Goal: Task Accomplishment & Management: Complete application form

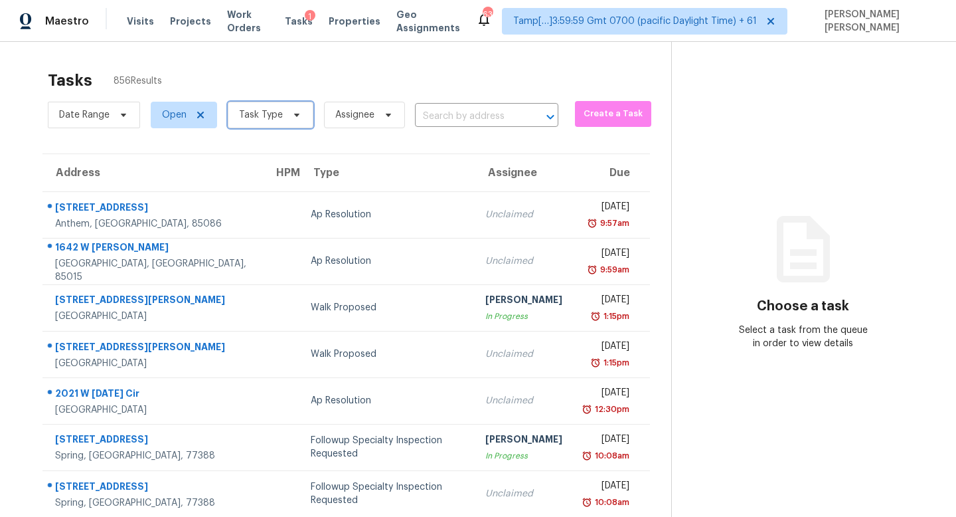
click at [267, 108] on span "Task Type" at bounding box center [261, 114] width 44 height 13
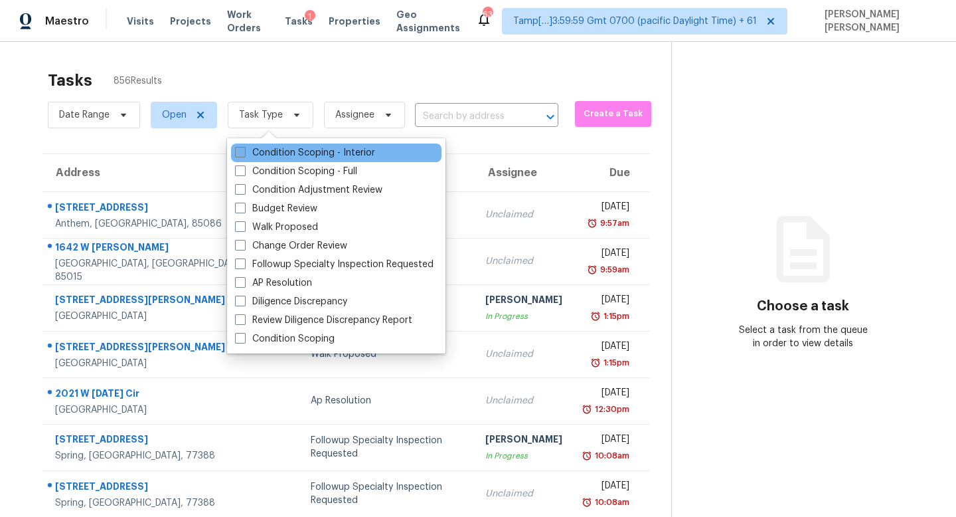
click at [276, 148] on label "Condition Scoping - Interior" at bounding box center [305, 152] width 140 height 13
click at [244, 148] on input "Condition Scoping - Interior" at bounding box center [239, 150] width 9 height 9
checkbox input "true"
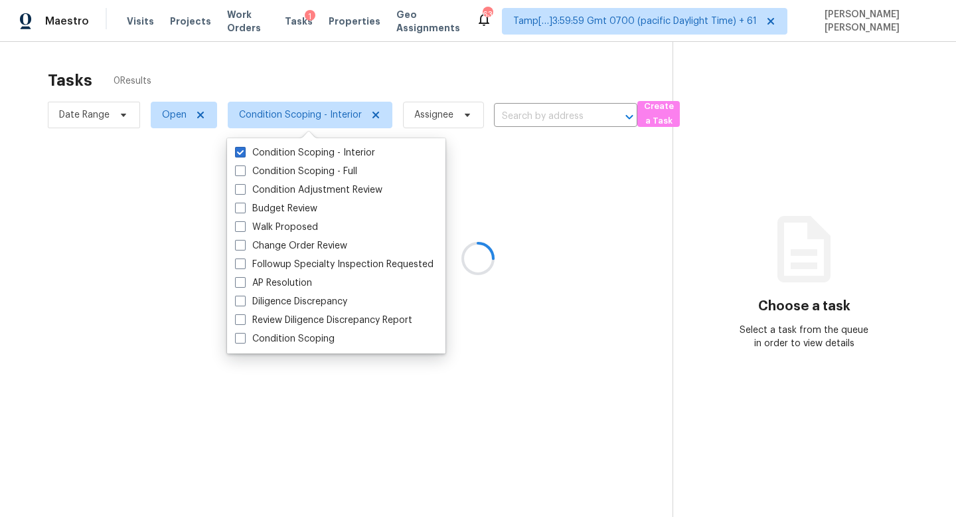
click at [96, 109] on div at bounding box center [478, 258] width 956 height 517
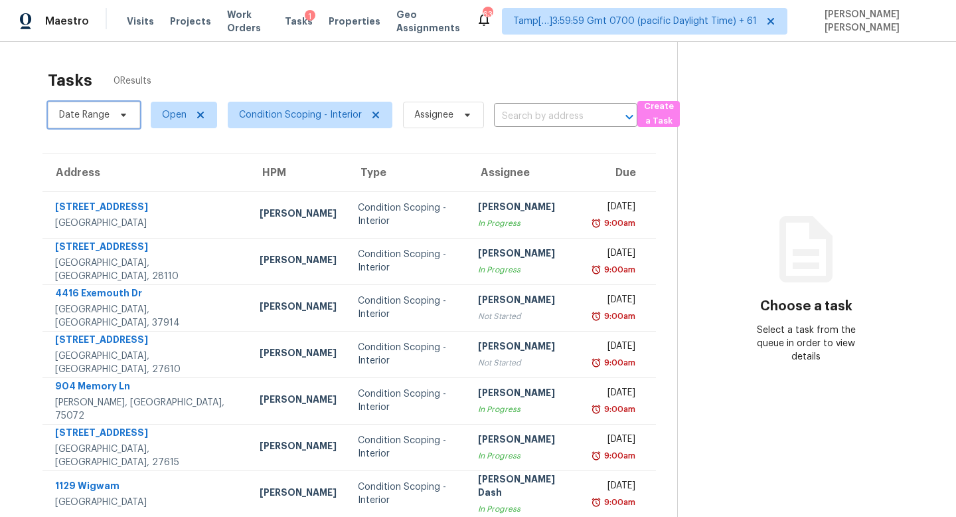
click at [122, 115] on icon at bounding box center [123, 115] width 5 height 3
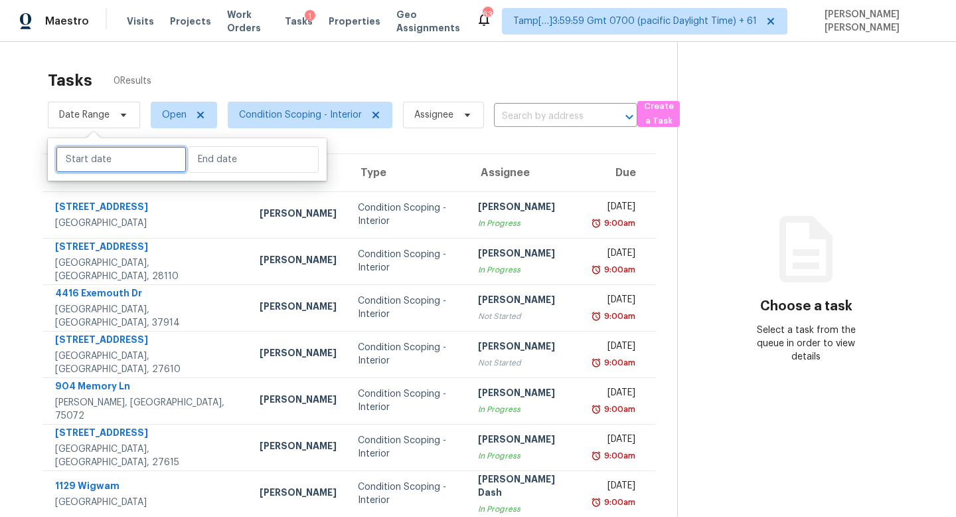
click at [129, 155] on input "text" at bounding box center [121, 159] width 131 height 27
select select "7"
select select "2025"
select select "8"
select select "2025"
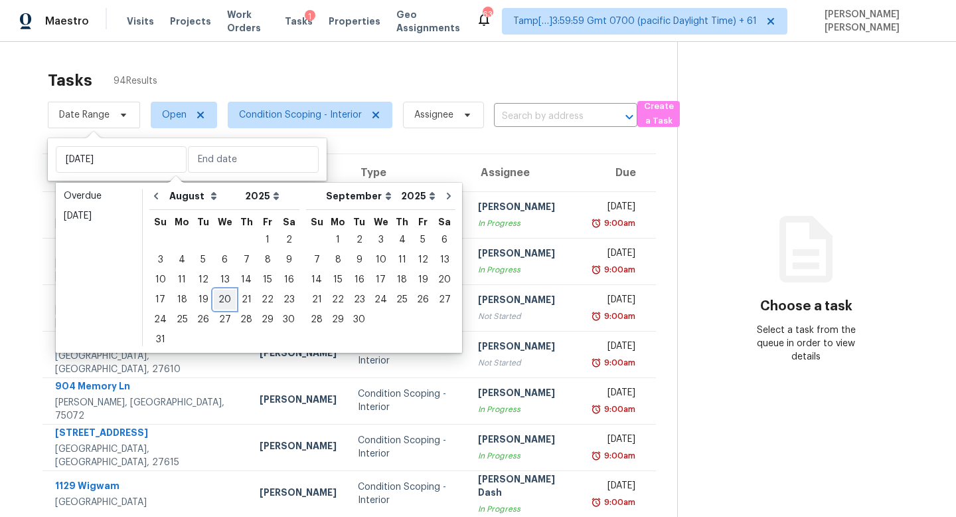
click at [222, 300] on div "20" at bounding box center [225, 299] width 22 height 19
type input "Wed, Aug 20"
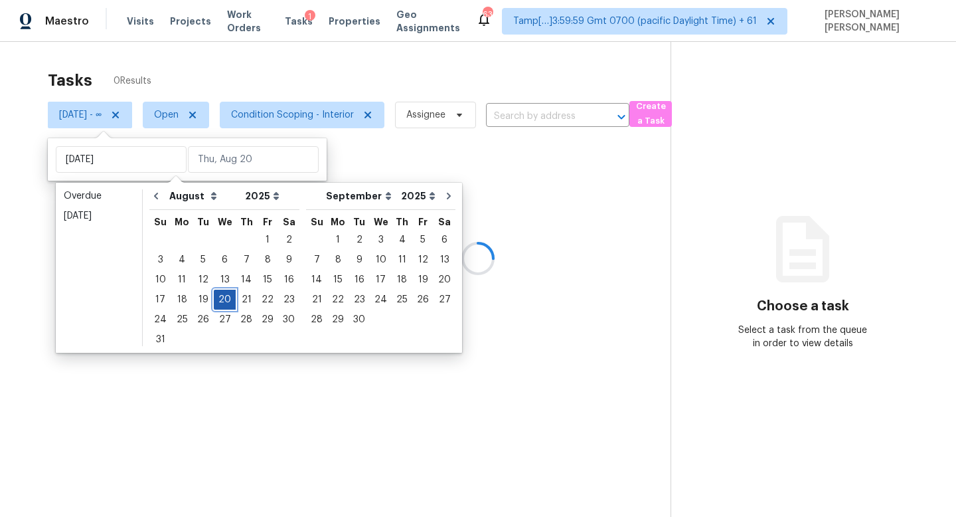
click at [222, 300] on div "20" at bounding box center [225, 299] width 22 height 19
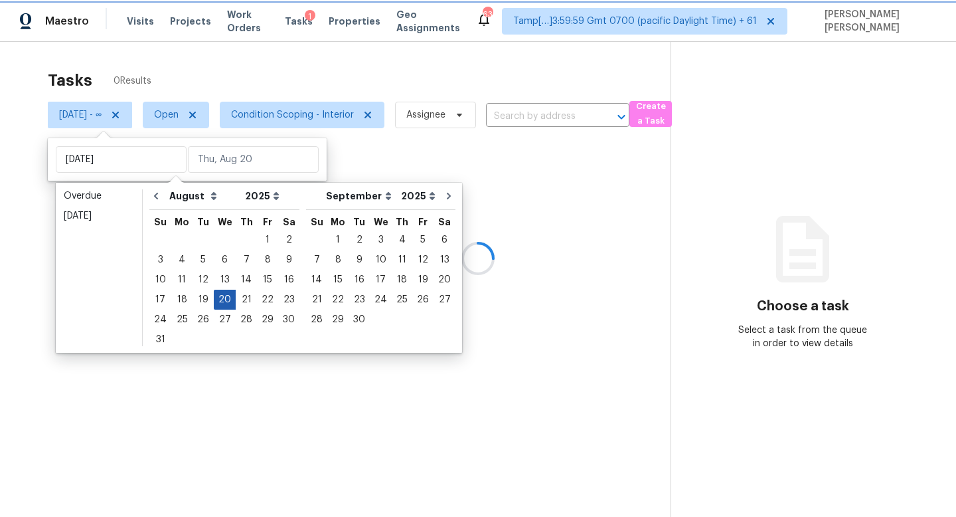
type input "Wed, Aug 20"
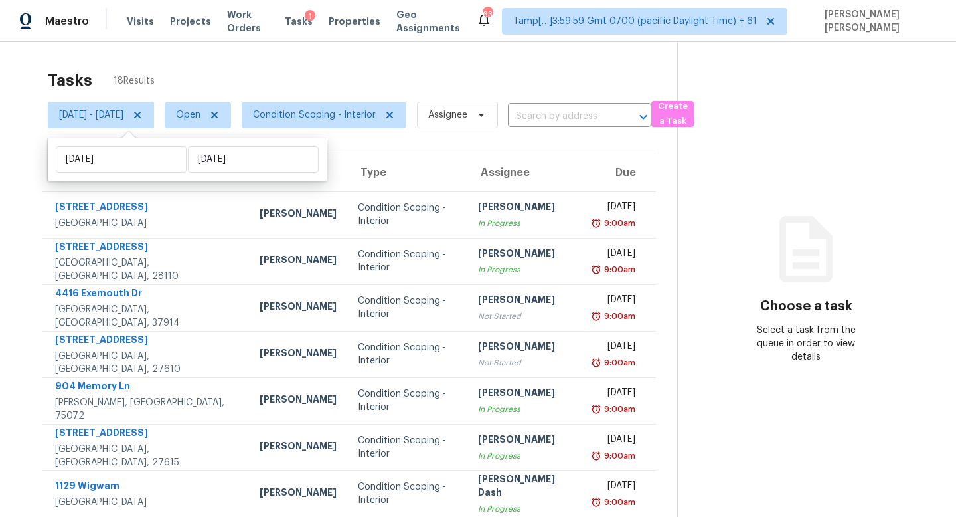
click at [333, 74] on div "Tasks 18 Results" at bounding box center [363, 80] width 630 height 35
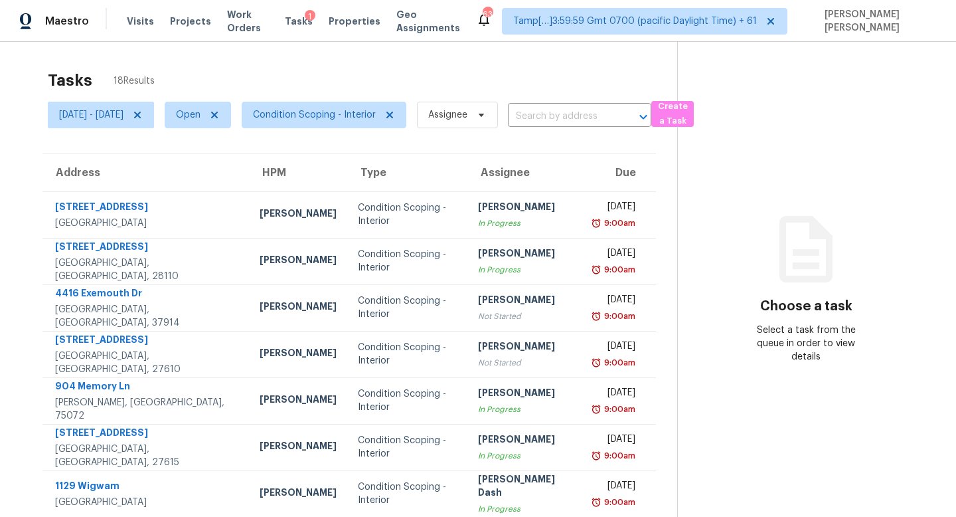
scroll to position [175, 0]
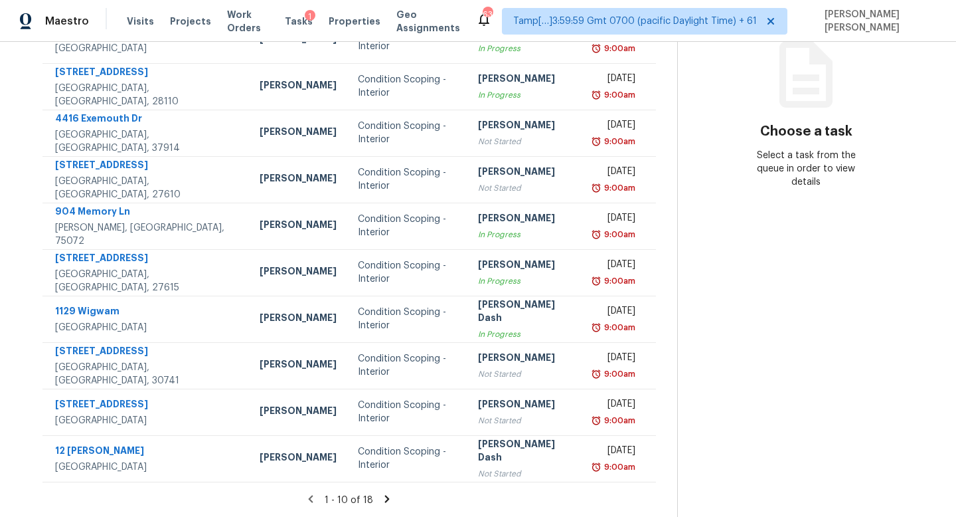
click at [390, 499] on icon at bounding box center [387, 499] width 12 height 12
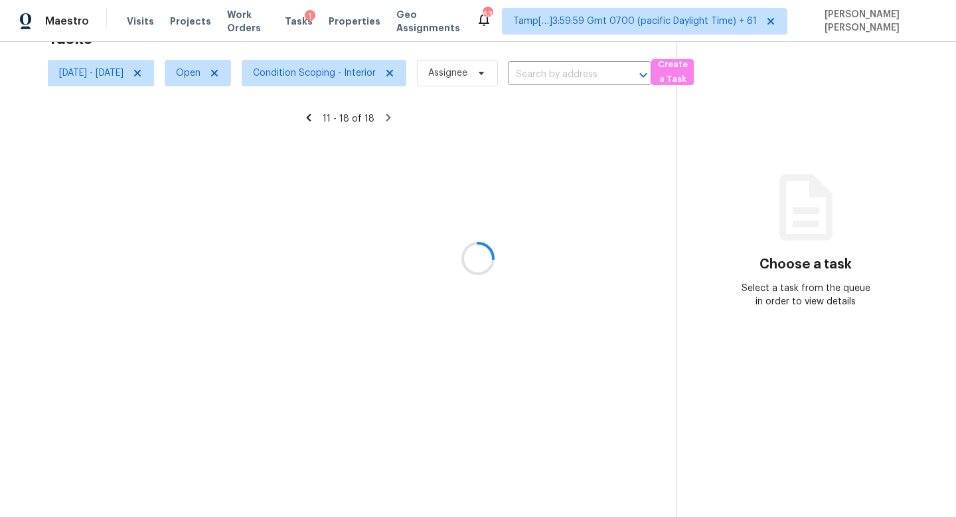
scroll to position [82, 0]
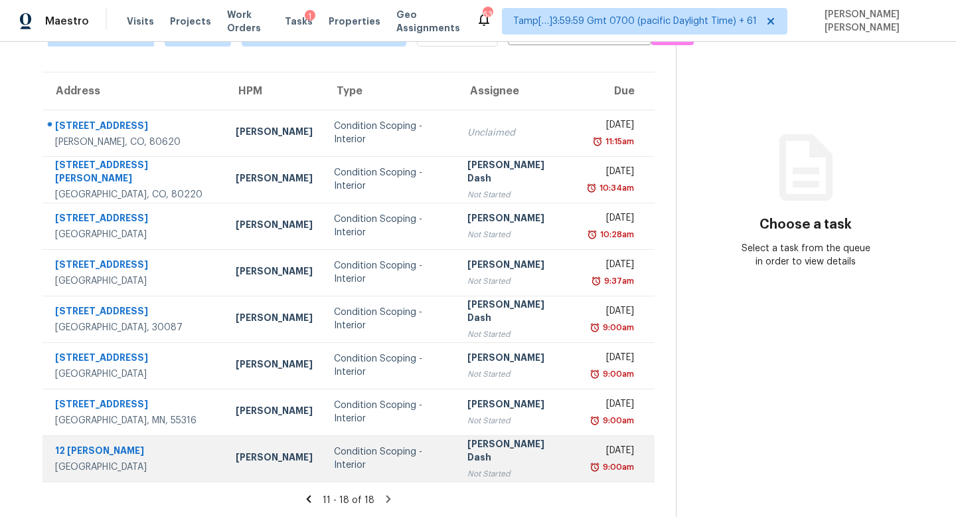
click at [420, 445] on div "Condition Scoping - Interior" at bounding box center [390, 458] width 112 height 27
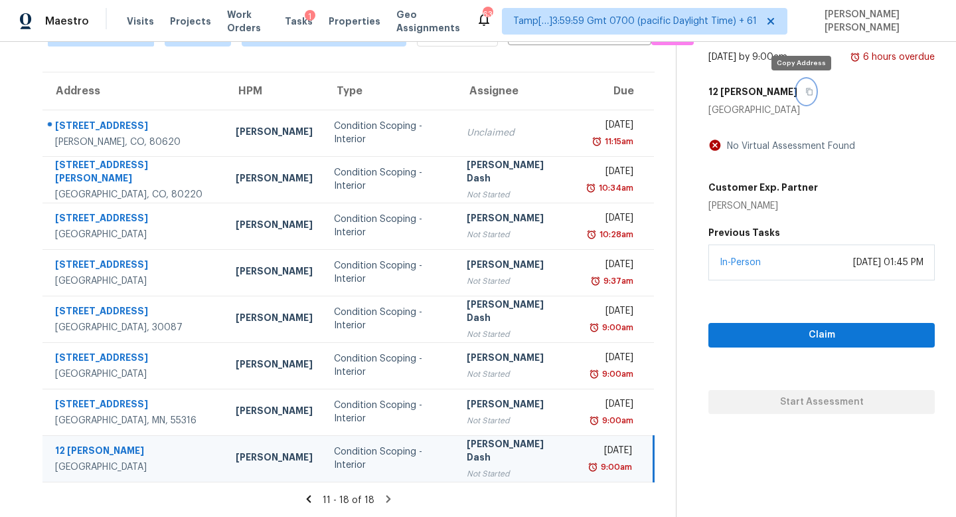
click at [806, 92] on icon "button" at bounding box center [810, 92] width 8 height 8
click at [798, 95] on button "button" at bounding box center [807, 92] width 18 height 24
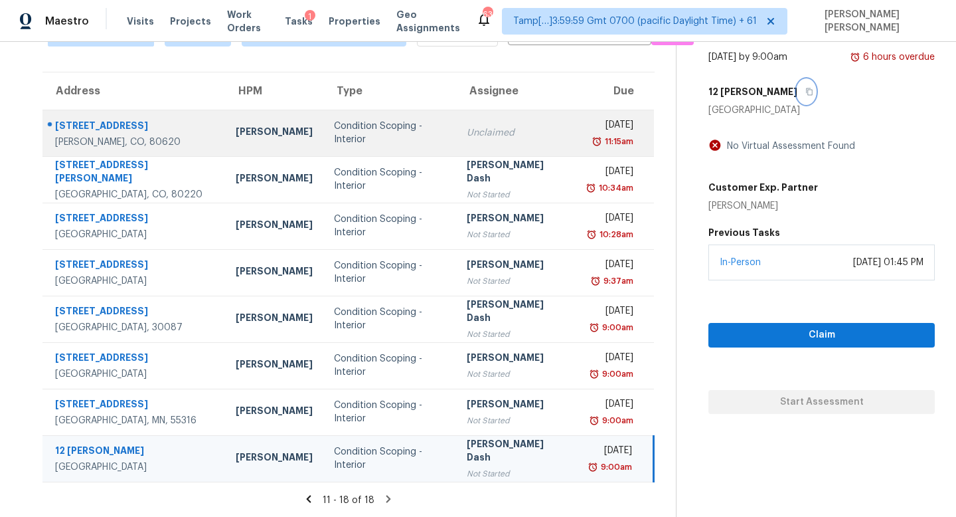
scroll to position [0, 0]
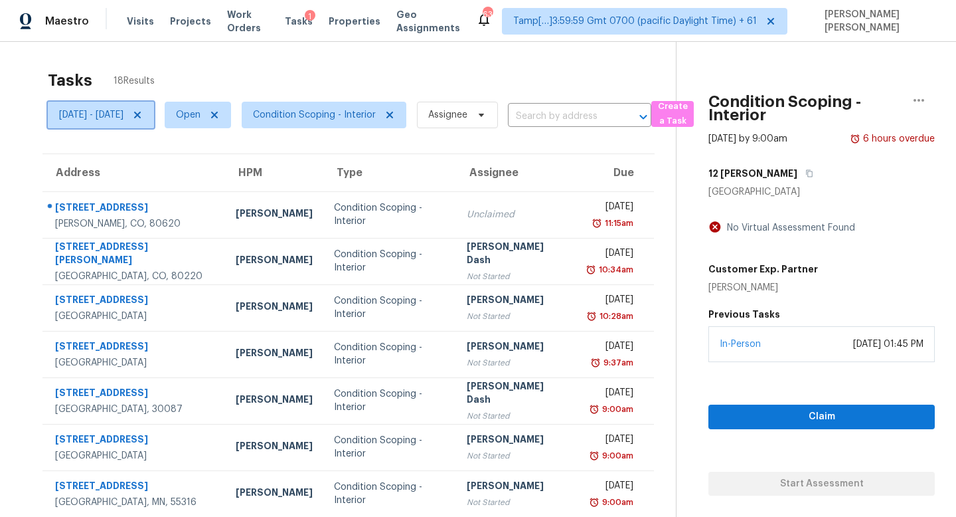
click at [118, 116] on span "Wed, Aug 20 - Wed, Aug 20" at bounding box center [91, 114] width 64 height 13
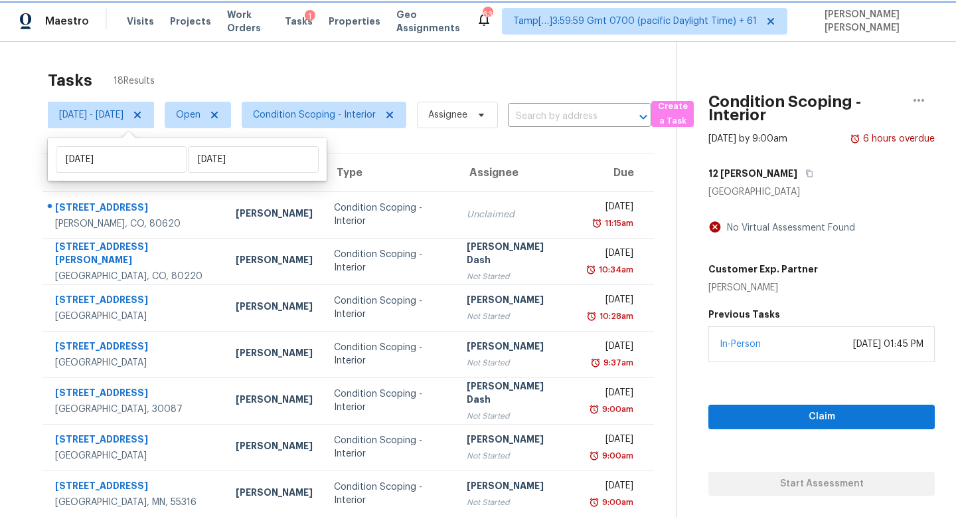
click at [143, 112] on icon at bounding box center [137, 115] width 11 height 11
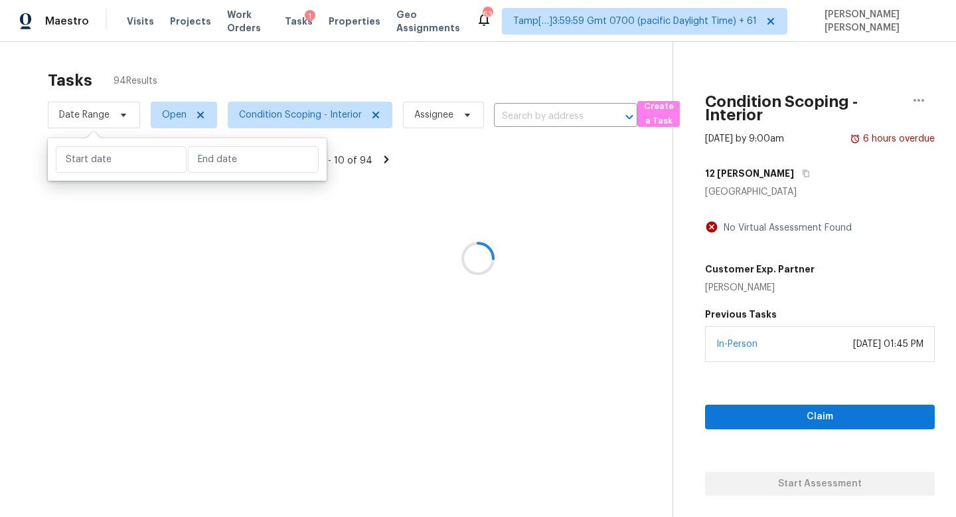
click at [317, 37] on div at bounding box center [478, 258] width 956 height 517
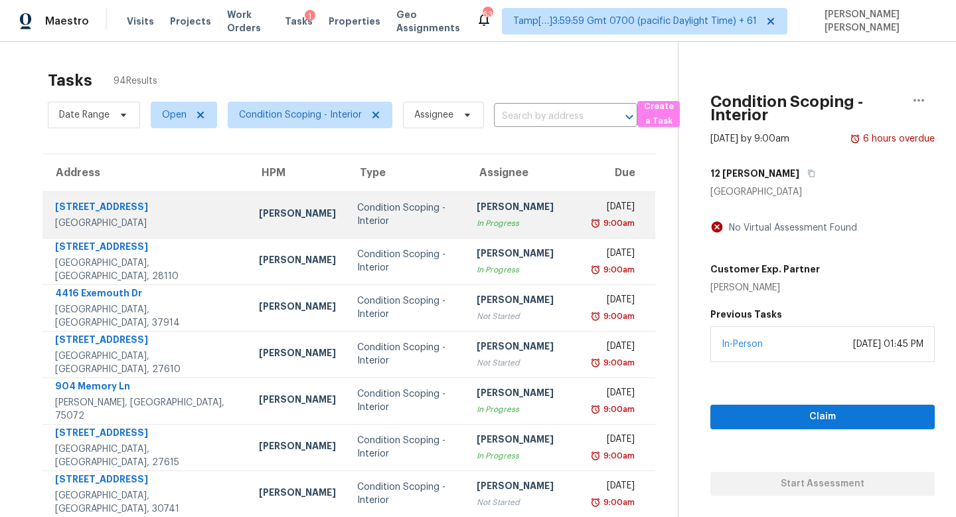
scroll to position [175, 0]
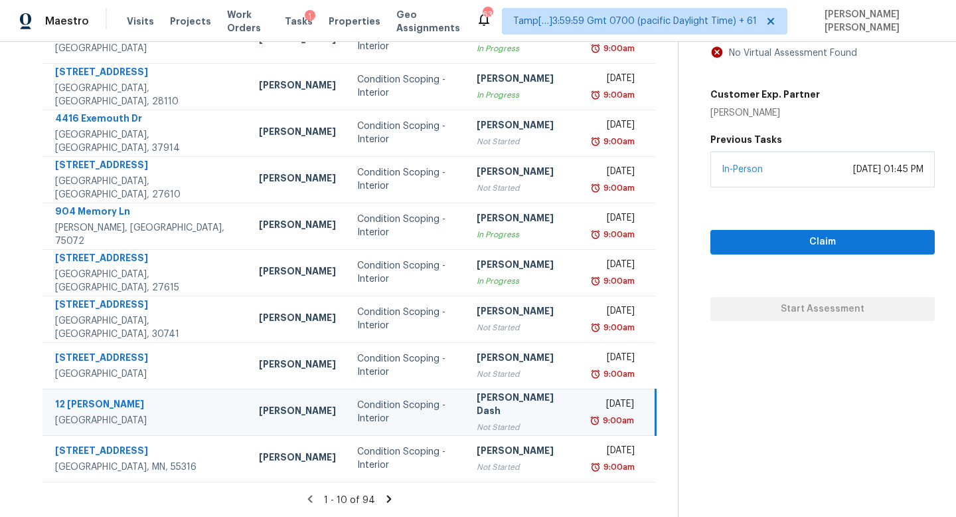
click at [386, 493] on icon at bounding box center [389, 499] width 12 height 12
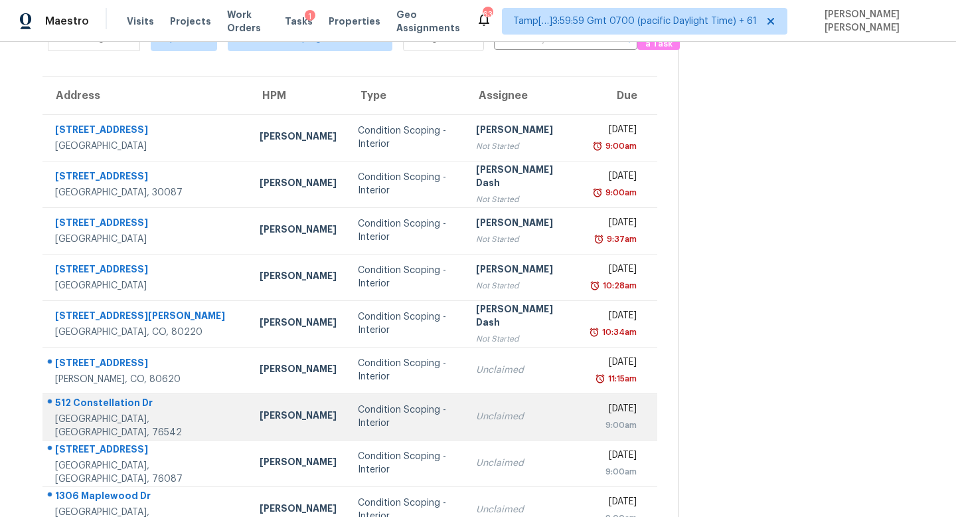
scroll to position [79, 0]
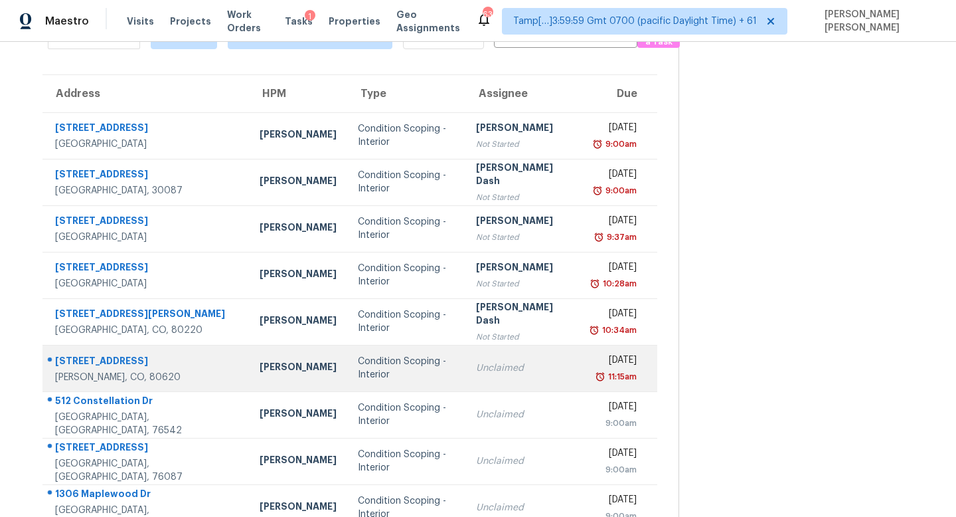
click at [398, 359] on div "Condition Scoping - Interior" at bounding box center [407, 368] width 98 height 27
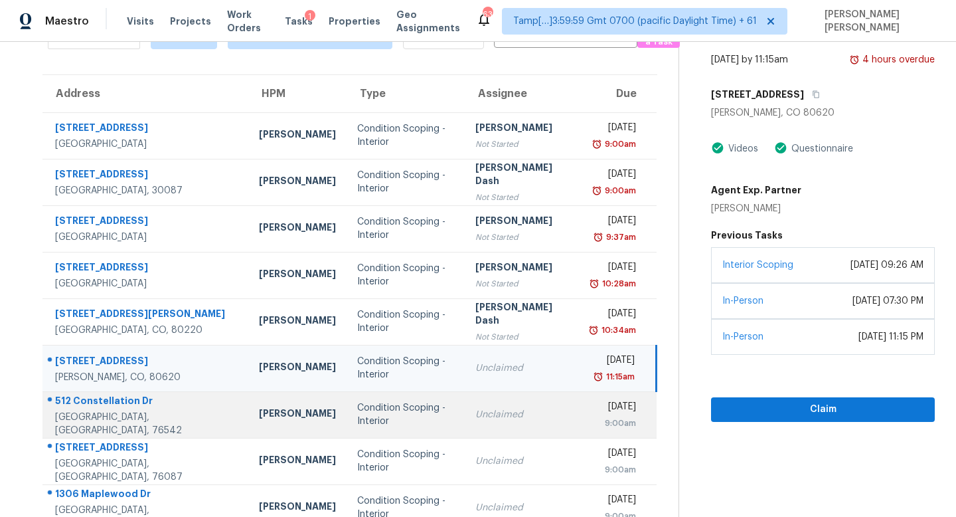
click at [475, 414] on div "Unclaimed" at bounding box center [522, 414] width 94 height 13
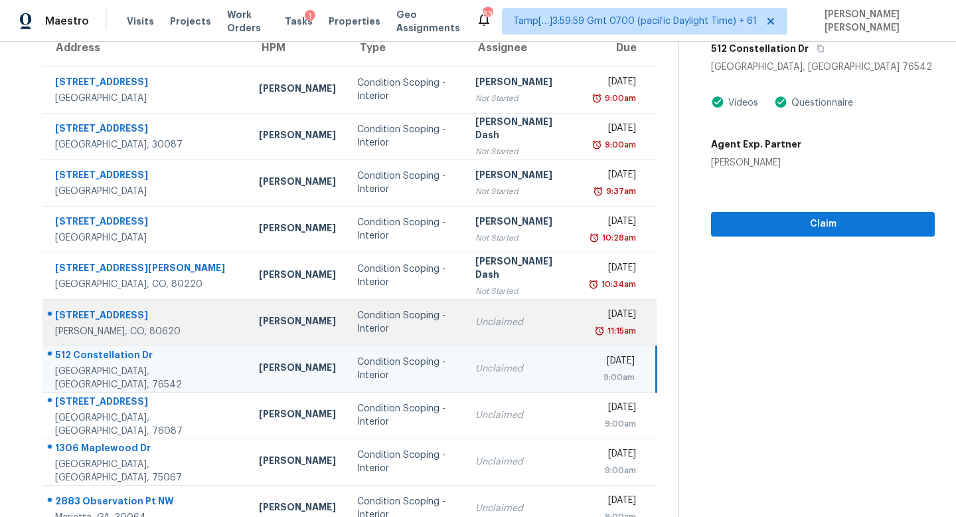
scroll to position [126, 0]
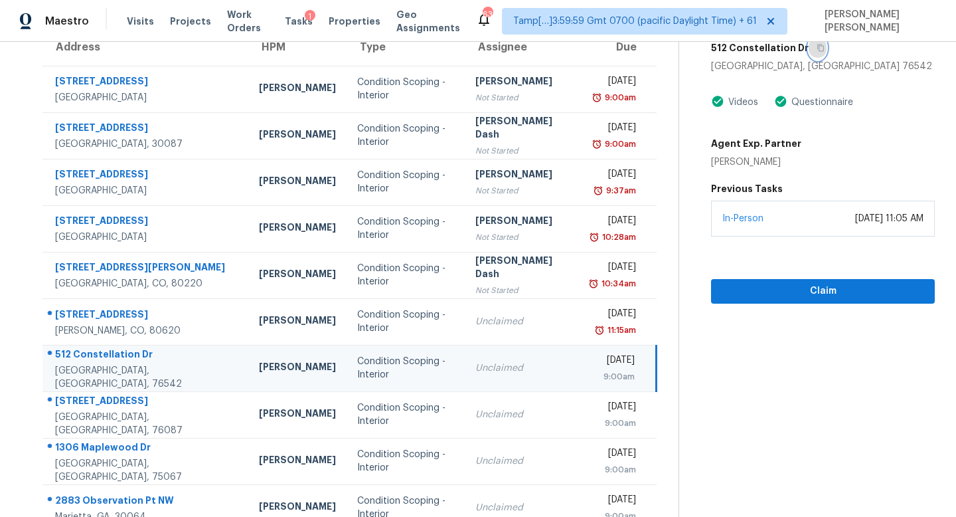
click at [818, 48] on icon "button" at bounding box center [821, 47] width 7 height 7
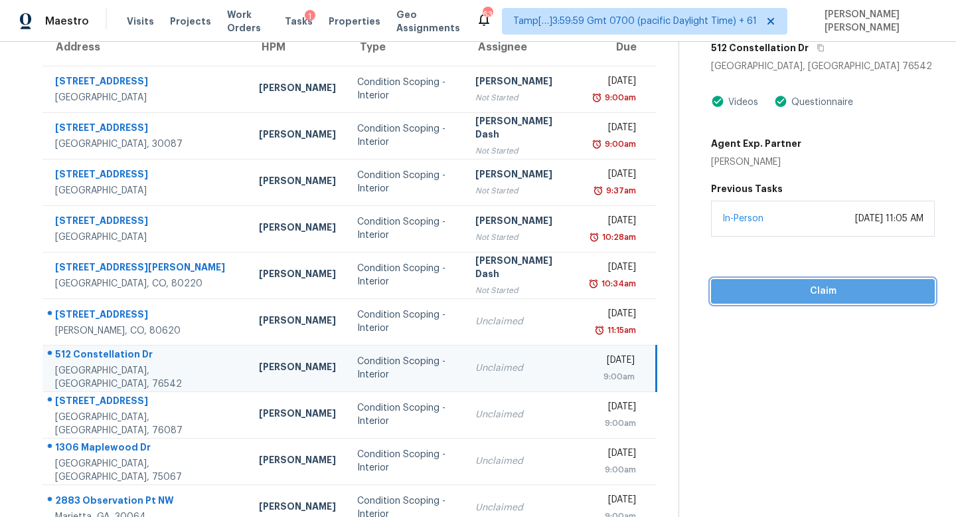
click at [776, 288] on span "Claim" at bounding box center [823, 291] width 203 height 17
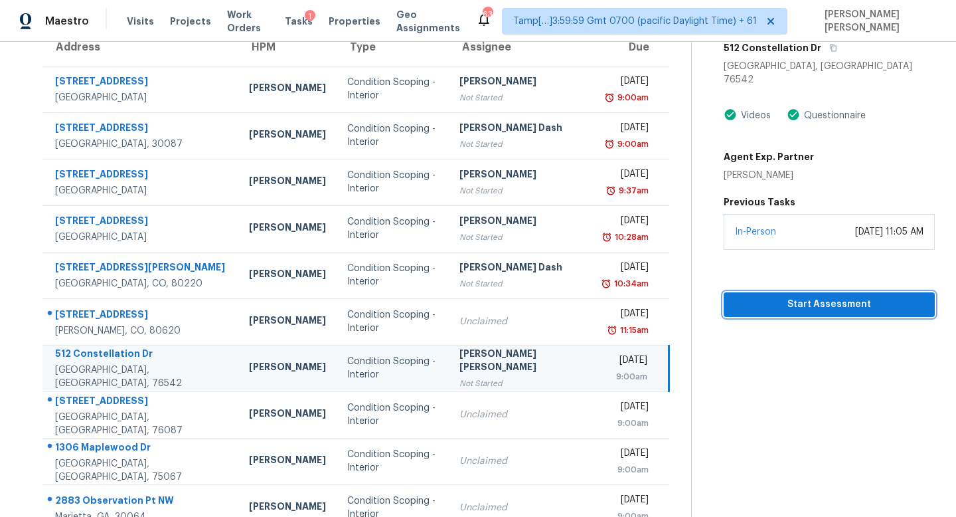
click at [774, 296] on span "Start Assessment" at bounding box center [829, 304] width 190 height 17
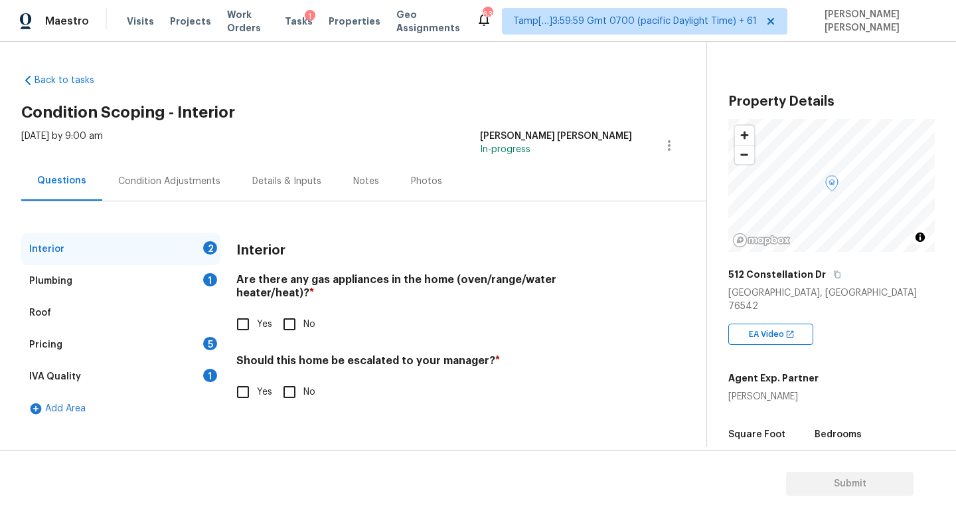
click at [243, 310] on input "Yes" at bounding box center [243, 324] width 28 height 28
checkbox input "true"
click at [185, 283] on div "Plumbing 1" at bounding box center [120, 281] width 199 height 32
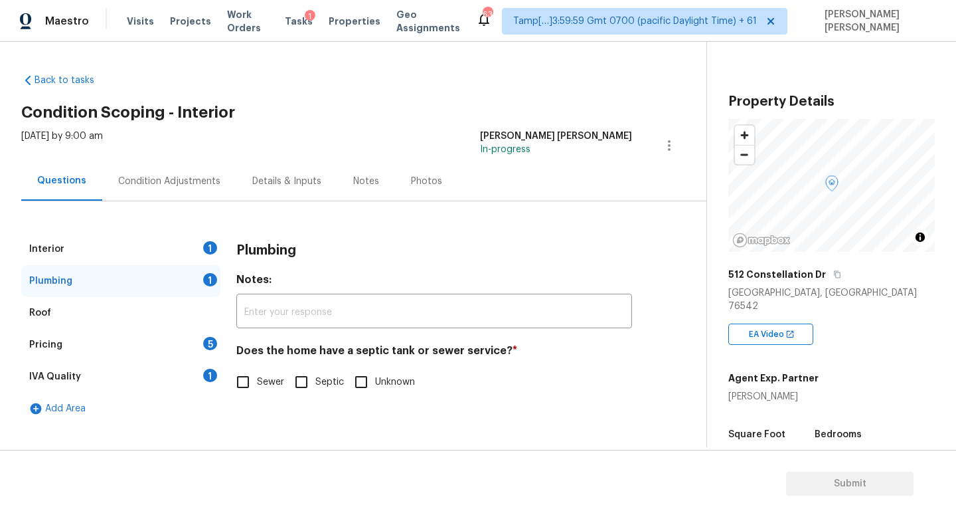
click at [250, 373] on input "Sewer" at bounding box center [243, 382] width 28 height 28
checkbox input "true"
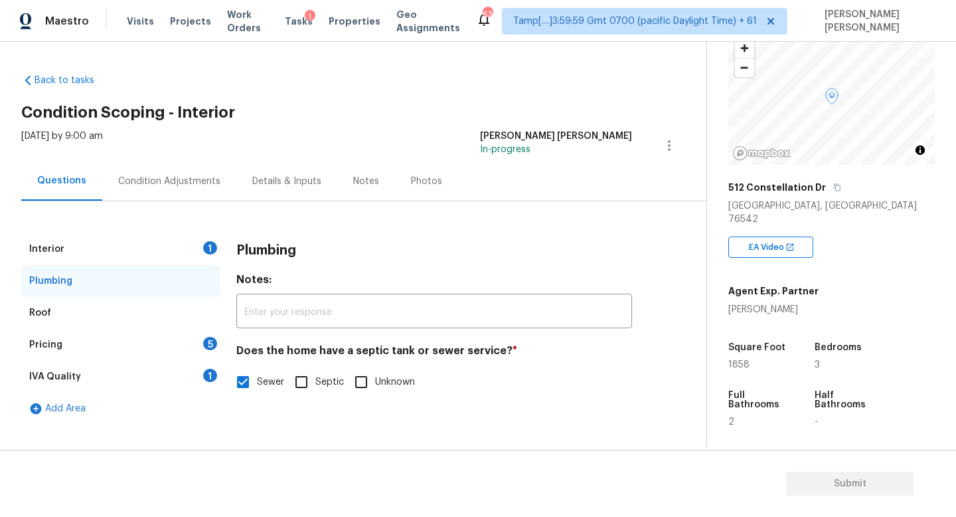
scroll to position [111, 0]
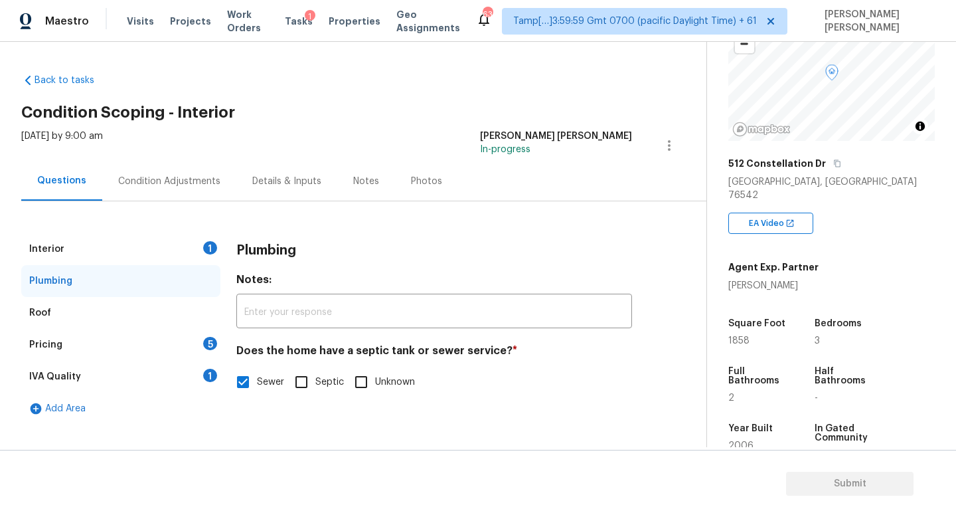
click at [155, 351] on div "Pricing 5" at bounding box center [120, 345] width 199 height 32
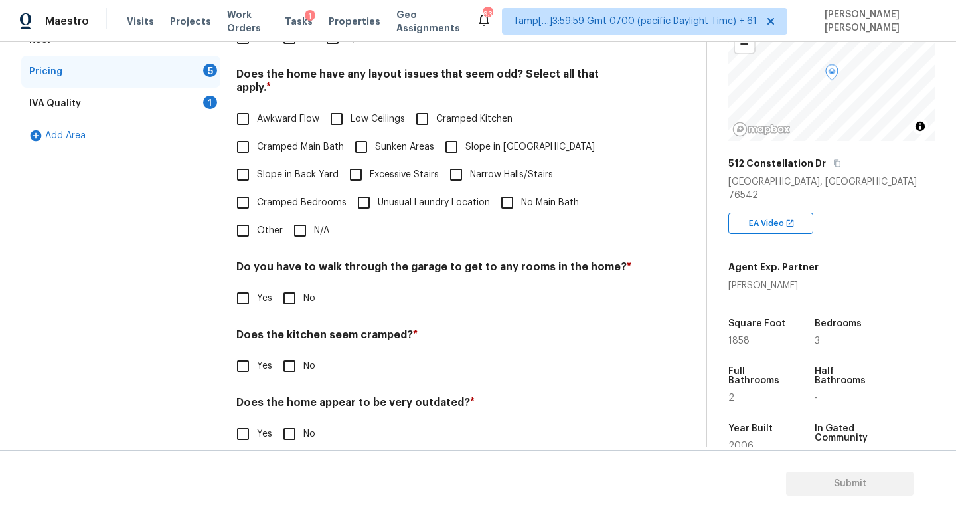
scroll to position [238, 0]
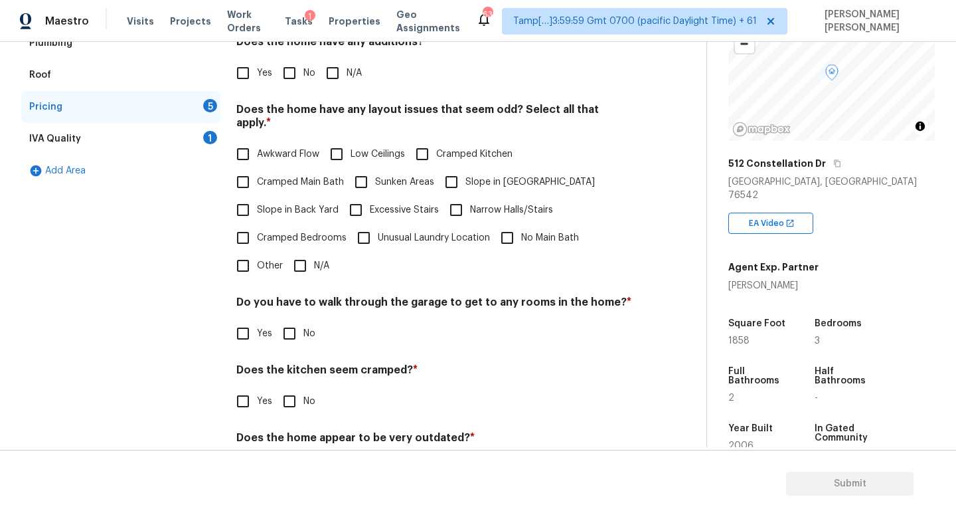
click at [283, 79] on input "No" at bounding box center [290, 73] width 28 height 28
checkbox input "true"
click at [290, 253] on input "N/A" at bounding box center [300, 267] width 28 height 28
checkbox input "true"
click at [292, 338] on input "No" at bounding box center [290, 335] width 28 height 28
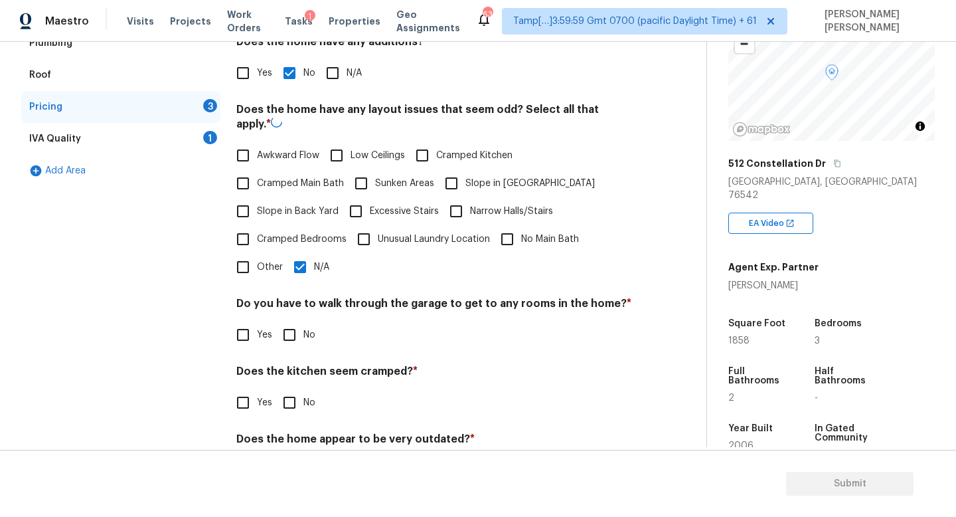
checkbox input "true"
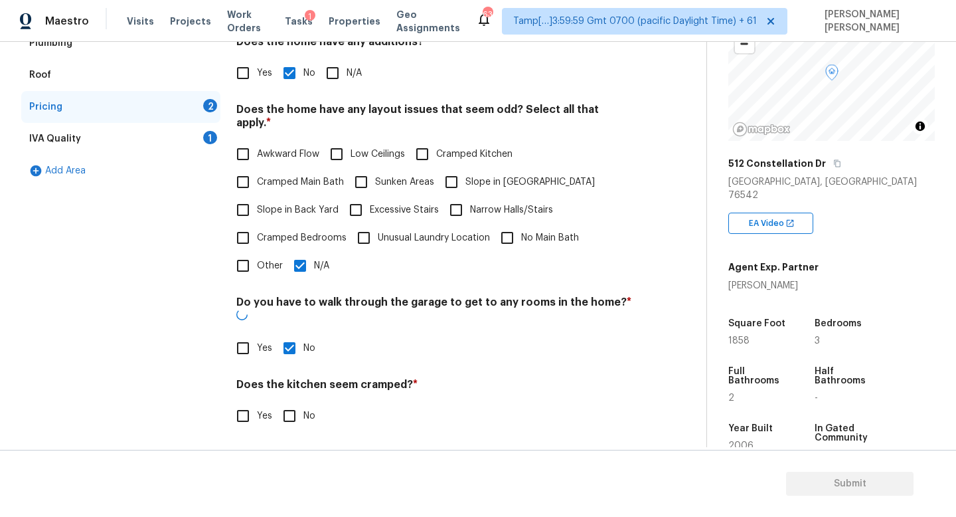
click at [291, 402] on input "No" at bounding box center [290, 416] width 28 height 28
checkbox input "true"
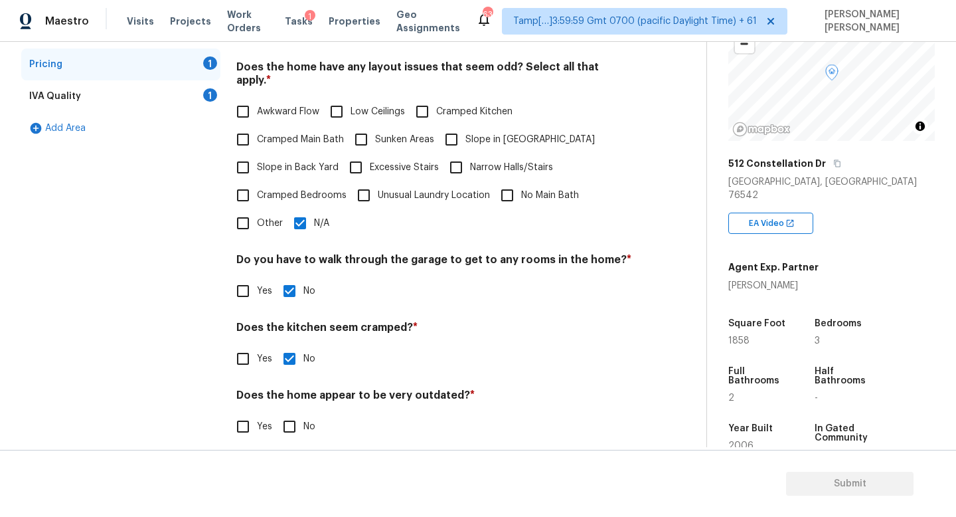
click at [284, 428] on div "Pricing Does the home have any additions? * Yes No N/A Does the home have any l…" at bounding box center [434, 204] width 396 height 503
click at [290, 412] on input "No" at bounding box center [290, 426] width 28 height 28
checkbox input "true"
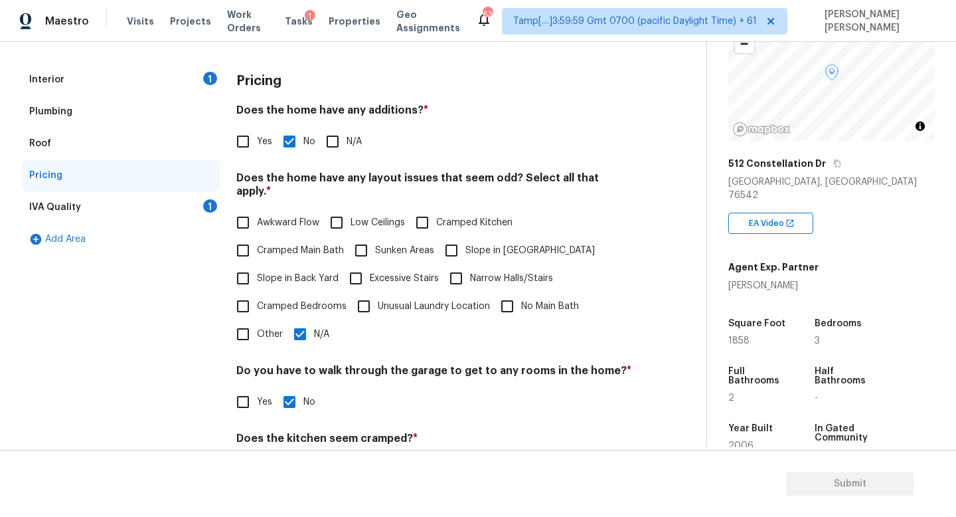
scroll to position [78, 0]
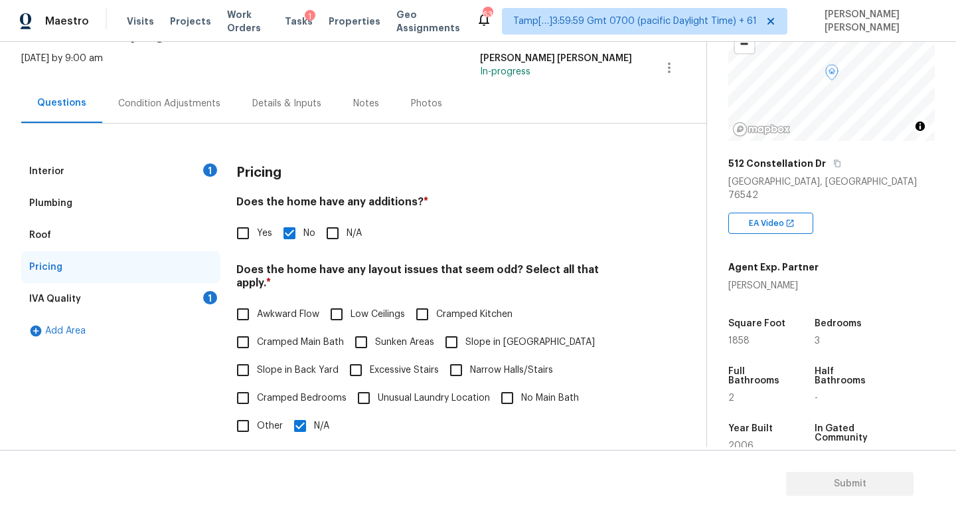
click at [185, 297] on div "IVA Quality 1" at bounding box center [120, 299] width 199 height 32
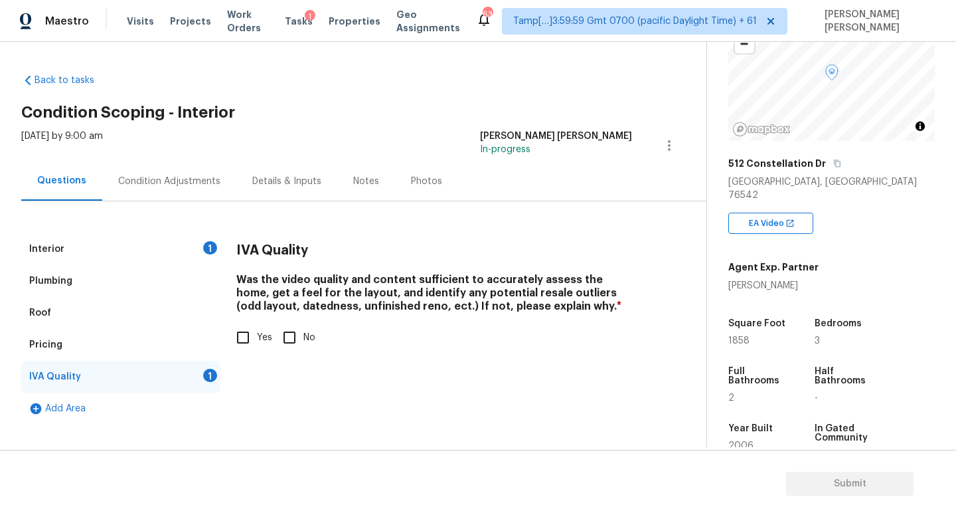
click at [238, 348] on input "Yes" at bounding box center [243, 337] width 28 height 28
checkbox input "true"
click at [145, 245] on div "Interior 1" at bounding box center [120, 249] width 199 height 32
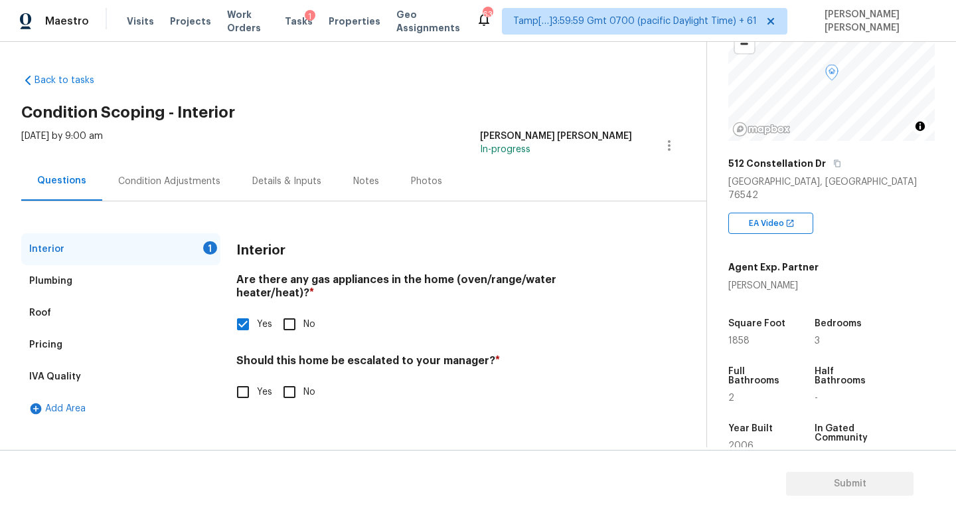
click at [294, 378] on input "No" at bounding box center [290, 392] width 28 height 28
checkbox input "true"
click at [170, 177] on div "Condition Adjustments" at bounding box center [169, 181] width 102 height 13
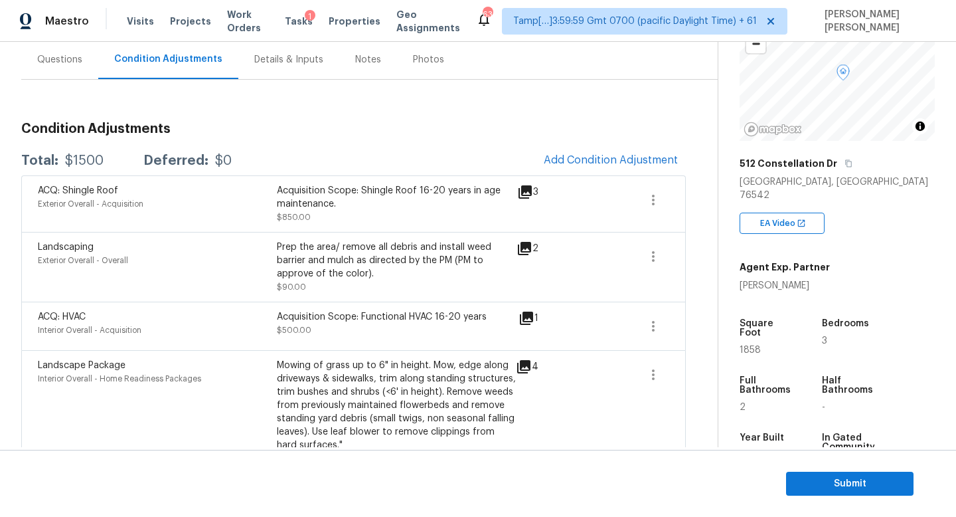
scroll to position [121, 0]
click at [628, 165] on span "Add Condition Adjustment" at bounding box center [611, 161] width 134 height 12
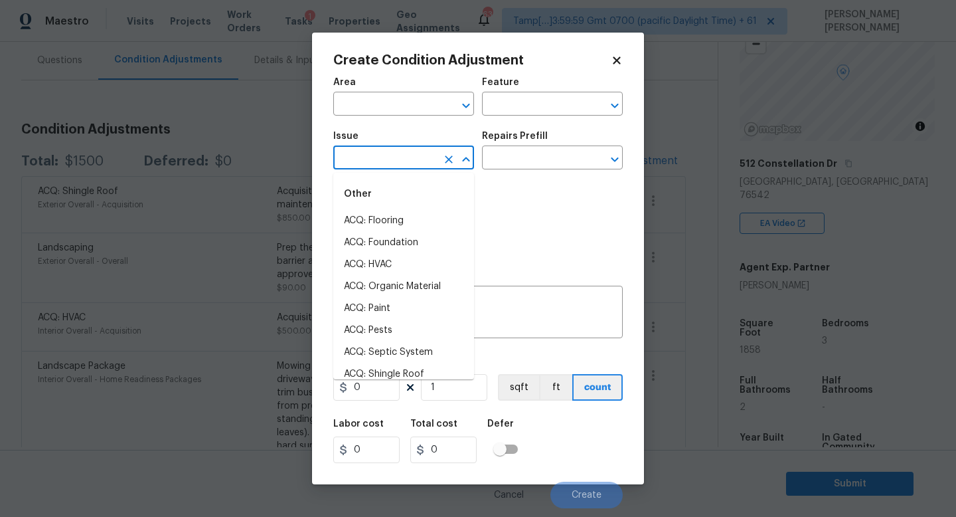
click at [385, 167] on input "text" at bounding box center [385, 159] width 104 height 21
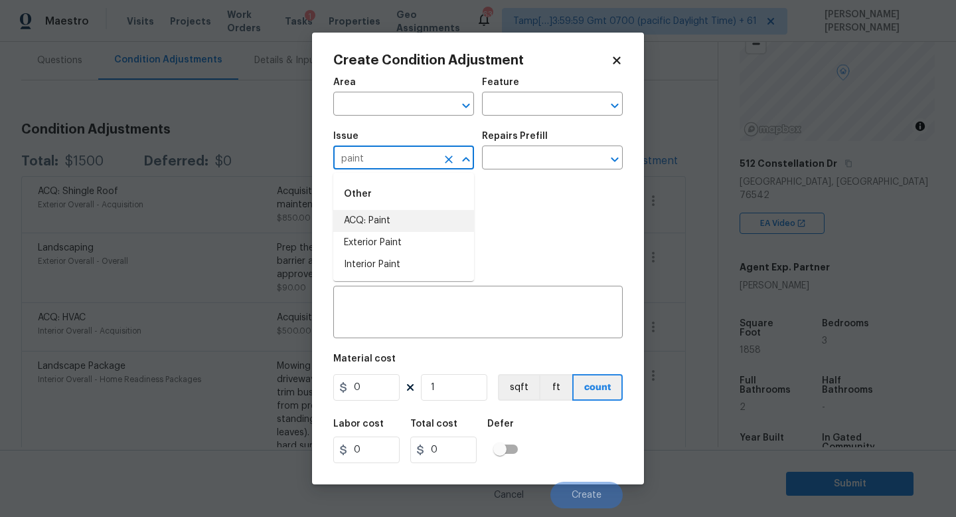
click at [377, 223] on li "ACQ: Paint" at bounding box center [403, 221] width 141 height 22
type input "ACQ: Paint"
click at [556, 150] on input "text" at bounding box center [534, 159] width 104 height 21
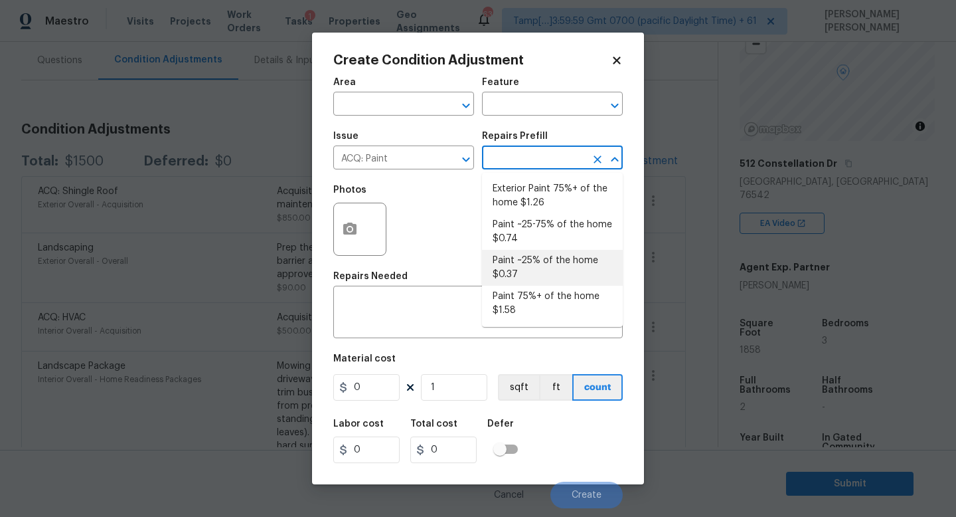
click at [529, 264] on li "Paint ~25% of the home $0.37" at bounding box center [552, 268] width 141 height 36
type input "Acquisition"
type textarea "Acquisition Scope: ~25% of the home needs interior paint"
type input "0.37"
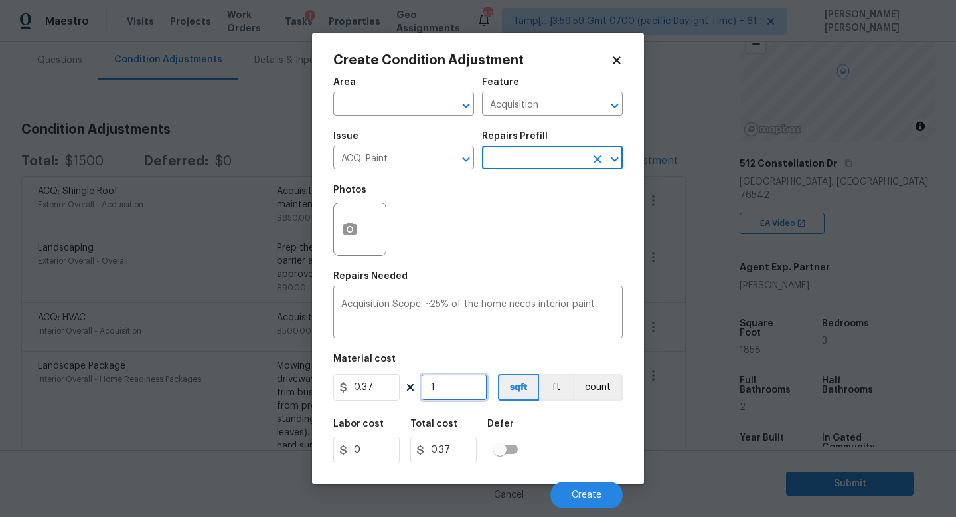
click at [456, 385] on input "1" at bounding box center [454, 387] width 66 height 27
type input "0"
type input "1"
type input "0.37"
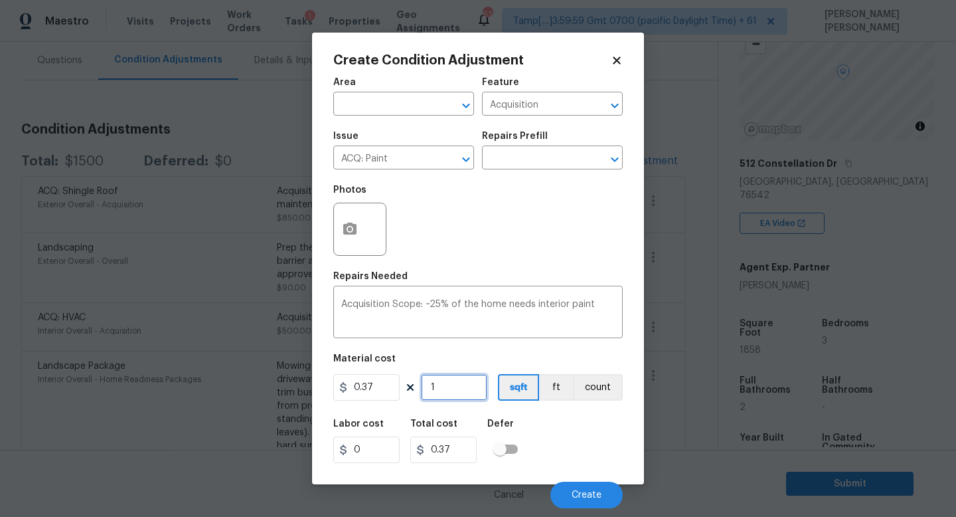
type input "18"
type input "6.66"
type input "185"
type input "68.45"
type input "1858"
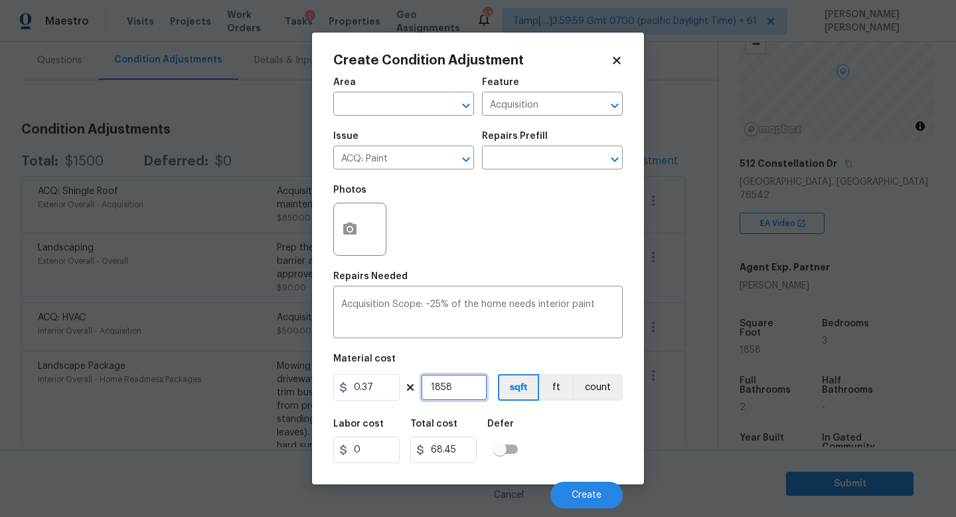
type input "687.46"
type input "1858"
click at [574, 486] on button "Create" at bounding box center [587, 494] width 72 height 27
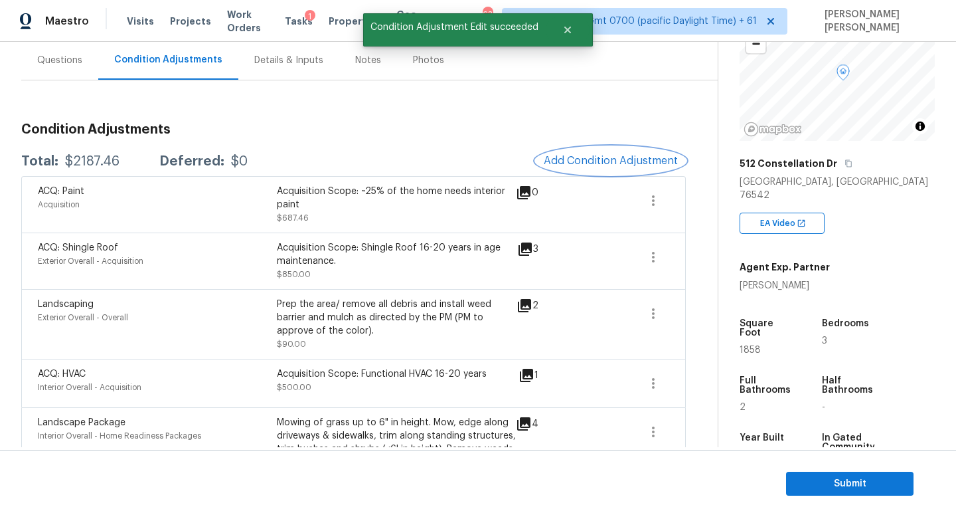
click at [568, 166] on span "Add Condition Adjustment" at bounding box center [611, 161] width 134 height 12
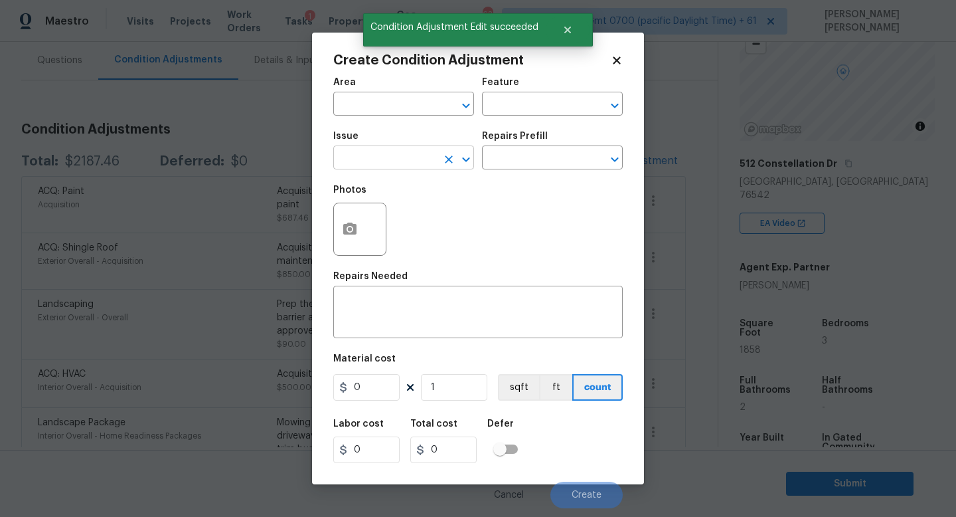
click at [376, 162] on input "text" at bounding box center [385, 159] width 104 height 21
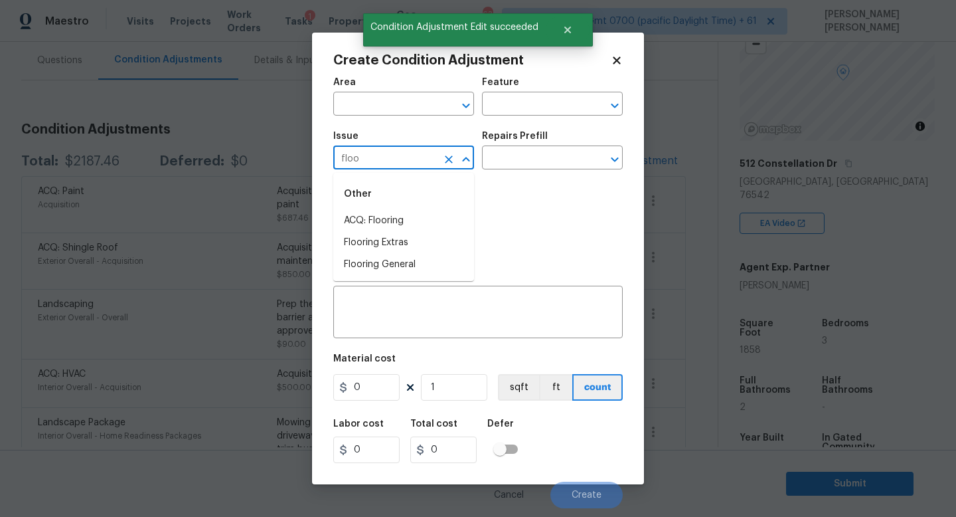
click at [388, 222] on li "ACQ: Flooring" at bounding box center [403, 221] width 141 height 22
type input "ACQ: Flooring"
click at [524, 157] on input "text" at bounding box center [534, 159] width 104 height 21
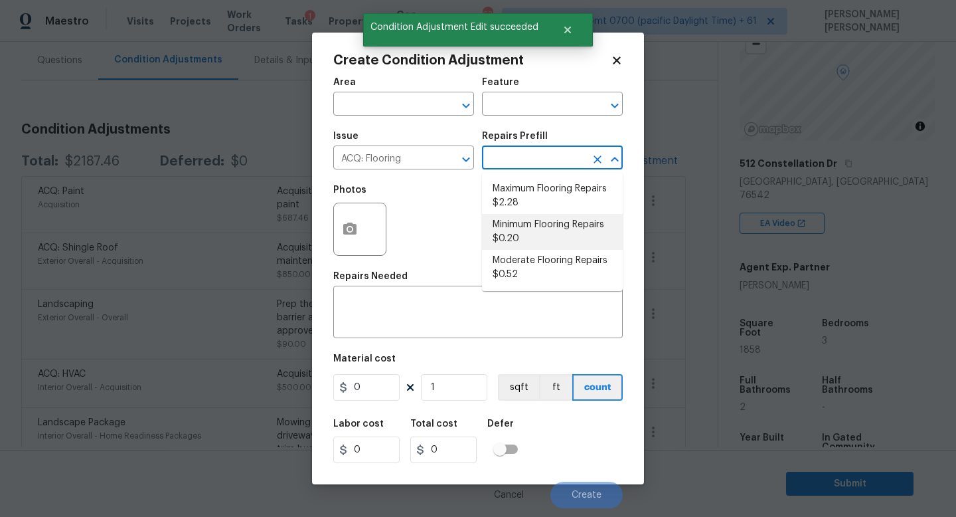
click at [537, 232] on li "Minimum Flooring Repairs $0.20" at bounding box center [552, 232] width 141 height 36
type input "Acquisition"
type textarea "Acquisition Scope: Minimum flooring repairs"
type input "0.2"
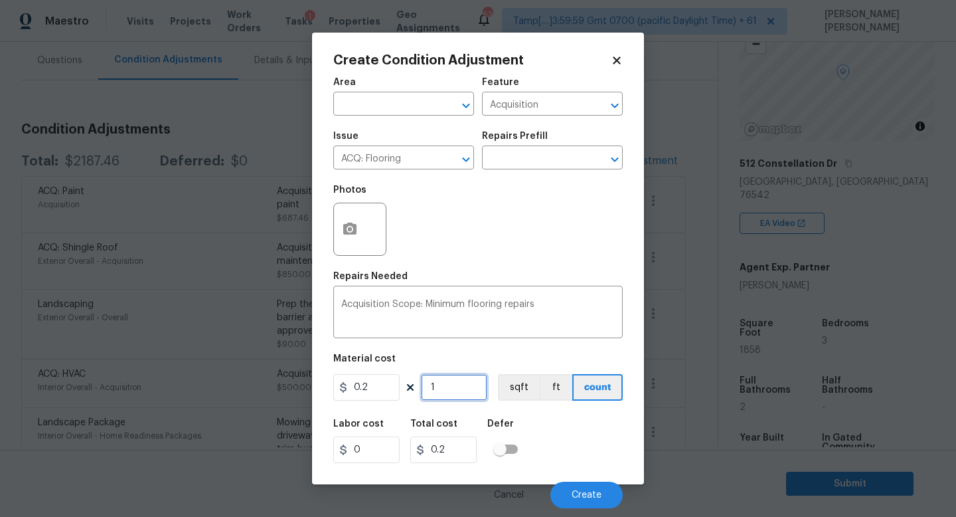
click at [467, 381] on input "1" at bounding box center [454, 387] width 66 height 27
type input "18"
type input "3.6"
type input "185"
type input "37"
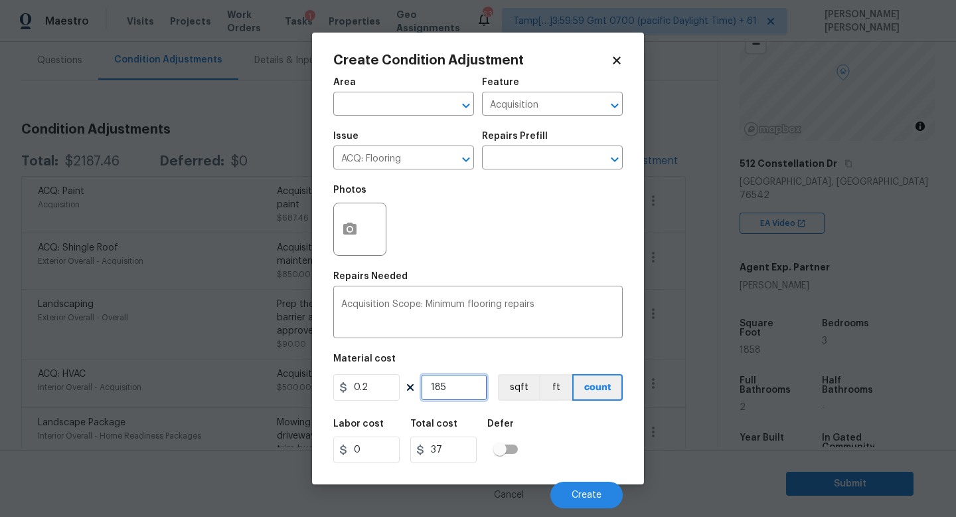
type input "1858"
type input "371.6"
type input "1858"
click at [565, 503] on button "Create" at bounding box center [587, 494] width 72 height 27
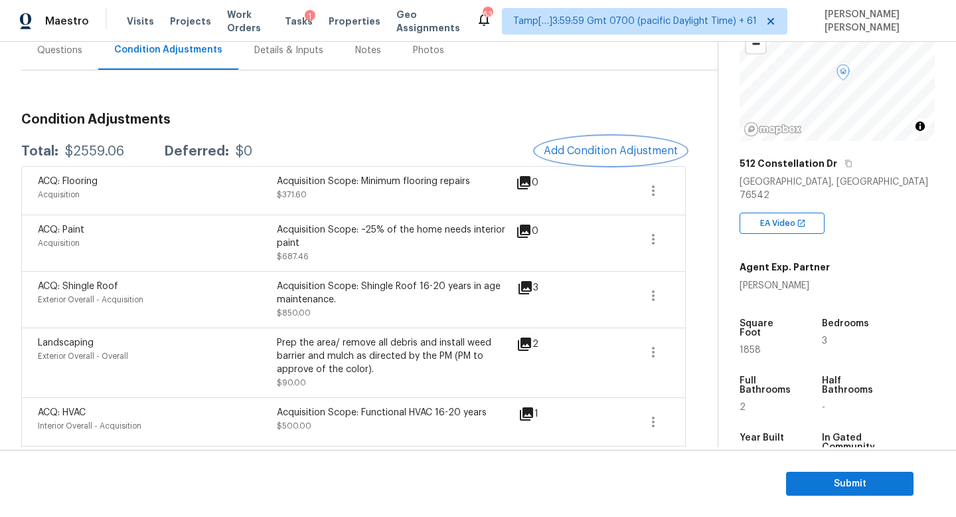
scroll to position [131, 0]
click at [650, 191] on icon "button" at bounding box center [653, 190] width 16 height 16
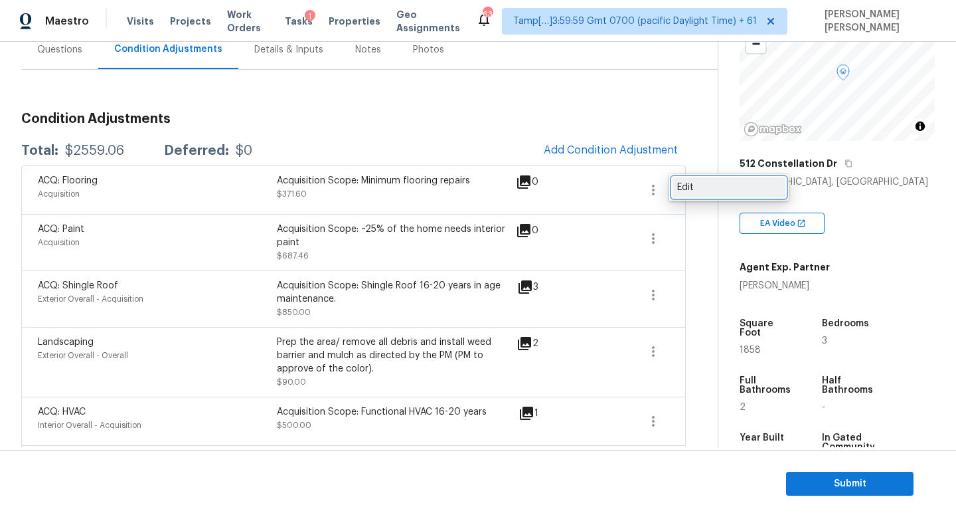
click at [683, 191] on div "Edit" at bounding box center [729, 187] width 104 height 13
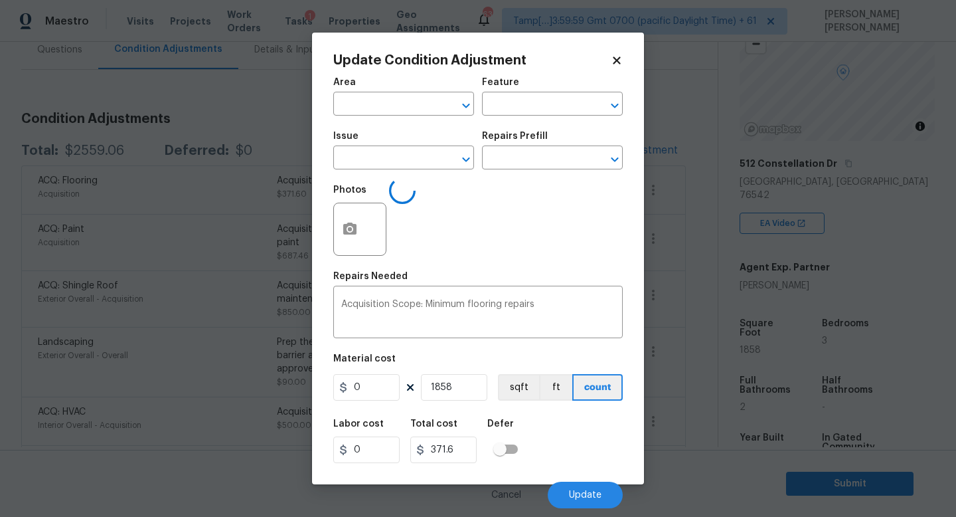
type input "Acquisition"
type input "ACQ: Flooring"
type input "0.2"
click at [472, 387] on input "1858" at bounding box center [454, 387] width 66 height 27
type input "185"
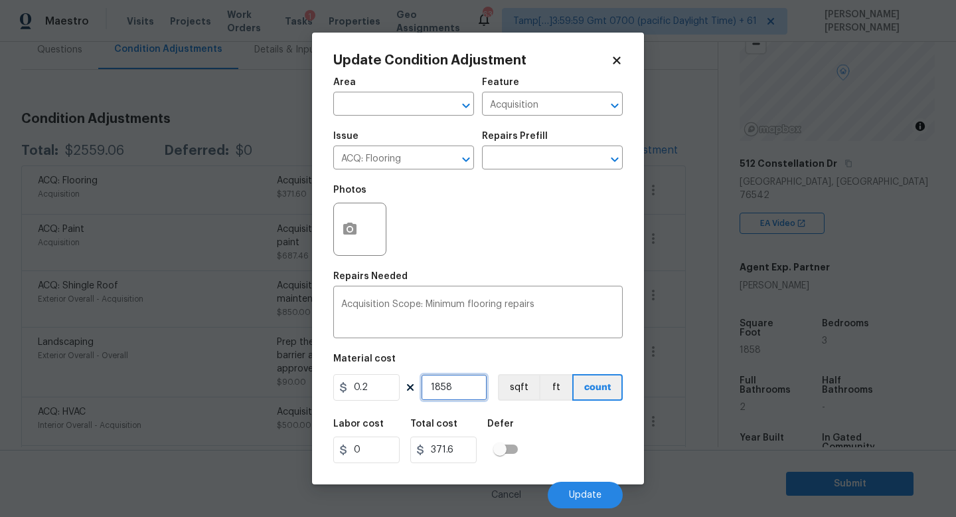
type input "37"
type input "18"
type input "3.6"
type input "181"
type input "36.2"
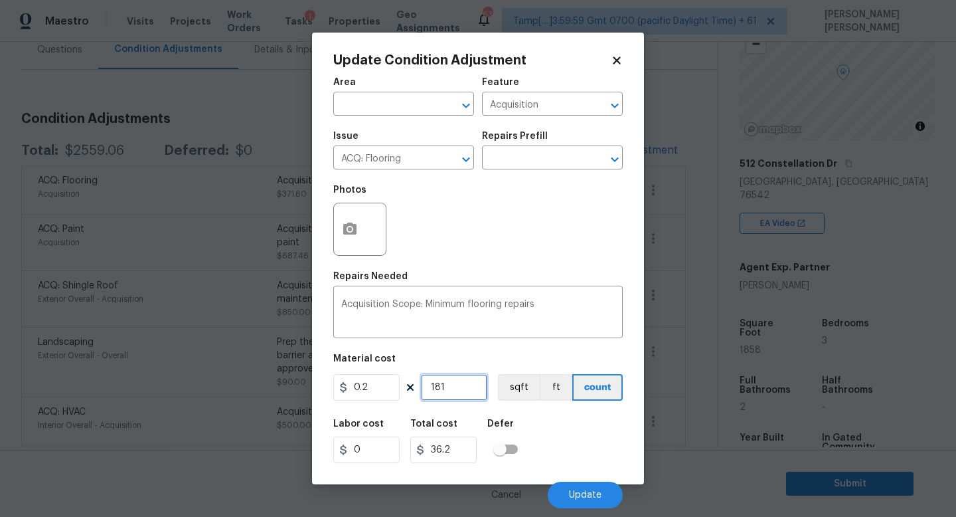
type input "1811"
type input "362.2"
type input "1811"
click at [572, 493] on span "Update" at bounding box center [585, 495] width 33 height 10
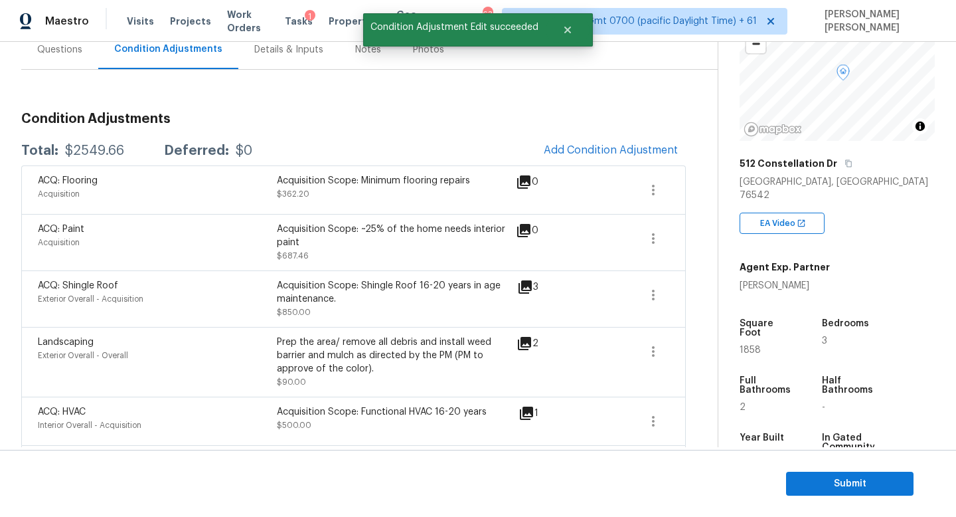
click at [662, 222] on span at bounding box center [654, 238] width 32 height 32
click at [695, 236] on div "Edit" at bounding box center [729, 235] width 104 height 13
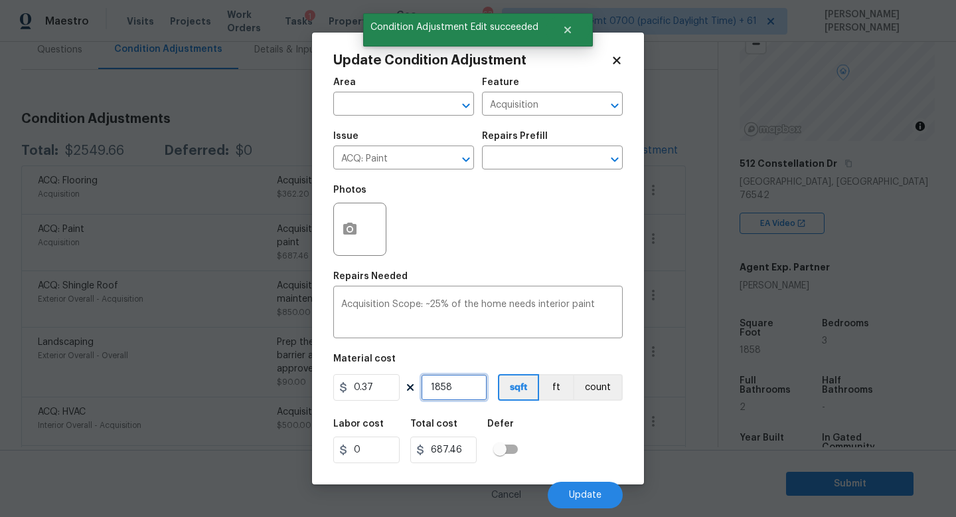
click at [458, 382] on input "1858" at bounding box center [454, 387] width 66 height 27
type input "185"
type input "68.45"
type input "18"
type input "6.66"
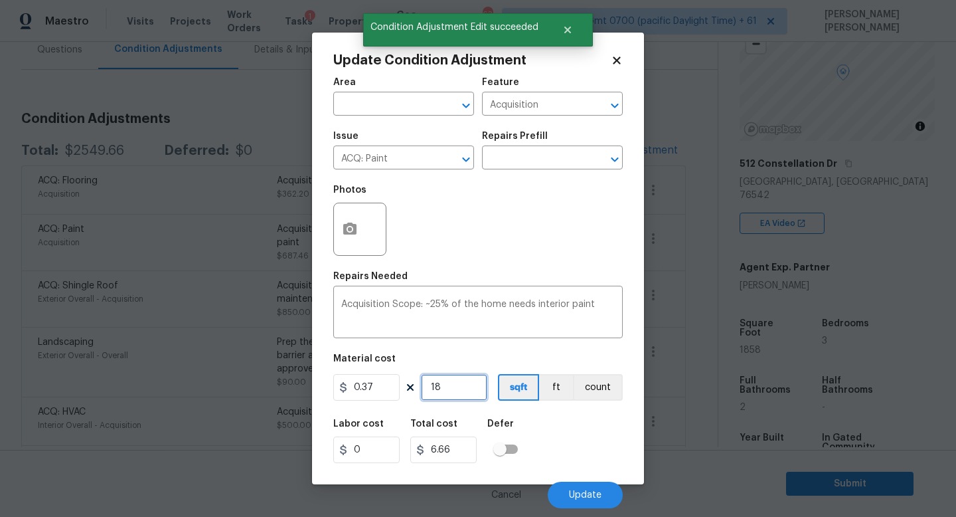
type input "181"
type input "66.97"
type input "1811"
type input "670.07"
type input "1811"
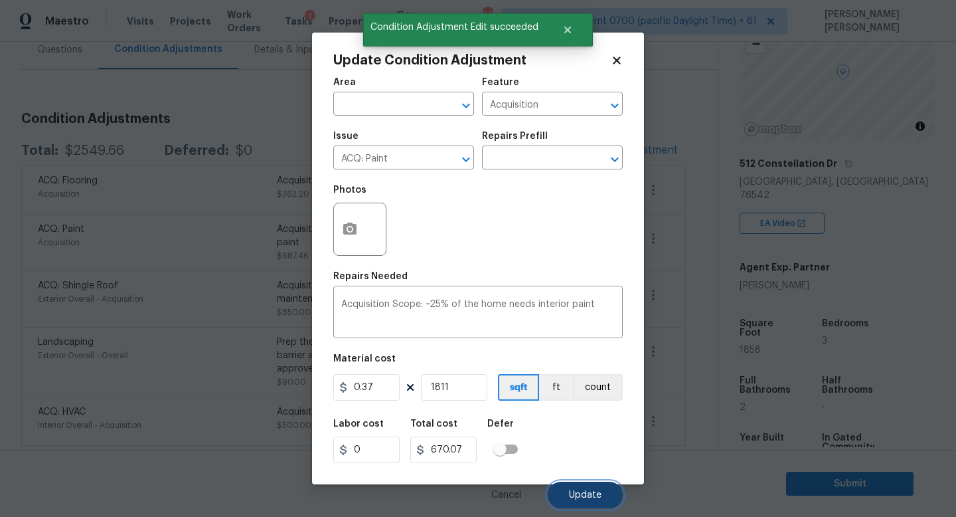
click at [594, 494] on span "Update" at bounding box center [585, 495] width 33 height 10
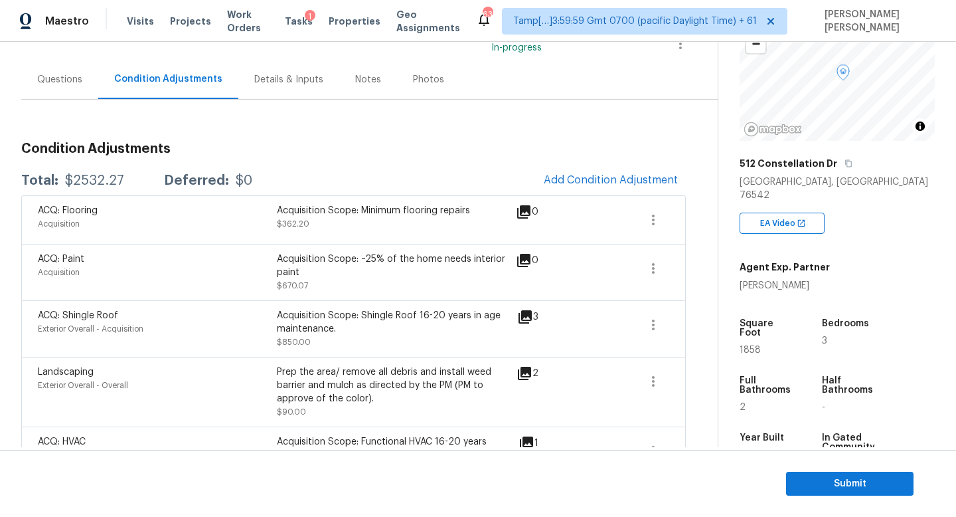
scroll to position [82, 0]
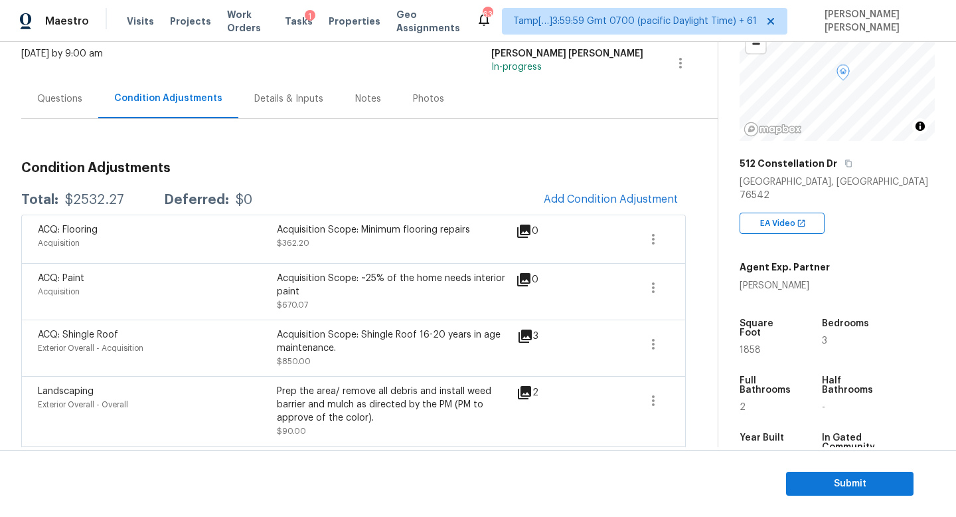
click at [62, 96] on div "Questions" at bounding box center [59, 98] width 45 height 13
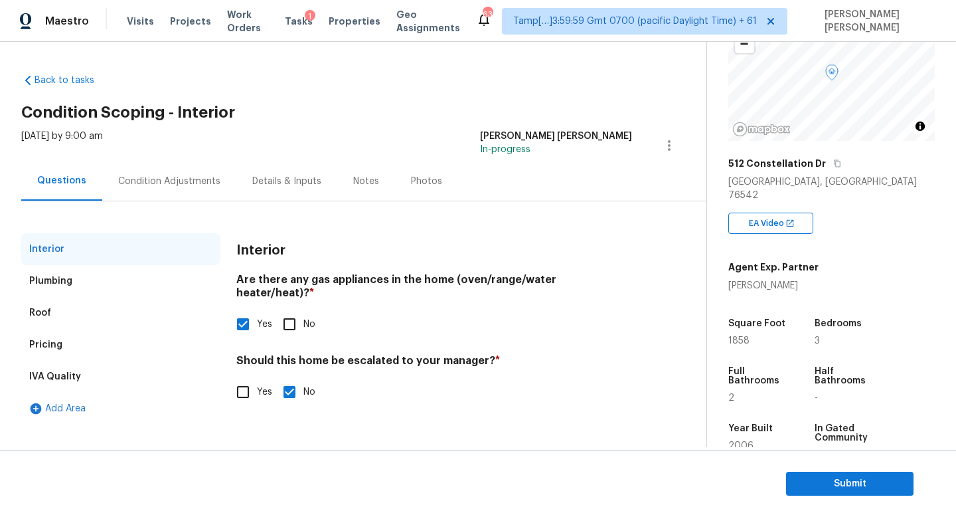
click at [88, 347] on div "Pricing" at bounding box center [120, 345] width 199 height 32
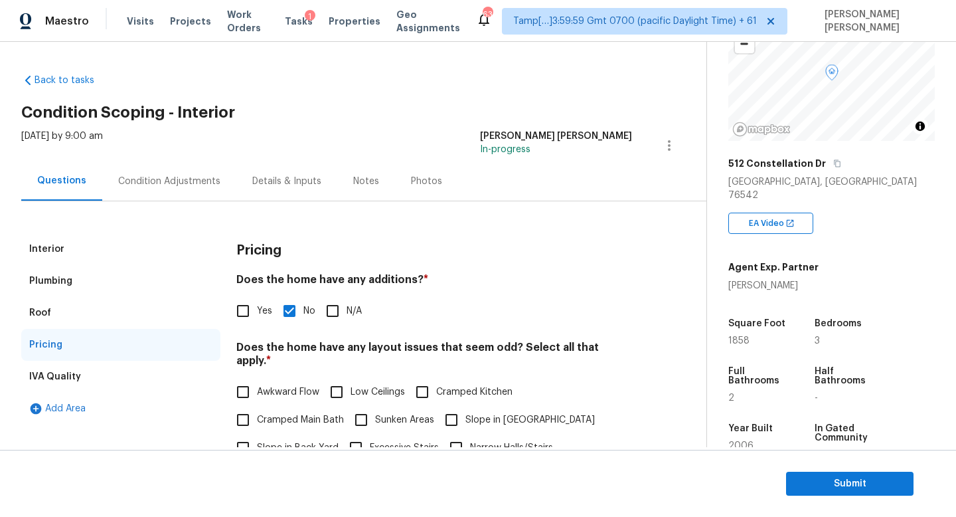
scroll to position [74, 0]
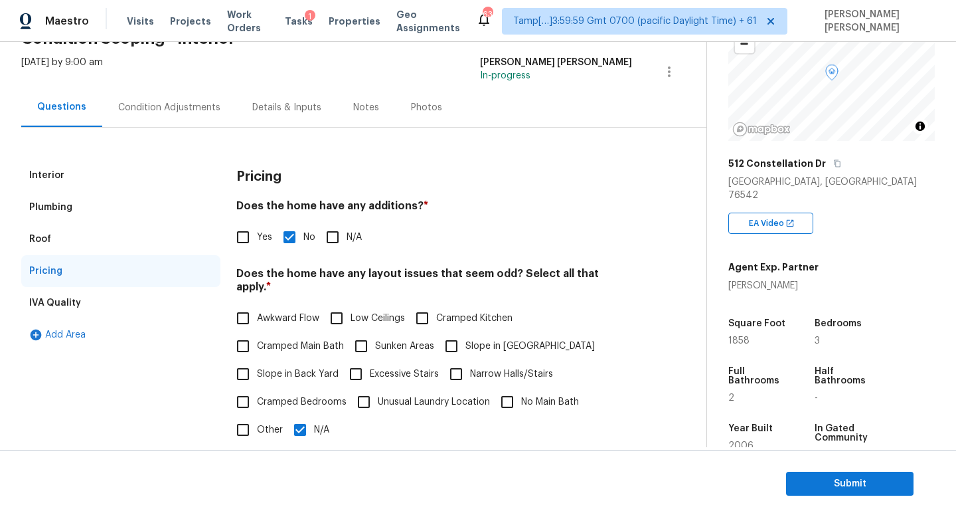
click at [237, 416] on input "Other" at bounding box center [243, 430] width 28 height 28
checkbox input "true"
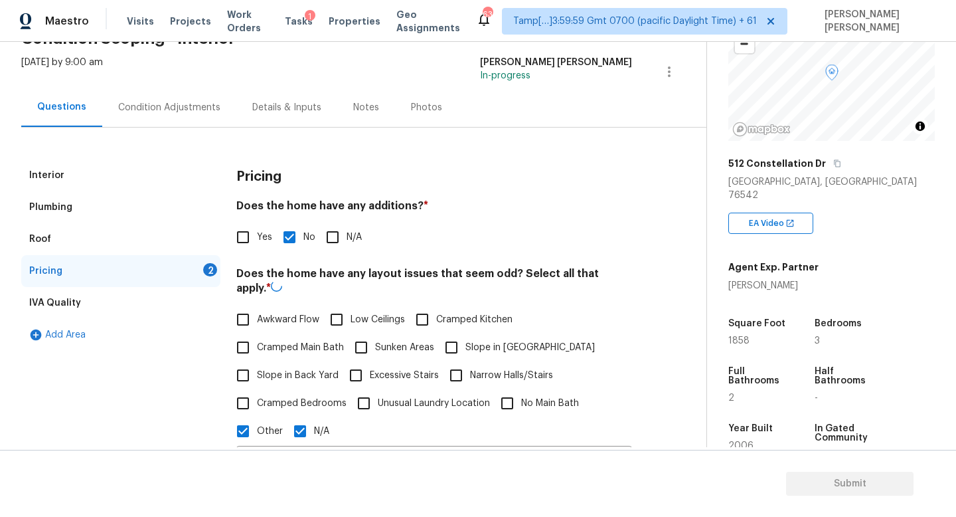
click at [317, 420] on label "N/A" at bounding box center [307, 431] width 43 height 28
click at [314, 420] on input "N/A" at bounding box center [300, 431] width 28 height 28
checkbox input "false"
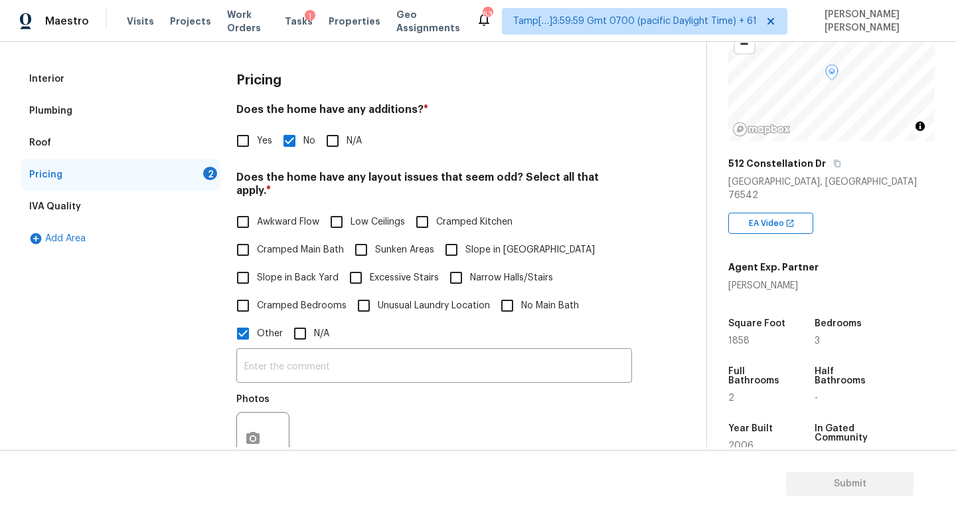
scroll to position [221, 0]
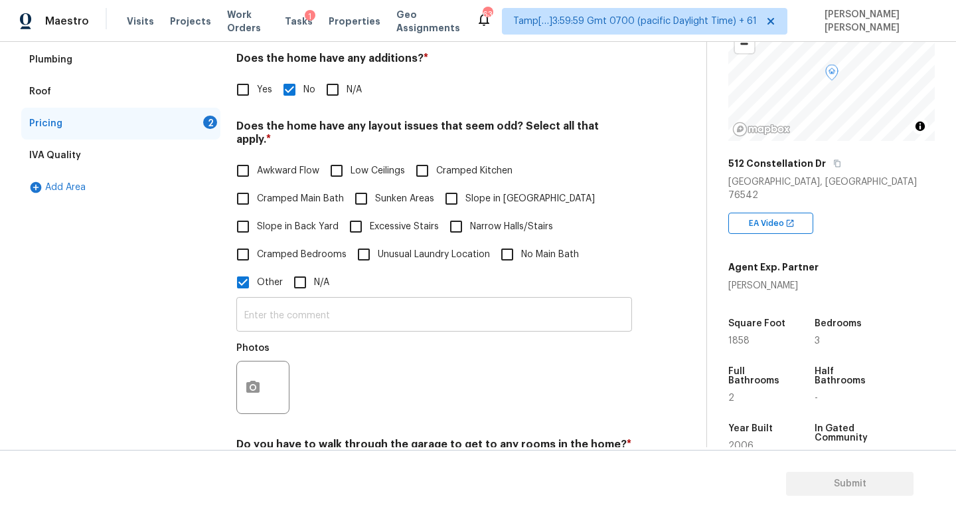
click at [328, 307] on input "text" at bounding box center [434, 315] width 396 height 31
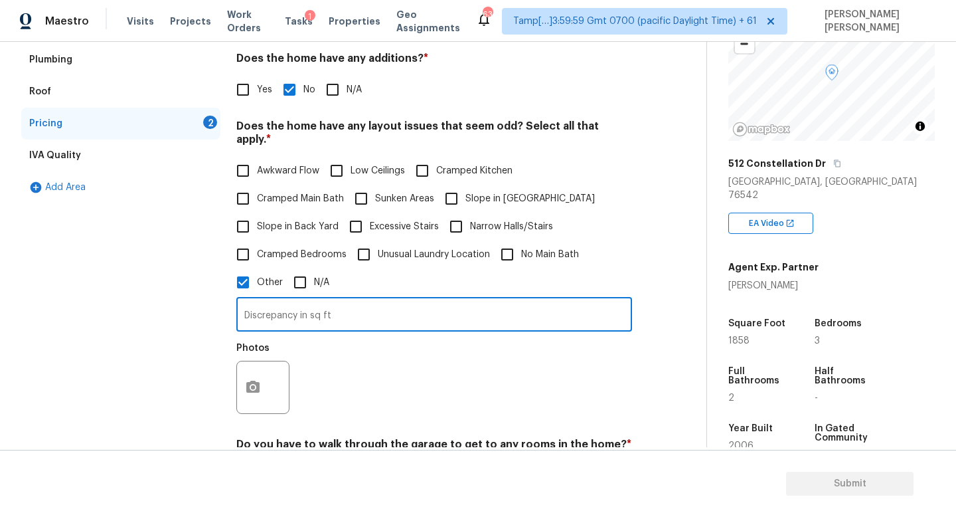
type input "Discrepancy in sq ft"
click at [258, 364] on button "button" at bounding box center [253, 387] width 32 height 52
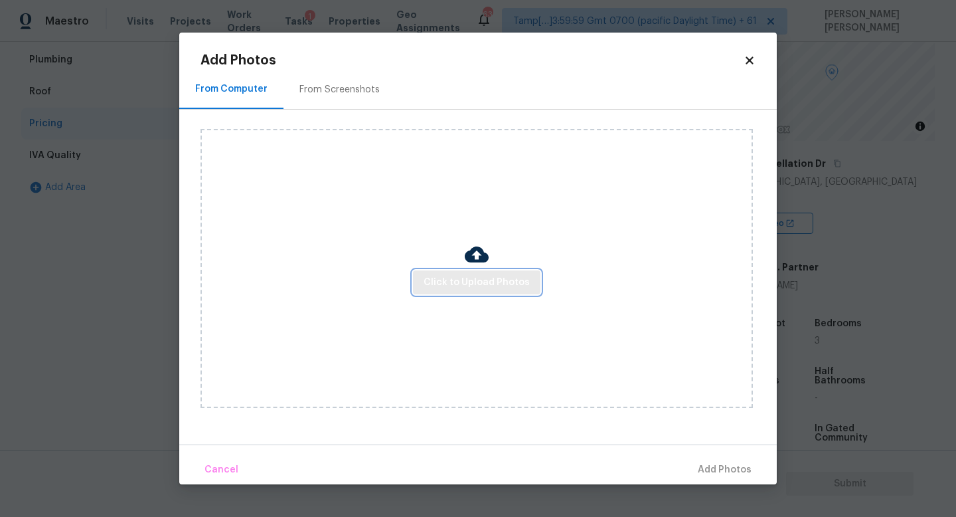
click at [462, 277] on span "Click to Upload Photos" at bounding box center [477, 282] width 106 height 17
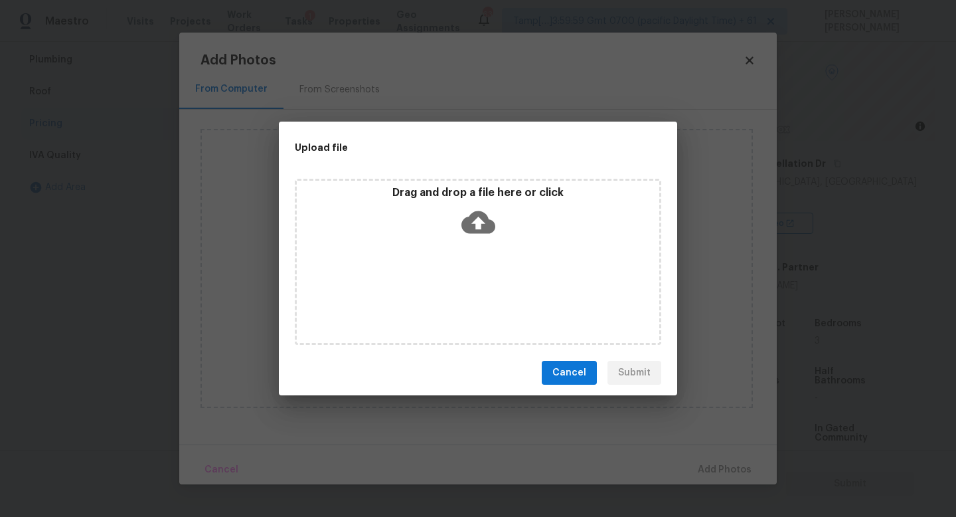
click at [90, 271] on div "Upload file Drag and drop a file here or click Cancel Submit" at bounding box center [478, 258] width 956 height 517
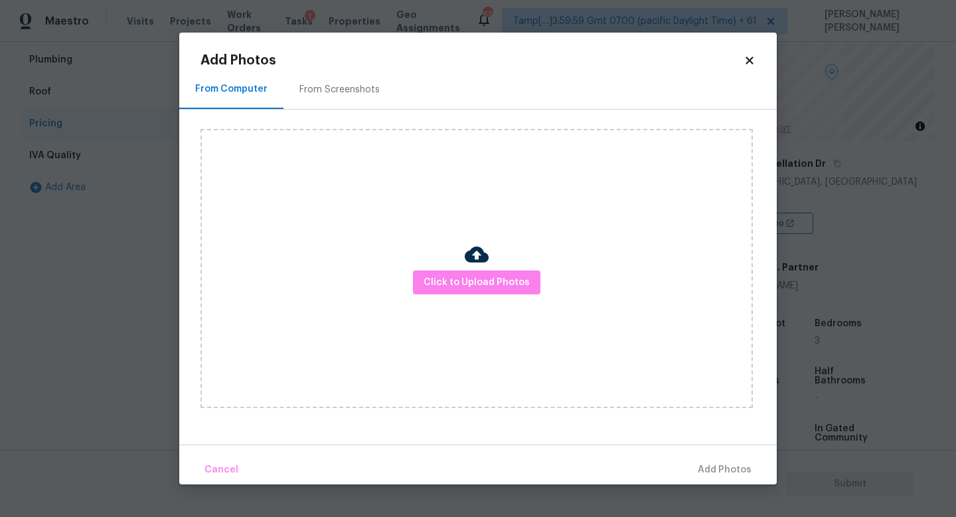
click at [90, 271] on body "Maestro Visits Projects Work Orders Tasks 1 Properties Geo Assignments 630 Tamp…" at bounding box center [478, 258] width 956 height 517
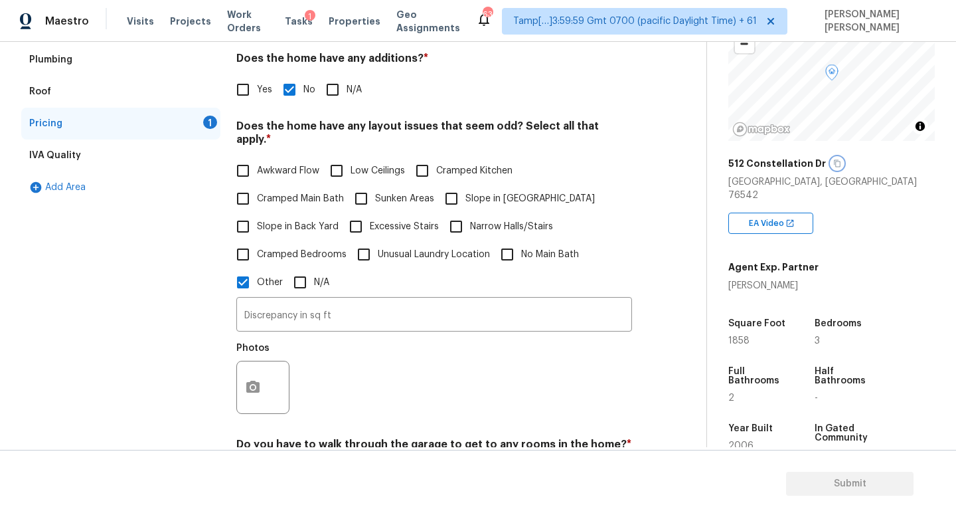
click at [833, 160] on icon "button" at bounding box center [837, 163] width 8 height 8
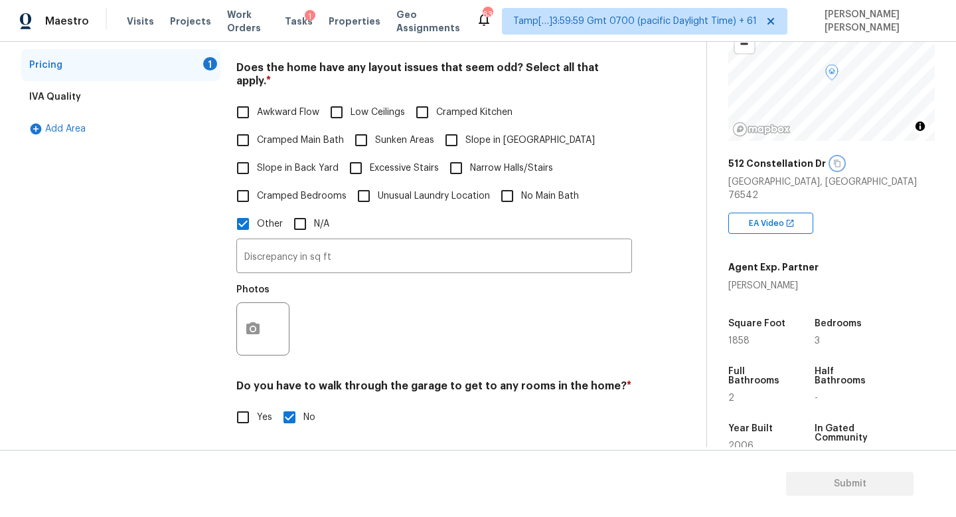
scroll to position [353, 0]
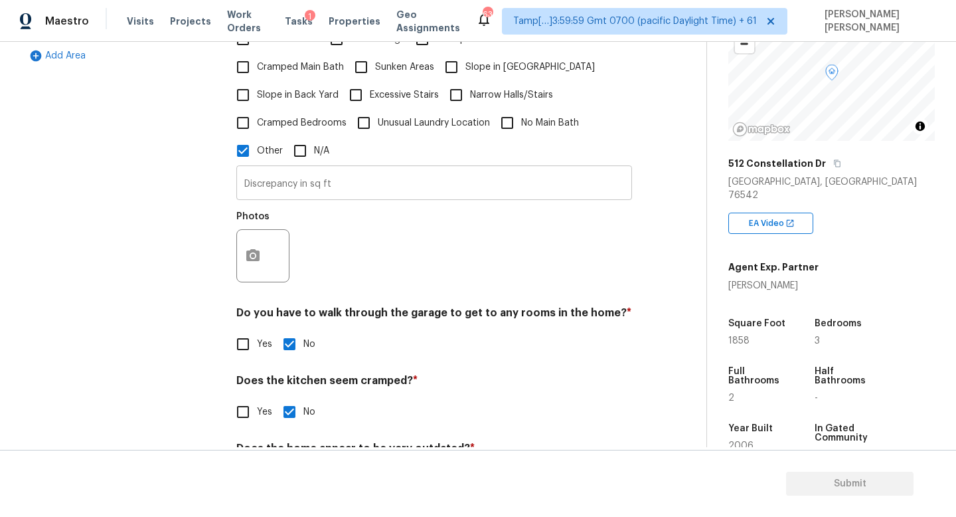
click at [338, 169] on input "Discrepancy in sq ft" at bounding box center [434, 184] width 396 height 31
click at [305, 136] on div "Awkward Flow Low Ceilings Cramped Kitchen Cramped Main Bath Sunken Areas Slope …" at bounding box center [434, 96] width 396 height 139
click at [310, 139] on input "N/A" at bounding box center [300, 151] width 28 height 28
checkbox input "true"
click at [250, 138] on input "Other" at bounding box center [243, 151] width 28 height 28
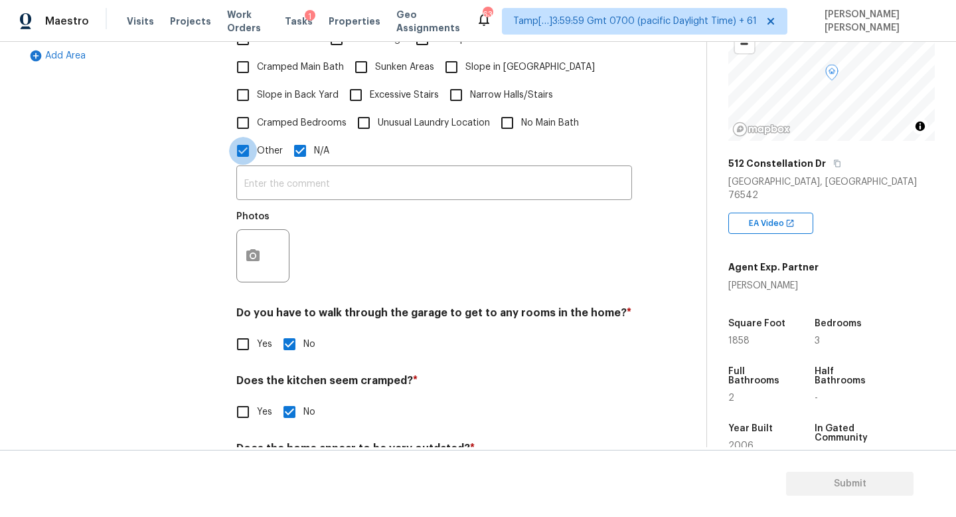
checkbox input "false"
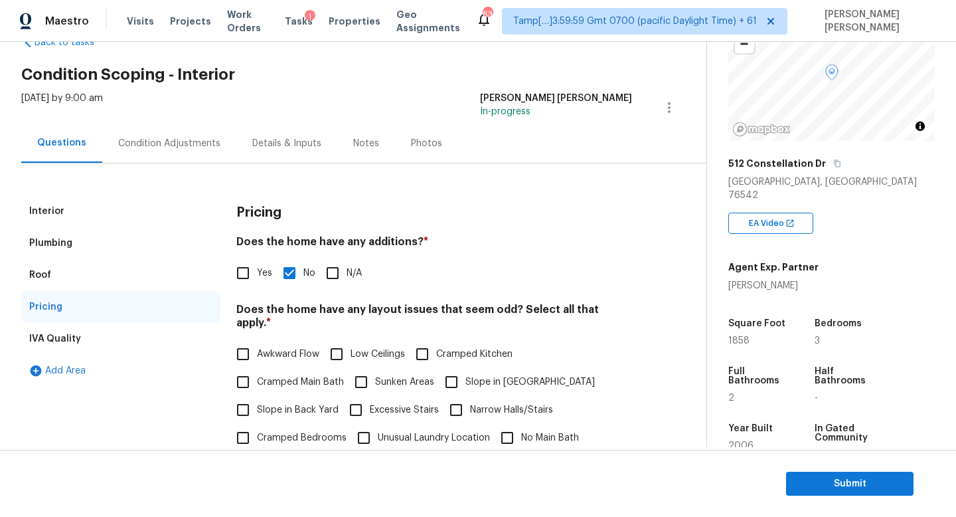
scroll to position [7, 0]
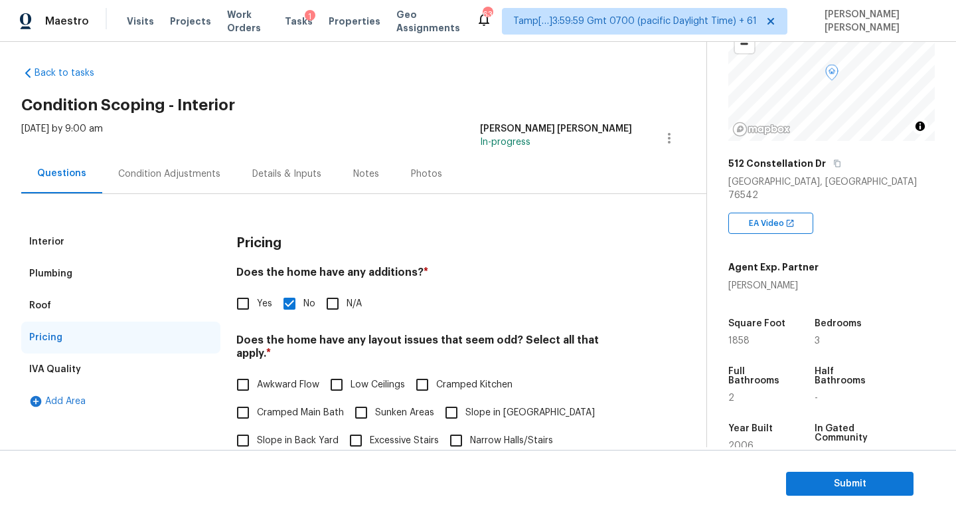
click at [161, 173] on div "Condition Adjustments" at bounding box center [169, 173] width 102 height 13
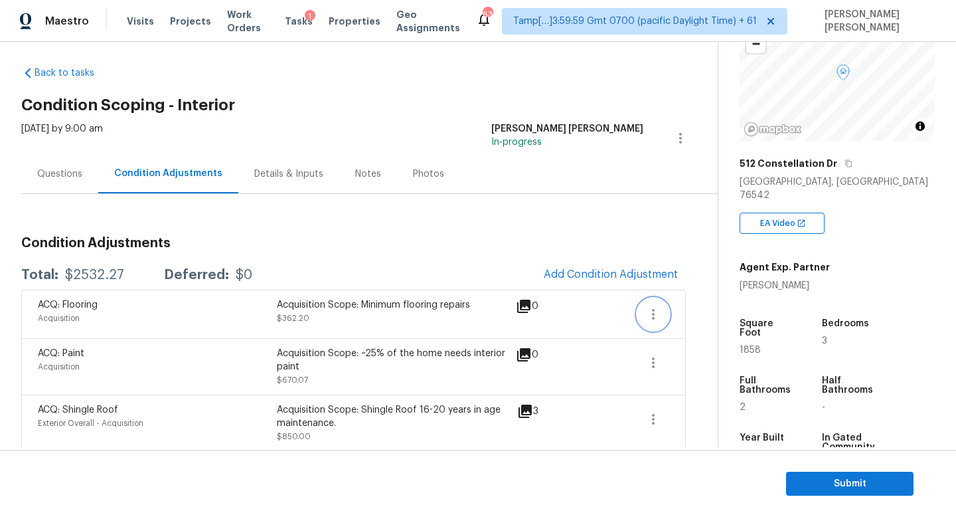
click at [644, 319] on button "button" at bounding box center [654, 314] width 32 height 32
click at [714, 305] on div "Edit" at bounding box center [729, 311] width 104 height 13
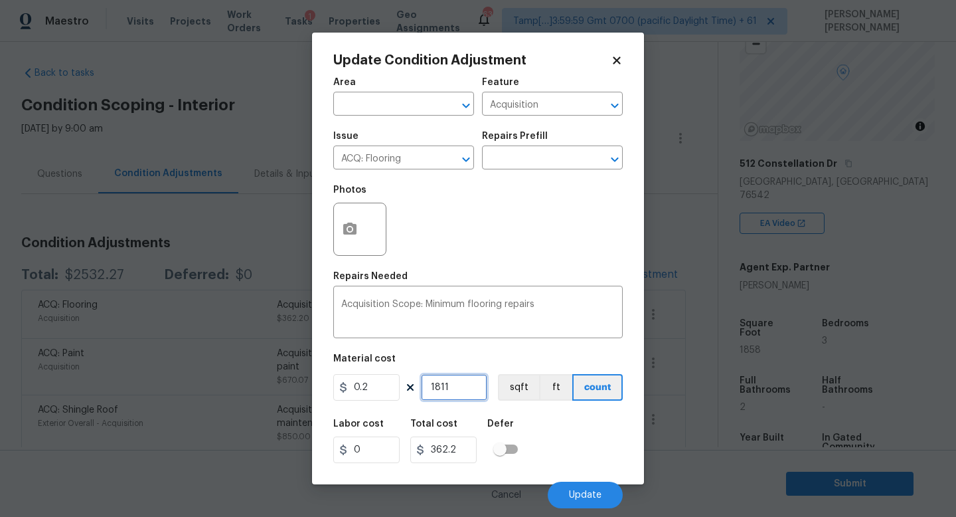
click at [473, 387] on input "1811" at bounding box center [454, 387] width 66 height 27
type input "181"
type input "36.2"
type input "18"
type input "3.6"
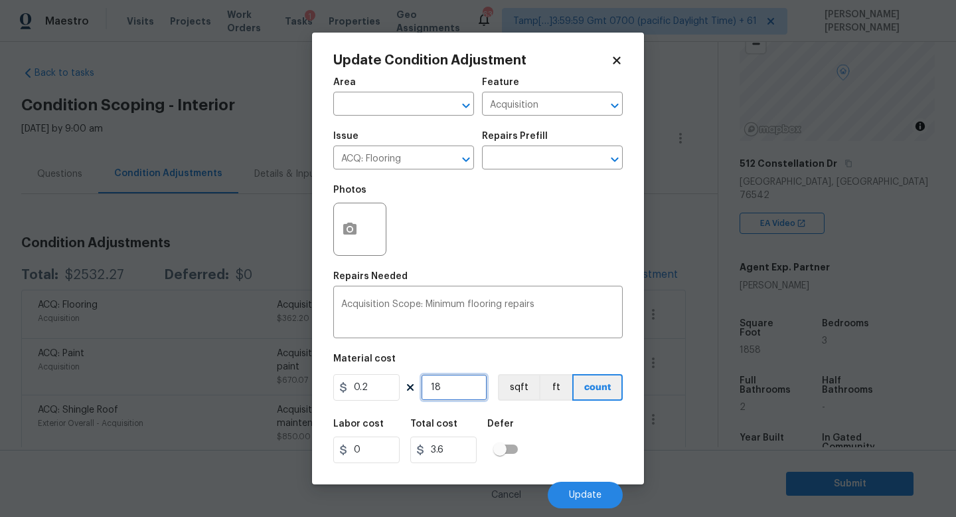
type input "185"
type input "37"
type input "1858"
type input "371.6"
type input "1858"
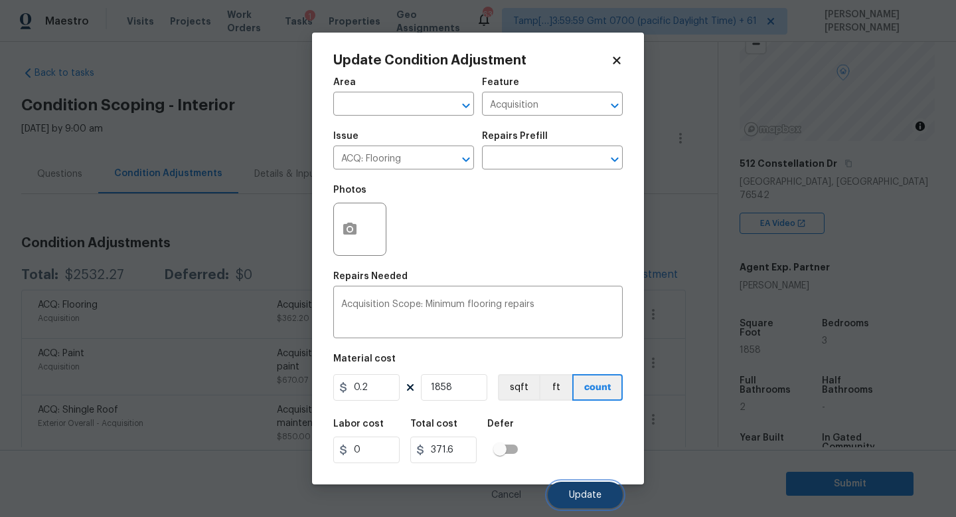
click at [586, 497] on span "Update" at bounding box center [585, 495] width 33 height 10
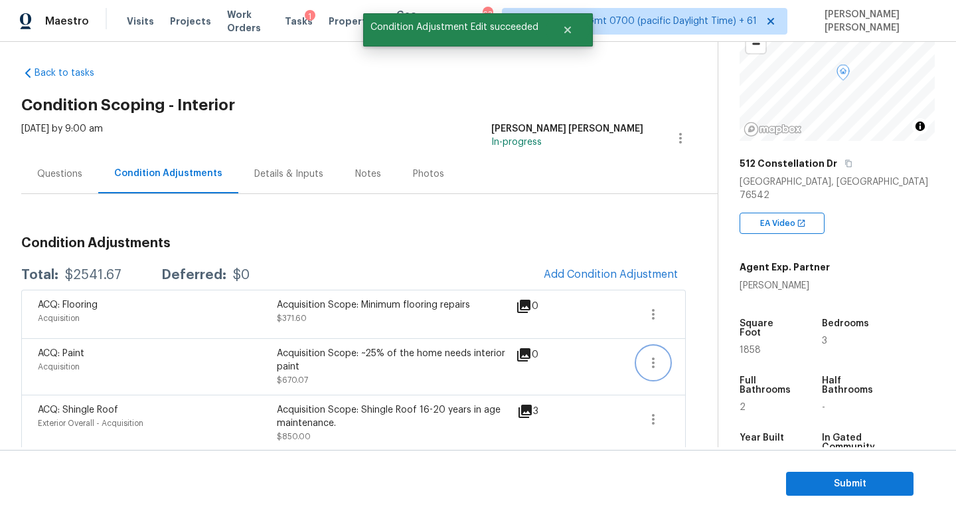
click at [661, 355] on icon "button" at bounding box center [653, 363] width 16 height 16
click at [734, 355] on div "Edit" at bounding box center [729, 359] width 104 height 13
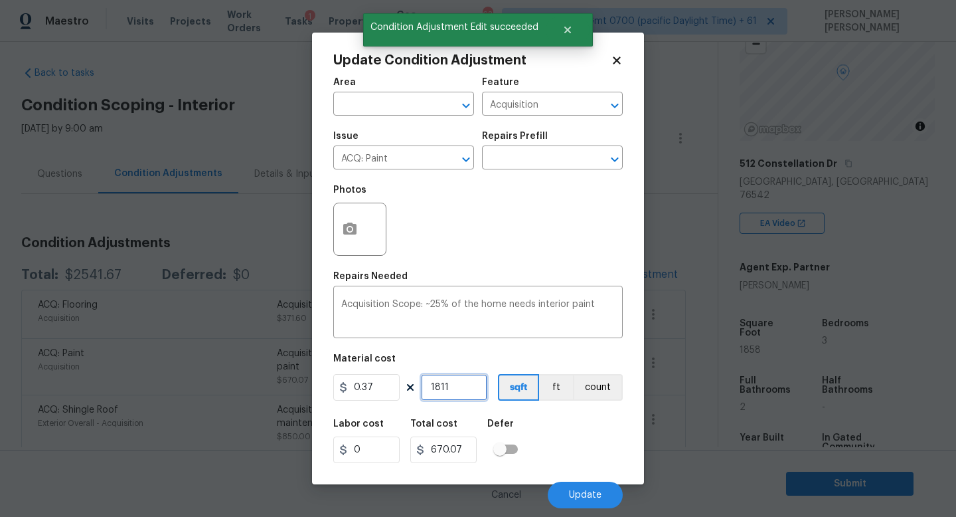
click at [468, 387] on input "1811" at bounding box center [454, 387] width 66 height 27
type input "181"
type input "66.97"
type input "18"
type input "6.66"
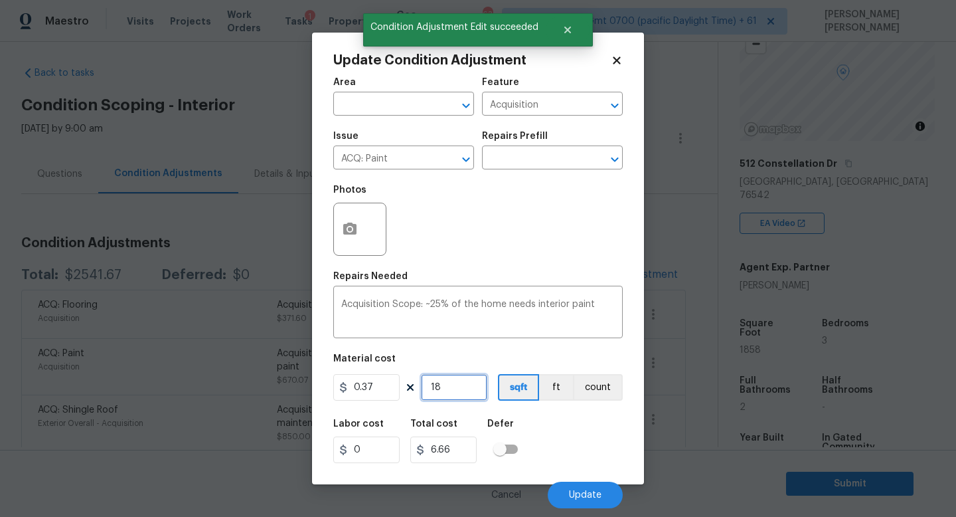
type input "185"
type input "68.45"
type input "1858"
type input "687.46"
type input "1858"
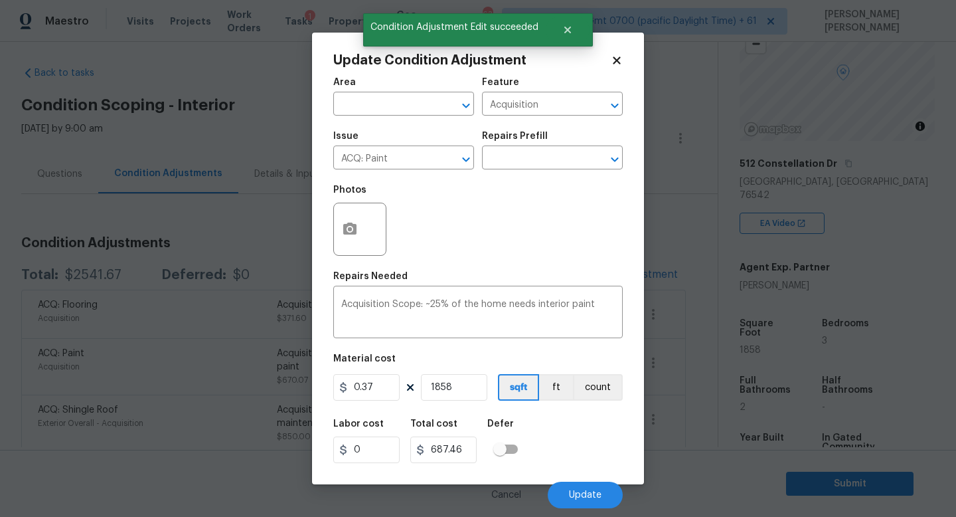
click at [602, 479] on div "Cancel Update" at bounding box center [478, 489] width 290 height 37
click at [582, 487] on button "Update" at bounding box center [585, 494] width 75 height 27
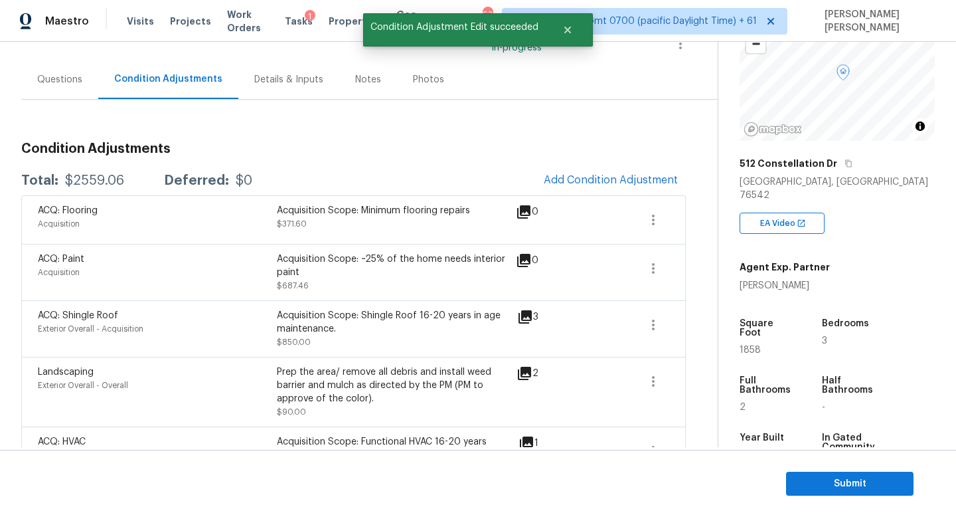
scroll to position [102, 0]
click at [82, 176] on div "$2559.06" at bounding box center [94, 179] width 59 height 13
copy div "$2559.06"
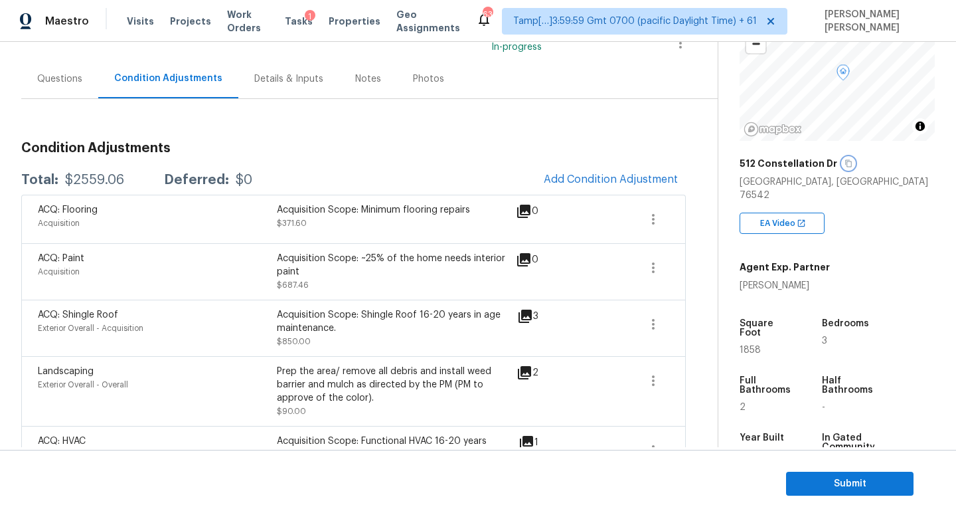
click at [845, 160] on icon "button" at bounding box center [848, 163] width 7 height 7
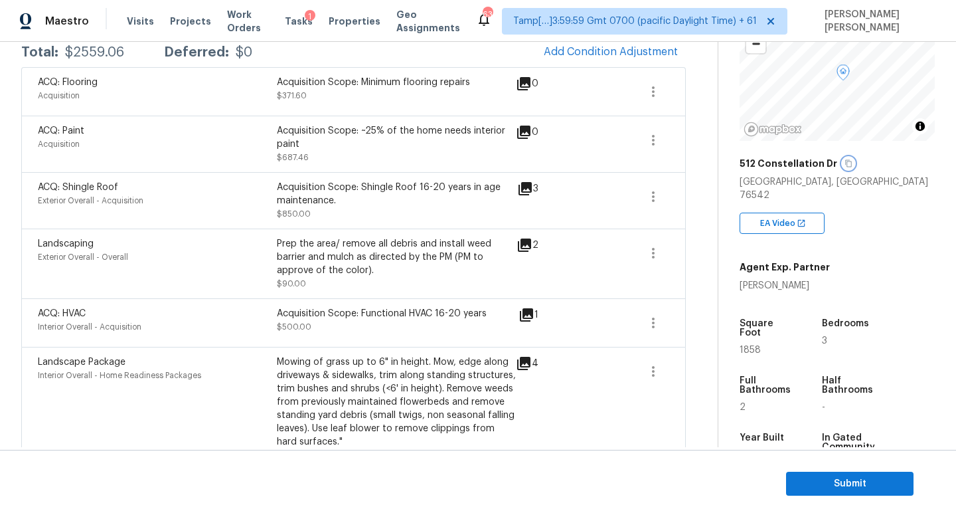
scroll to position [258, 0]
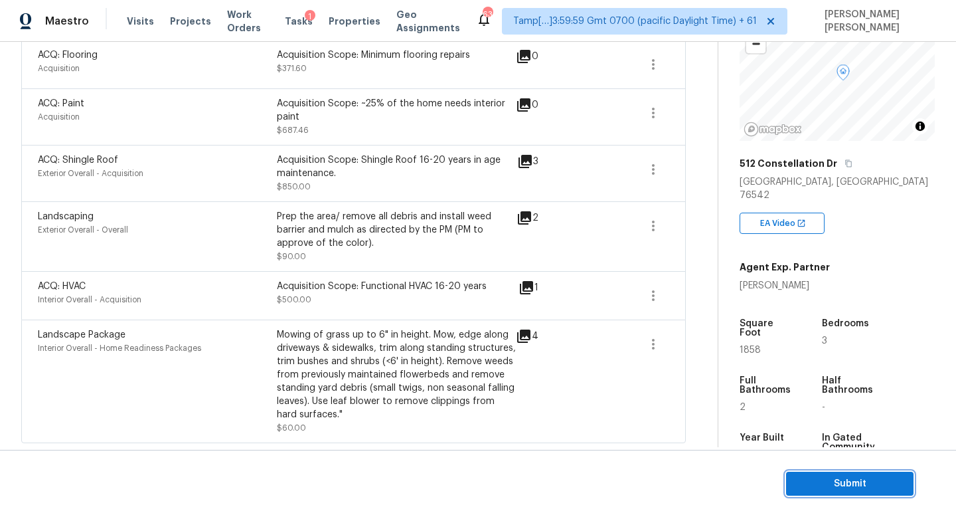
click at [891, 479] on span "Submit" at bounding box center [850, 483] width 106 height 17
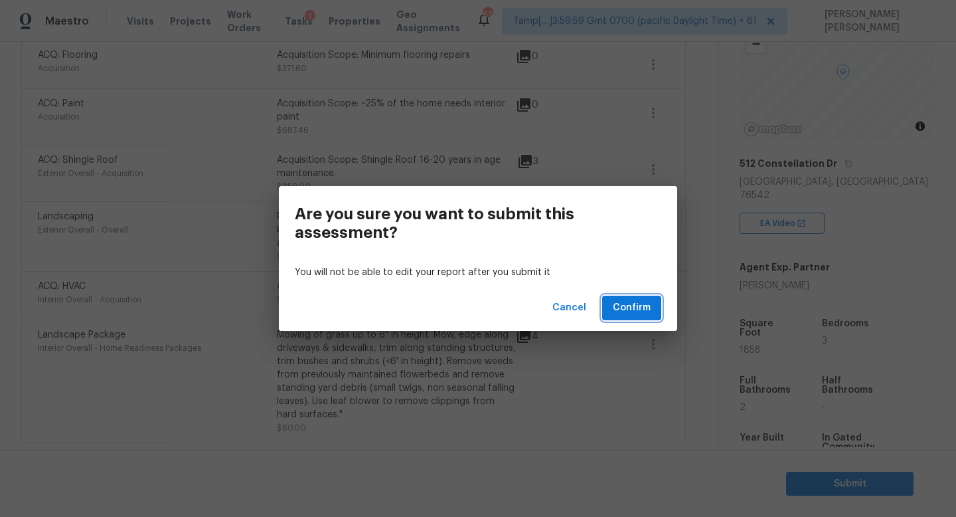
click at [641, 305] on span "Confirm" at bounding box center [632, 308] width 38 height 17
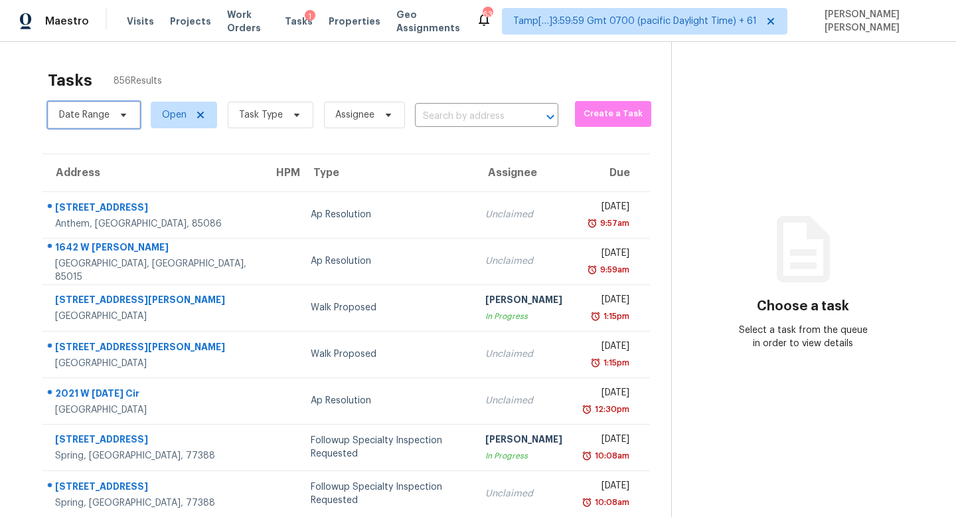
click at [97, 118] on span "Date Range" at bounding box center [84, 114] width 50 height 13
click at [275, 114] on span "Task Type" at bounding box center [261, 114] width 44 height 13
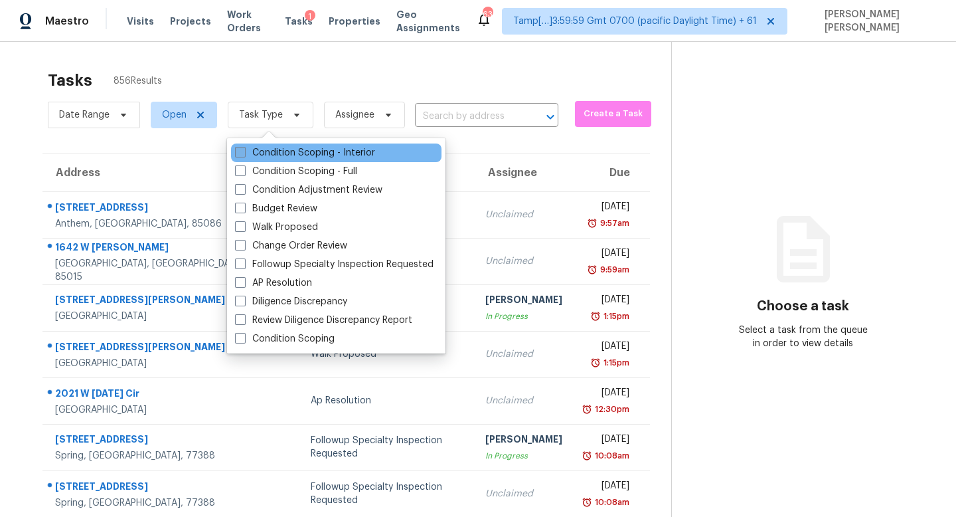
click at [267, 146] on label "Condition Scoping - Interior" at bounding box center [305, 152] width 140 height 13
click at [244, 146] on input "Condition Scoping - Interior" at bounding box center [239, 150] width 9 height 9
checkbox input "true"
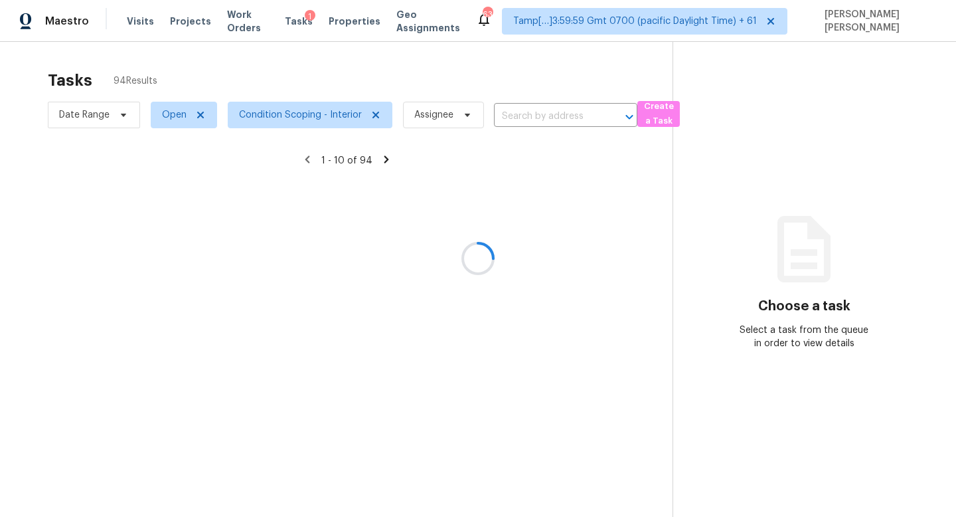
click at [259, 72] on div at bounding box center [478, 258] width 956 height 517
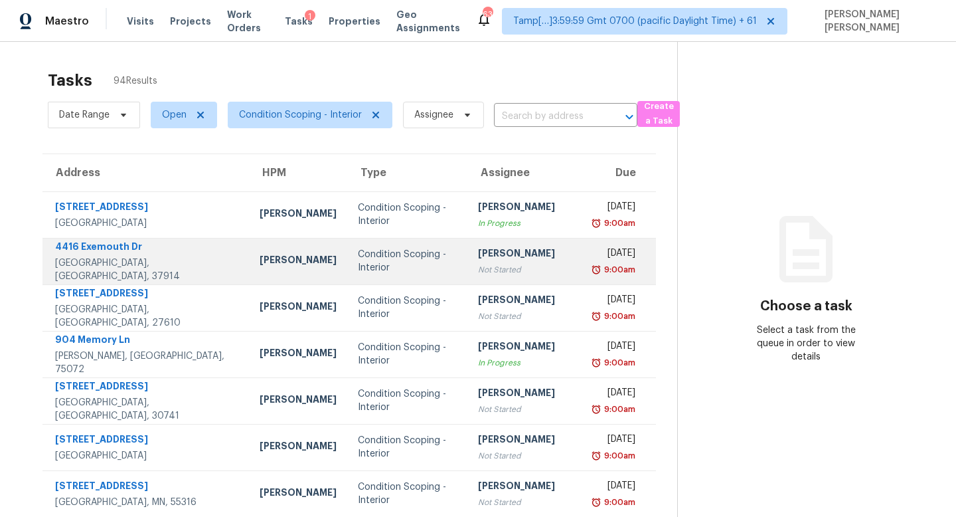
scroll to position [175, 0]
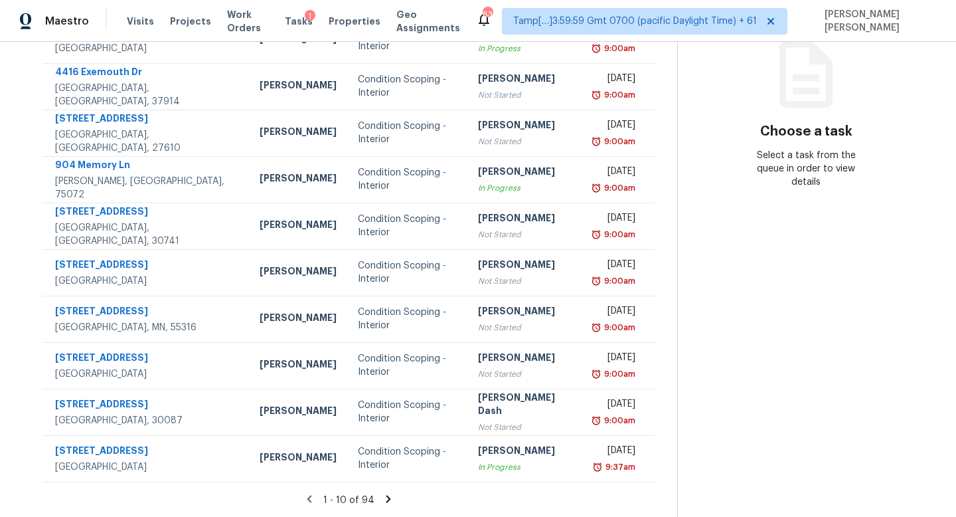
click at [383, 497] on icon at bounding box center [389, 499] width 12 height 12
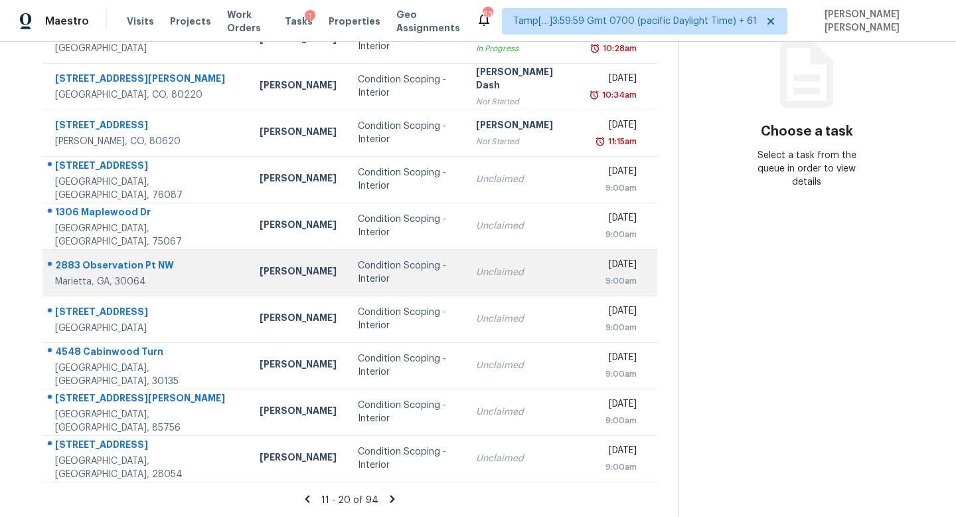
click at [476, 278] on div "Unclaimed" at bounding box center [523, 272] width 95 height 13
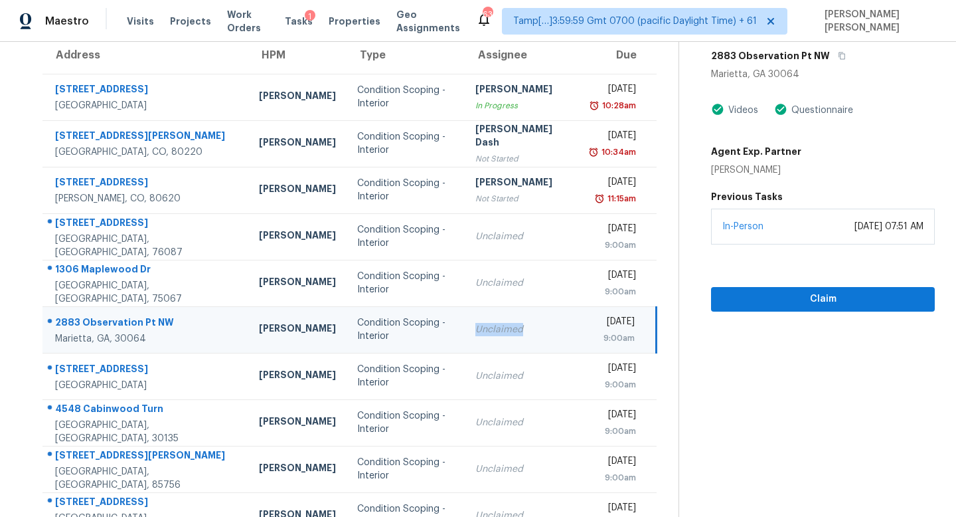
scroll to position [103, 0]
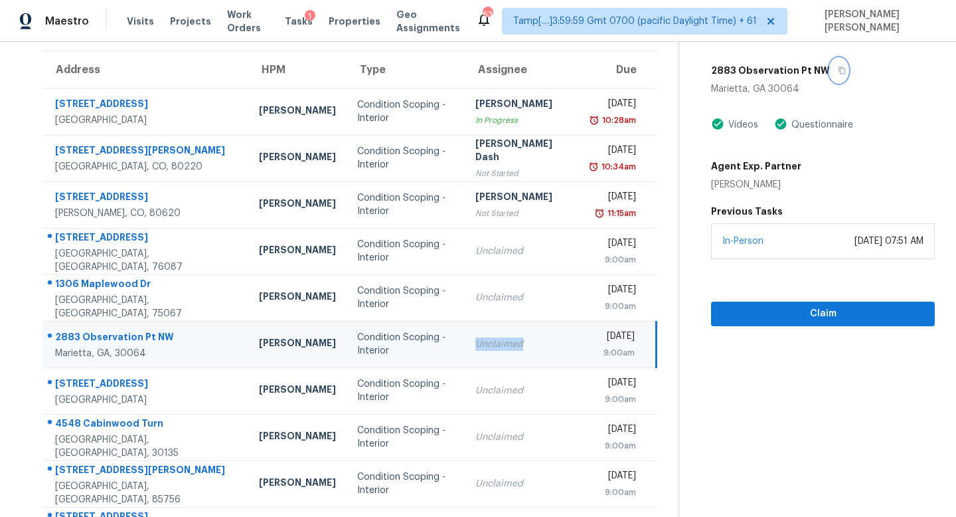
click at [838, 69] on icon "button" at bounding box center [842, 70] width 8 height 8
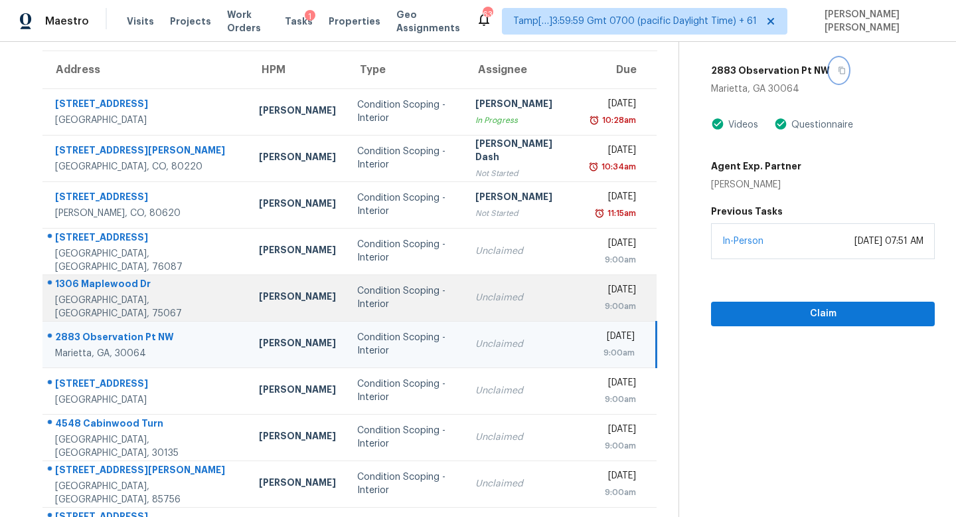
scroll to position [175, 0]
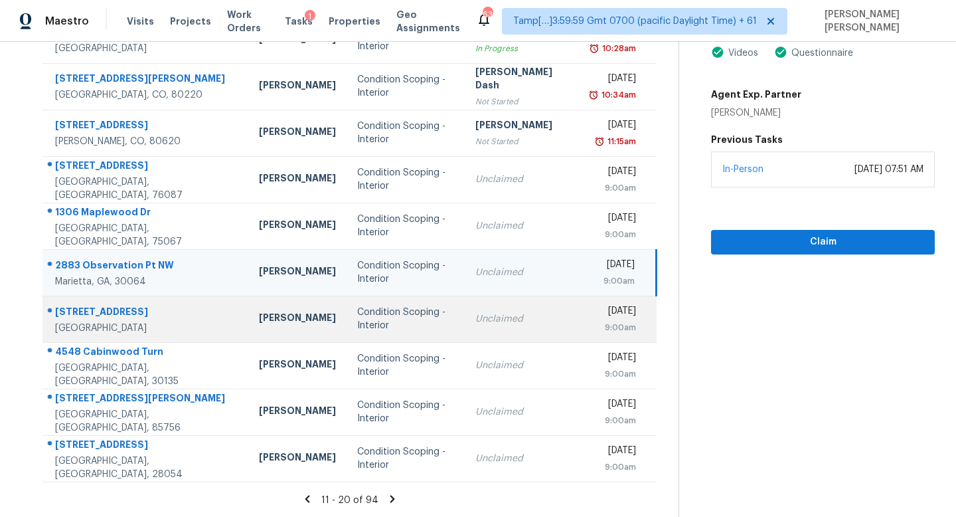
click at [357, 329] on div "Condition Scoping - Interior" at bounding box center [405, 318] width 97 height 27
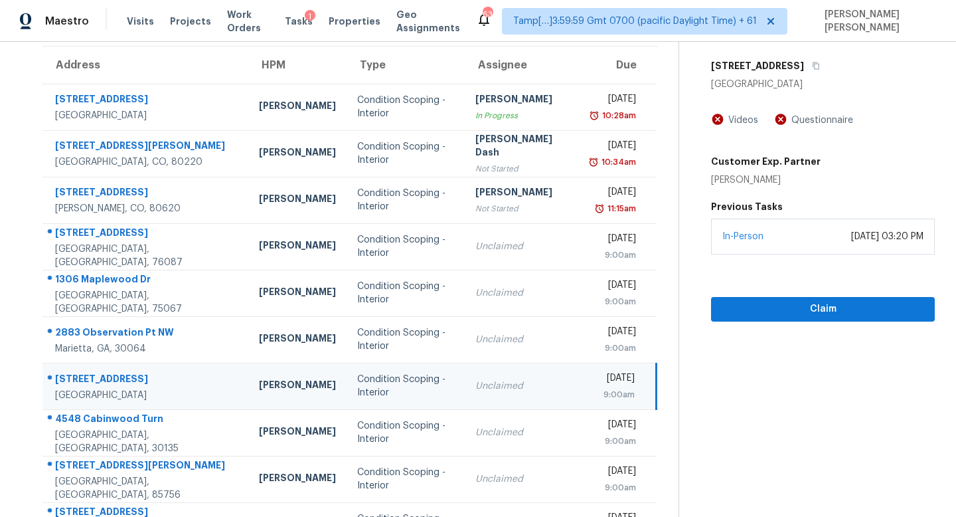
scroll to position [96, 0]
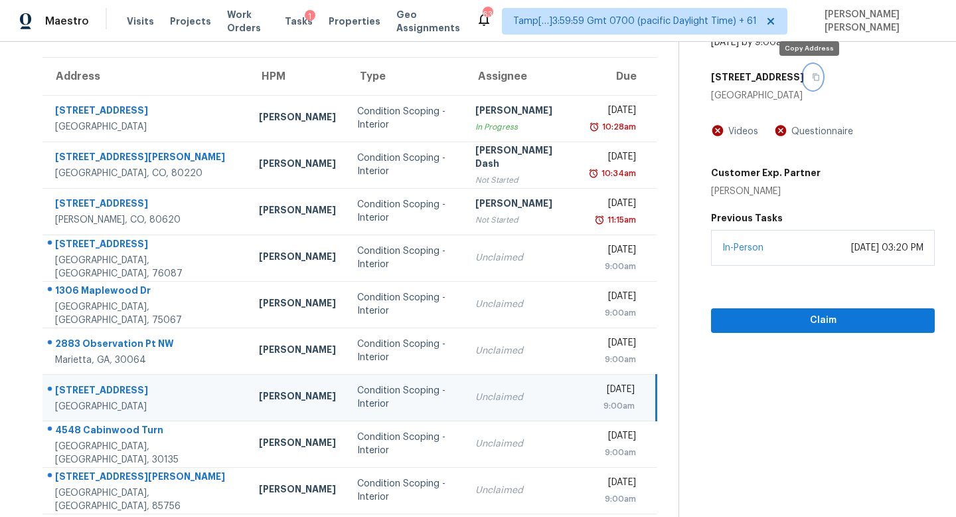
click at [812, 78] on icon "button" at bounding box center [816, 77] width 8 height 8
click at [774, 317] on span "Claim" at bounding box center [823, 320] width 203 height 17
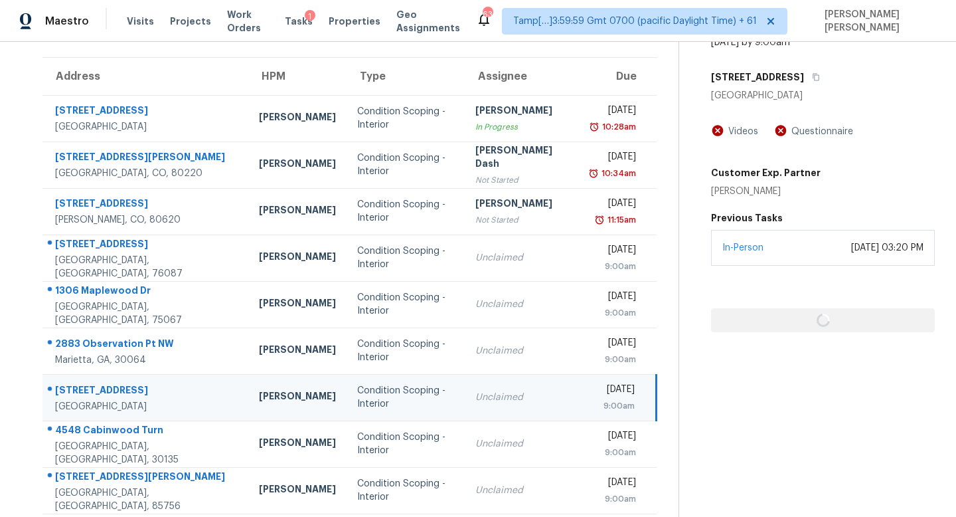
click at [774, 317] on div at bounding box center [823, 299] width 224 height 66
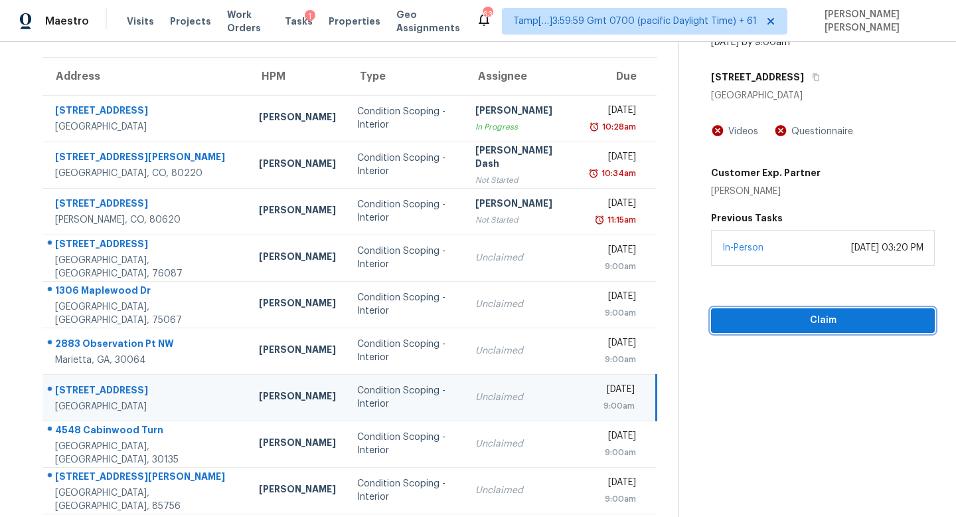
click at [774, 317] on span "Claim" at bounding box center [823, 320] width 203 height 17
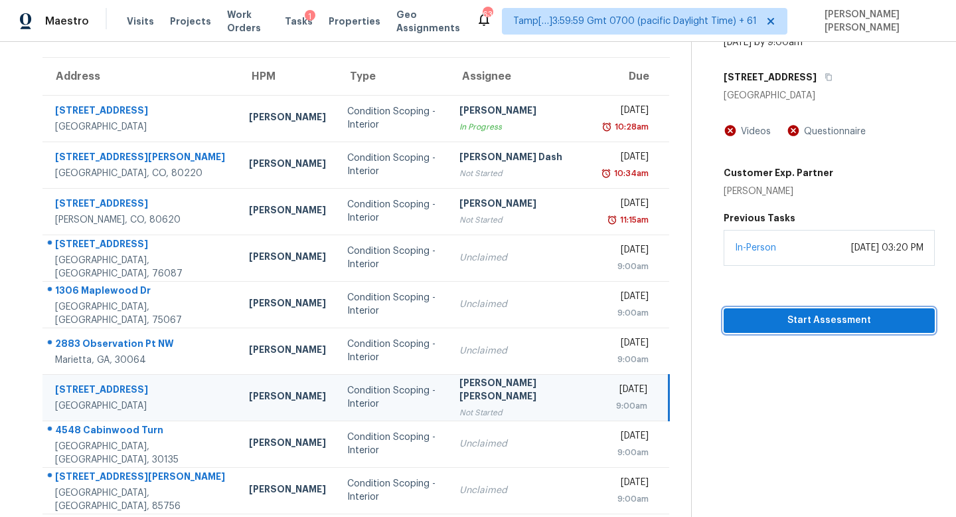
click at [774, 317] on span "Start Assessment" at bounding box center [829, 320] width 190 height 17
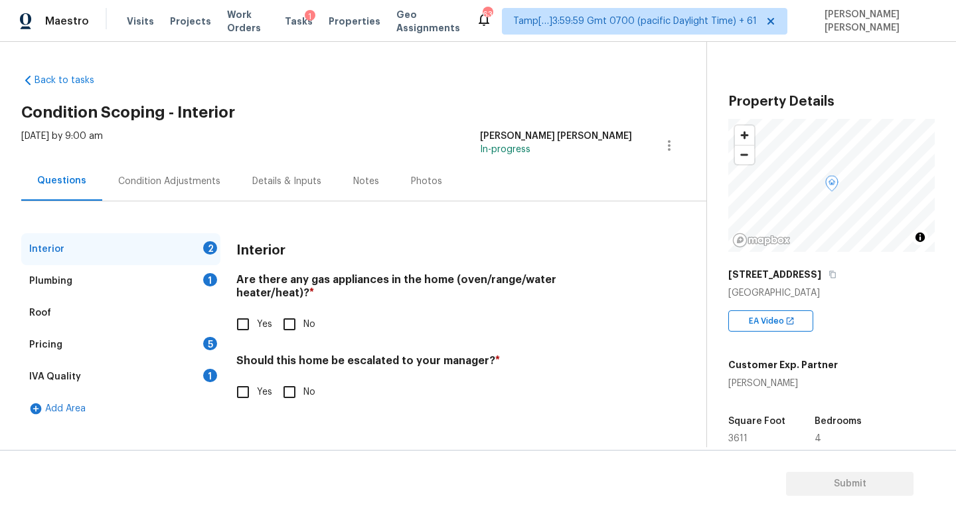
click at [305, 94] on div "Back to tasks Condition Scoping - Interior [DATE] by 9:00 am [PERSON_NAME] [PER…" at bounding box center [363, 245] width 685 height 365
click at [833, 274] on icon "button" at bounding box center [833, 274] width 8 height 8
click at [837, 273] on icon "button" at bounding box center [833, 274] width 8 height 8
click at [240, 310] on input "Yes" at bounding box center [243, 324] width 28 height 28
checkbox input "true"
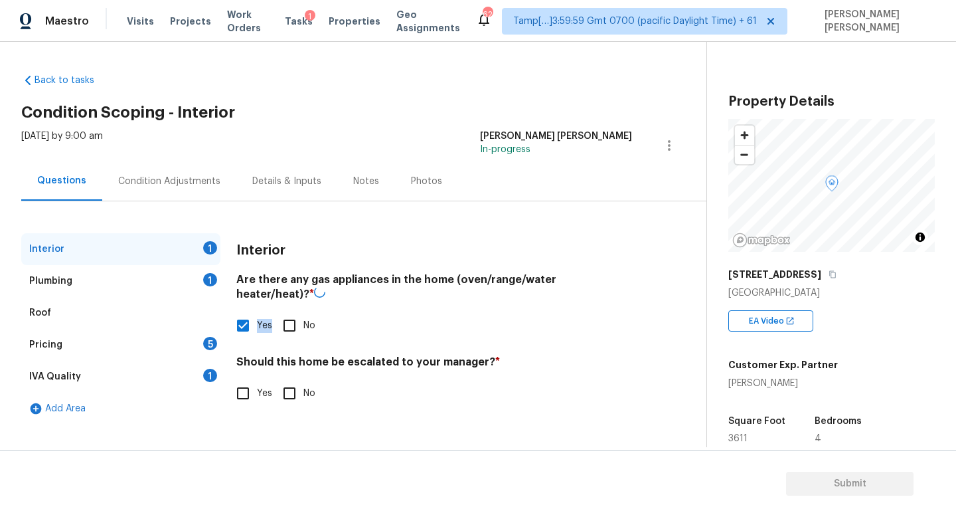
click at [240, 307] on div "Are there any gas appliances in the home (oven/range/water heater/heat)? * Yes …" at bounding box center [434, 306] width 396 height 66
click at [288, 394] on div "Interior Are there any gas appliances in the home (oven/range/water heater/heat…" at bounding box center [434, 327] width 396 height 189
click at [288, 389] on input "No" at bounding box center [290, 392] width 28 height 28
checkbox input "true"
click at [162, 272] on div "Plumbing 1" at bounding box center [120, 281] width 199 height 32
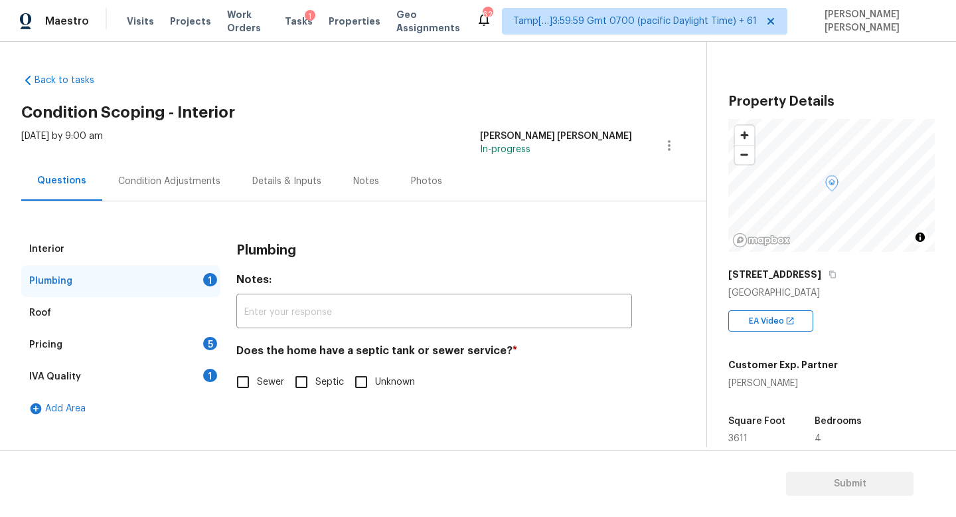
click at [252, 378] on input "Sewer" at bounding box center [243, 382] width 28 height 28
checkbox input "true"
click at [193, 347] on div "Pricing 5" at bounding box center [120, 345] width 199 height 32
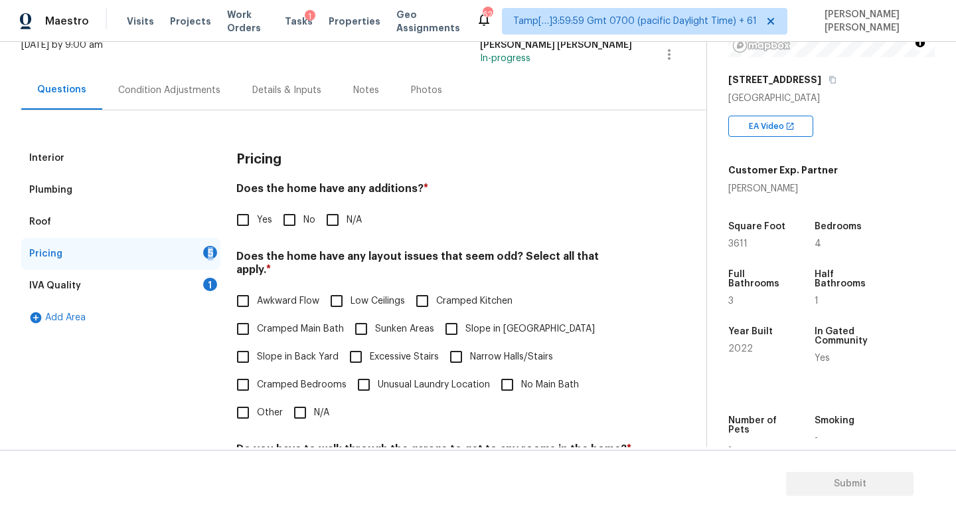
scroll to position [197, 0]
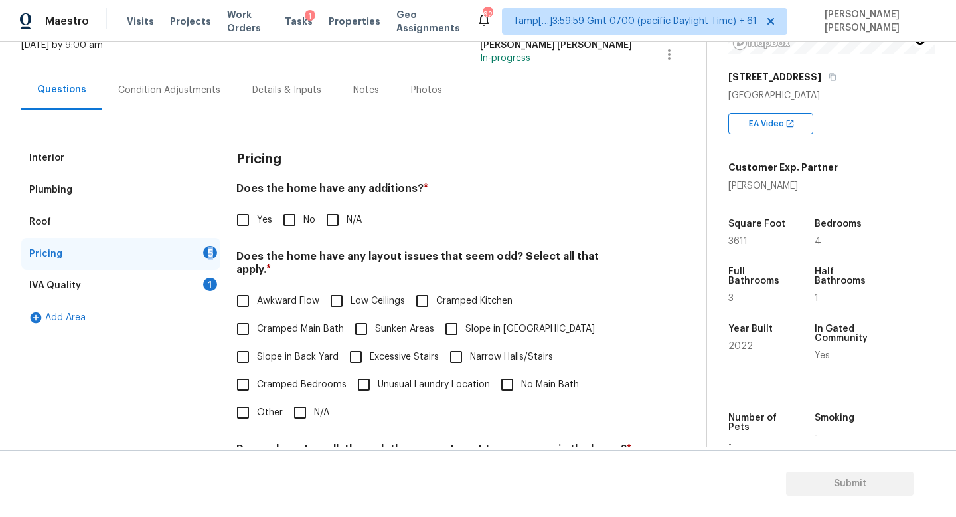
click at [276, 216] on input "No" at bounding box center [290, 220] width 28 height 28
checkbox input "true"
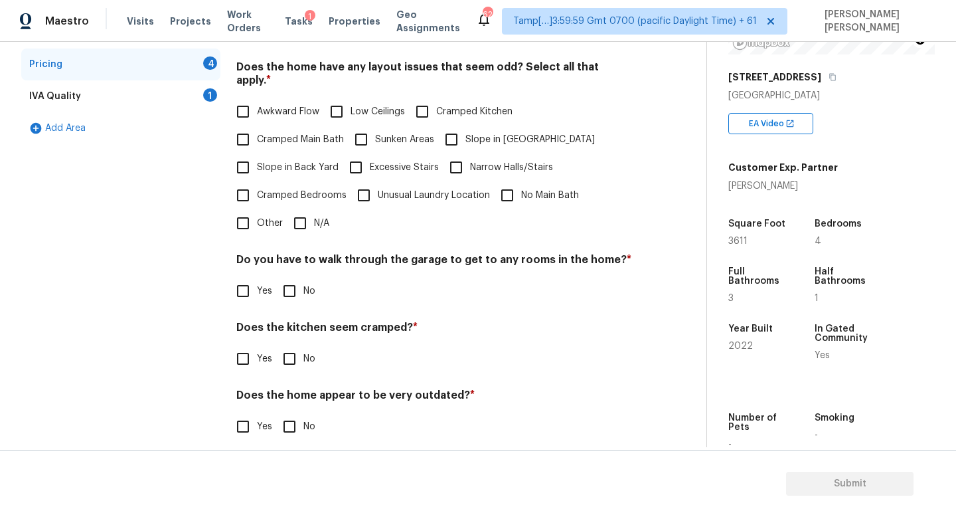
click at [303, 189] on span "Cramped Bedrooms" at bounding box center [302, 196] width 90 height 14
click at [257, 189] on input "Cramped Bedrooms" at bounding box center [243, 195] width 28 height 28
click at [301, 189] on span "Cramped Bedrooms" at bounding box center [302, 196] width 90 height 14
click at [257, 188] on input "Cramped Bedrooms" at bounding box center [243, 195] width 28 height 28
checkbox input "false"
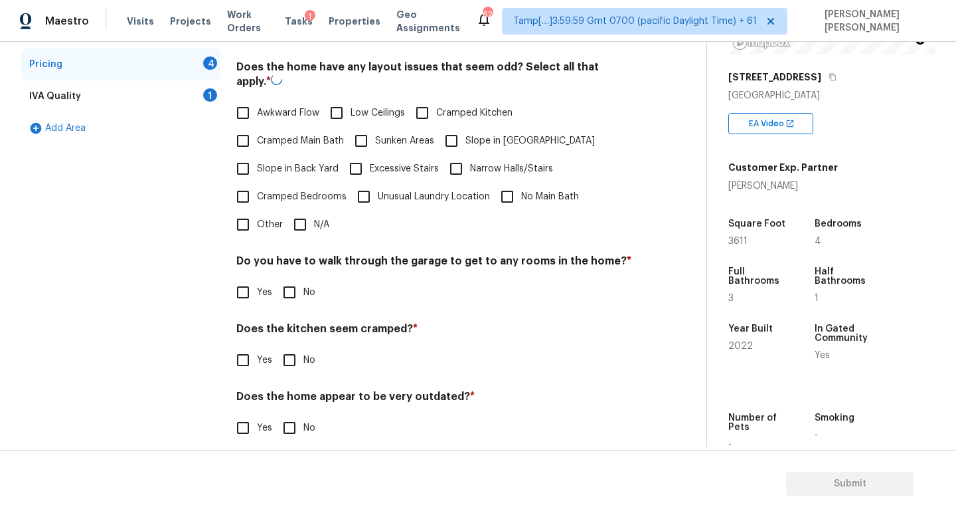
click at [299, 213] on input "N/A" at bounding box center [300, 225] width 28 height 28
checkbox input "true"
click at [297, 290] on input "No" at bounding box center [290, 292] width 28 height 28
checkbox input "true"
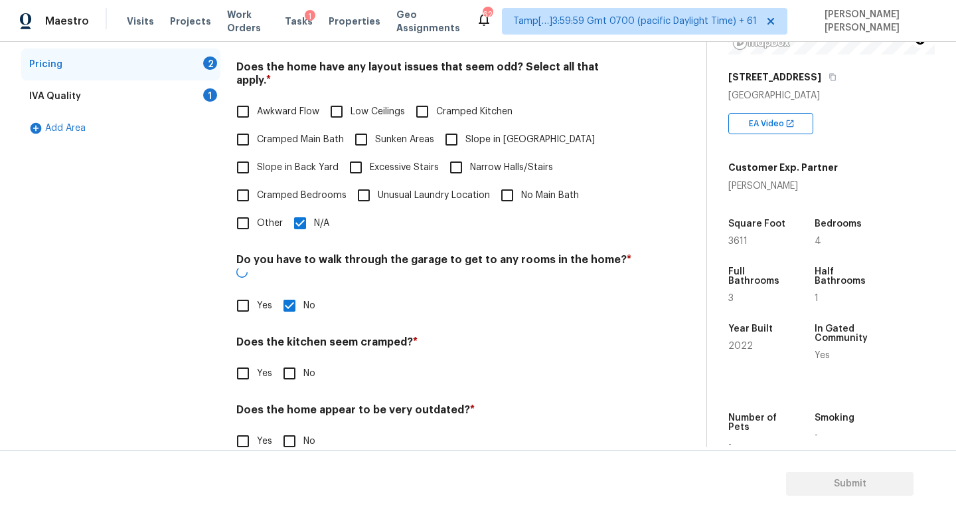
click at [295, 359] on input "No" at bounding box center [290, 373] width 28 height 28
checkbox input "true"
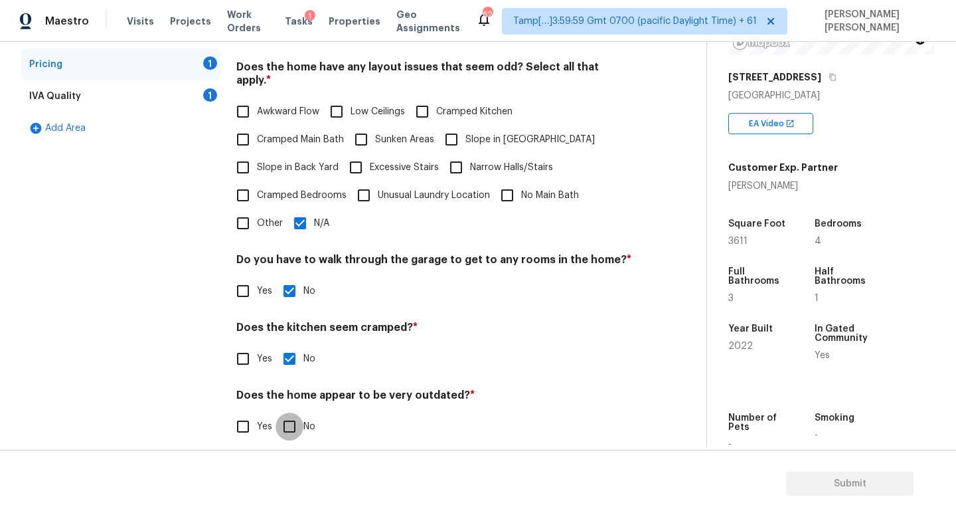
click at [295, 412] on input "No" at bounding box center [290, 426] width 28 height 28
checkbox input "true"
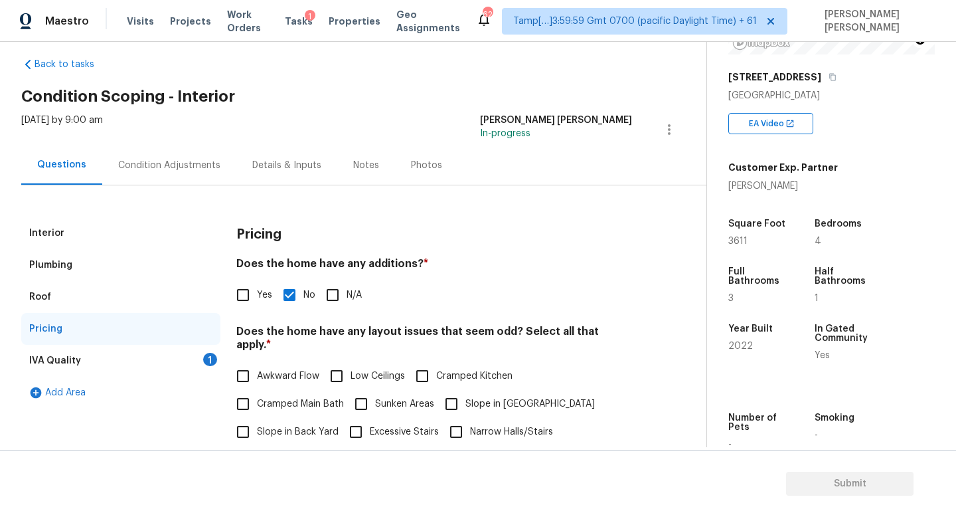
click at [178, 349] on div "IVA Quality 1" at bounding box center [120, 361] width 199 height 32
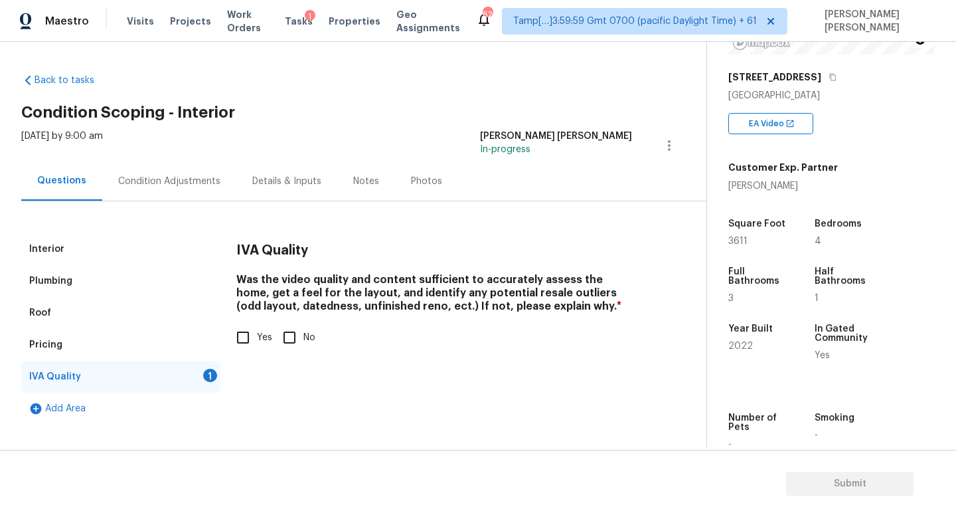
click at [240, 335] on input "Yes" at bounding box center [243, 337] width 28 height 28
checkbox input "true"
click at [193, 183] on div "Condition Adjustments" at bounding box center [169, 181] width 102 height 13
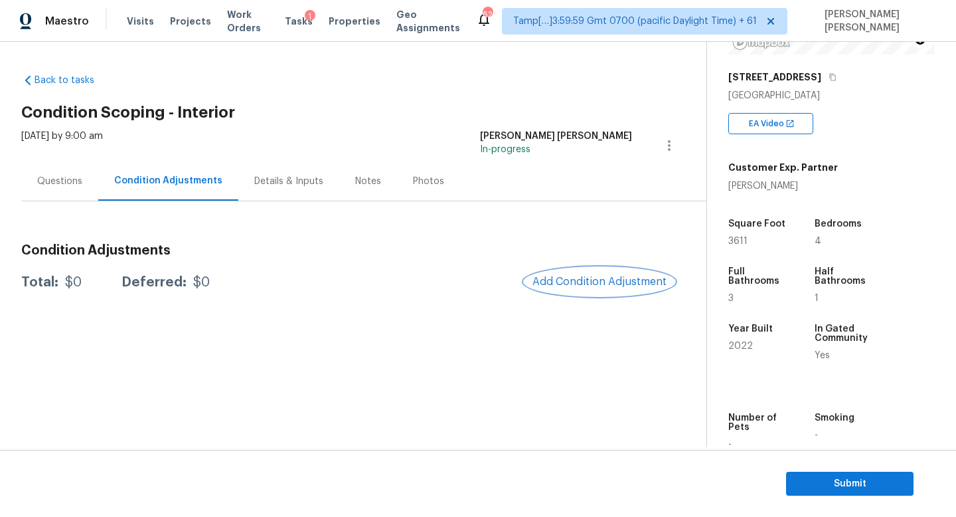
click at [564, 280] on span "Add Condition Adjustment" at bounding box center [600, 282] width 134 height 12
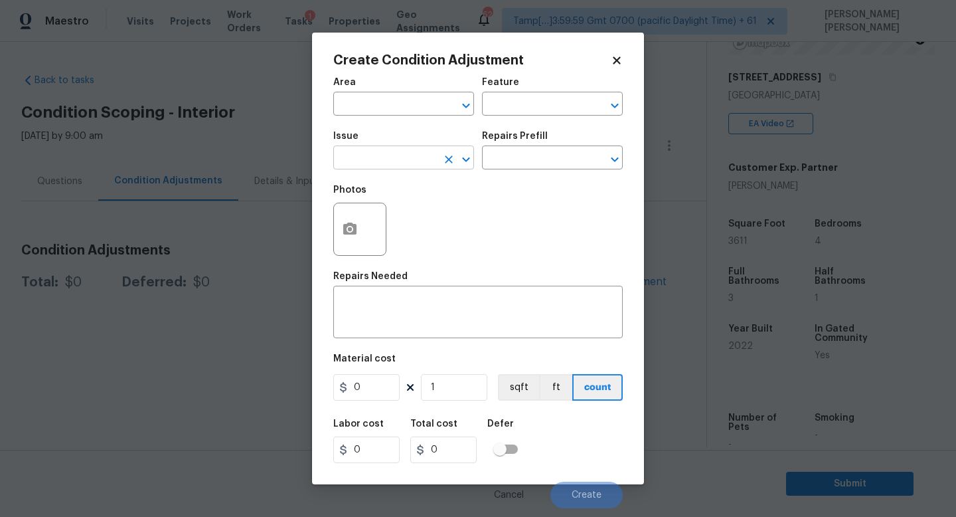
click at [391, 165] on input "text" at bounding box center [385, 159] width 104 height 21
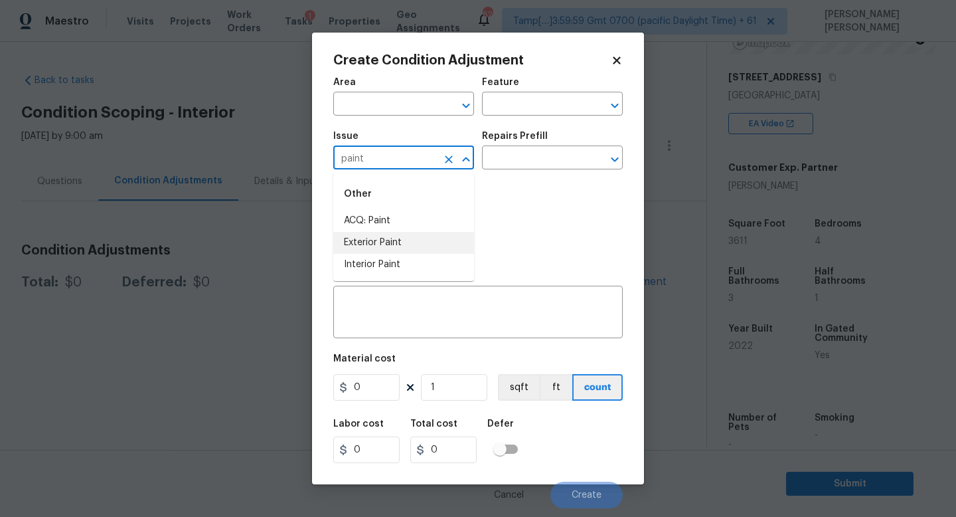
click at [389, 232] on li "Exterior Paint" at bounding box center [403, 243] width 141 height 22
type input "Exterior Paint"
click at [452, 157] on icon "Clear" at bounding box center [448, 159] width 13 height 13
click at [428, 217] on li "ACQ: Paint" at bounding box center [403, 221] width 141 height 22
type input "ACQ: Paint"
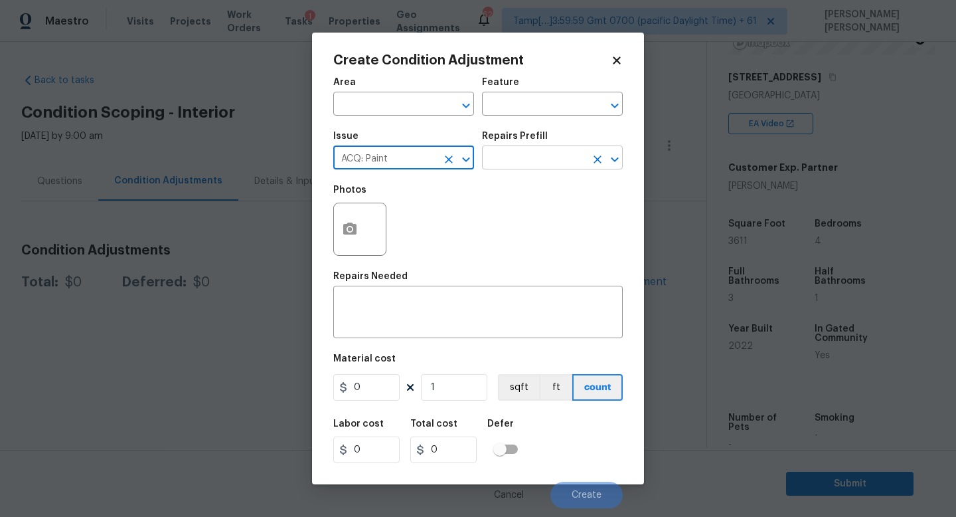
click at [519, 159] on input "text" at bounding box center [534, 159] width 104 height 21
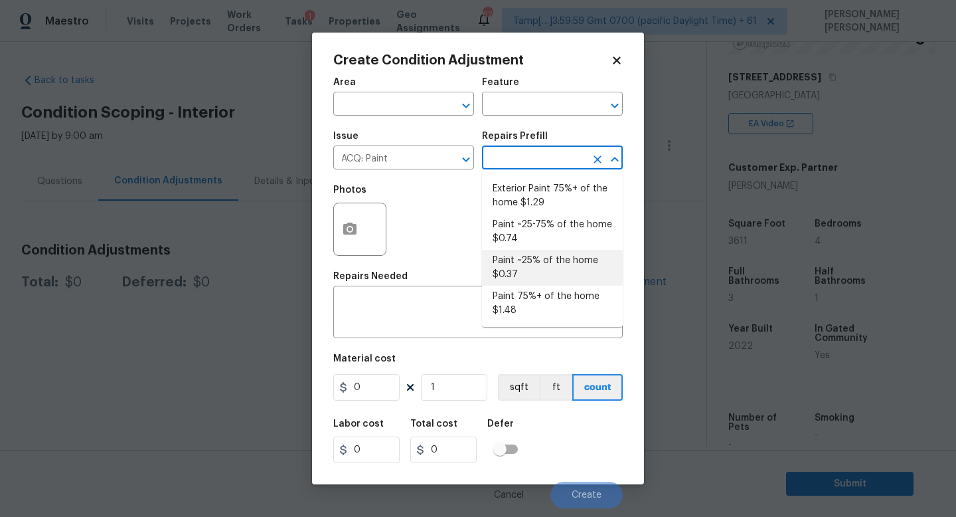
click at [497, 262] on li "Paint ~25% of the home $0.37" at bounding box center [552, 268] width 141 height 36
type input "Acquisition"
type textarea "Acquisition Scope: ~25% of the home needs interior paint"
type input "0.37"
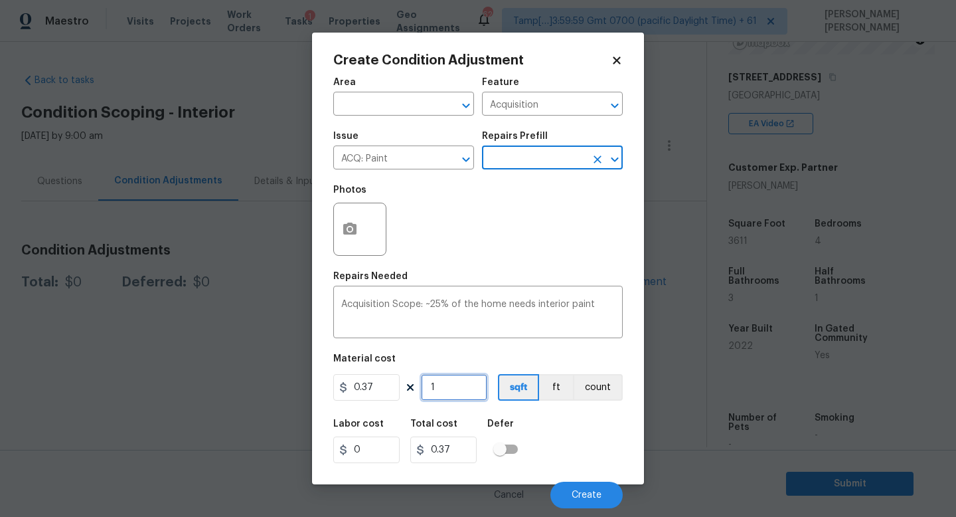
click at [444, 382] on input "1" at bounding box center [454, 387] width 66 height 27
type input "0"
type input "3"
type input "1.11"
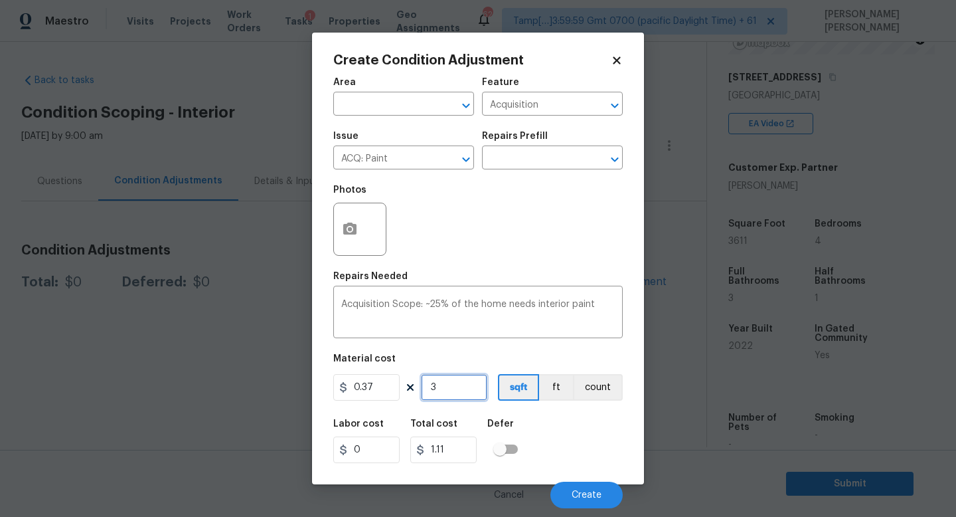
type input "36"
type input "13.32"
type input "361"
type input "133.57"
type input "3611"
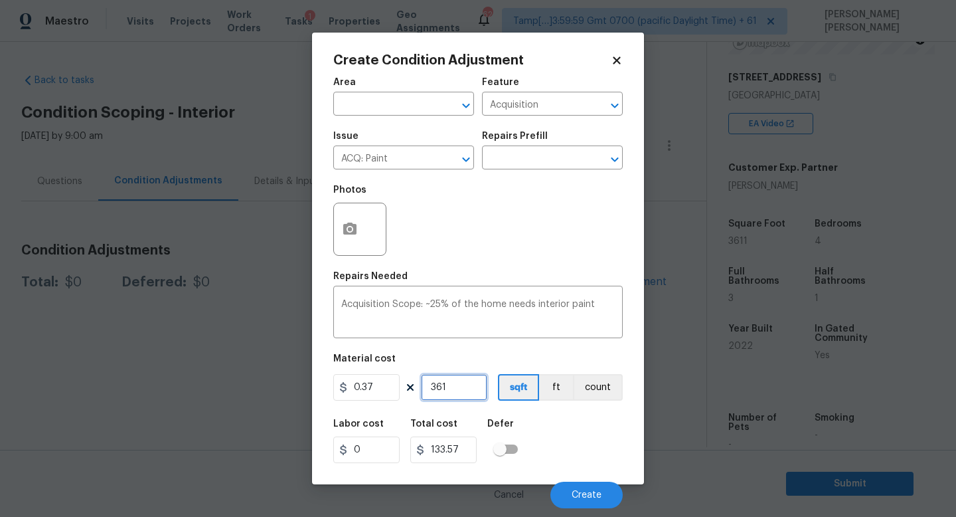
type input "1336.07"
type input "3611"
click at [592, 491] on span "Create" at bounding box center [587, 495] width 30 height 10
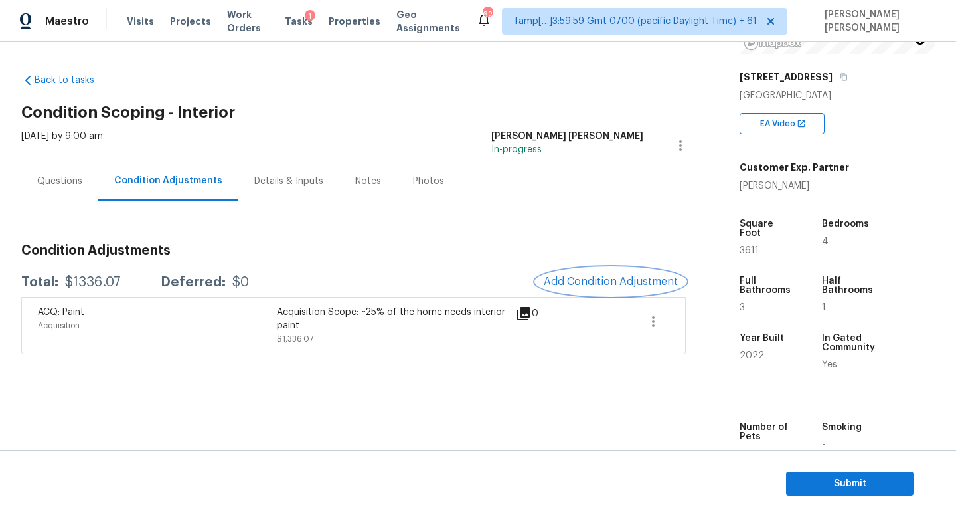
click at [634, 286] on span "Add Condition Adjustment" at bounding box center [611, 282] width 134 height 12
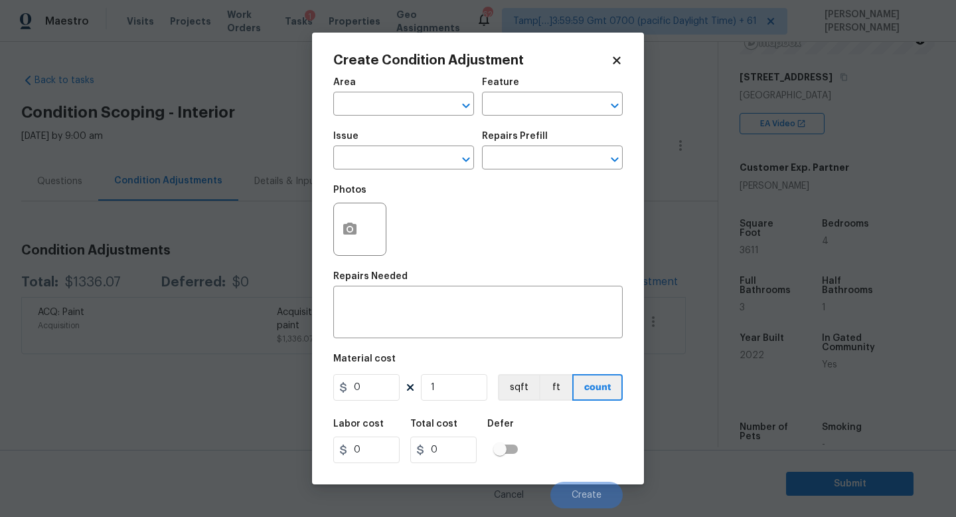
click at [400, 148] on div "Issue" at bounding box center [403, 139] width 141 height 17
click at [393, 155] on input "text" at bounding box center [385, 159] width 104 height 21
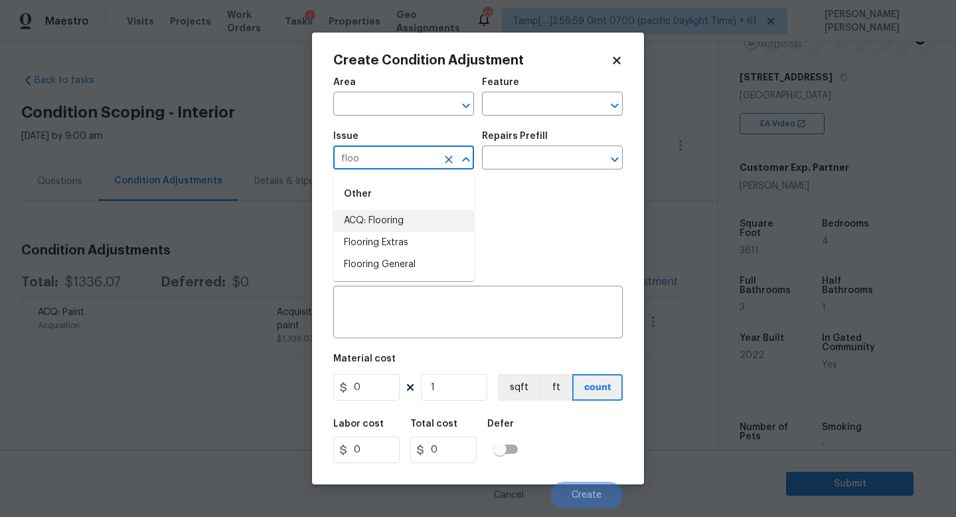
click at [384, 230] on li "ACQ: Flooring" at bounding box center [403, 221] width 141 height 22
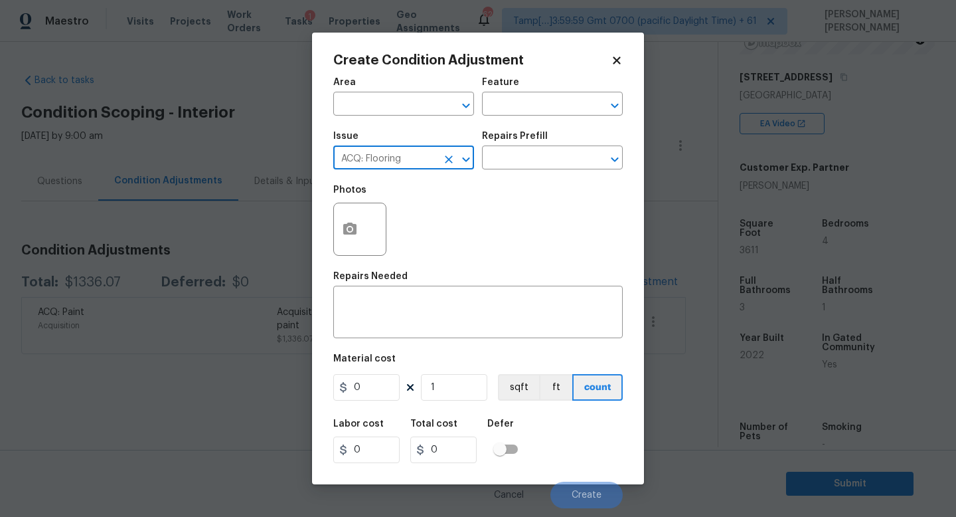
type input "ACQ: Flooring"
click at [539, 191] on div "Photos" at bounding box center [478, 220] width 290 height 86
click at [539, 164] on input "text" at bounding box center [534, 159] width 104 height 21
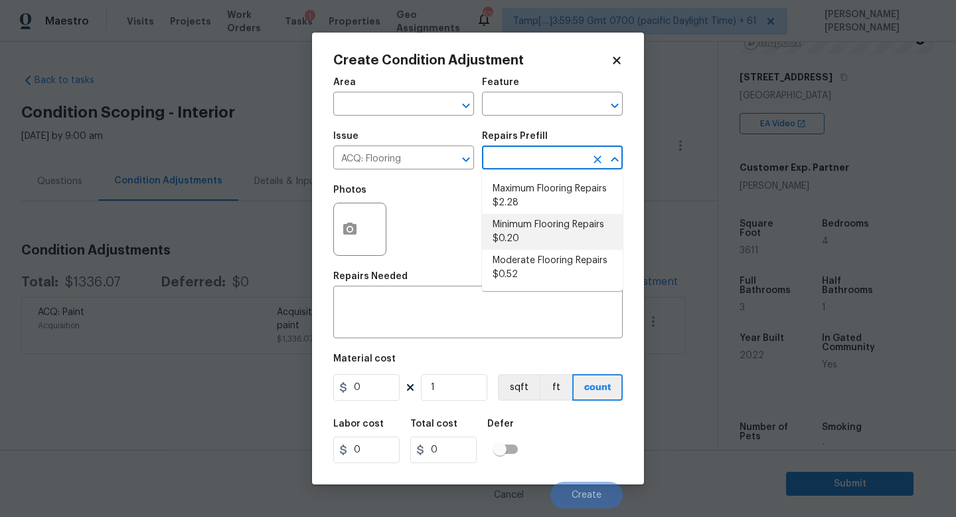
click at [536, 234] on li "Minimum Flooring Repairs $0.20" at bounding box center [552, 232] width 141 height 36
type input "Acquisition"
type textarea "Acquisition Scope: Minimum flooring repairs"
type input "0.2"
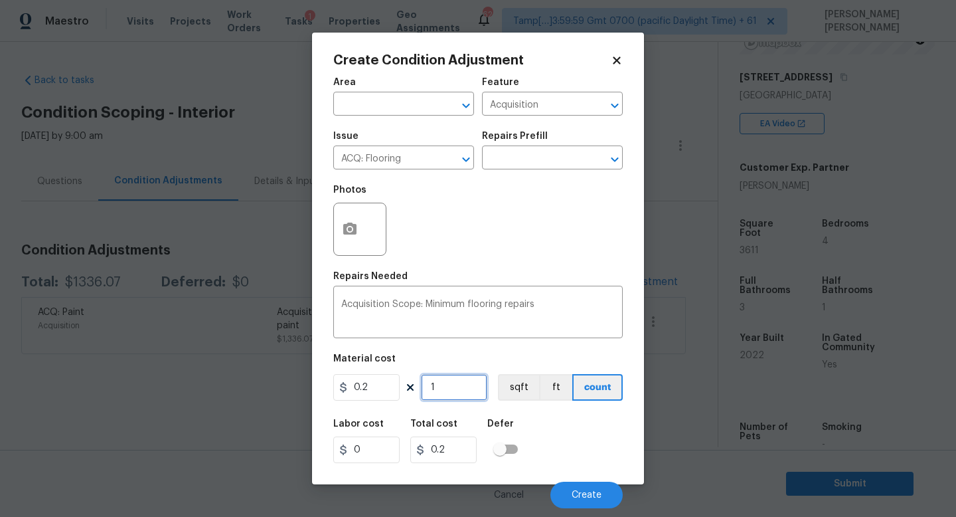
click at [460, 380] on input "1" at bounding box center [454, 387] width 66 height 27
click at [460, 379] on input "1" at bounding box center [454, 387] width 66 height 27
type input "0"
type input "3"
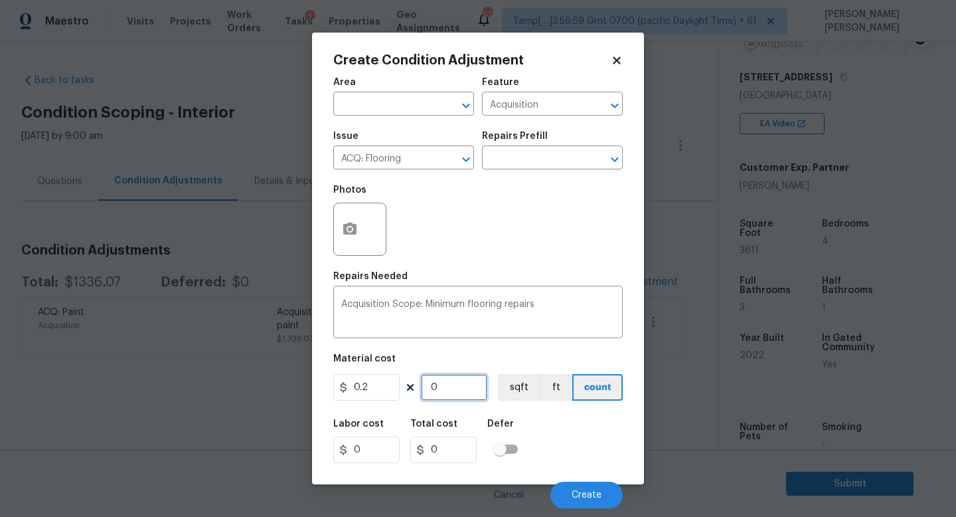
type input "0.6"
type input "36"
type input "7.2"
type input "361"
type input "72.2"
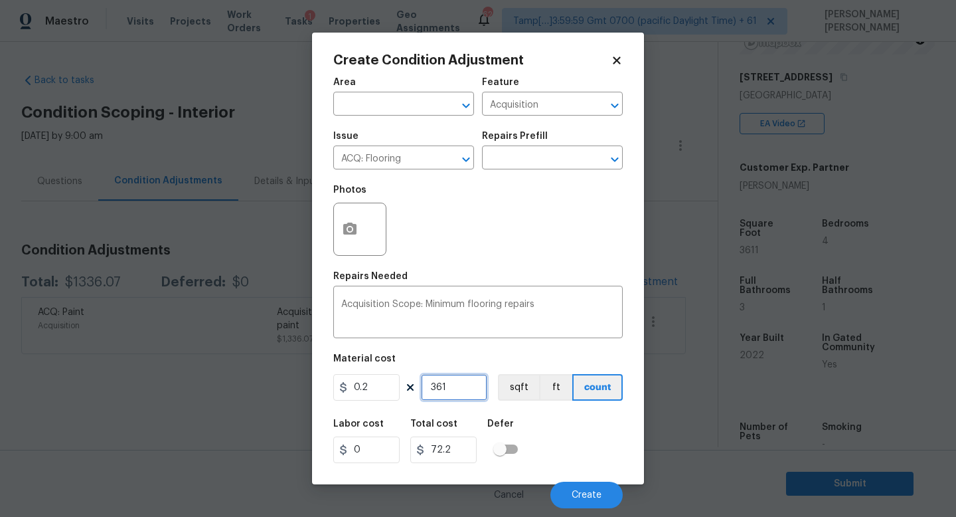
type input "3611"
type input "722.2"
type input "3611"
click at [602, 484] on button "Create" at bounding box center [587, 494] width 72 height 27
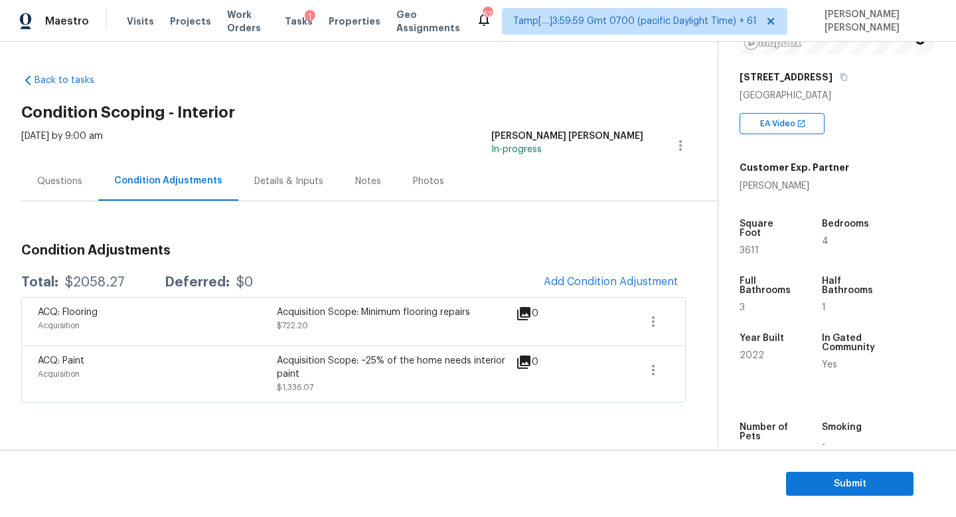
click at [259, 255] on h3 "Condition Adjustments" at bounding box center [353, 250] width 665 height 13
click at [93, 282] on div "$2058.27" at bounding box center [95, 282] width 60 height 13
copy div "$2058.27"
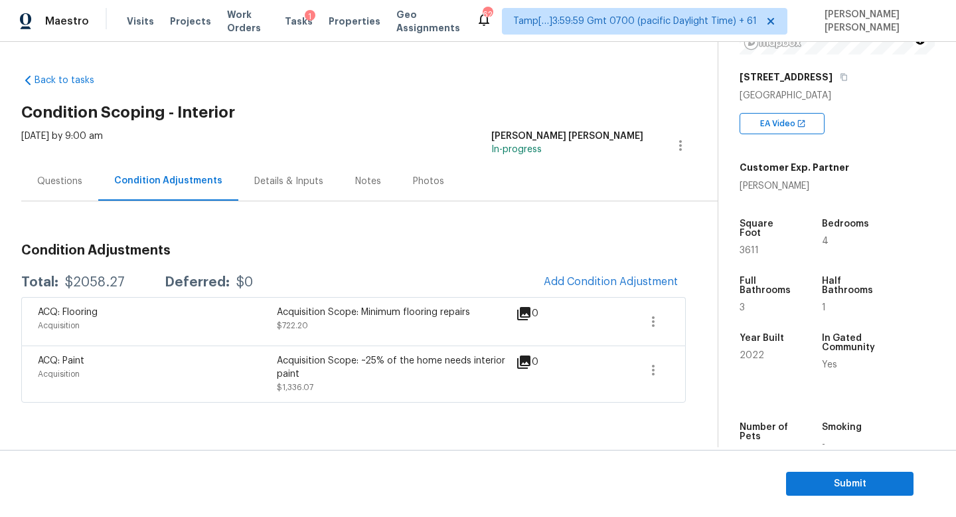
click at [235, 260] on div "Condition Adjustments Total: $2058.27 Deferred: $0 Add Condition Adjustment ACQ…" at bounding box center [353, 317] width 665 height 169
click at [117, 287] on div "$2058.27" at bounding box center [95, 282] width 60 height 13
copy div "$2058.27"
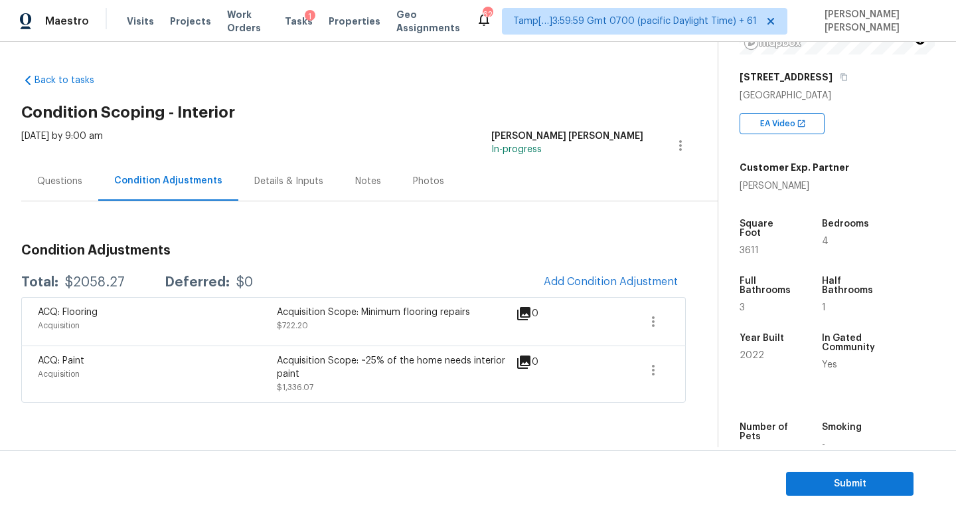
click at [408, 244] on h3 "Condition Adjustments" at bounding box center [353, 250] width 665 height 13
click at [804, 475] on span "Submit" at bounding box center [850, 483] width 106 height 17
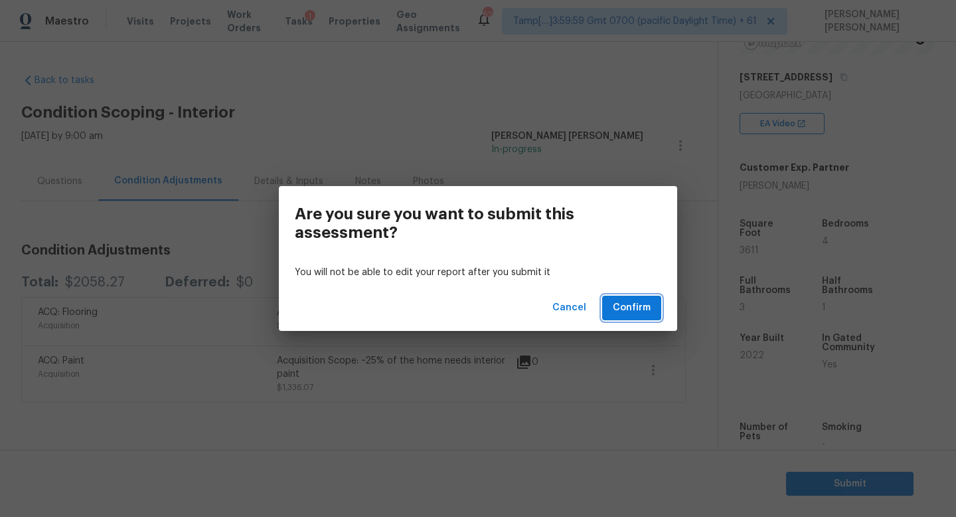
click at [634, 301] on span "Confirm" at bounding box center [632, 308] width 38 height 17
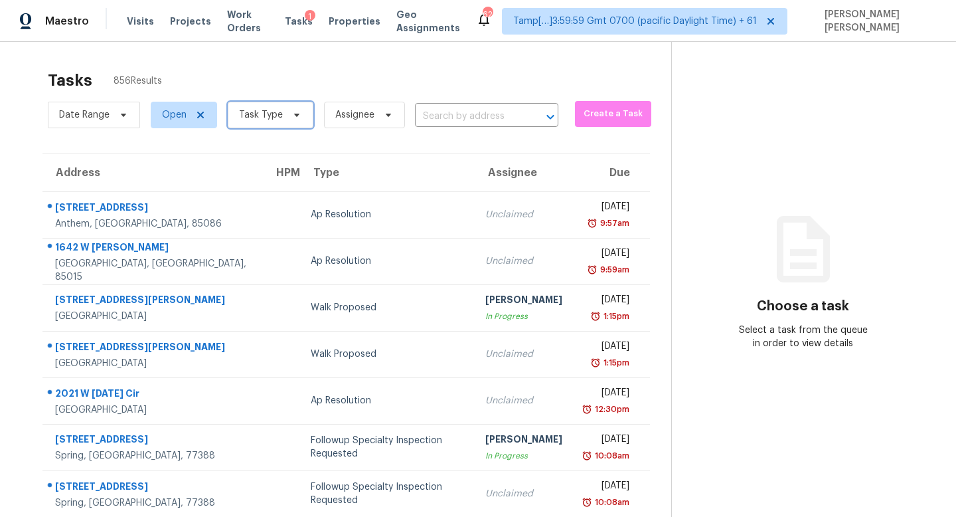
click at [280, 120] on span "Task Type" at bounding box center [261, 114] width 44 height 13
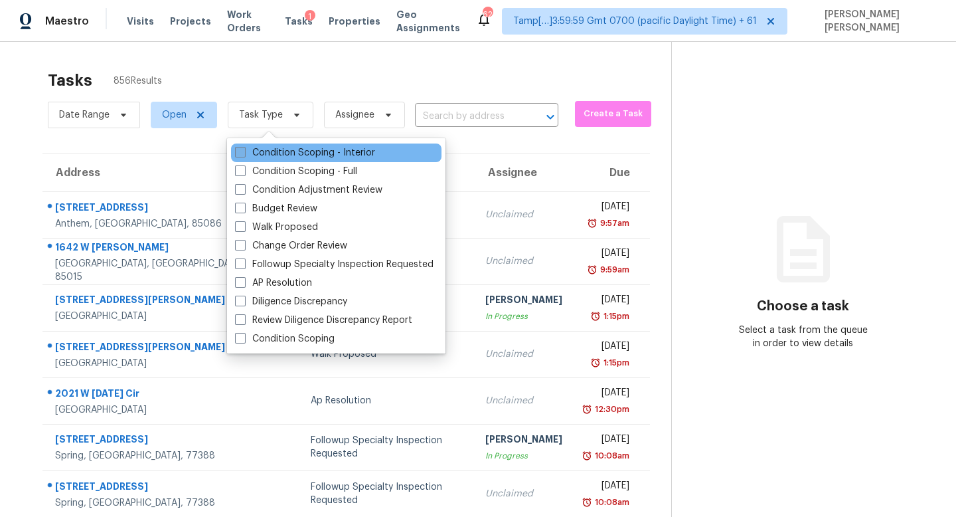
click at [289, 150] on label "Condition Scoping - Interior" at bounding box center [305, 152] width 140 height 13
click at [244, 150] on input "Condition Scoping - Interior" at bounding box center [239, 150] width 9 height 9
checkbox input "true"
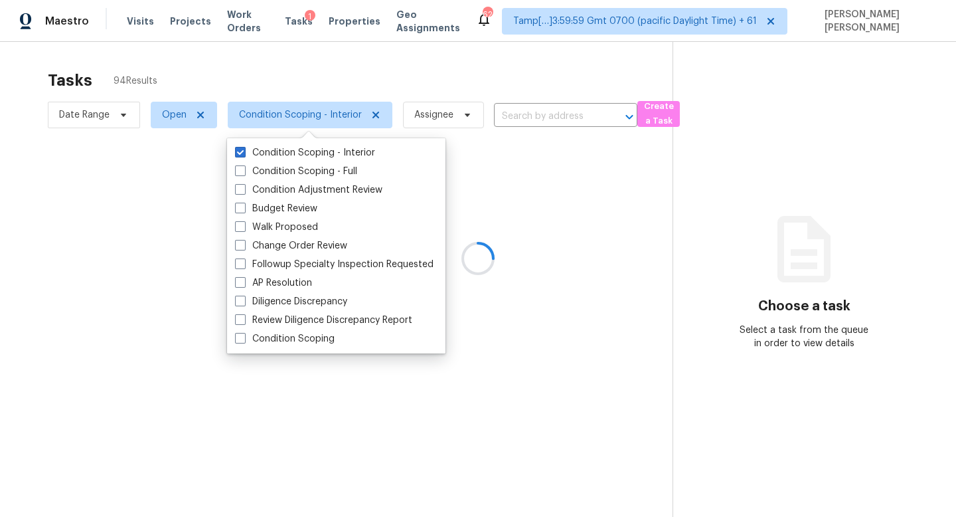
click at [283, 74] on div at bounding box center [478, 258] width 956 height 517
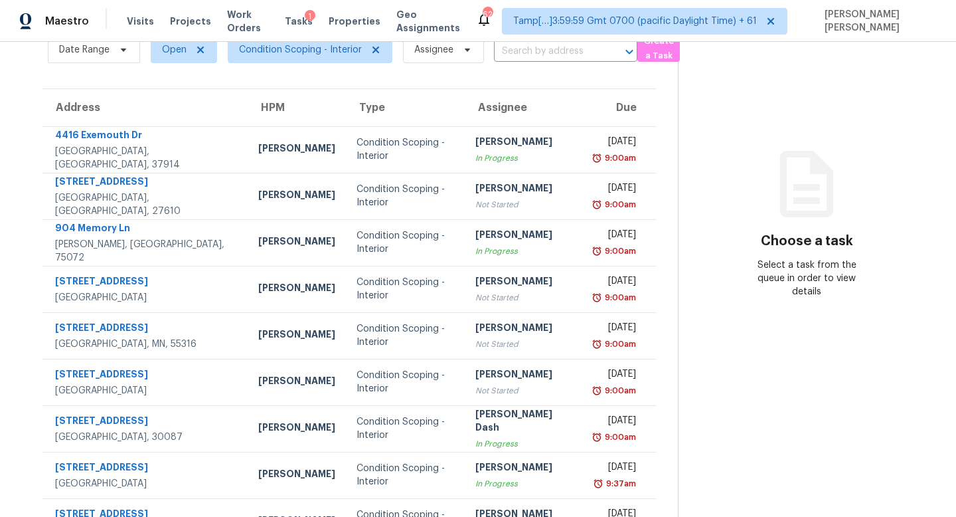
scroll to position [175, 0]
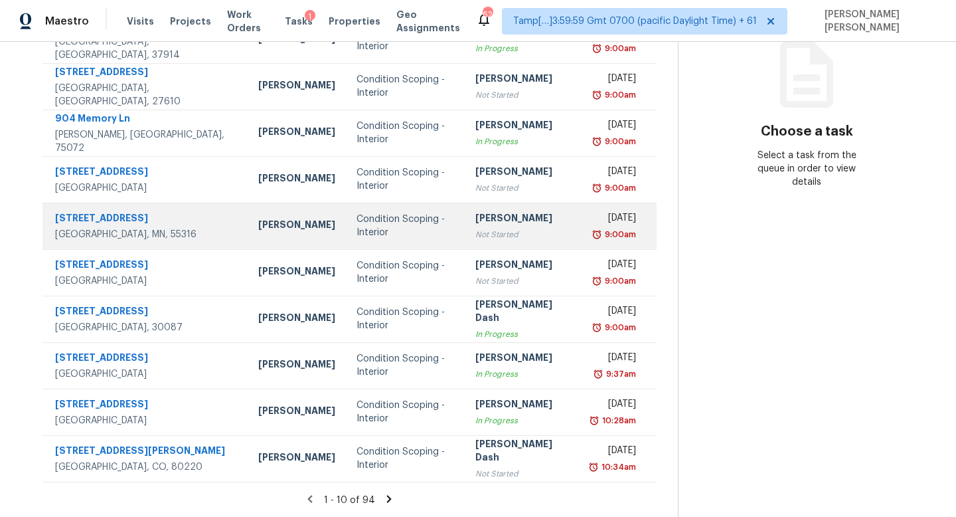
click at [481, 228] on div "Not Started" at bounding box center [522, 234] width 95 height 13
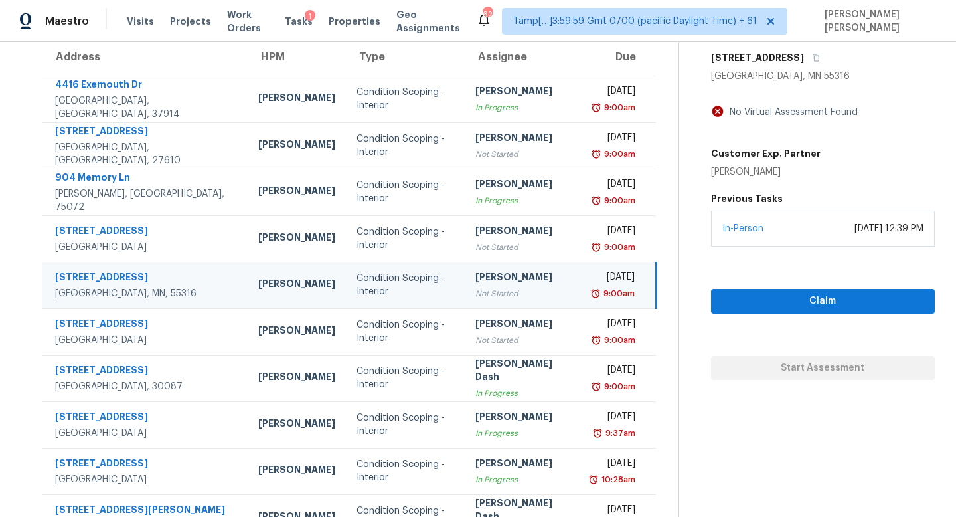
scroll to position [96, 0]
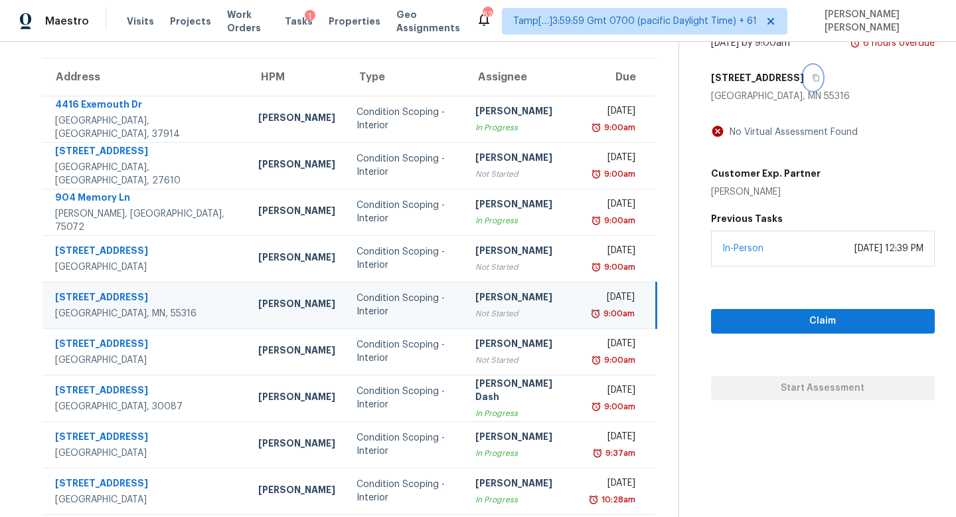
click at [813, 79] on icon "button" at bounding box center [816, 77] width 7 height 7
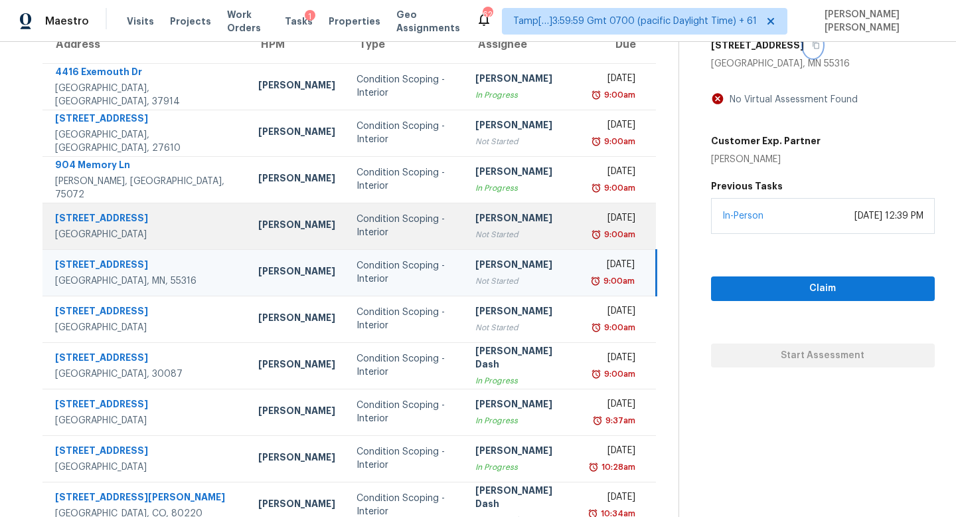
scroll to position [175, 0]
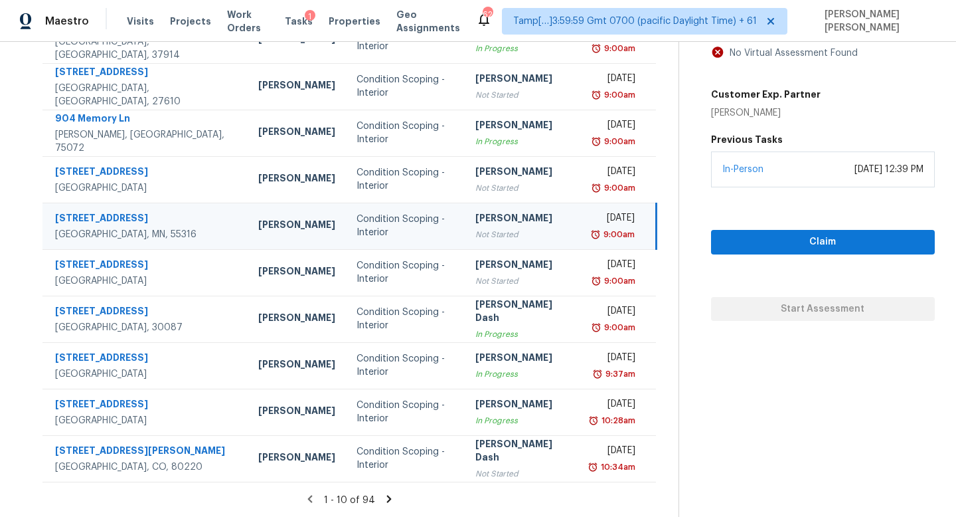
click at [387, 498] on icon at bounding box center [389, 498] width 5 height 7
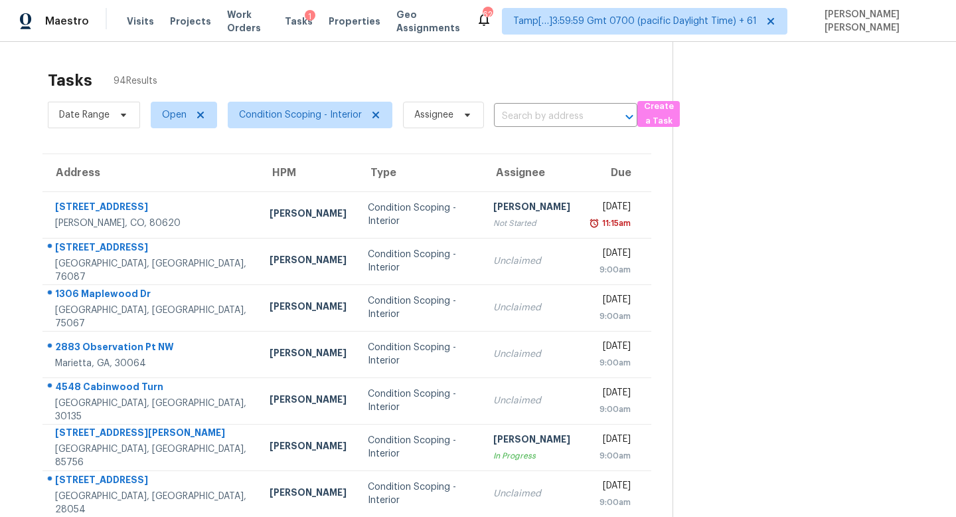
scroll to position [10, 0]
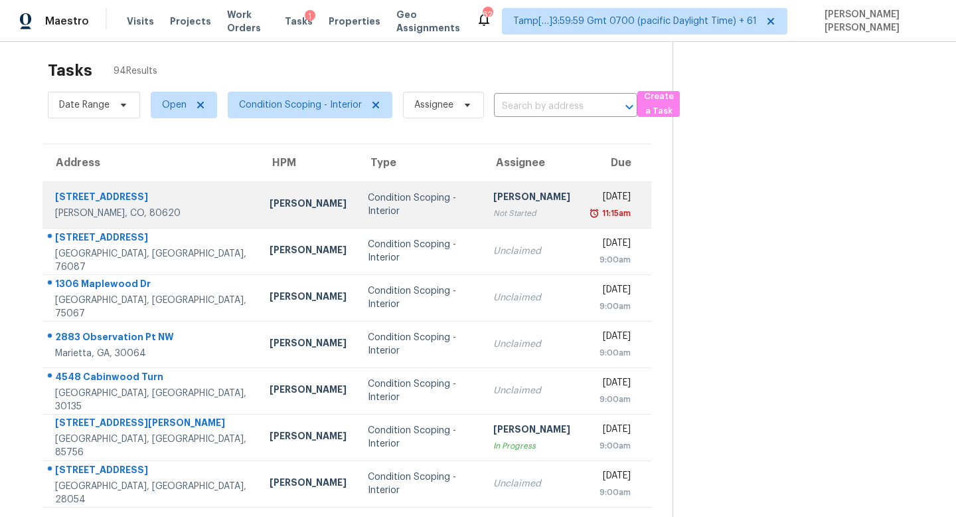
click at [493, 201] on div "[PERSON_NAME]" at bounding box center [531, 198] width 77 height 17
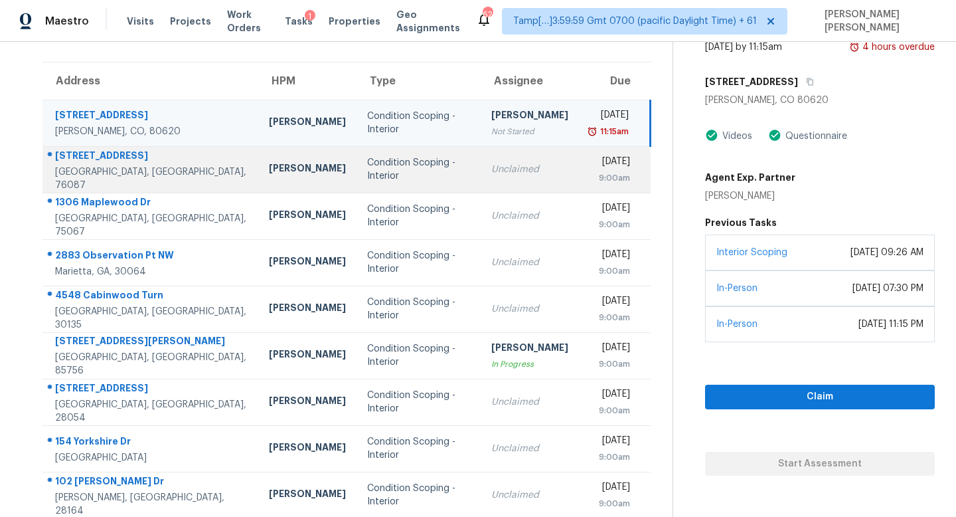
scroll to position [175, 0]
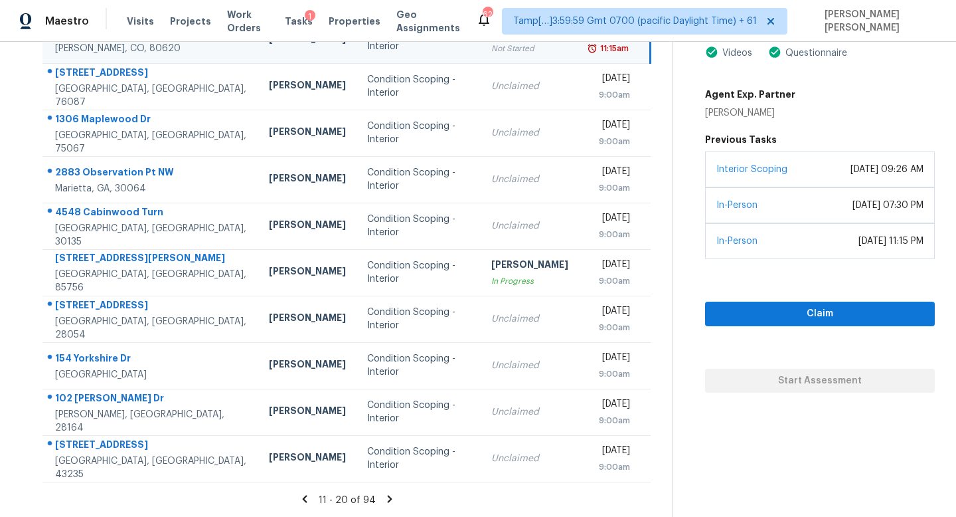
click at [310, 503] on icon at bounding box center [305, 499] width 12 height 12
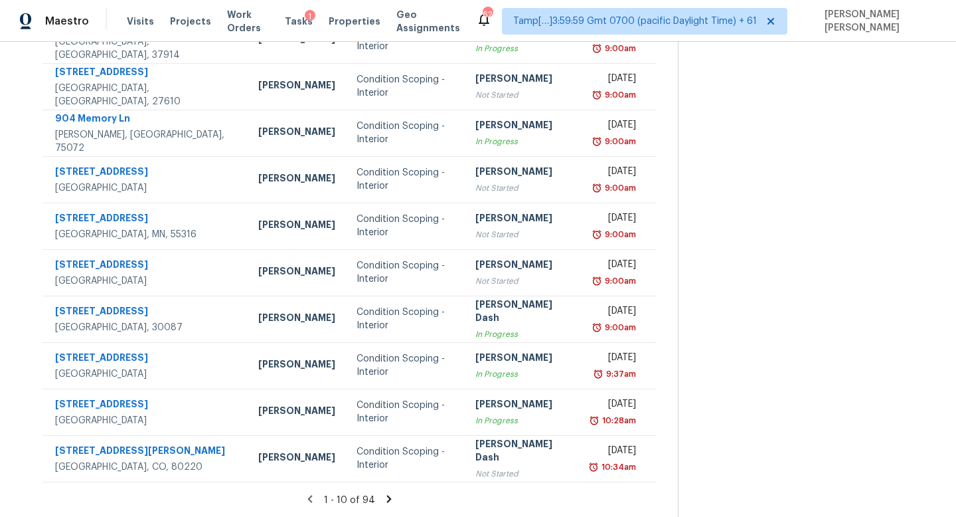
click at [387, 499] on icon at bounding box center [389, 498] width 5 height 7
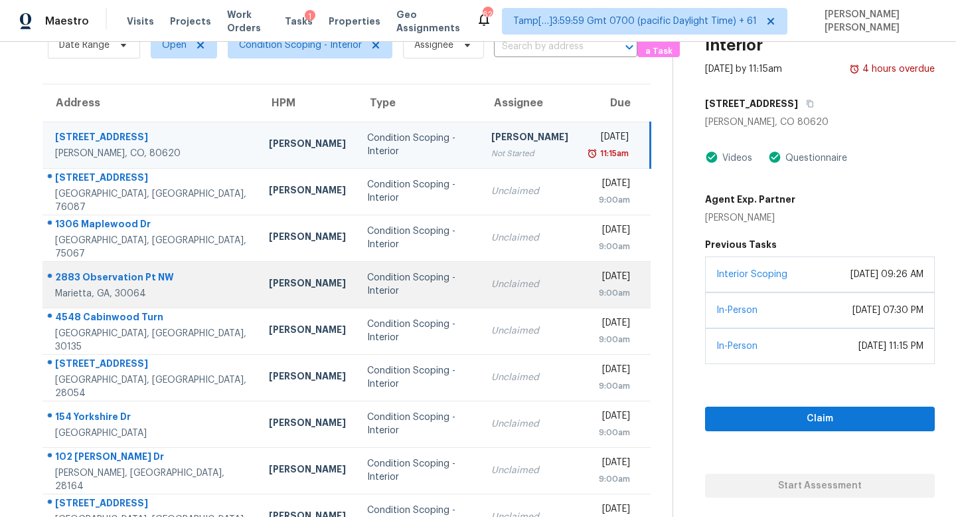
scroll to position [0, 0]
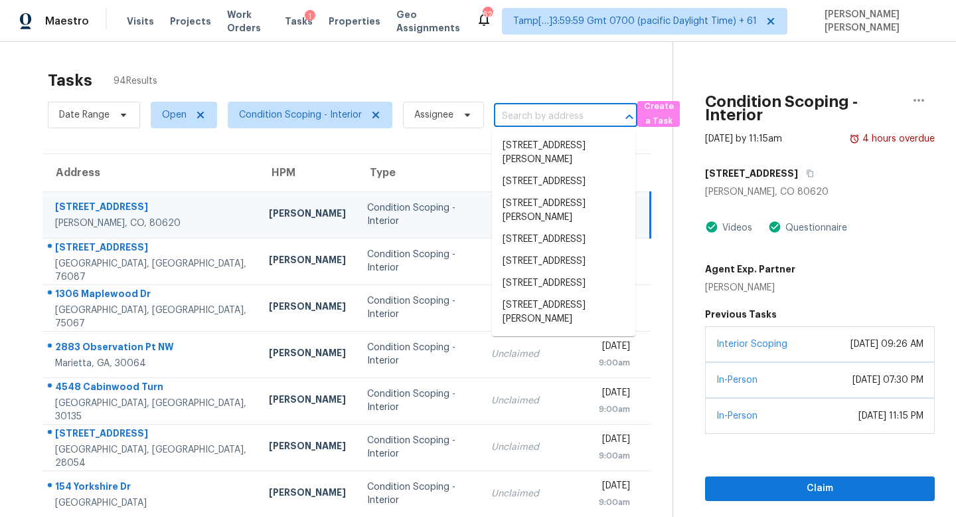
click at [517, 114] on input "text" at bounding box center [547, 116] width 106 height 21
paste input "3929 Grandover Dr, Raleigh, NC 27610"
type input "3929 Grandover Dr, Raleigh, NC 27610"
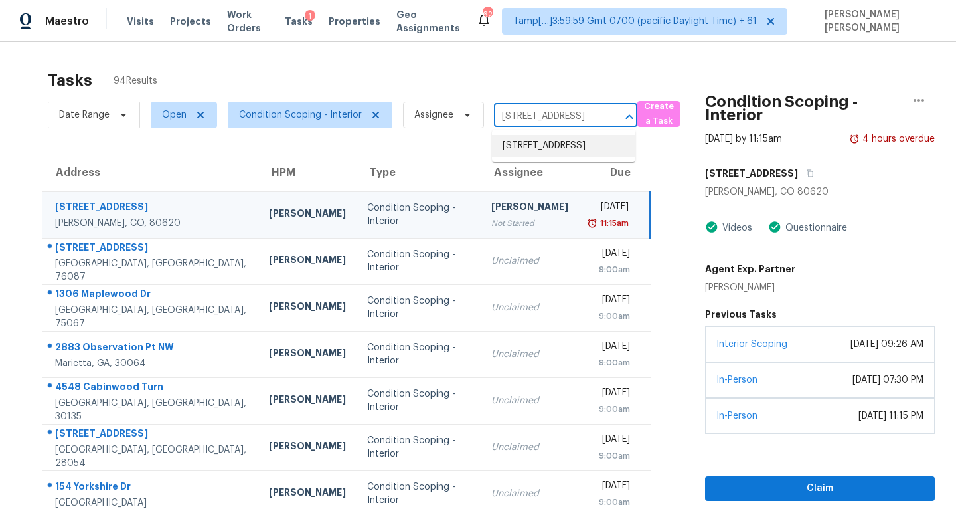
click at [547, 149] on li "3929 Grandover Dr, Raleigh, NC 27610" at bounding box center [563, 146] width 143 height 22
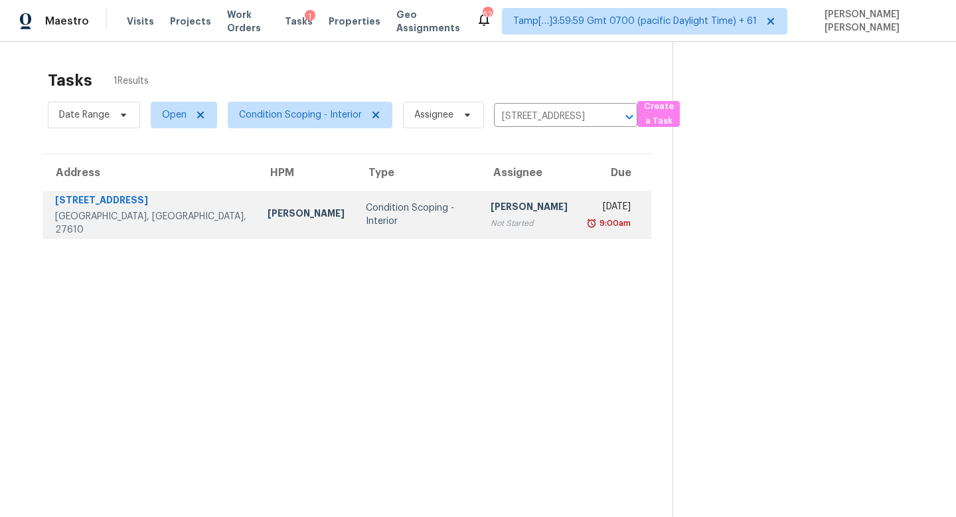
click at [507, 224] on td "Hariharan GV Not Started" at bounding box center [529, 214] width 98 height 46
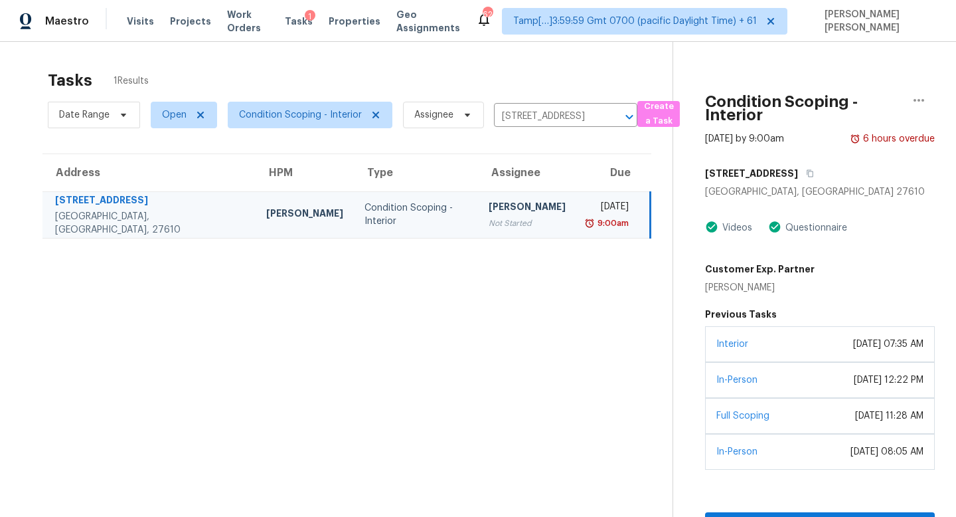
scroll to position [86, 0]
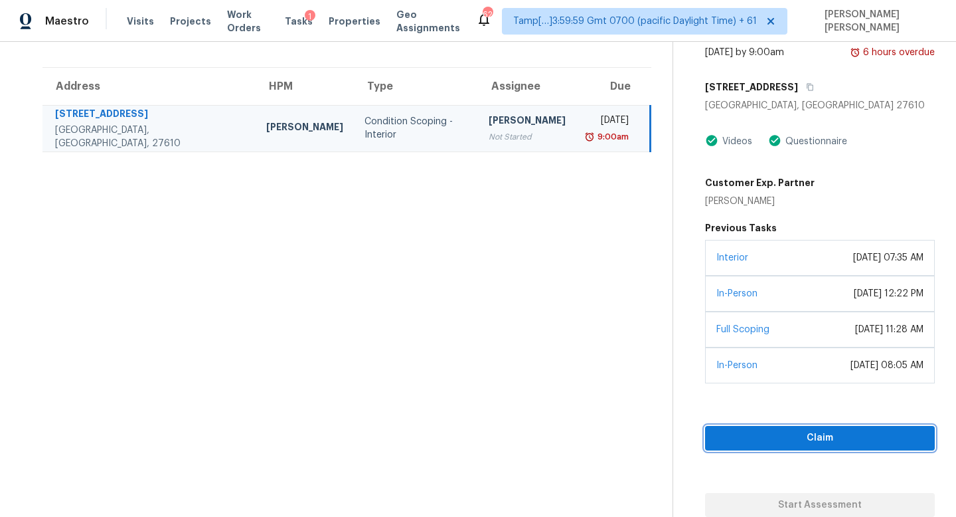
click at [780, 437] on span "Claim" at bounding box center [820, 438] width 209 height 17
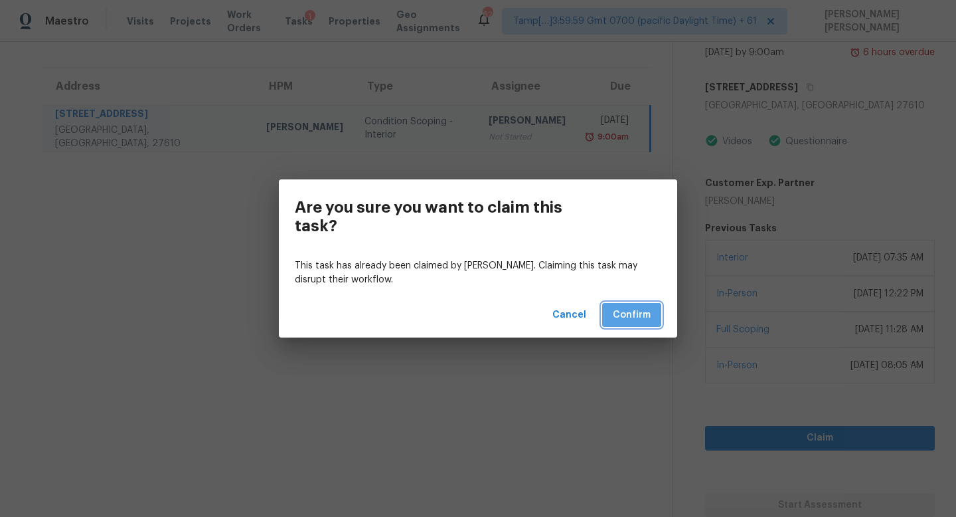
click at [637, 309] on span "Confirm" at bounding box center [632, 315] width 38 height 17
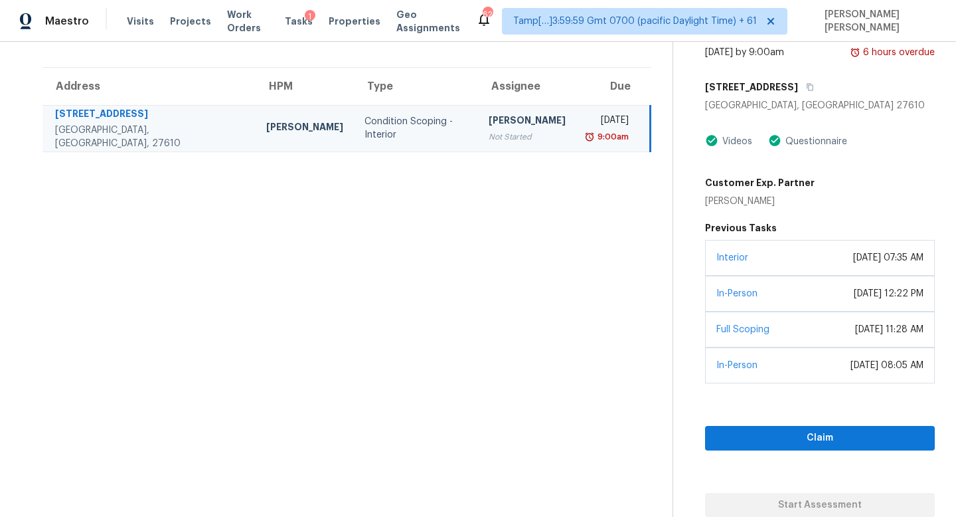
scroll to position [42, 0]
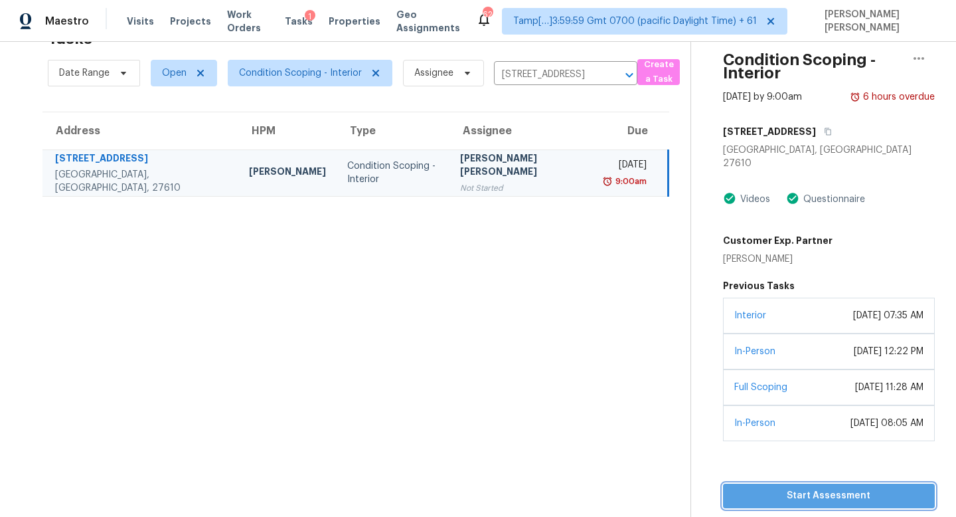
click at [774, 487] on span "Start Assessment" at bounding box center [829, 495] width 191 height 17
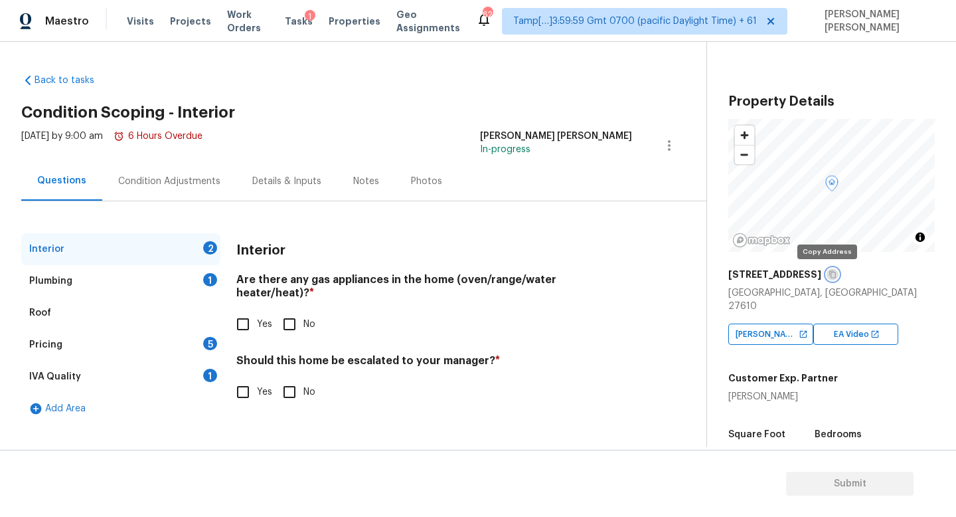
click at [829, 274] on icon "button" at bounding box center [832, 274] width 7 height 7
click at [148, 167] on div "Condition Adjustments" at bounding box center [169, 180] width 134 height 39
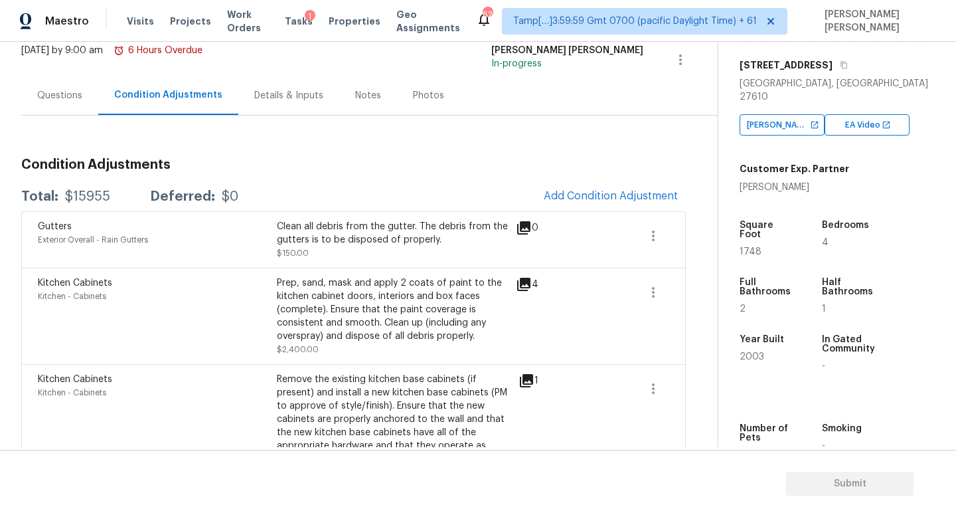
scroll to position [72, 0]
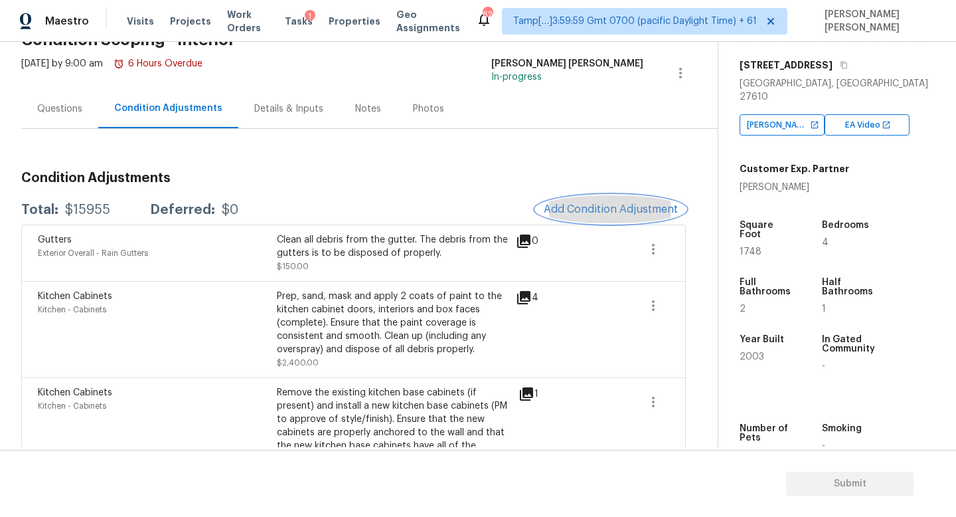
click at [576, 216] on button "Add Condition Adjustment" at bounding box center [611, 209] width 150 height 28
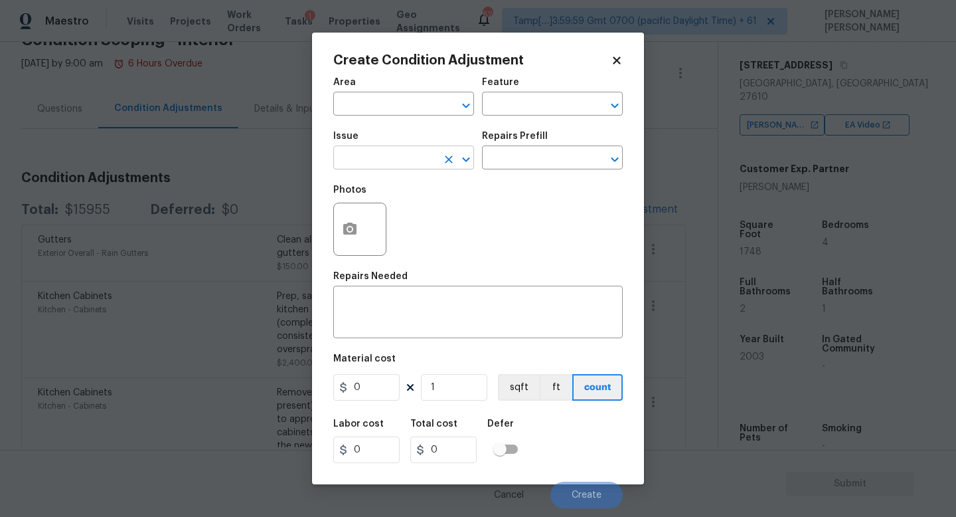
click at [402, 163] on input "text" at bounding box center [385, 159] width 104 height 21
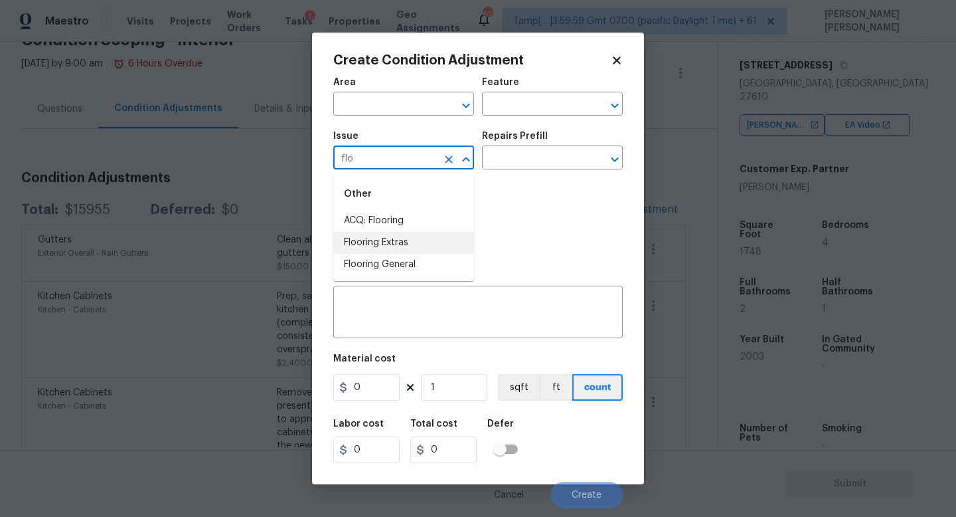
click at [398, 221] on li "ACQ: Flooring" at bounding box center [403, 221] width 141 height 22
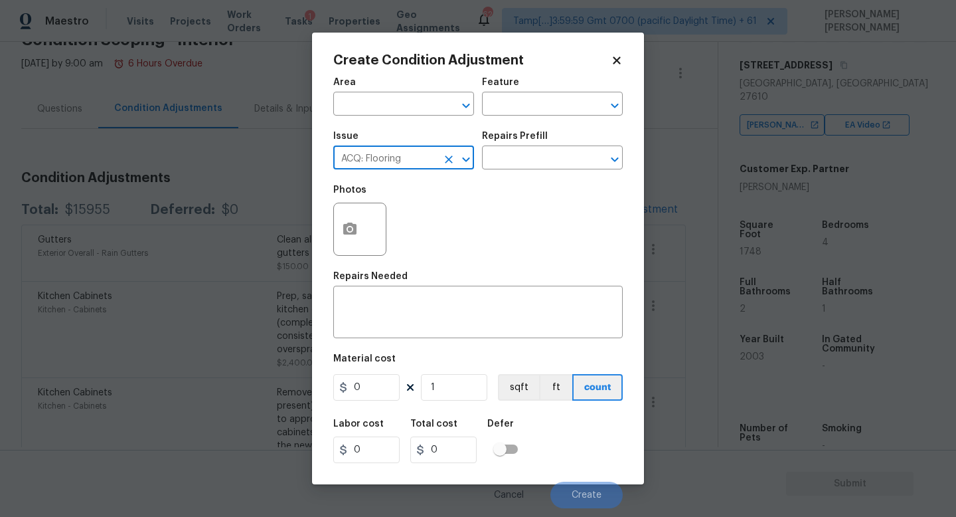
type input "ACQ: Flooring"
drag, startPoint x: 398, startPoint y: 221, endPoint x: 428, endPoint y: 215, distance: 30.5
click at [402, 220] on div "Photos" at bounding box center [478, 220] width 290 height 86
click at [428, 215] on div "Photos" at bounding box center [478, 220] width 290 height 86
click at [521, 150] on input "text" at bounding box center [534, 159] width 104 height 21
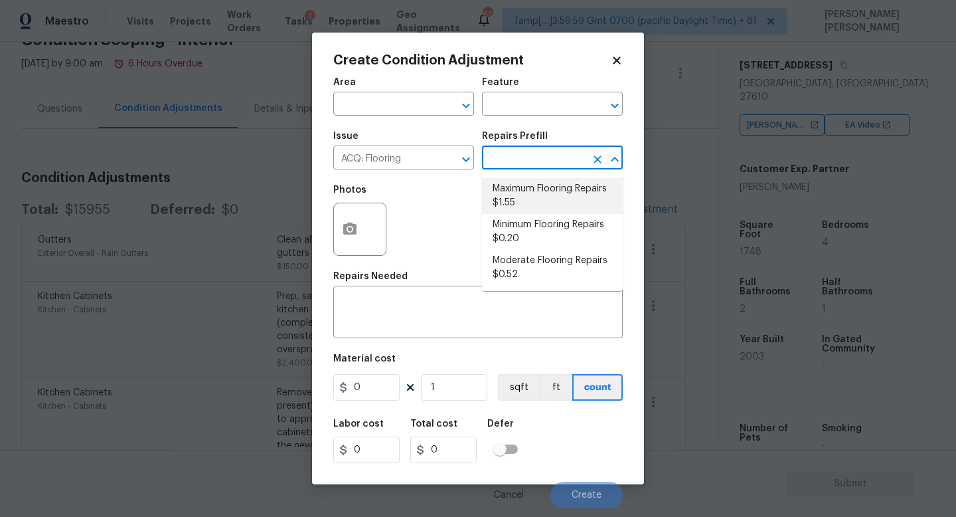
click at [502, 203] on li "Maximum Flooring Repairs $1.55" at bounding box center [552, 196] width 141 height 36
type input "Acquisition"
type textarea "Acquisition Scope: Maximum flooring repairs"
type input "1.55"
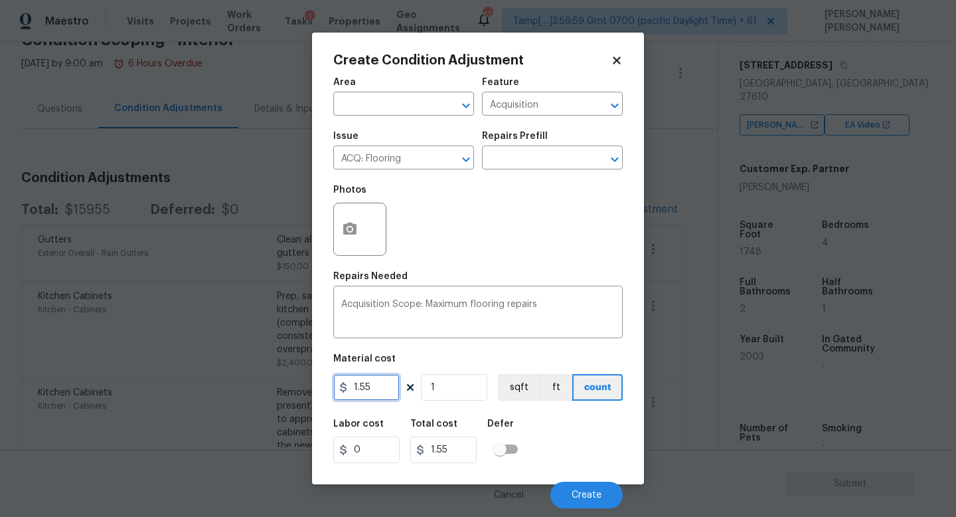
drag, startPoint x: 375, startPoint y: 389, endPoint x: 247, endPoint y: 389, distance: 128.2
click at [291, 389] on div "Create Condition Adjustment Area ​ Feature Acquisition ​ Issue ACQ: Flooring ​ …" at bounding box center [478, 258] width 956 height 517
type input "4.5"
click at [526, 207] on div "Photos" at bounding box center [478, 220] width 290 height 86
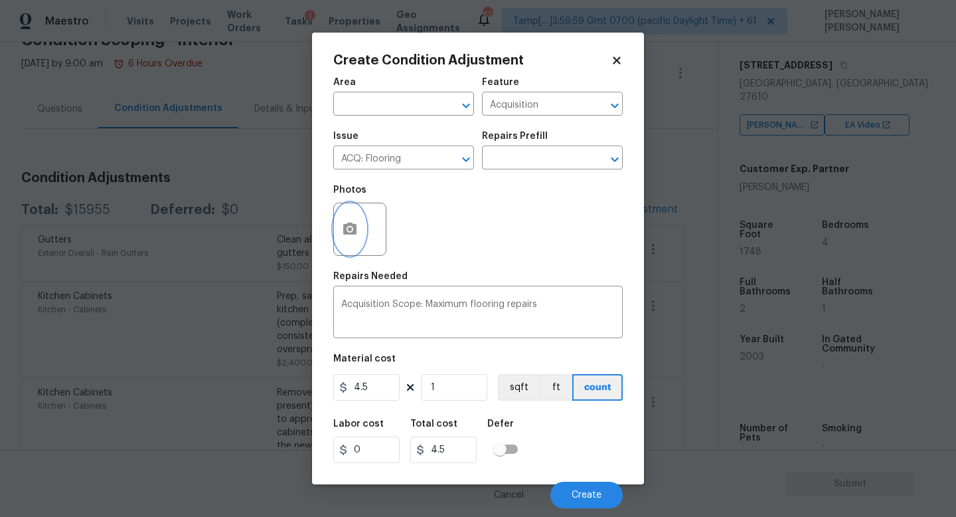
click at [355, 224] on icon "button" at bounding box center [349, 228] width 13 height 12
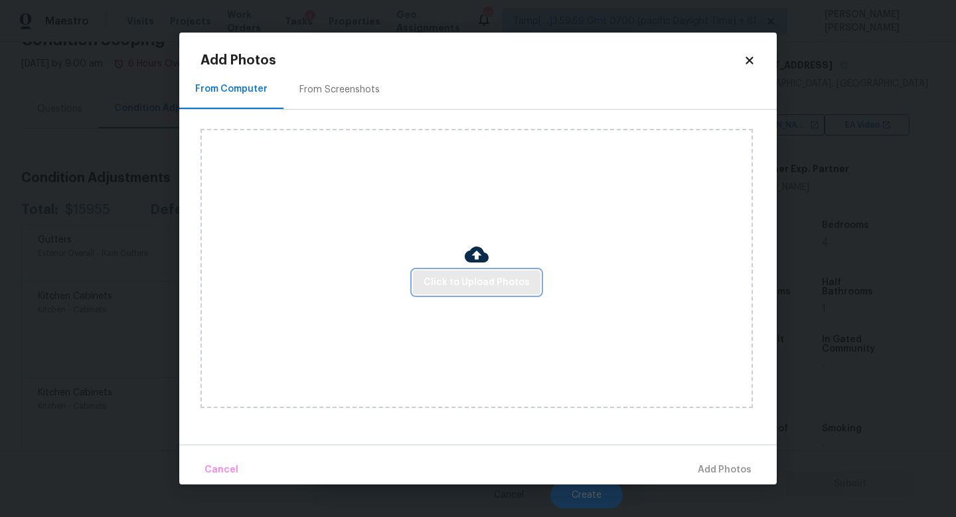
click at [463, 290] on span "Click to Upload Photos" at bounding box center [477, 282] width 106 height 17
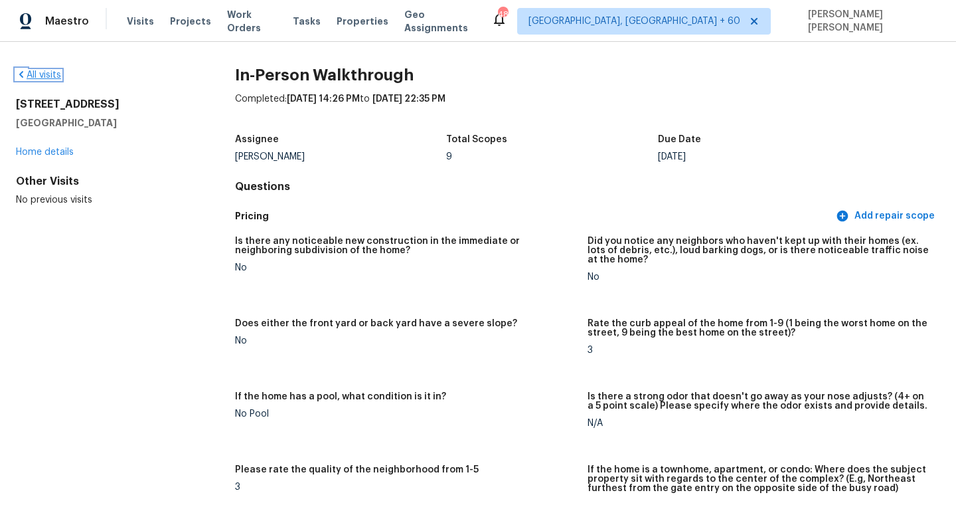
click at [37, 72] on link "All visits" at bounding box center [38, 74] width 45 height 9
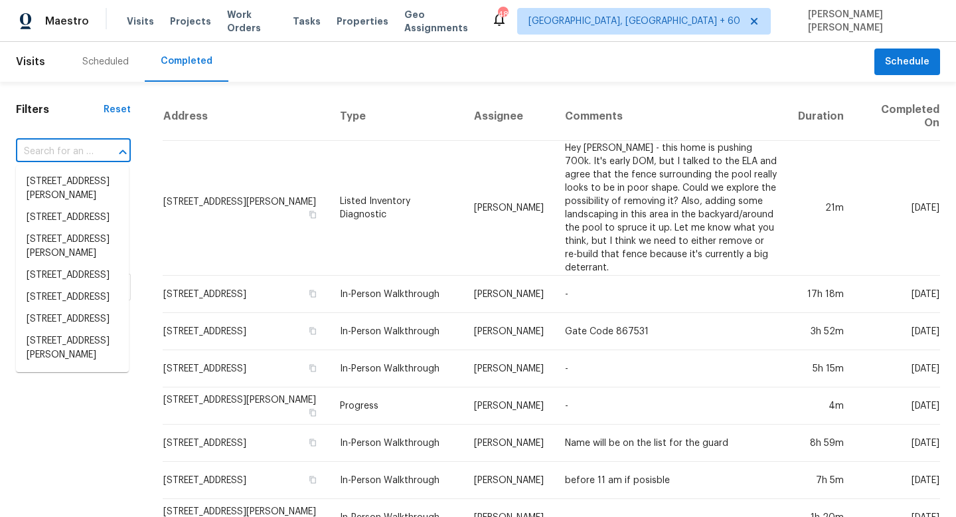
click at [67, 157] on input "text" at bounding box center [55, 151] width 78 height 21
paste input "12 Paseo Fucsia, Rancho Santa Margarita, CA 92688"
type input "12 Paseo Fucsia, Rancho Santa Margarita, CA 92688"
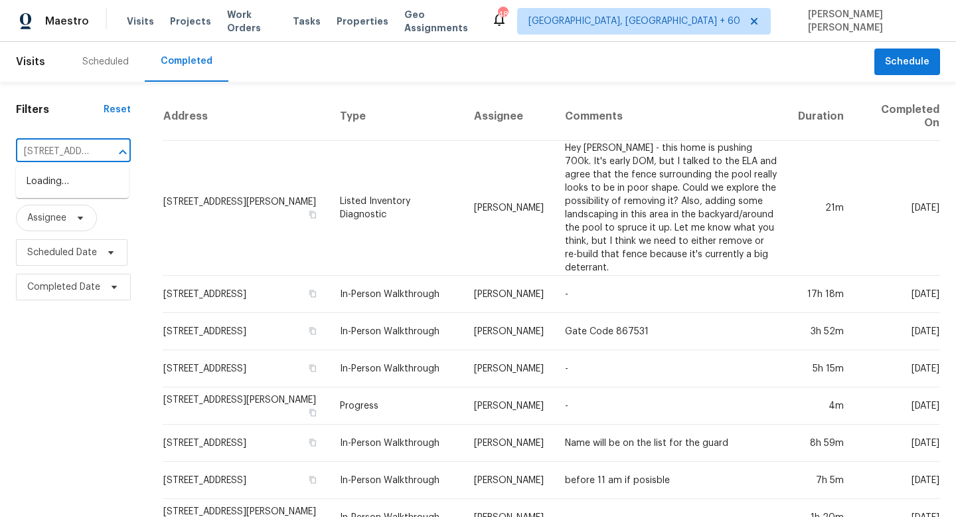
scroll to position [0, 156]
click at [102, 186] on li "12 Paseo Fucsia, Rancho Santa Margarita, CA 92688" at bounding box center [72, 182] width 113 height 22
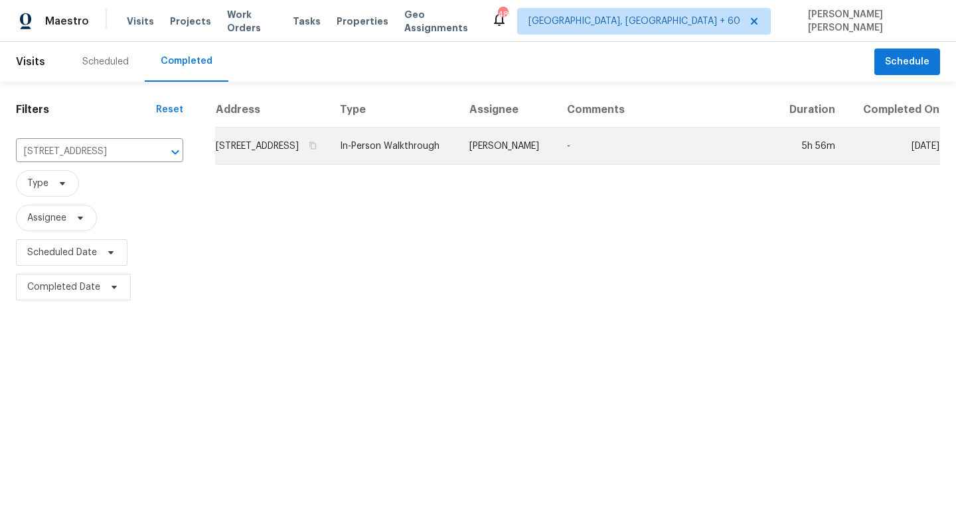
click at [459, 158] on td "In-Person Walkthrough" at bounding box center [393, 146] width 129 height 37
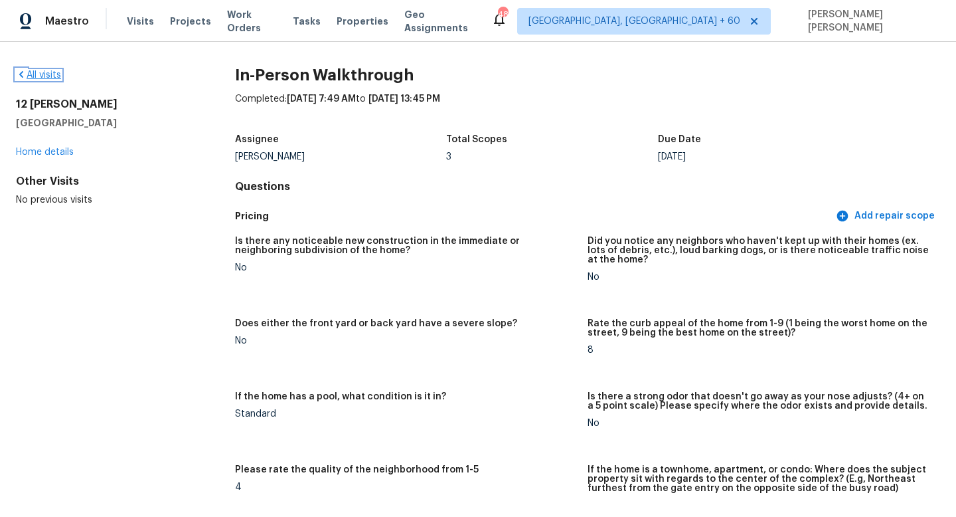
click at [44, 77] on link "All visits" at bounding box center [38, 74] width 45 height 9
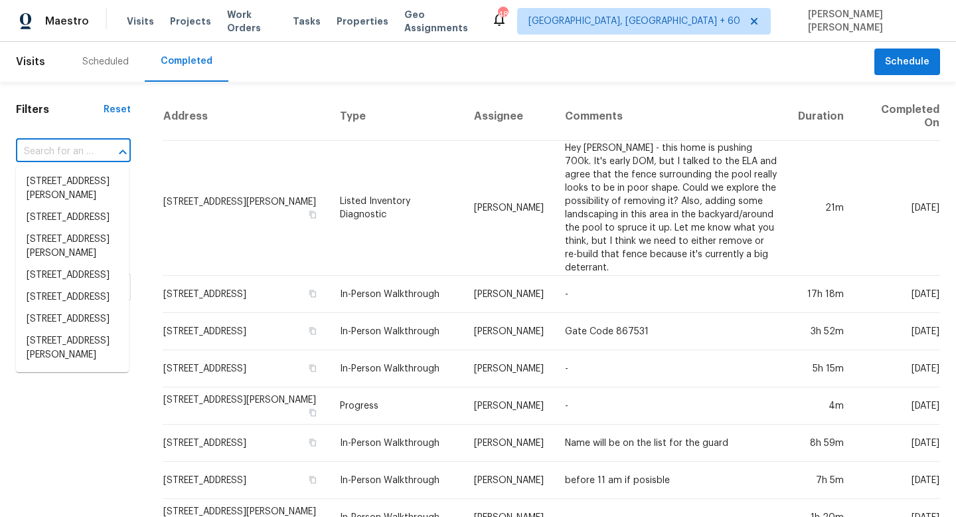
click at [77, 155] on input "text" at bounding box center [55, 151] width 78 height 21
paste input "512 Constellation Dr, Killeen, TX 76542"
type input "512 Constellation Dr, Killeen, TX 76542"
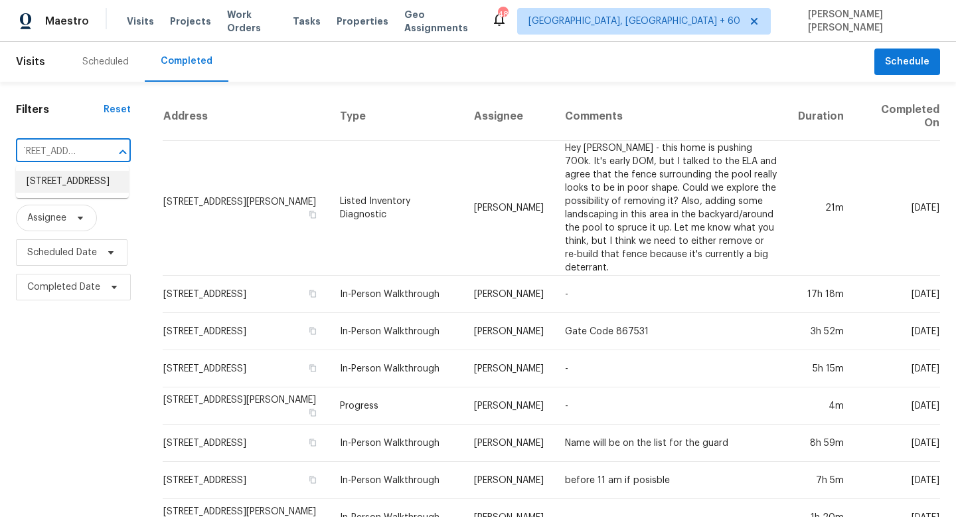
click at [90, 177] on li "512 Constellation Dr, Killeen, TX 76542" at bounding box center [72, 182] width 113 height 22
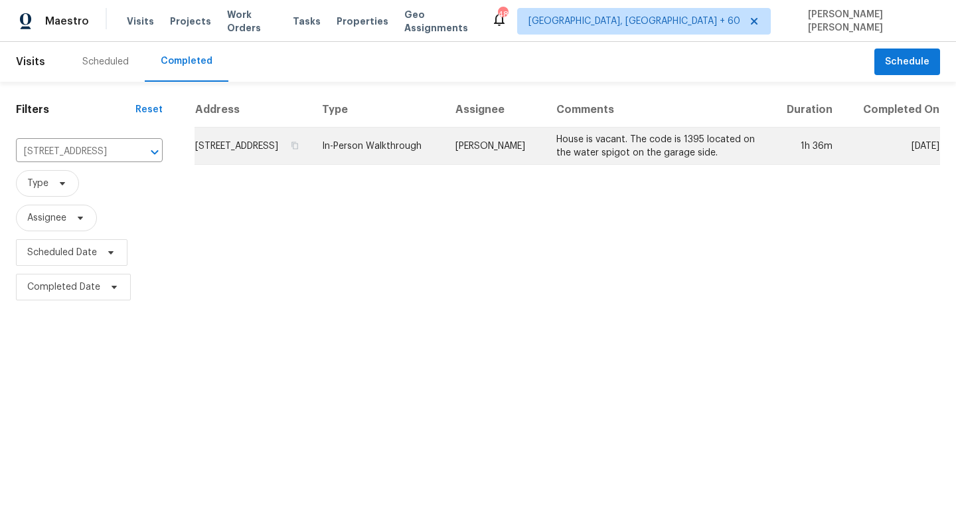
click at [412, 156] on td "In-Person Walkthrough" at bounding box center [377, 146] width 133 height 37
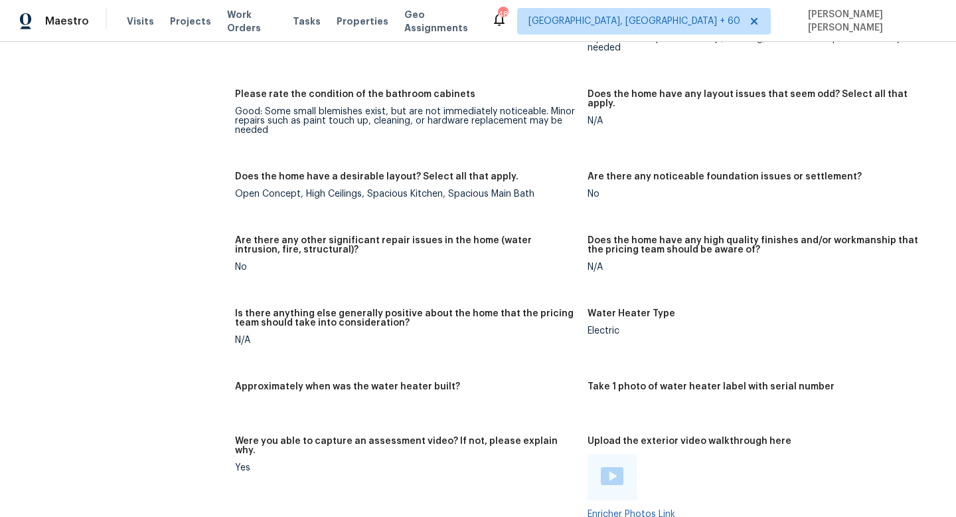
scroll to position [2307, 0]
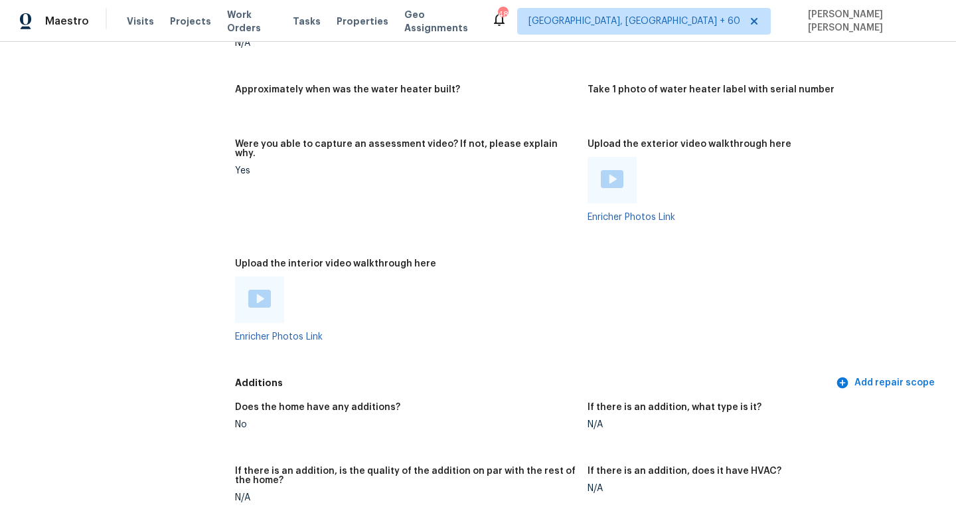
click at [254, 290] on img at bounding box center [259, 299] width 23 height 18
click at [419, 259] on h5 "Upload the interior video walkthrough here" at bounding box center [335, 263] width 201 height 9
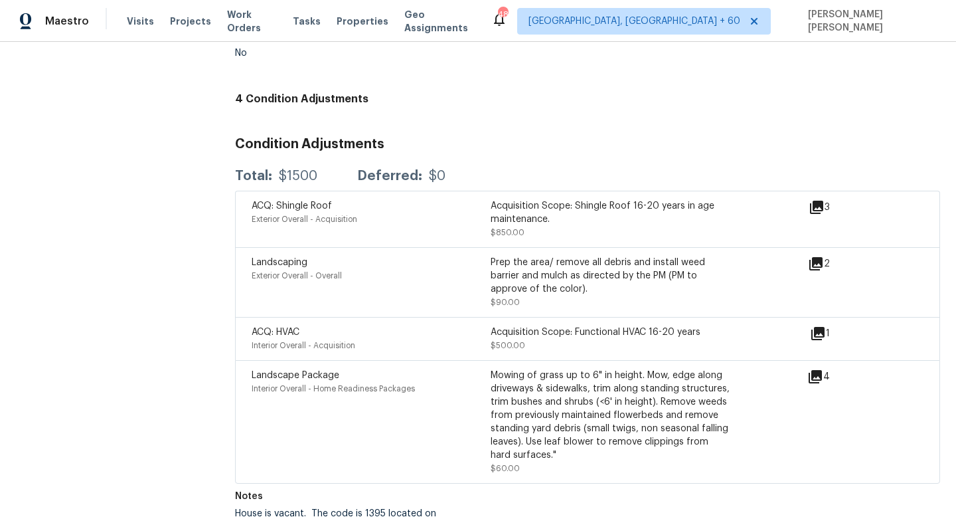
scroll to position [729, 0]
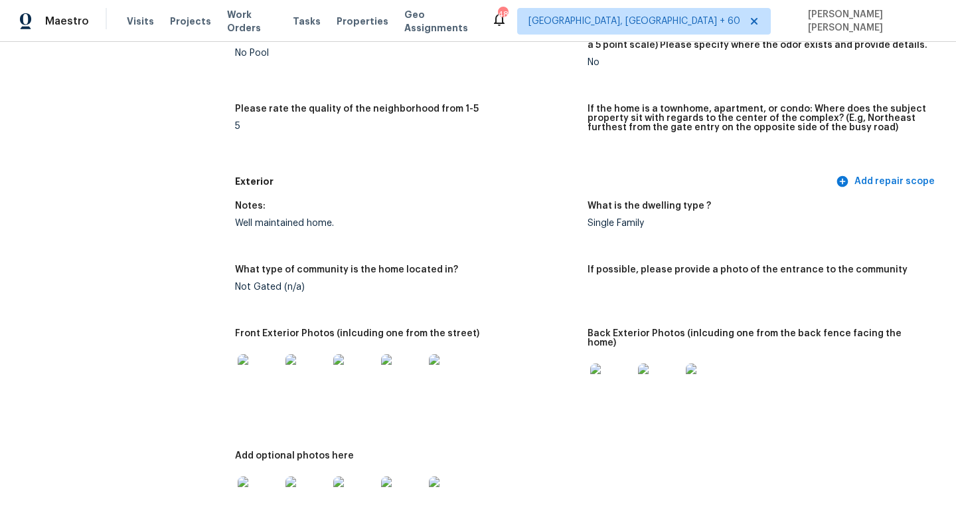
scroll to position [0, 0]
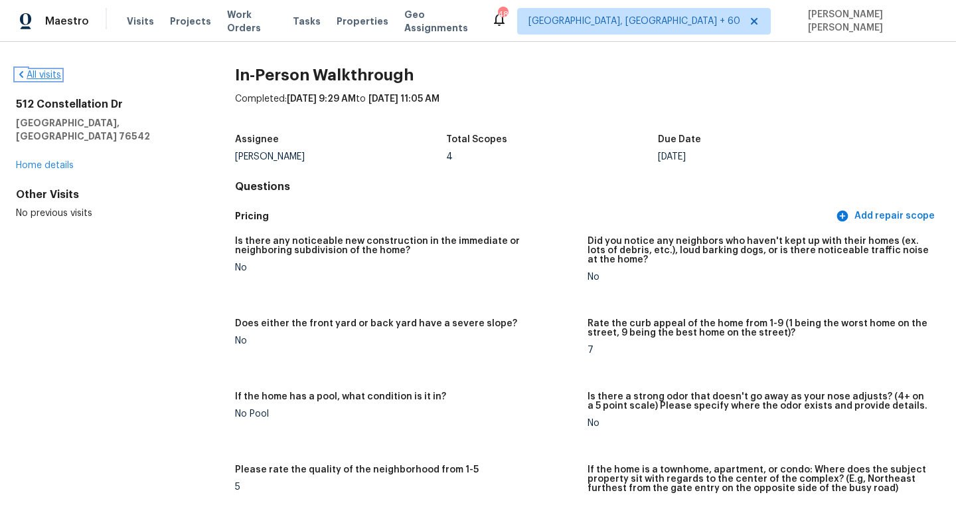
click at [40, 70] on link "All visits" at bounding box center [38, 74] width 45 height 9
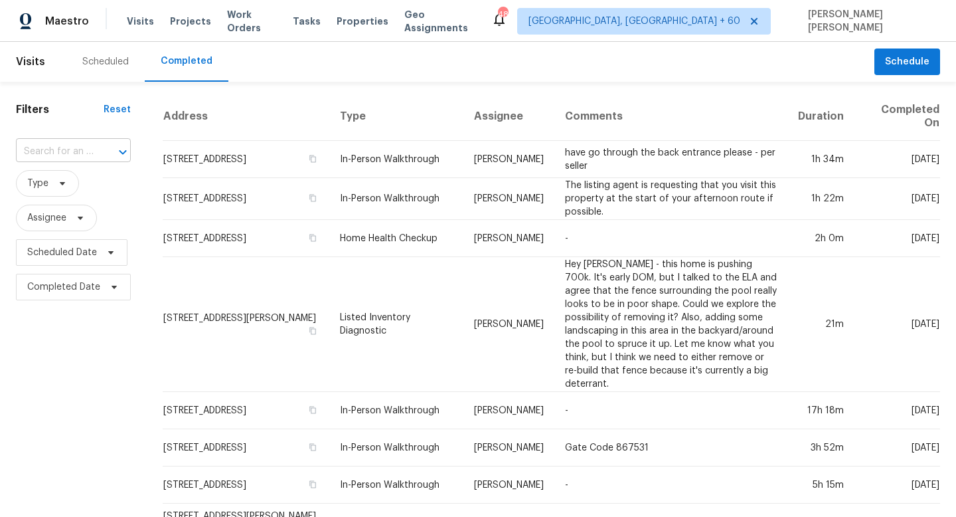
click at [76, 159] on input "text" at bounding box center [55, 151] width 78 height 21
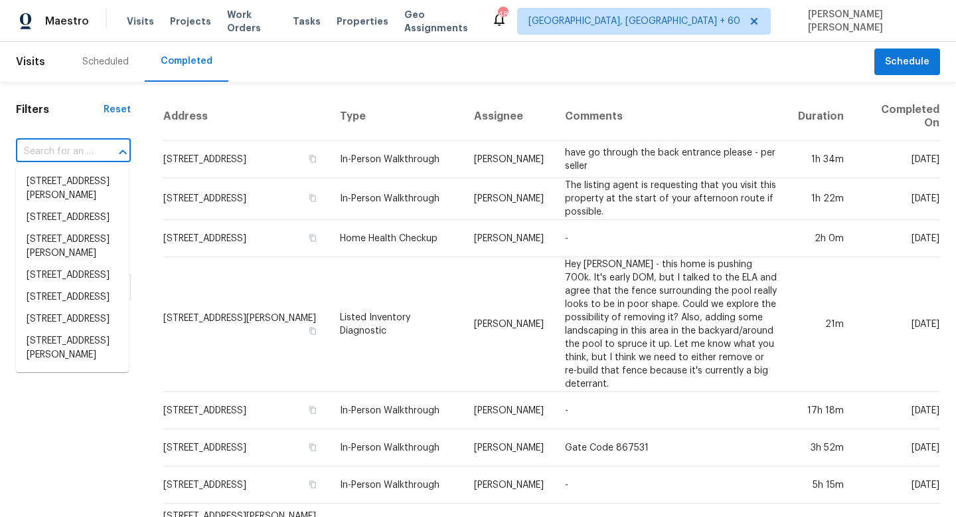
paste input "2883 Observation Pt NW, Marietta, GA 30064"
type input "2883 Observation Pt NW, Marietta, GA 30064"
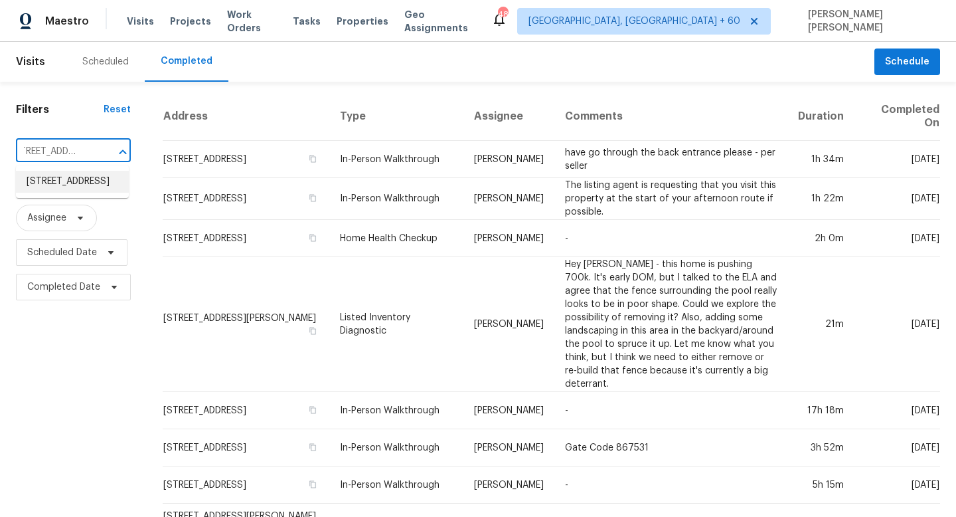
click at [89, 182] on li "2883 Observation Pt NW, Marietta, GA 30064" at bounding box center [72, 182] width 113 height 22
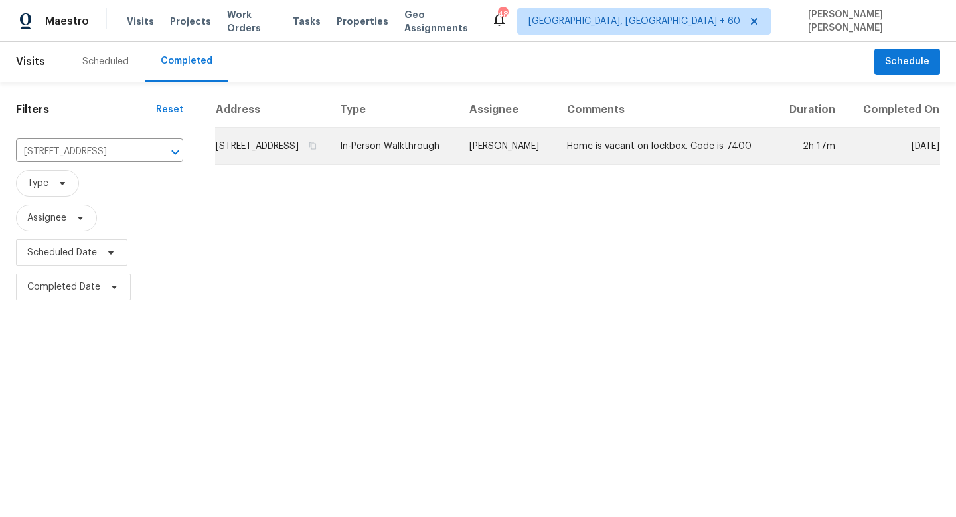
click at [445, 152] on td "In-Person Walkthrough" at bounding box center [393, 146] width 129 height 37
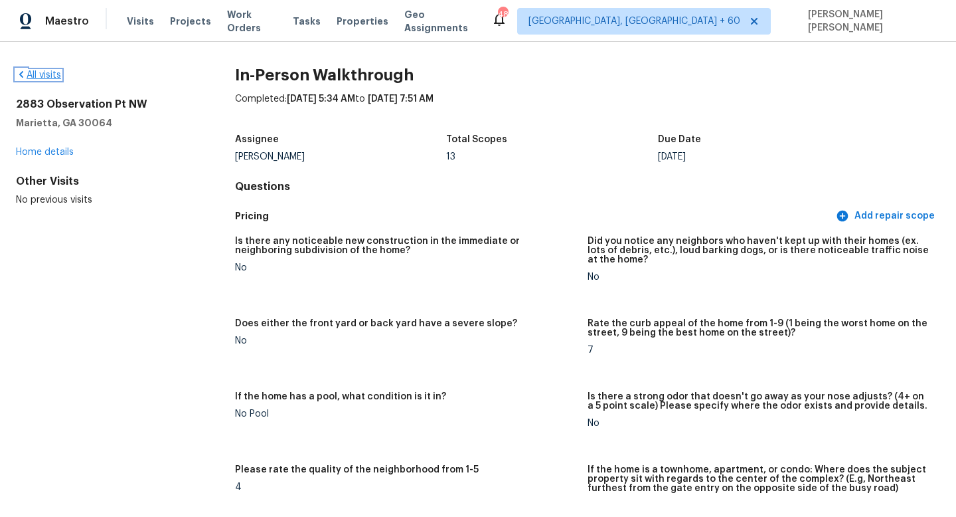
click at [50, 74] on link "All visits" at bounding box center [38, 74] width 45 height 9
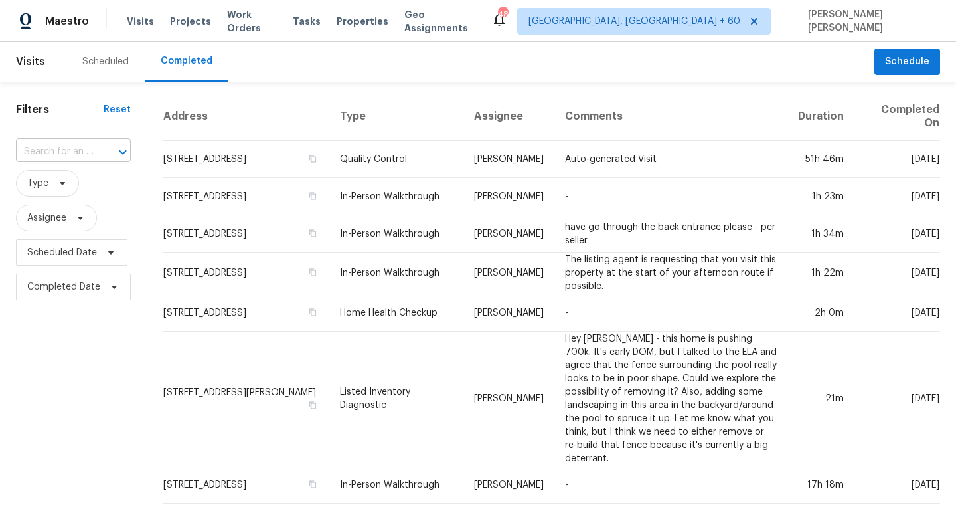
click at [92, 147] on div "​" at bounding box center [73, 151] width 115 height 21
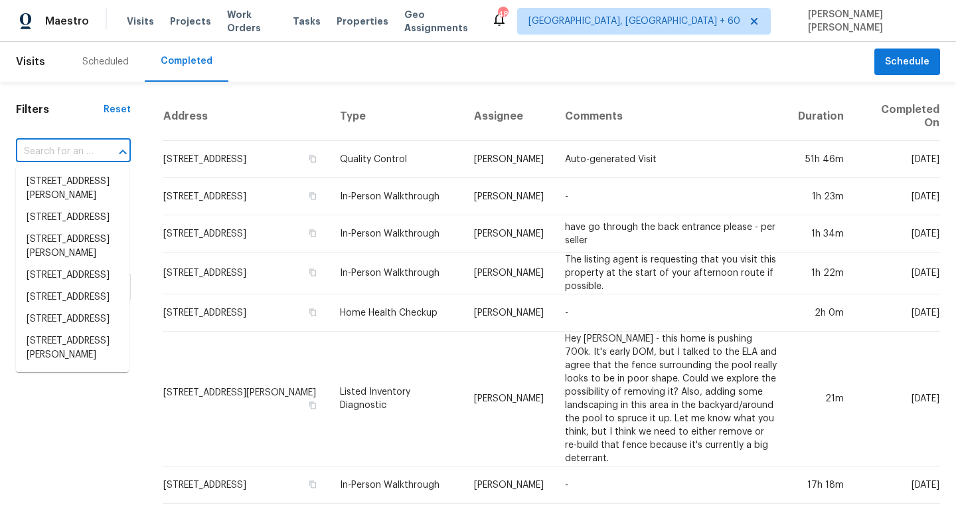
paste input "1827 Woodtrace Blvd, Pinehurst, TX 77362"
type input "1827 Woodtrace Blvd, Pinehurst, TX 77362"
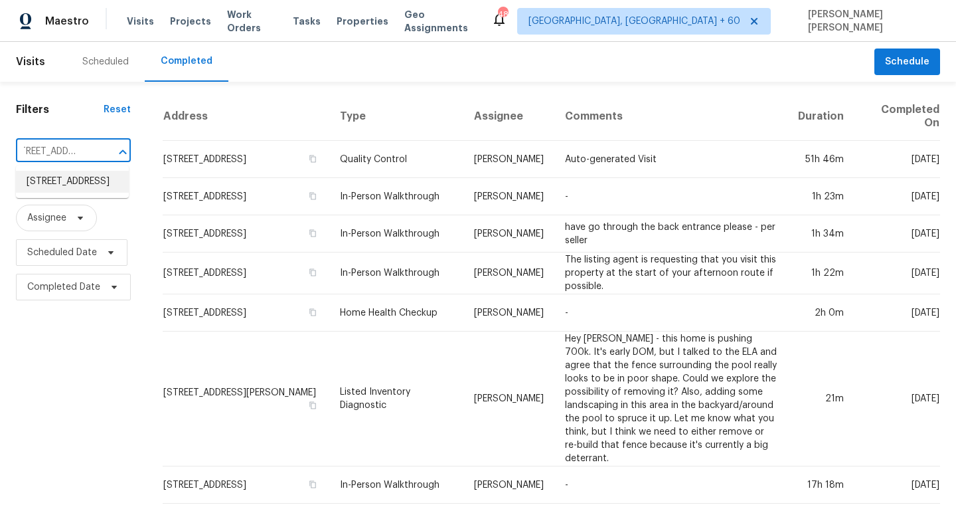
click at [92, 179] on li "1827 Woodtrace Blvd, Pinehurst, TX 77362" at bounding box center [72, 182] width 113 height 22
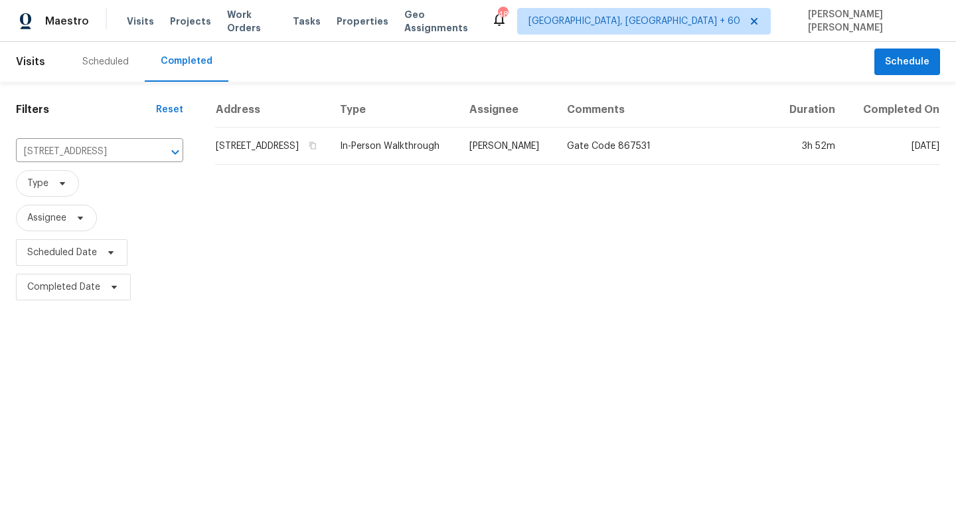
click at [395, 165] on td "In-Person Walkthrough" at bounding box center [393, 146] width 129 height 37
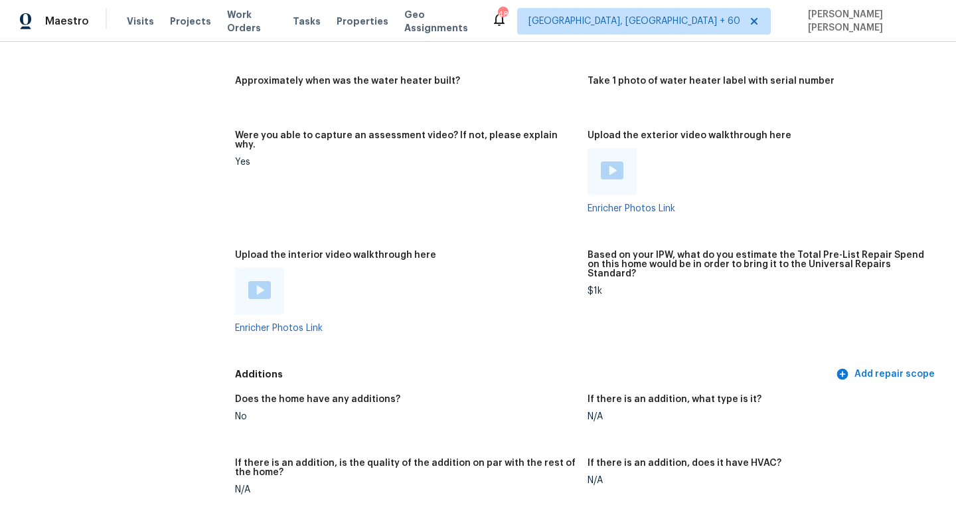
scroll to position [2587, 0]
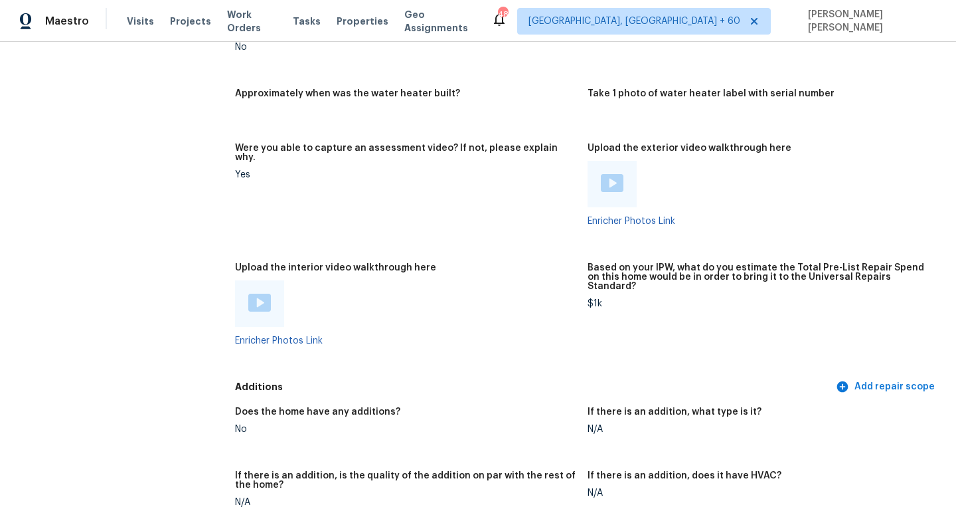
click at [260, 294] on img at bounding box center [259, 303] width 23 height 18
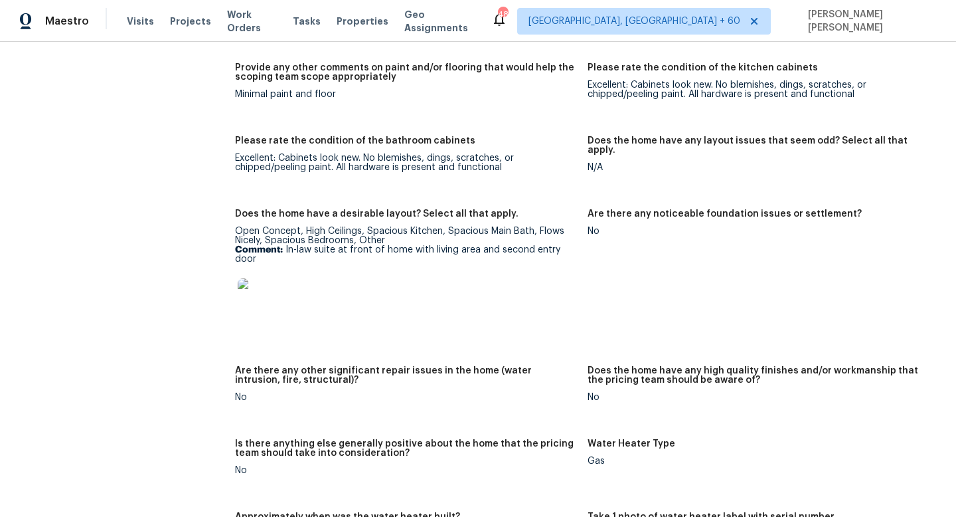
scroll to position [2120, 0]
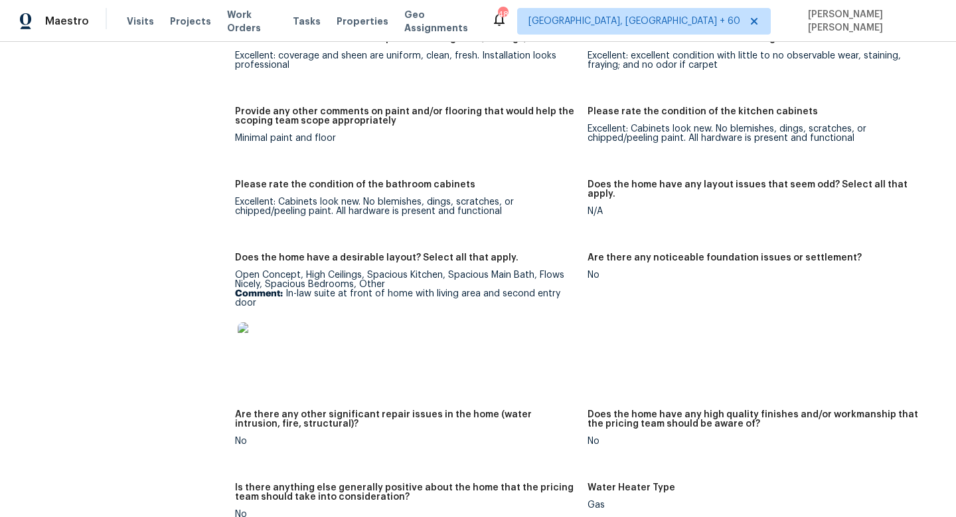
click at [289, 212] on figure "Please rate the condition of the bathroom cabinets Excellent: Cabinets look new…" at bounding box center [411, 208] width 353 height 57
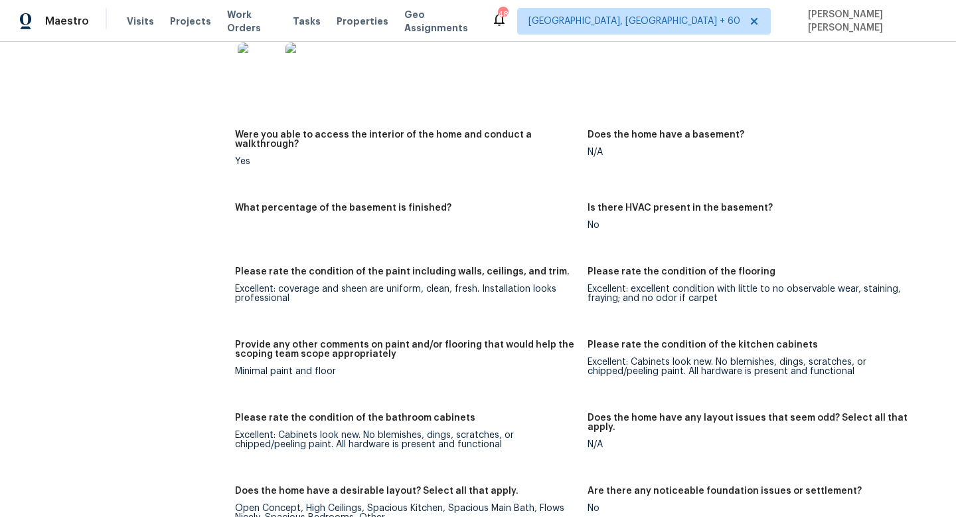
scroll to position [2676, 0]
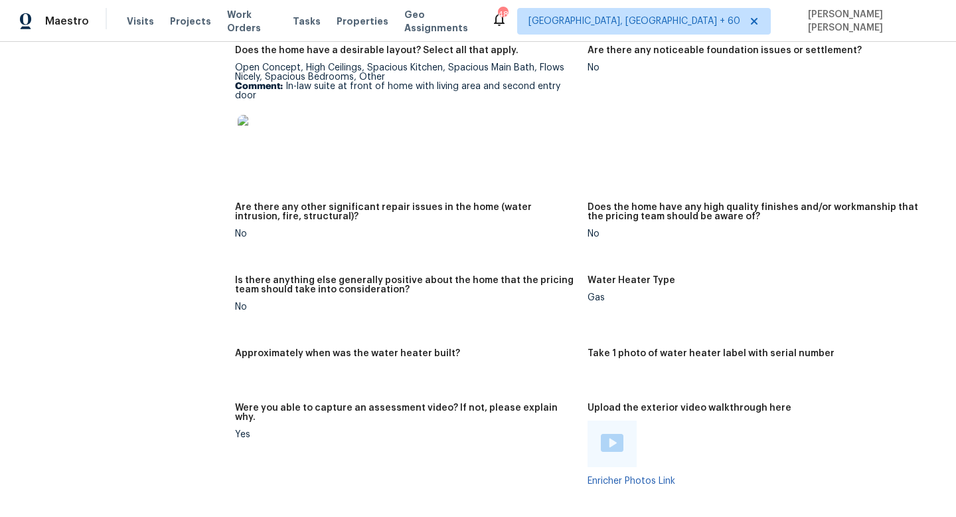
scroll to position [679, 0]
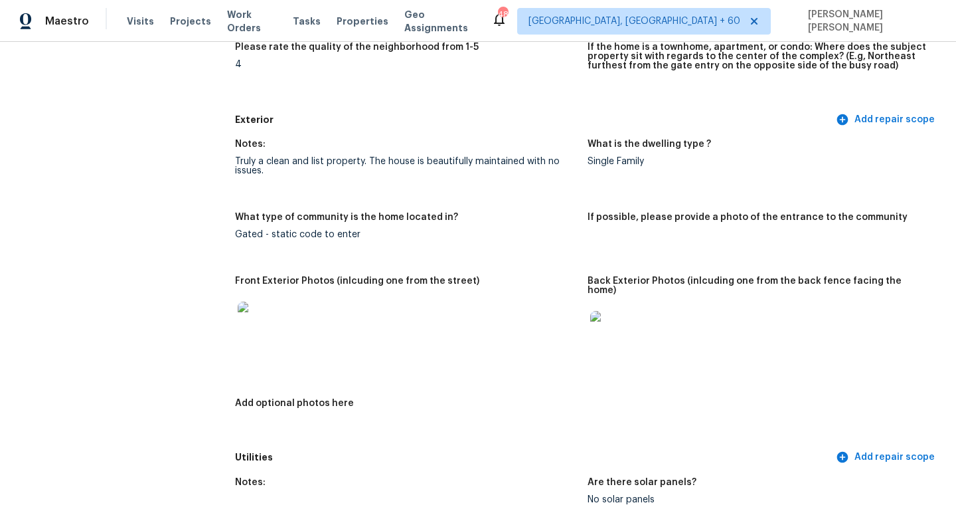
scroll to position [0, 0]
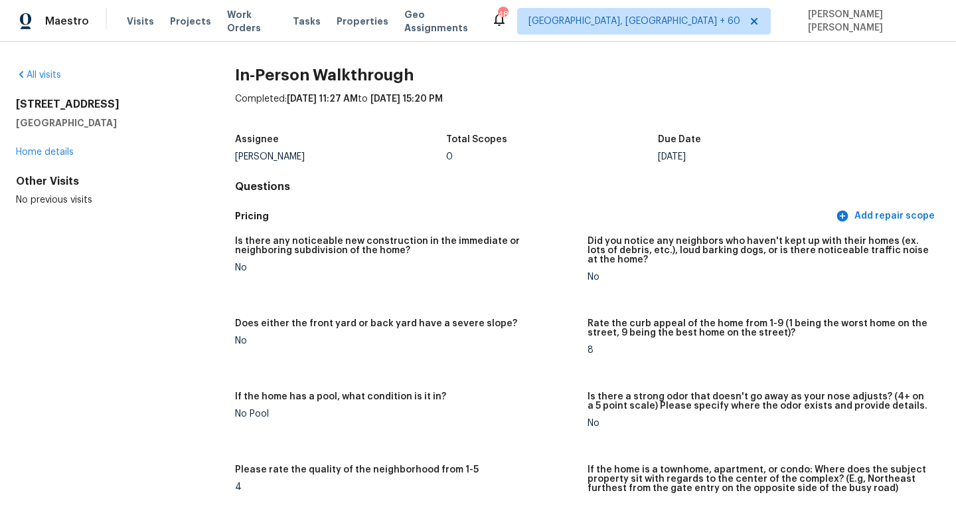
click at [38, 82] on div "All visits 1827 Woodtrace Blvd Pinehurst, TX 77362 Home details Other Visits No…" at bounding box center [104, 137] width 177 height 138
click at [37, 78] on link "All visits" at bounding box center [38, 74] width 45 height 9
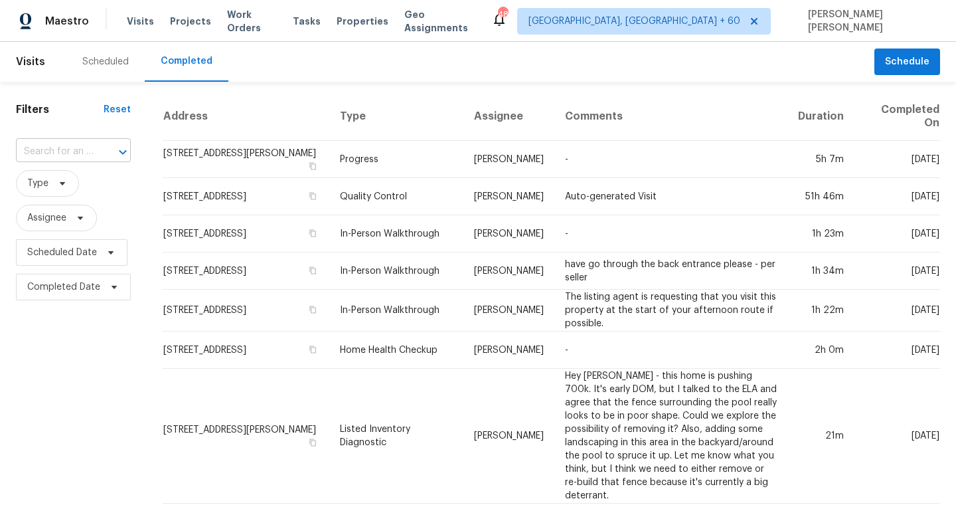
click at [93, 149] on div "​" at bounding box center [73, 151] width 115 height 21
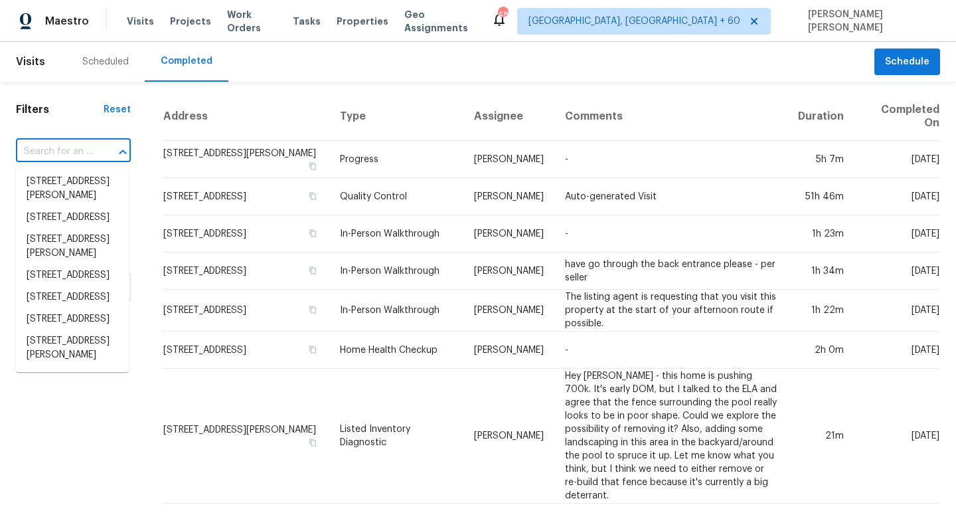
paste input "11327 Rosemill Ln, Champlin, MN 55316"
type input "11327 Rosemill Ln, Champlin, MN 55316"
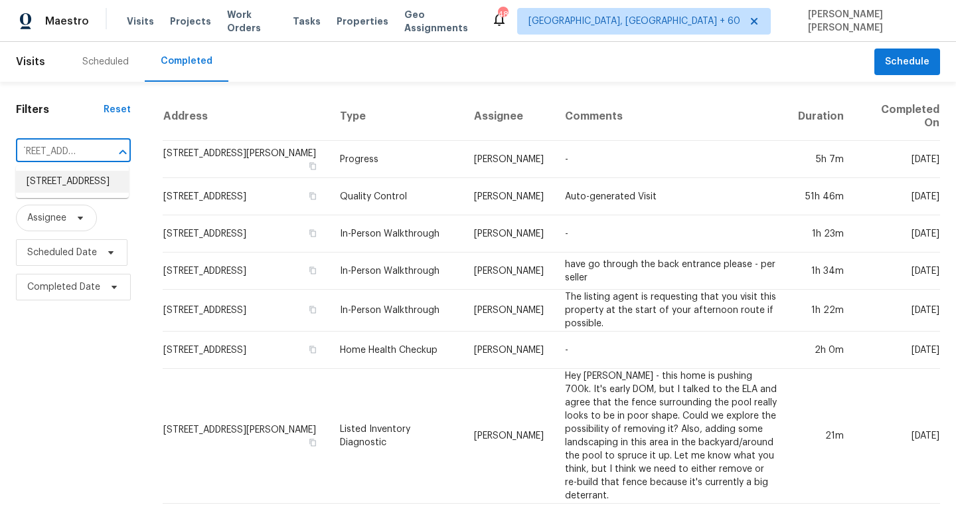
click at [100, 184] on li "11327 Rosemill Ln, Champlin, MN 55316" at bounding box center [72, 182] width 113 height 22
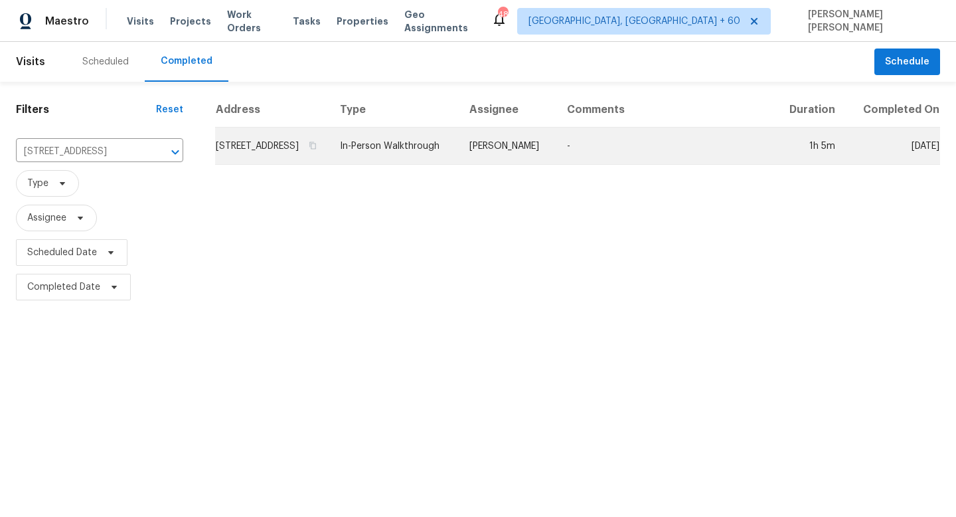
click at [459, 150] on td "In-Person Walkthrough" at bounding box center [393, 146] width 129 height 37
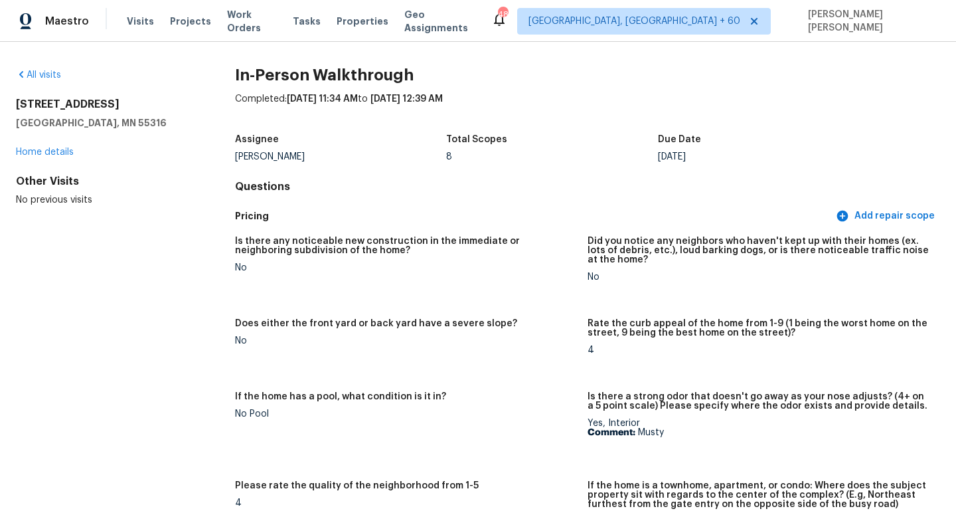
click at [34, 66] on div "All visits 11327 Rosemill Ln Champlin, MN 55316 Home details Other Visits No pr…" at bounding box center [478, 279] width 956 height 475
click at [35, 68] on div "All visits" at bounding box center [104, 74] width 177 height 13
click at [45, 72] on link "All visits" at bounding box center [38, 74] width 45 height 9
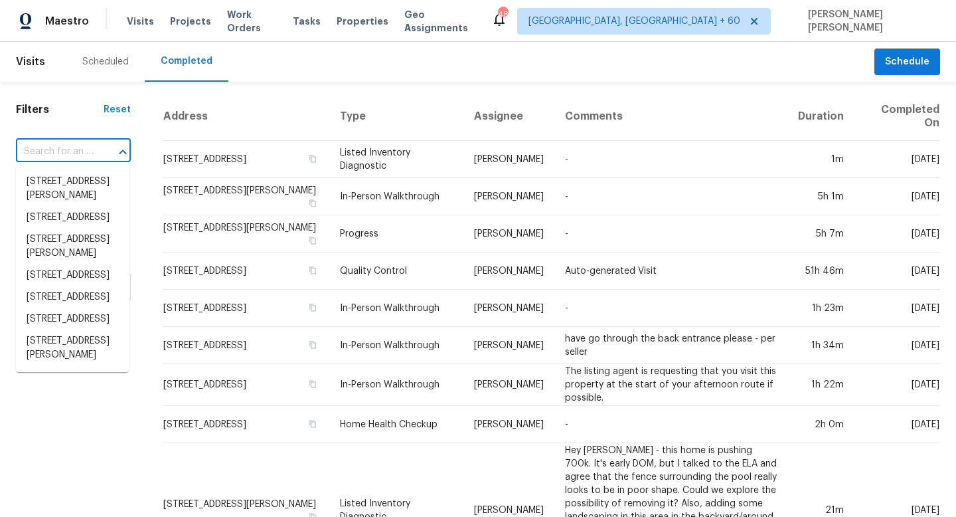
click at [86, 152] on input "text" at bounding box center [55, 151] width 78 height 21
paste input "3929 Grandover Dr, Raleigh, NC 27610"
type input "3929 Grandover Dr, Raleigh, NC 27610"
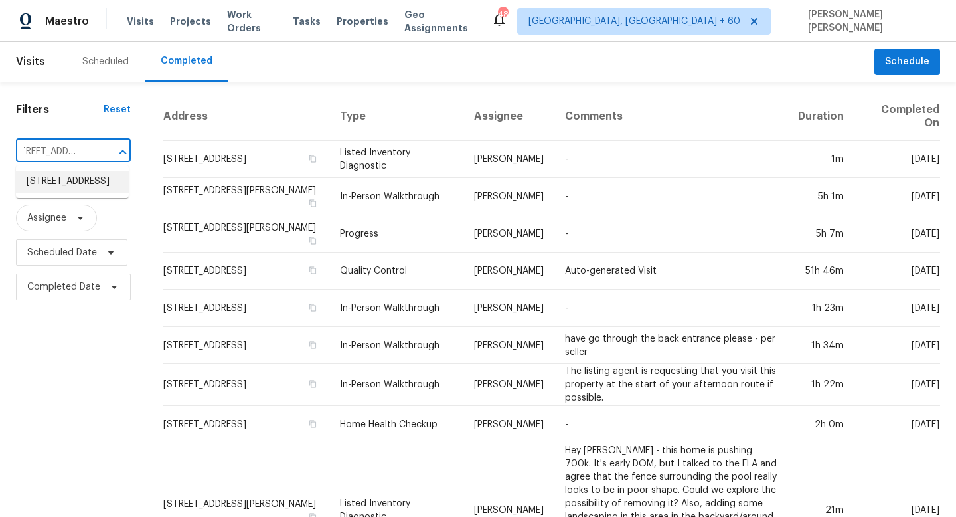
click at [98, 188] on li "3929 Grandover Dr, Raleigh, NC 27610" at bounding box center [72, 182] width 113 height 22
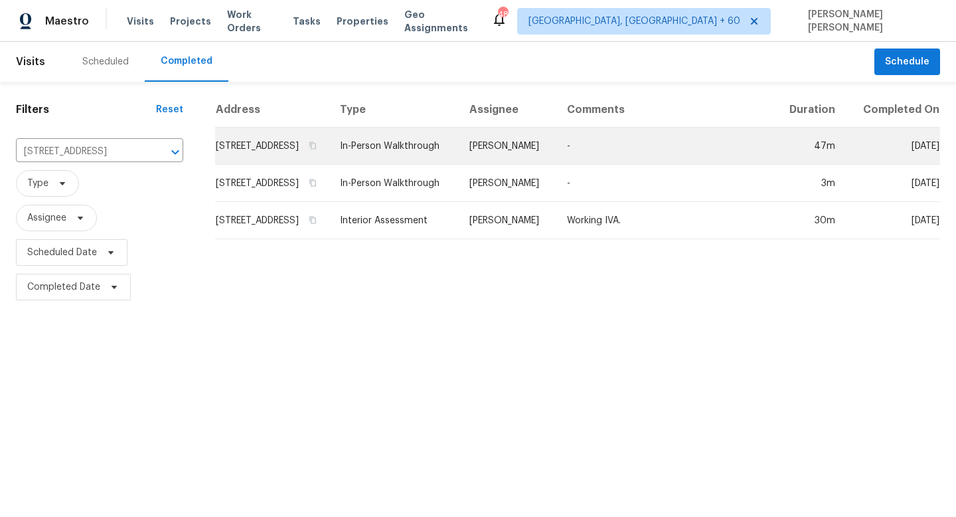
click at [502, 165] on td "Ryan Middleton" at bounding box center [508, 146] width 98 height 37
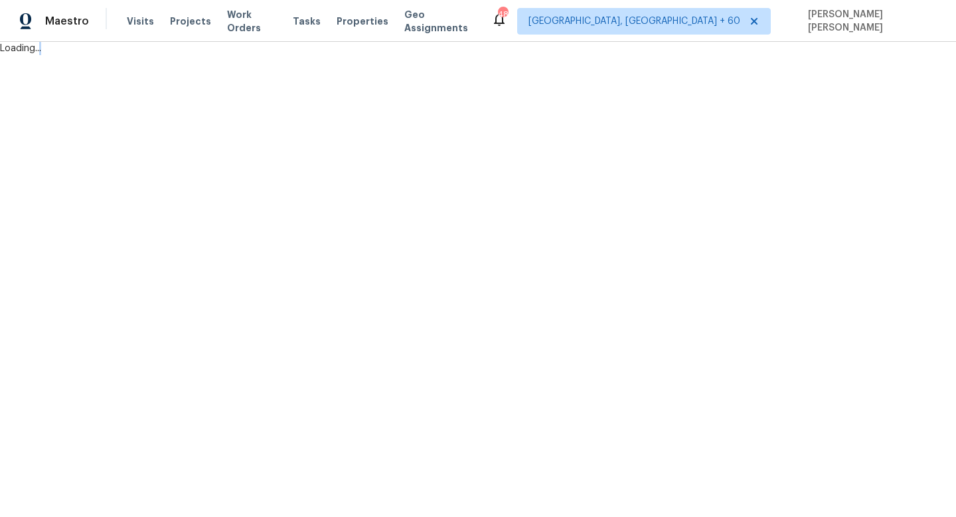
click at [502, 55] on html "Maestro Visits Projects Work Orders Tasks Properties Geo Assignments 483 Knoxvi…" at bounding box center [478, 27] width 956 height 55
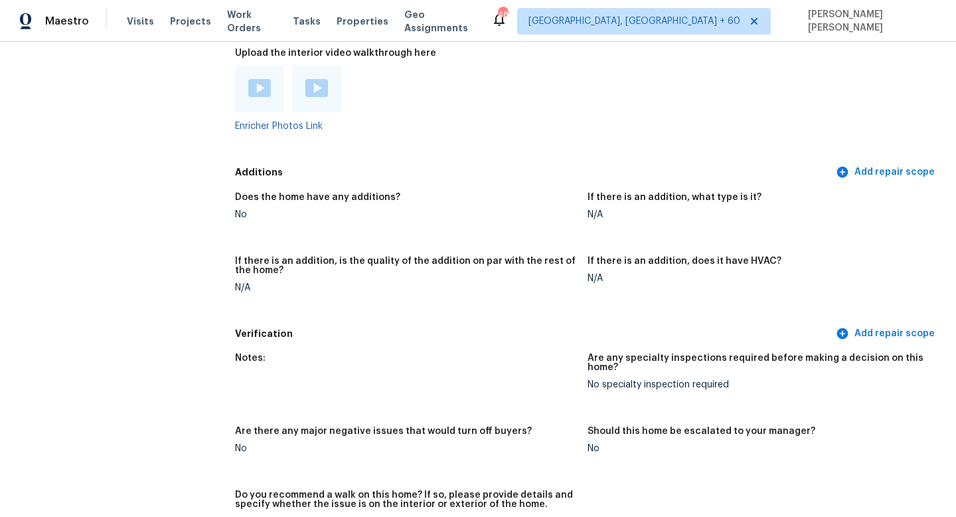
scroll to position [2930, 0]
click at [256, 78] on img at bounding box center [259, 87] width 23 height 18
click at [313, 78] on img at bounding box center [316, 87] width 23 height 18
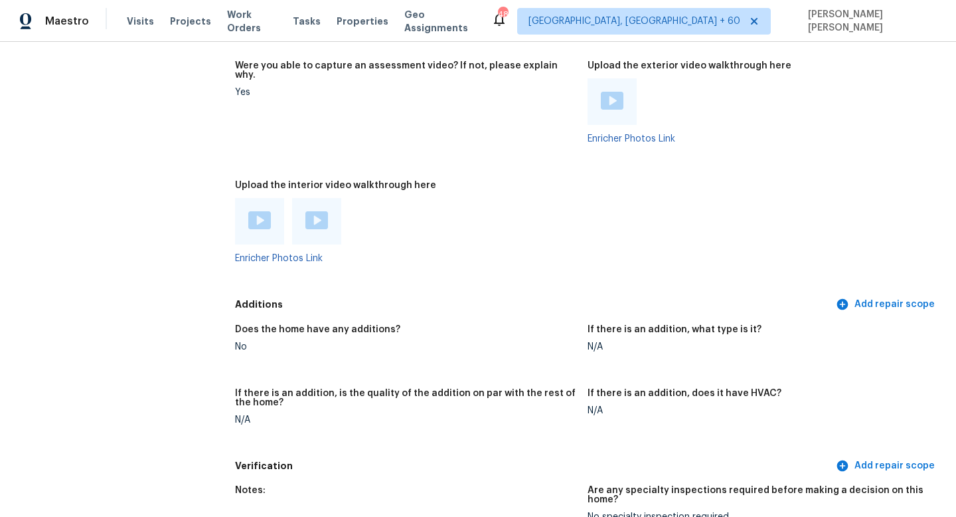
scroll to position [2729, 0]
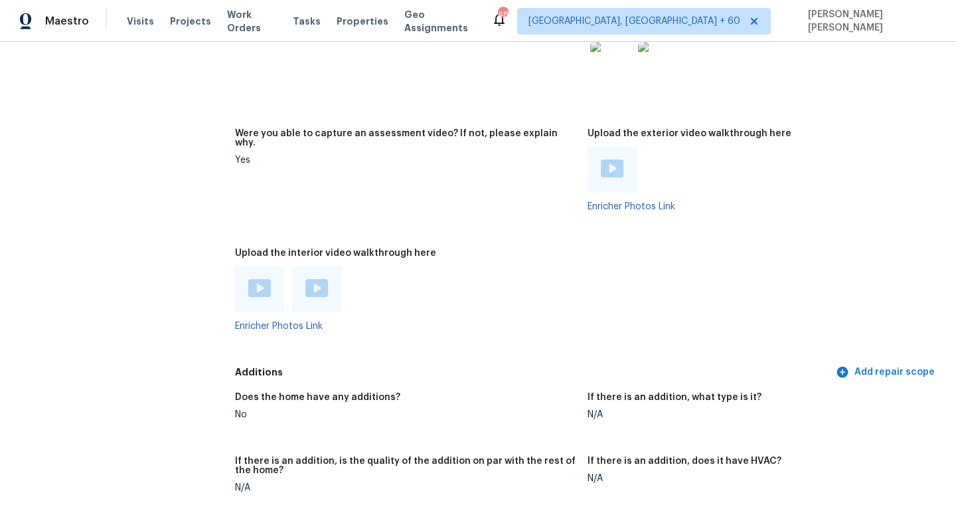
click at [613, 159] on img at bounding box center [612, 168] width 23 height 18
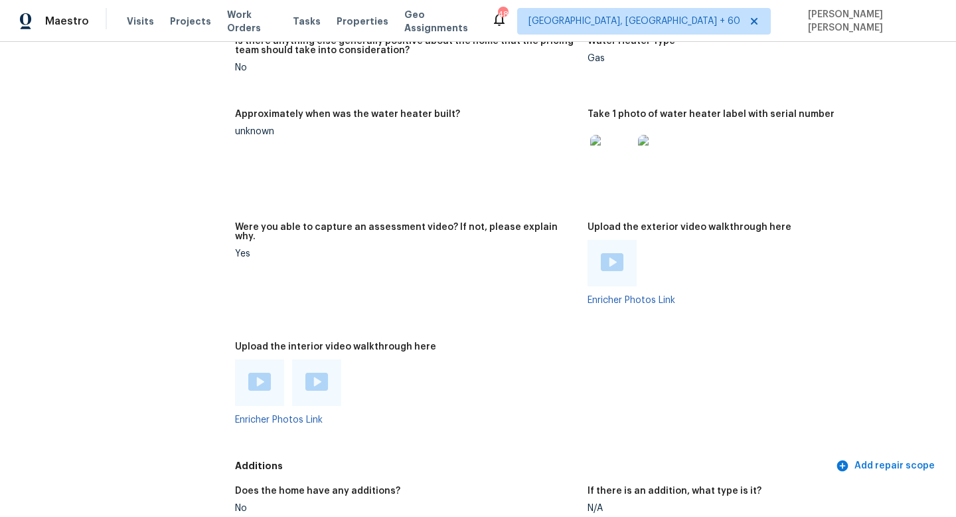
scroll to position [2635, 0]
click at [252, 373] on img at bounding box center [259, 382] width 23 height 18
click at [315, 360] on div at bounding box center [316, 383] width 49 height 46
click at [312, 373] on img at bounding box center [316, 382] width 23 height 18
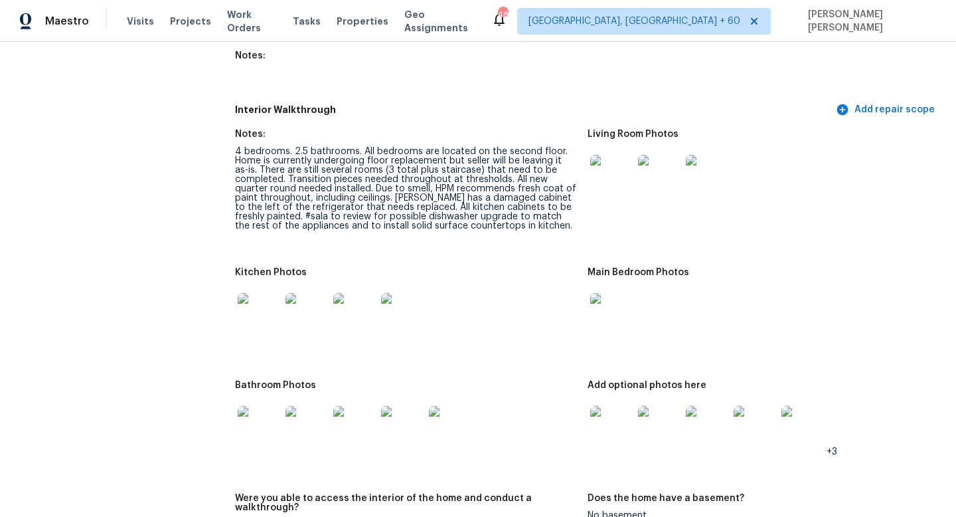
scroll to position [1822, 0]
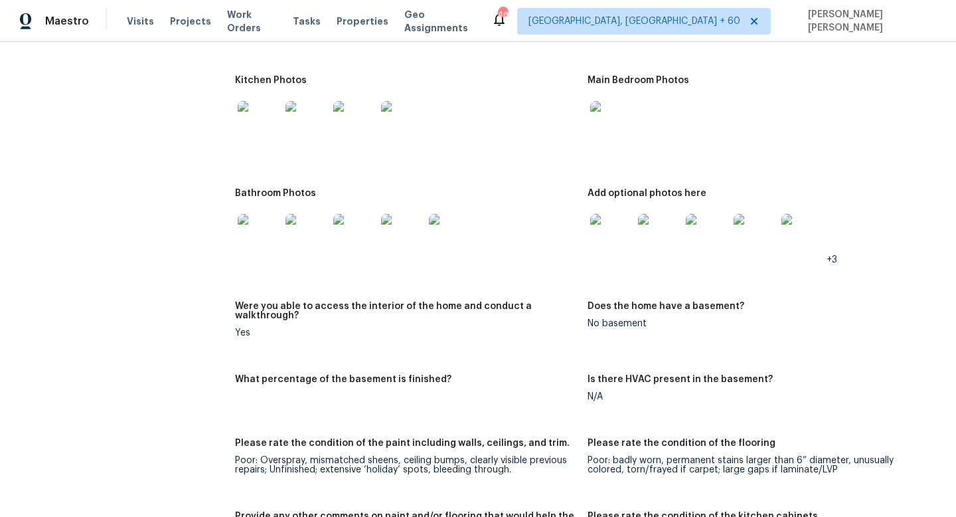
click at [618, 221] on img at bounding box center [611, 235] width 43 height 43
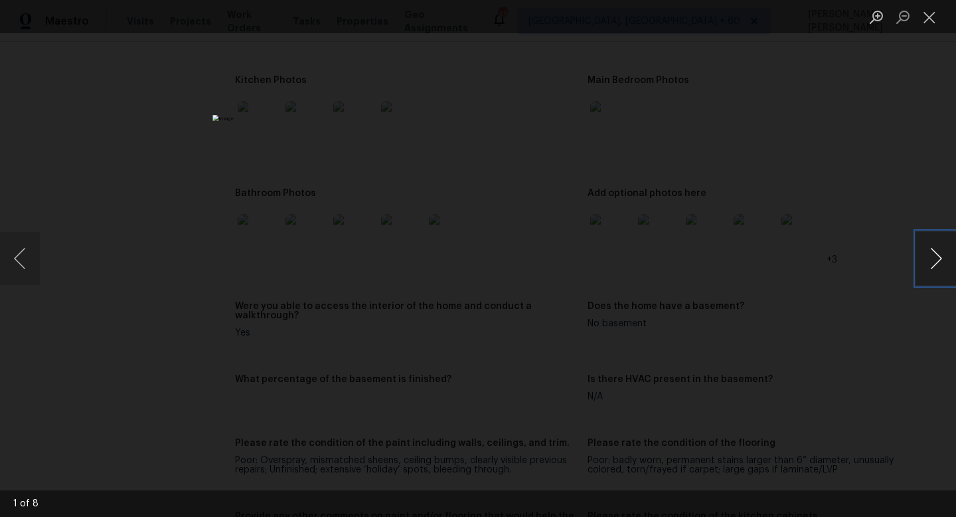
click at [938, 258] on button "Next image" at bounding box center [936, 258] width 40 height 53
click at [934, 253] on button "Next image" at bounding box center [936, 258] width 40 height 53
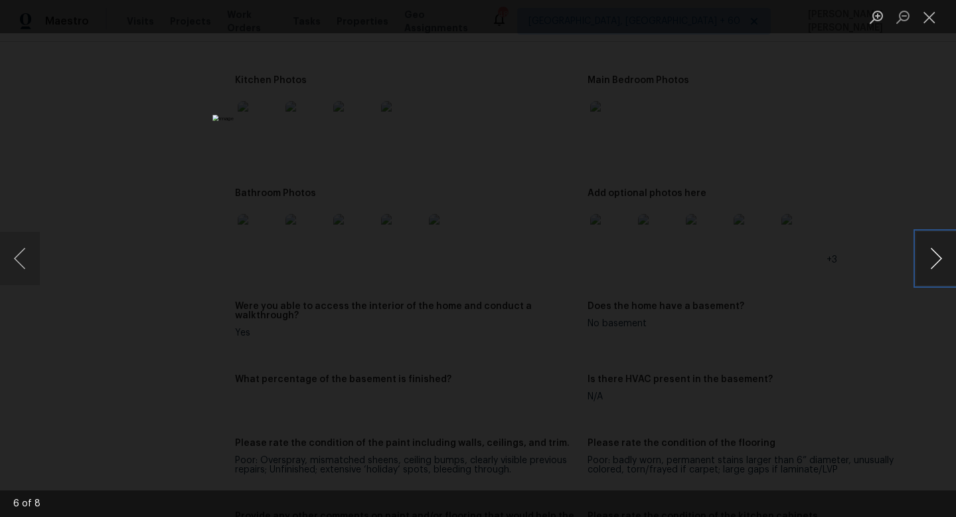
click at [934, 253] on button "Next image" at bounding box center [936, 258] width 40 height 53
click at [952, 262] on button "Next image" at bounding box center [936, 258] width 40 height 53
click at [903, 164] on div "Lightbox" at bounding box center [478, 258] width 956 height 517
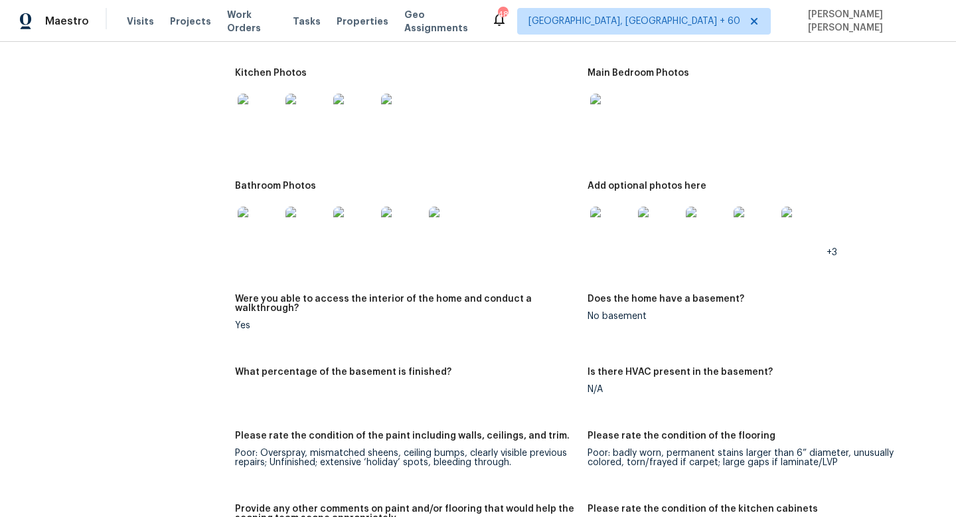
scroll to position [1831, 0]
click at [224, 215] on div "All visits 3929 Grandover Dr Raleigh, NC 27610 Home details Other Visits Interi…" at bounding box center [478, 403] width 924 height 4331
click at [256, 217] on img at bounding box center [259, 226] width 43 height 43
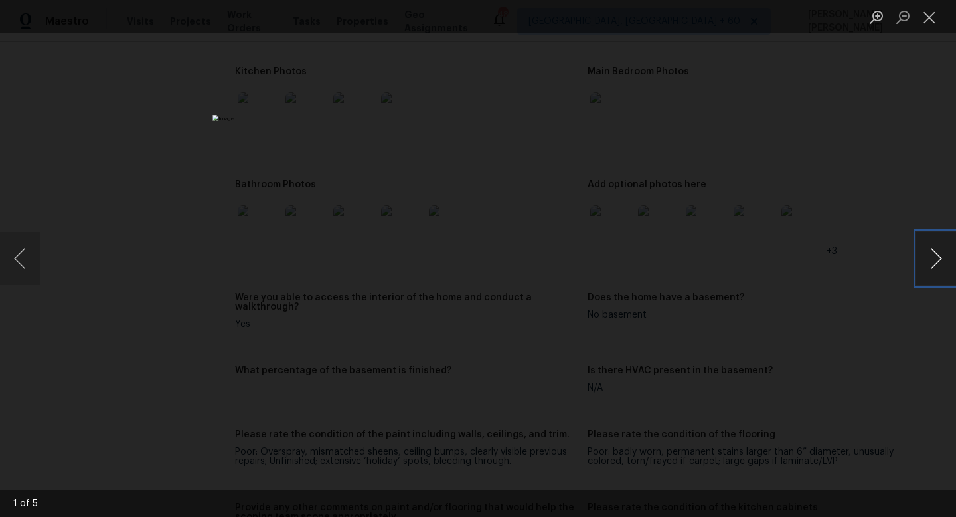
click at [937, 246] on button "Next image" at bounding box center [936, 258] width 40 height 53
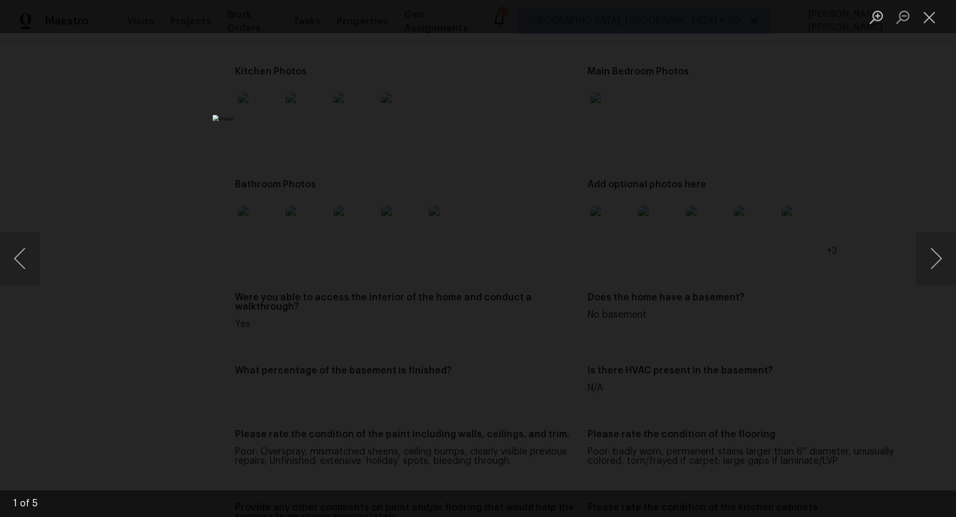
click at [875, 191] on div "Lightbox" at bounding box center [478, 258] width 956 height 517
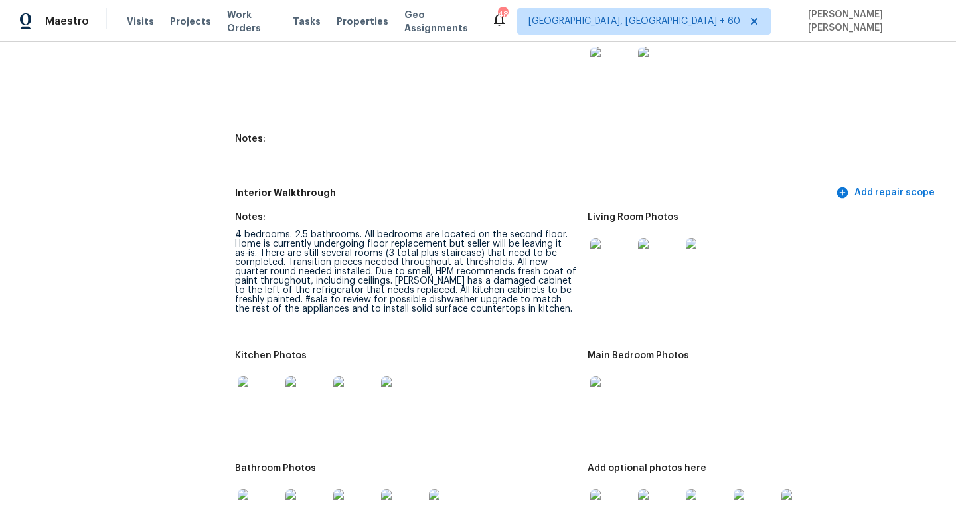
scroll to position [1548, 0]
click at [315, 237] on div "4 bedrooms. 2.5 bathrooms. All bedrooms are located on the second floor. Home i…" at bounding box center [406, 271] width 342 height 84
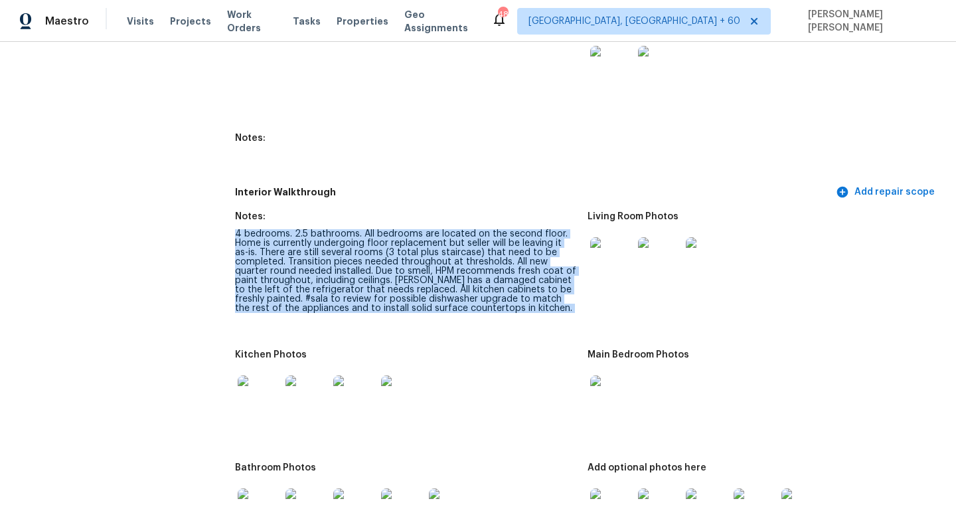
click at [315, 237] on div "4 bedrooms. 2.5 bathrooms. All bedrooms are located on the second floor. Home i…" at bounding box center [406, 271] width 342 height 84
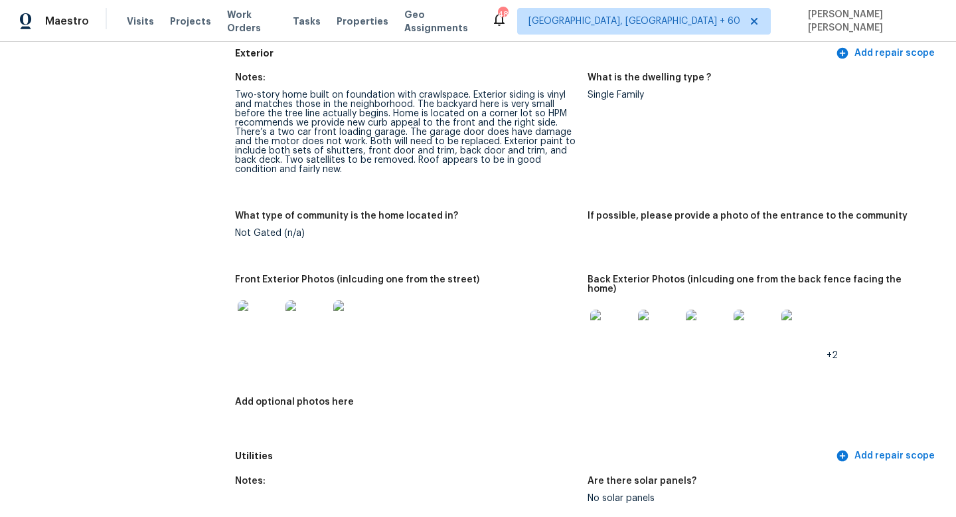
scroll to position [506, 0]
click at [664, 327] on img at bounding box center [659, 329] width 43 height 43
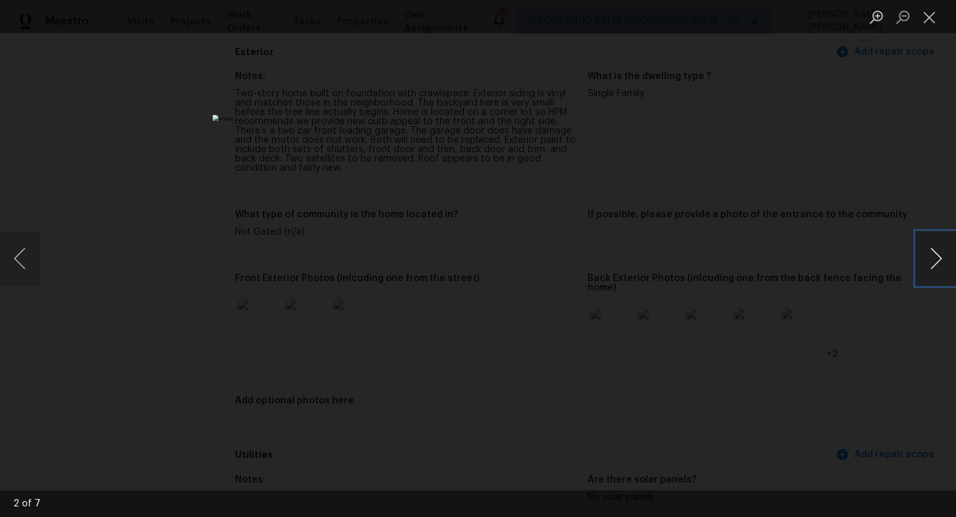
click at [940, 249] on button "Next image" at bounding box center [936, 258] width 40 height 53
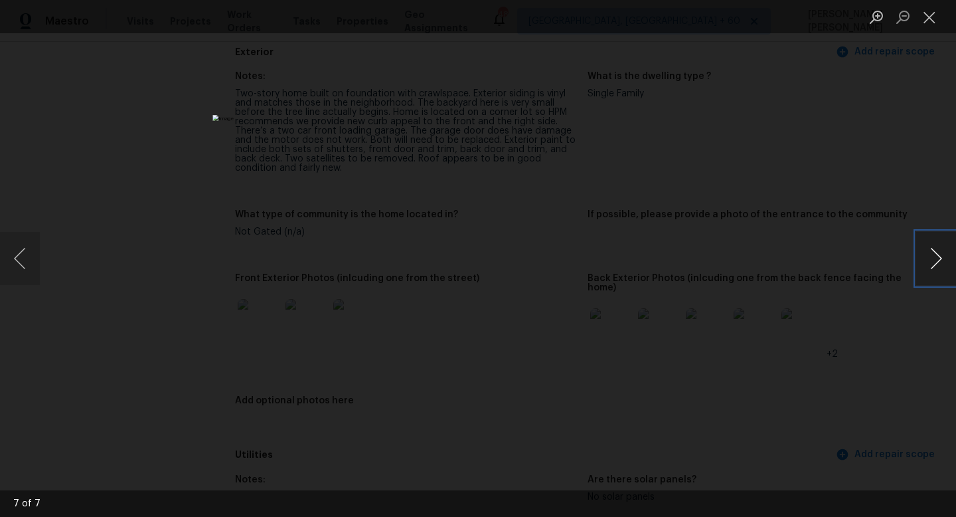
click at [940, 249] on button "Next image" at bounding box center [936, 258] width 40 height 53
click at [906, 176] on div "Lightbox" at bounding box center [478, 258] width 956 height 517
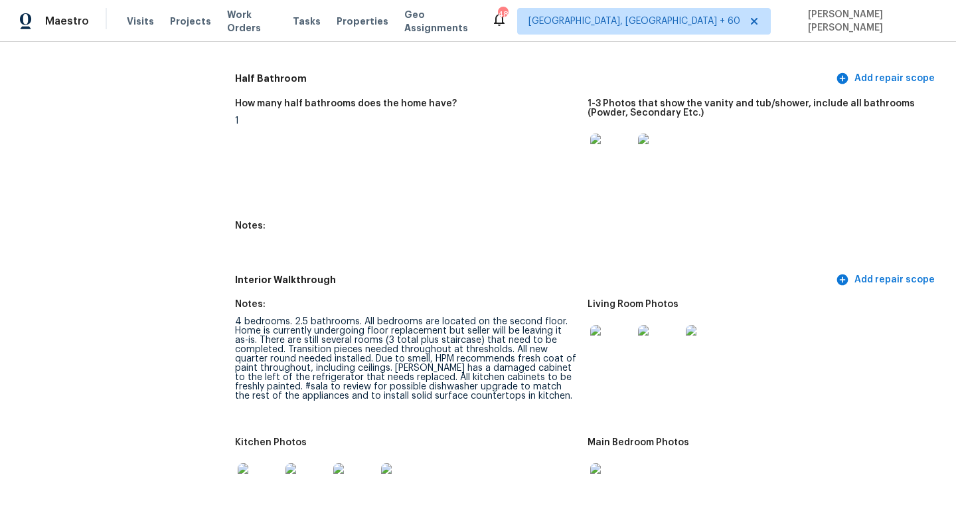
scroll to position [1462, 0]
click at [613, 325] on img at bounding box center [611, 344] width 43 height 43
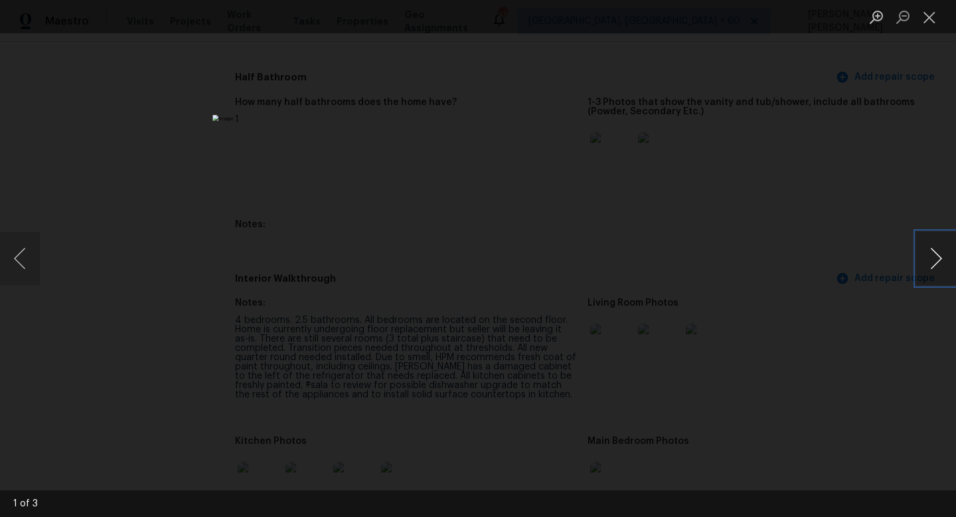
click at [923, 256] on button "Next image" at bounding box center [936, 258] width 40 height 53
click at [890, 195] on div "Lightbox" at bounding box center [478, 258] width 956 height 517
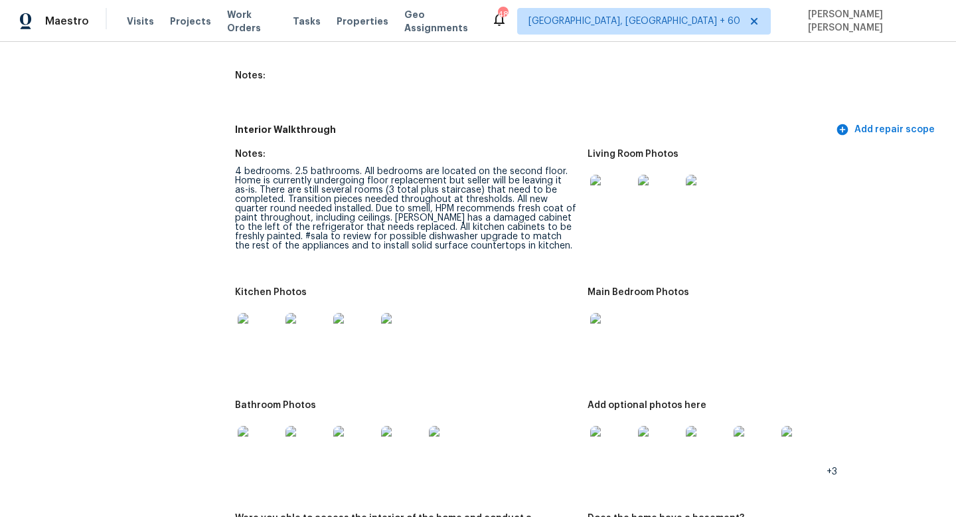
scroll to position [1664, 0]
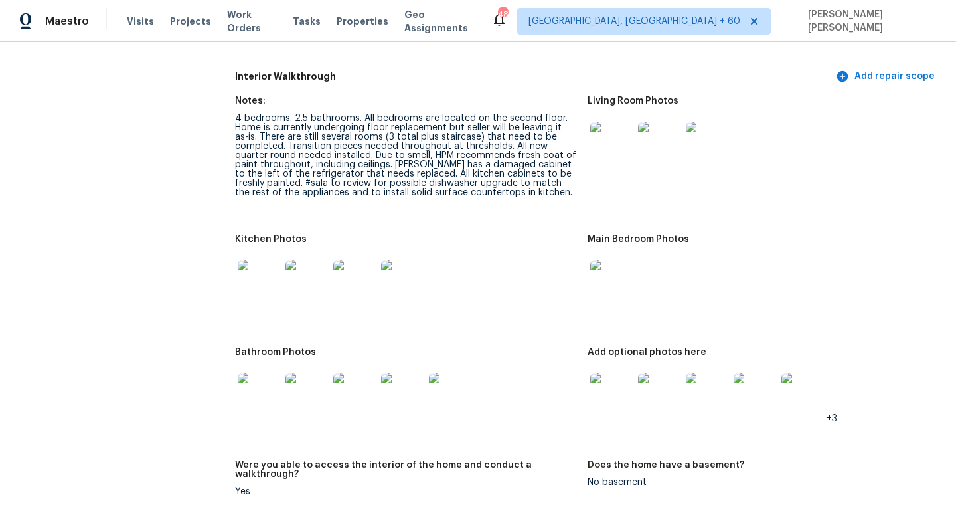
click at [607, 398] on img at bounding box center [611, 394] width 43 height 43
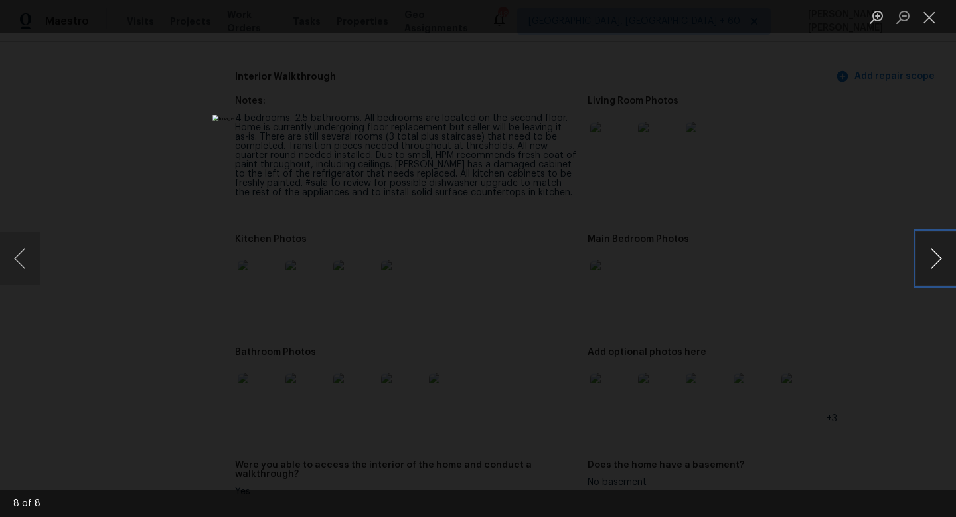
click at [935, 263] on button "Next image" at bounding box center [936, 258] width 40 height 53
click at [218, 223] on div "Lightbox" at bounding box center [478, 258] width 956 height 517
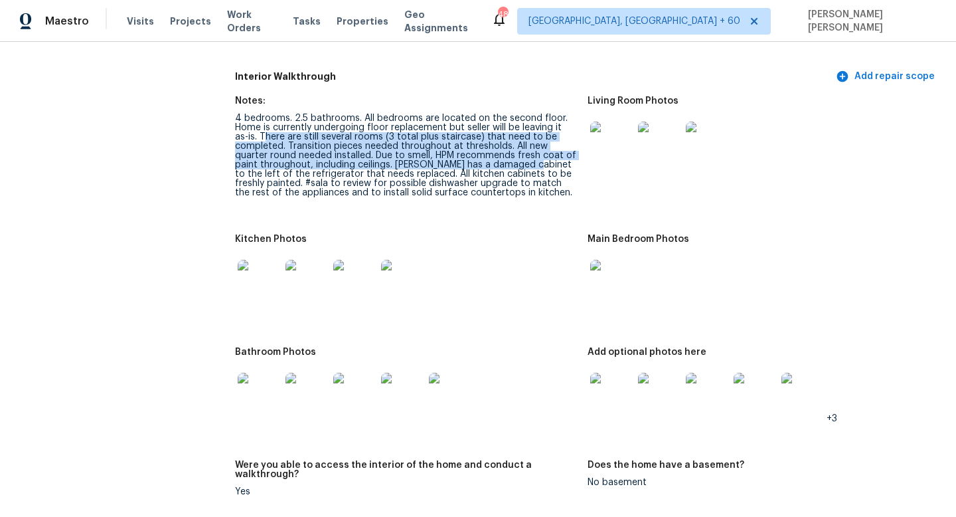
drag, startPoint x: 251, startPoint y: 125, endPoint x: 533, endPoint y: 155, distance: 283.9
click at [533, 155] on div "4 bedrooms. 2.5 bathrooms. All bedrooms are located on the second floor. Home i…" at bounding box center [406, 156] width 342 height 84
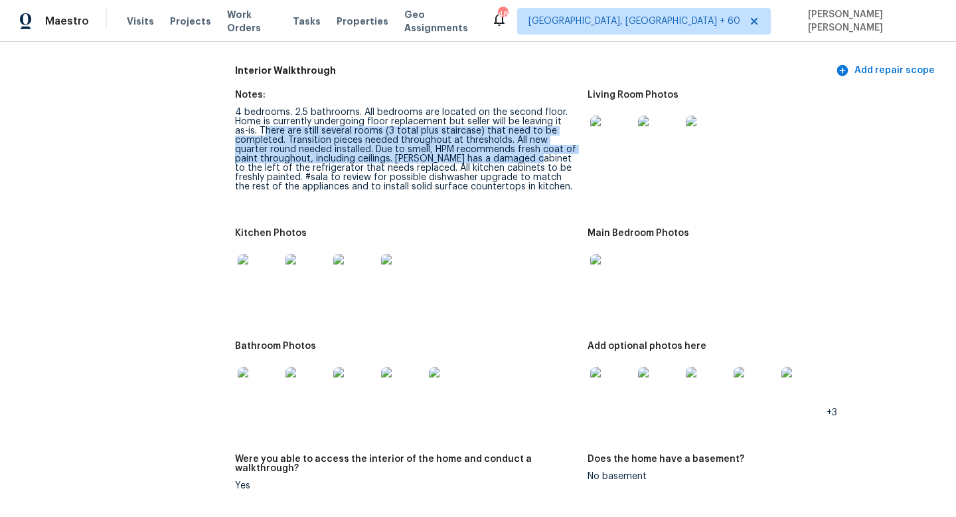
scroll to position [1672, 0]
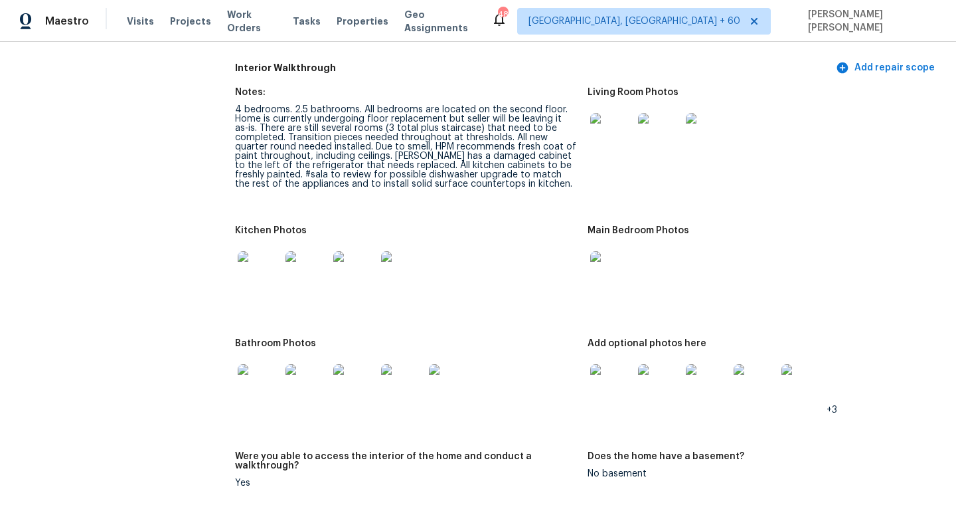
click at [372, 119] on div "4 bedrooms. 2.5 bathrooms. All bedrooms are located on the second floor. Home i…" at bounding box center [406, 147] width 342 height 84
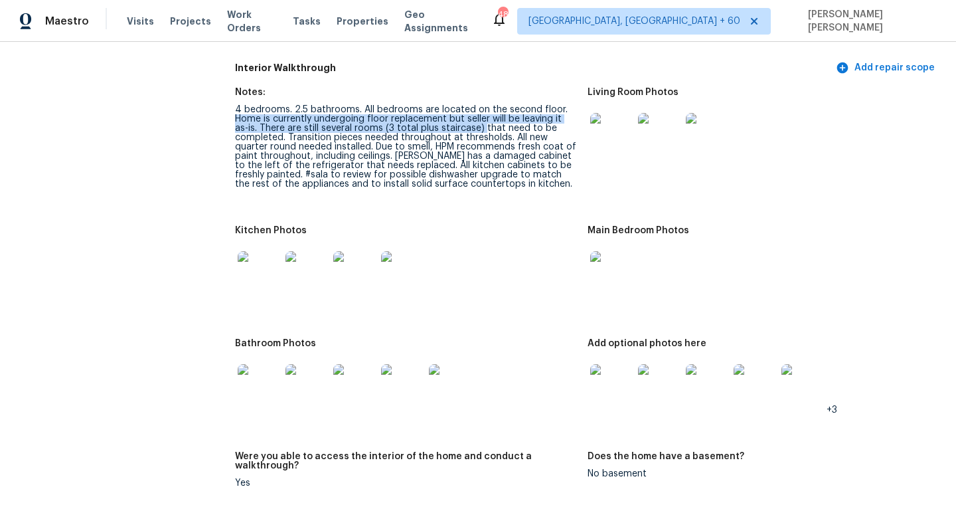
drag, startPoint x: 236, startPoint y: 109, endPoint x: 469, endPoint y: 117, distance: 232.6
click at [469, 117] on div "4 bedrooms. 2.5 bathrooms. All bedrooms are located on the second floor. Home i…" at bounding box center [406, 147] width 342 height 84
click at [618, 113] on img at bounding box center [611, 134] width 43 height 43
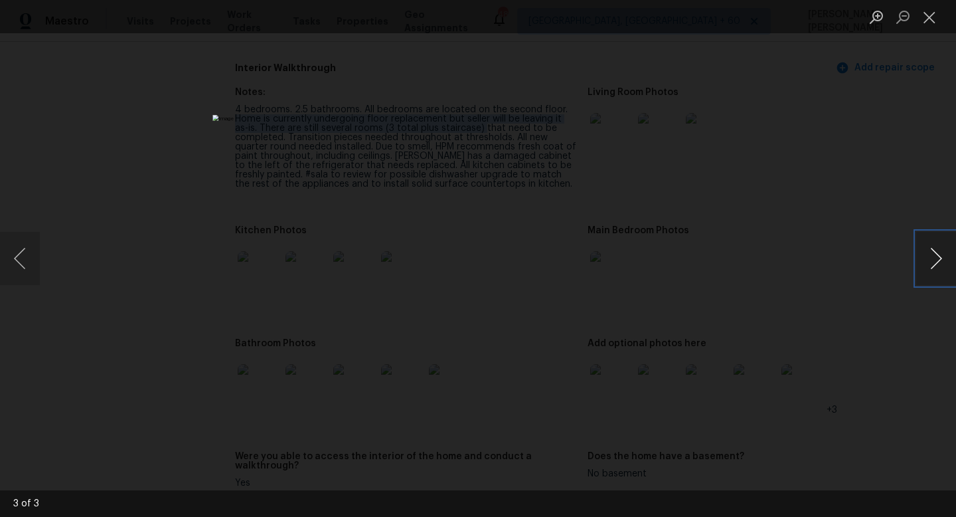
click at [944, 259] on button "Next image" at bounding box center [936, 258] width 40 height 53
click at [906, 215] on div "Lightbox" at bounding box center [478, 258] width 956 height 517
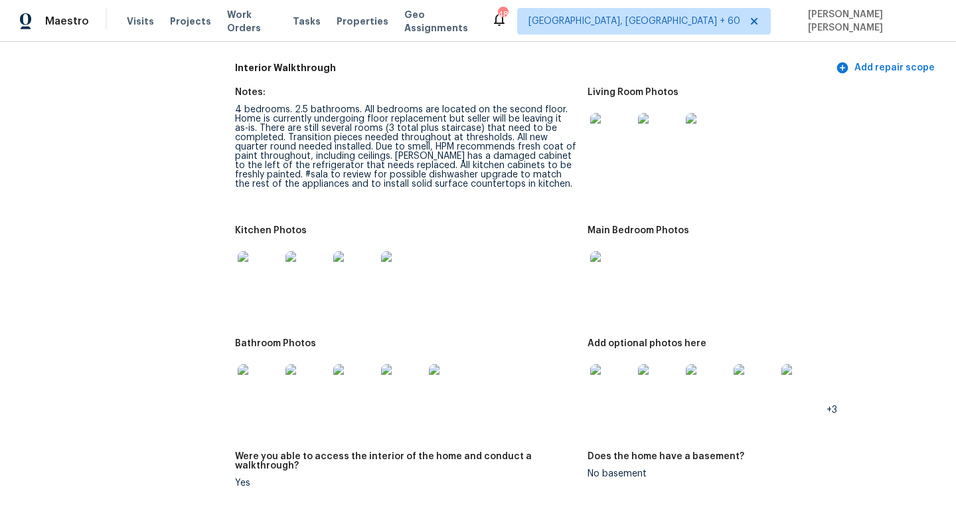
click at [620, 370] on img at bounding box center [611, 385] width 43 height 43
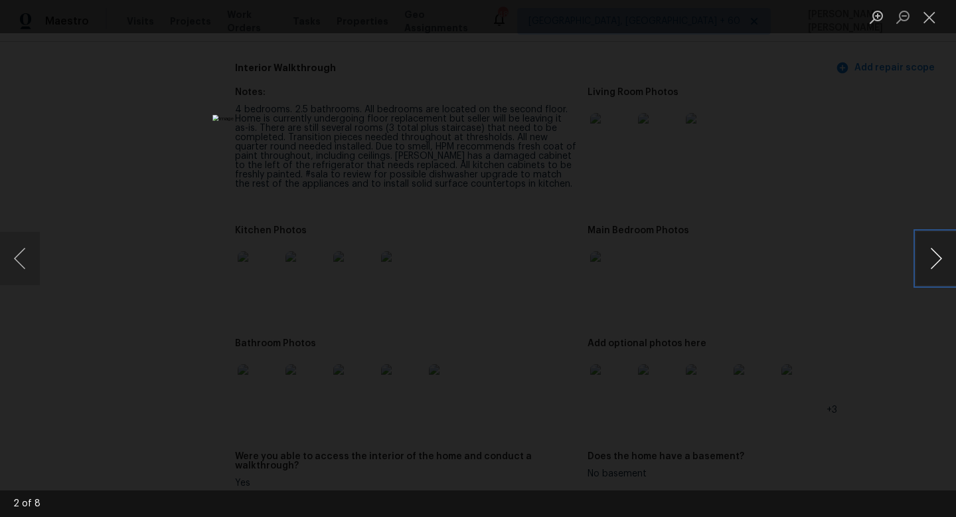
click at [944, 267] on button "Next image" at bounding box center [936, 258] width 40 height 53
click at [942, 256] on button "Next image" at bounding box center [936, 258] width 40 height 53
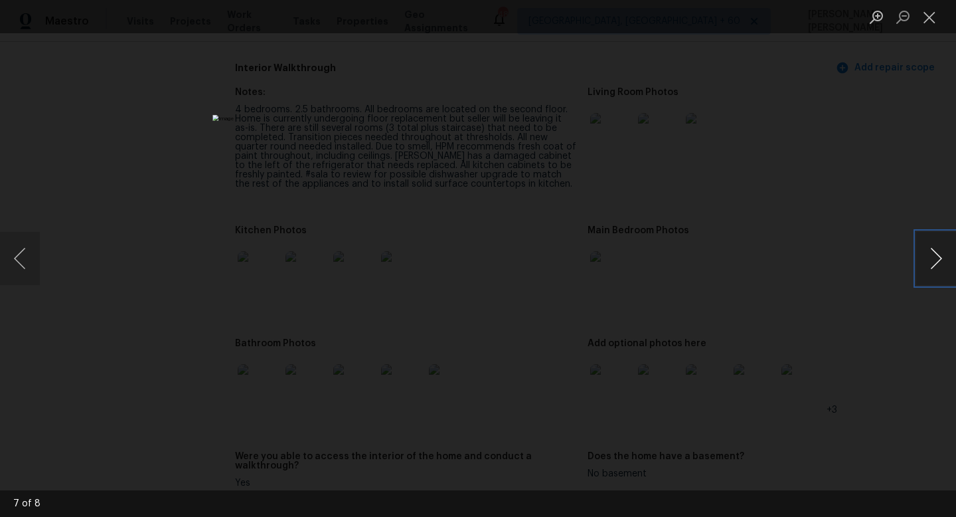
click at [942, 256] on button "Next image" at bounding box center [936, 258] width 40 height 53
click at [23, 256] on button "Previous image" at bounding box center [20, 258] width 40 height 53
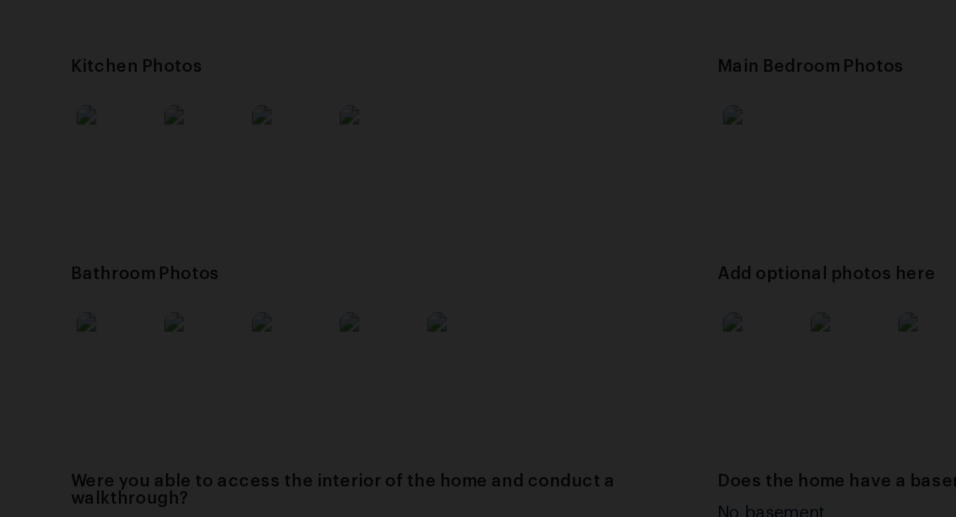
click at [431, 385] on img "Lightbox" at bounding box center [509, 147] width 879 height 475
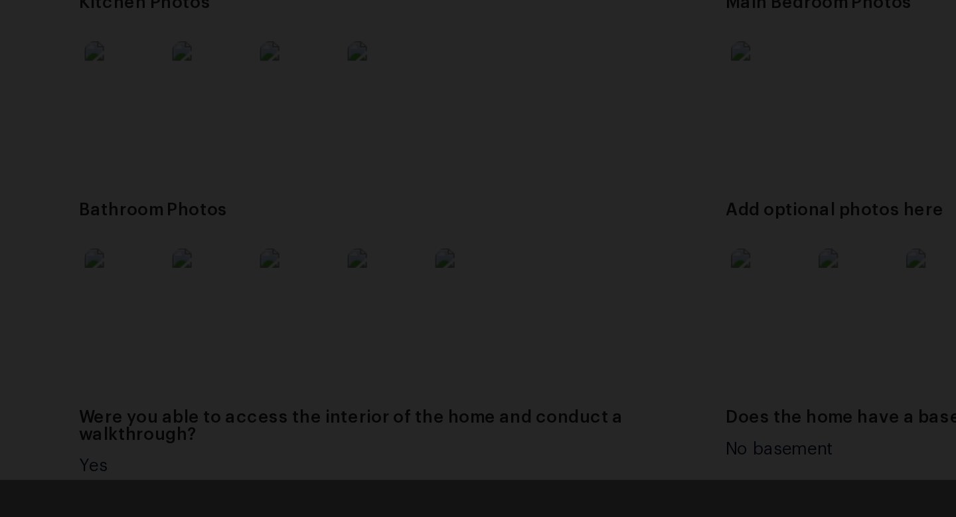
scroll to position [0, 0]
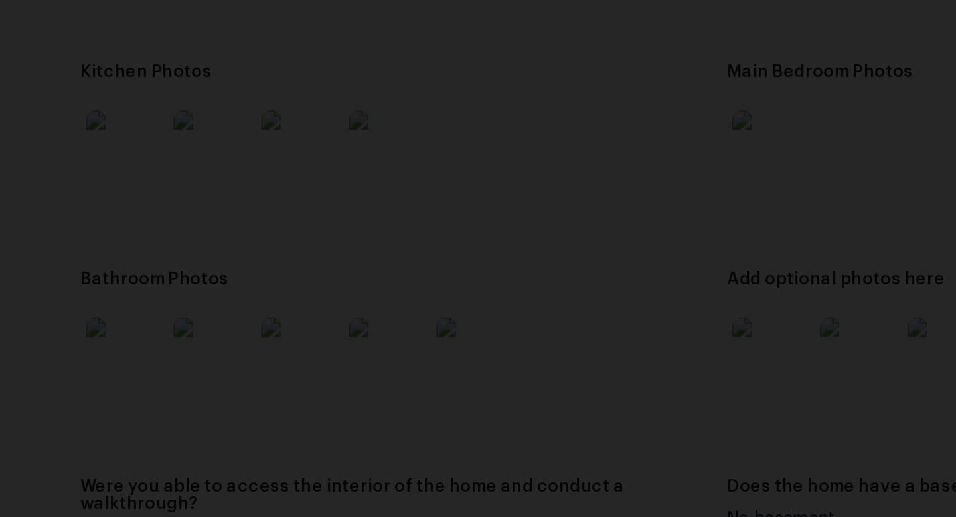
click at [427, 331] on img "Lightbox" at bounding box center [486, 114] width 802 height 434
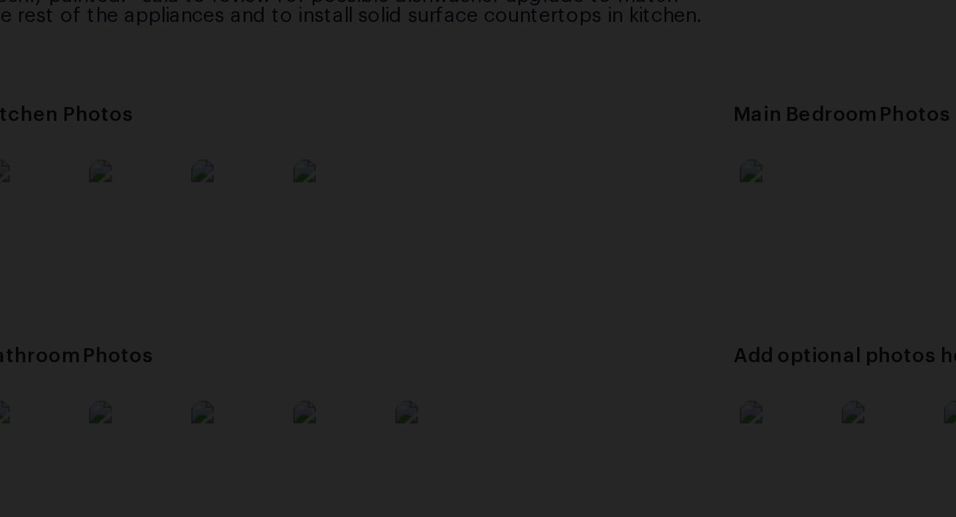
click at [452, 280] on img "Lightbox" at bounding box center [478, 258] width 531 height 287
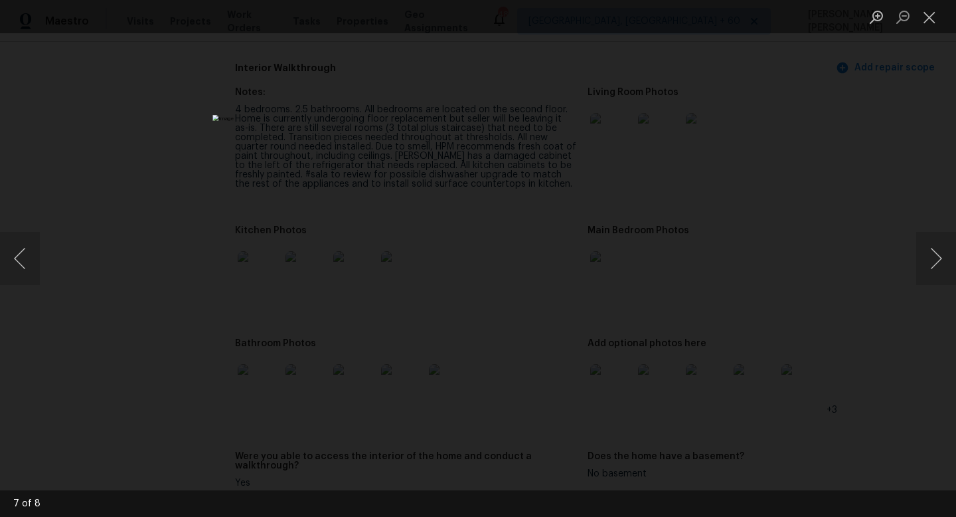
click at [110, 177] on div "Lightbox" at bounding box center [478, 258] width 956 height 517
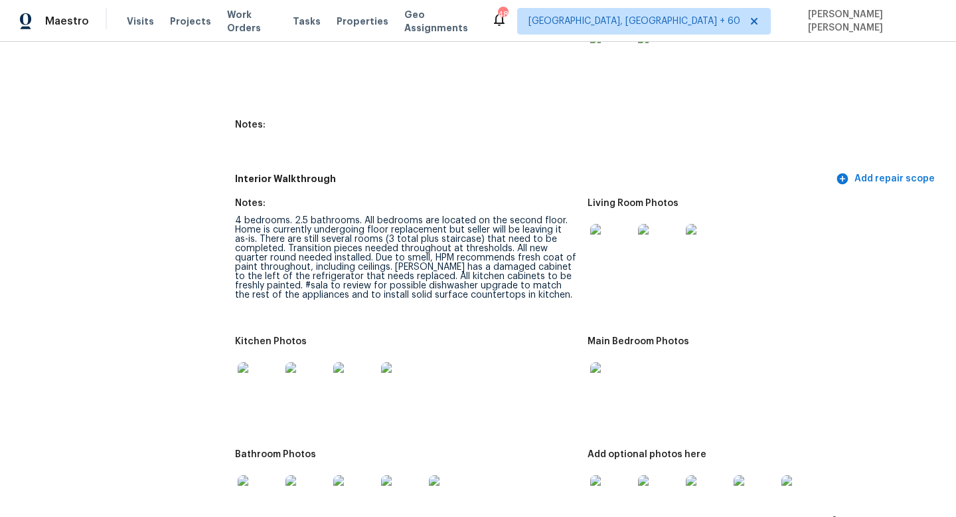
scroll to position [1590, 0]
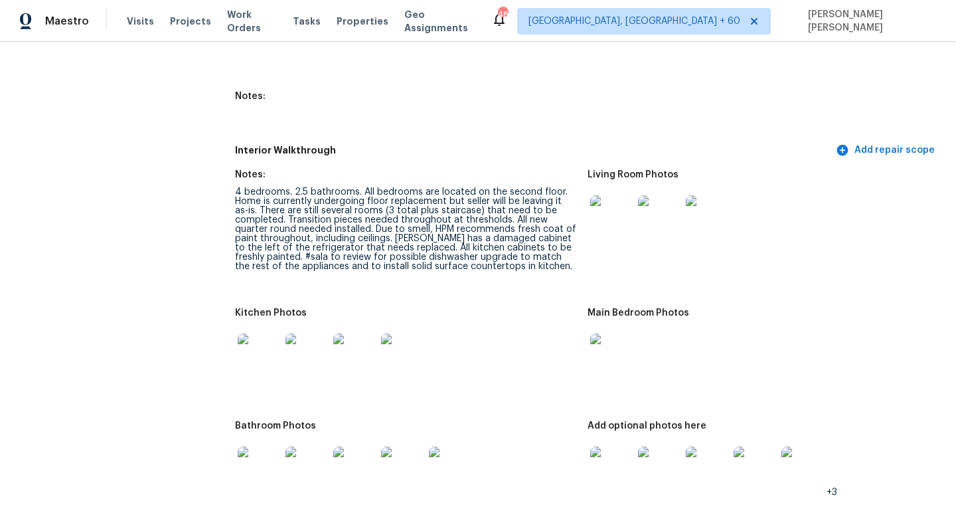
click at [604, 207] on img at bounding box center [611, 216] width 43 height 43
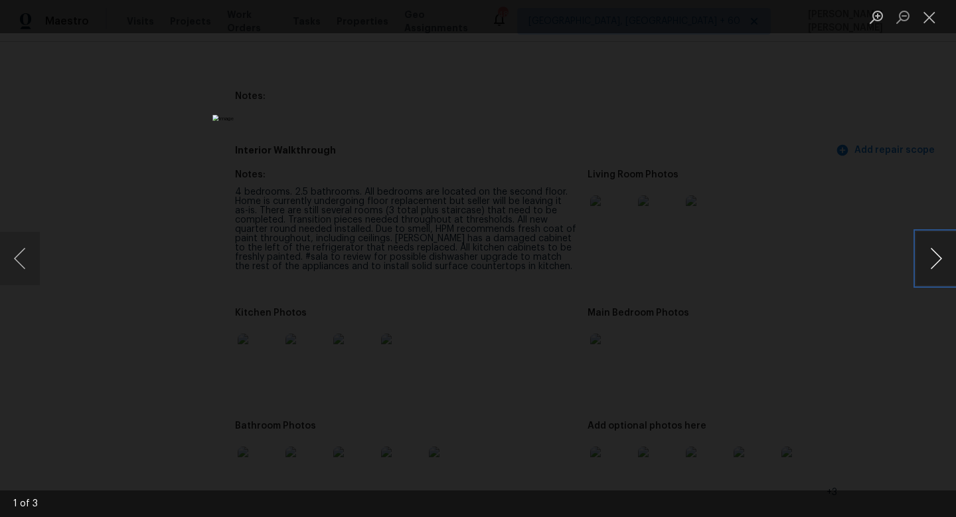
click at [936, 257] on button "Next image" at bounding box center [936, 258] width 40 height 53
click at [889, 216] on div "Lightbox" at bounding box center [478, 258] width 956 height 517
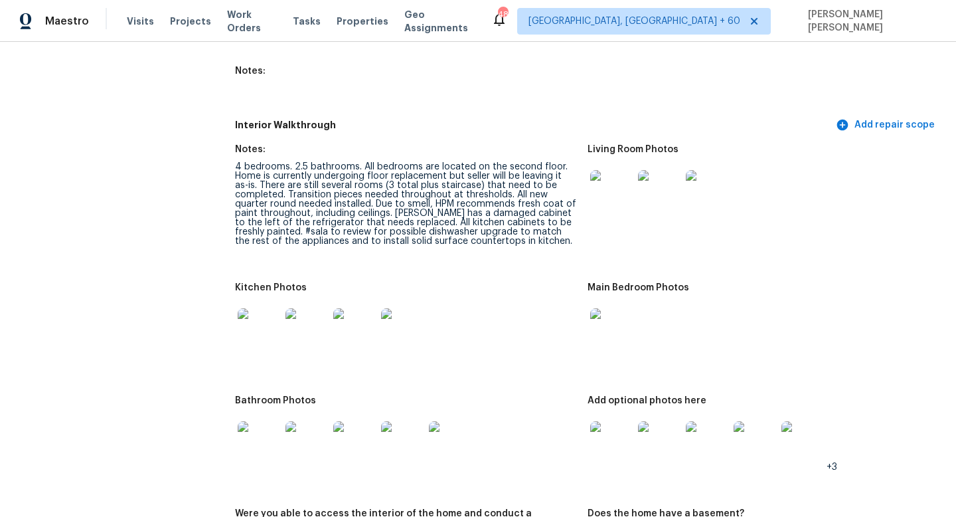
scroll to position [1709, 0]
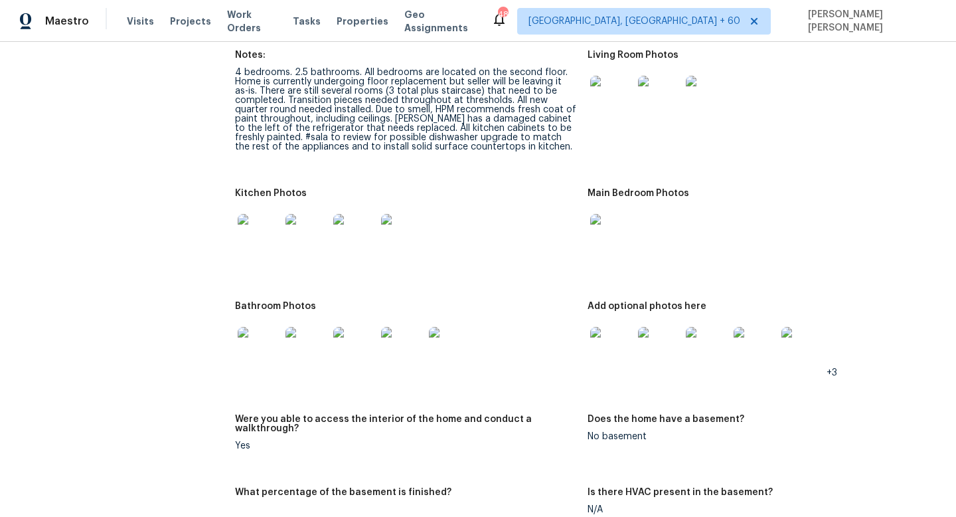
click at [624, 327] on img at bounding box center [611, 348] width 43 height 43
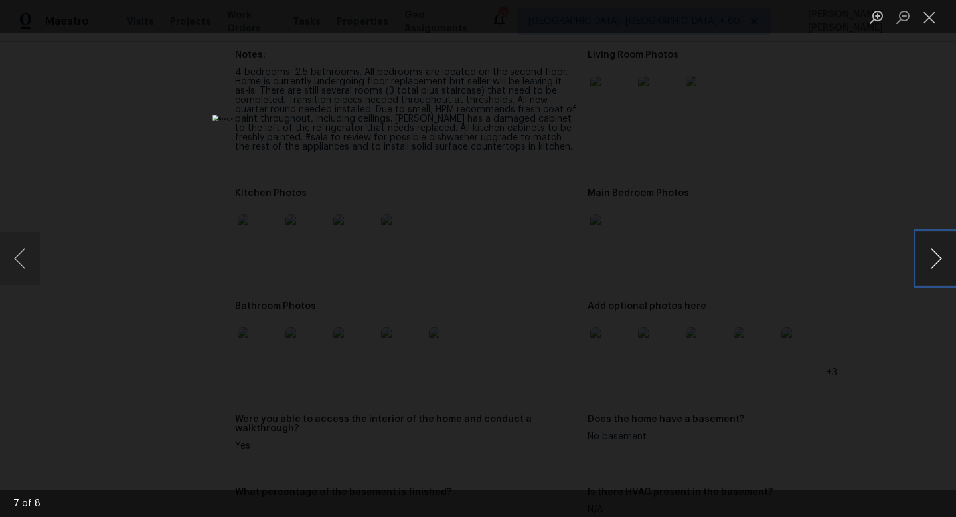
click at [938, 261] on button "Next image" at bounding box center [936, 258] width 40 height 53
click at [929, 249] on button "Next image" at bounding box center [936, 258] width 40 height 53
click at [926, 259] on button "Next image" at bounding box center [936, 258] width 40 height 53
click at [947, 248] on button "Next image" at bounding box center [936, 258] width 40 height 53
click at [156, 216] on div "Lightbox" at bounding box center [478, 258] width 956 height 517
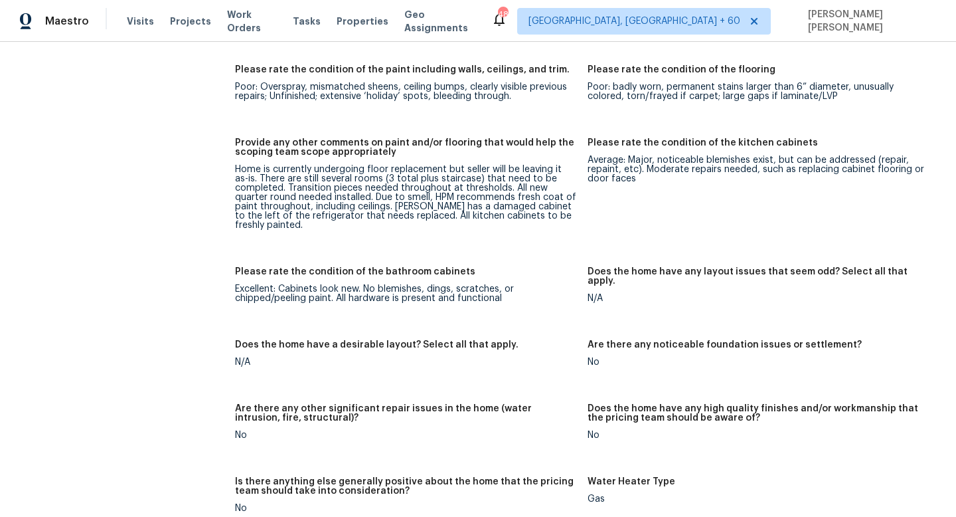
scroll to position [2174, 0]
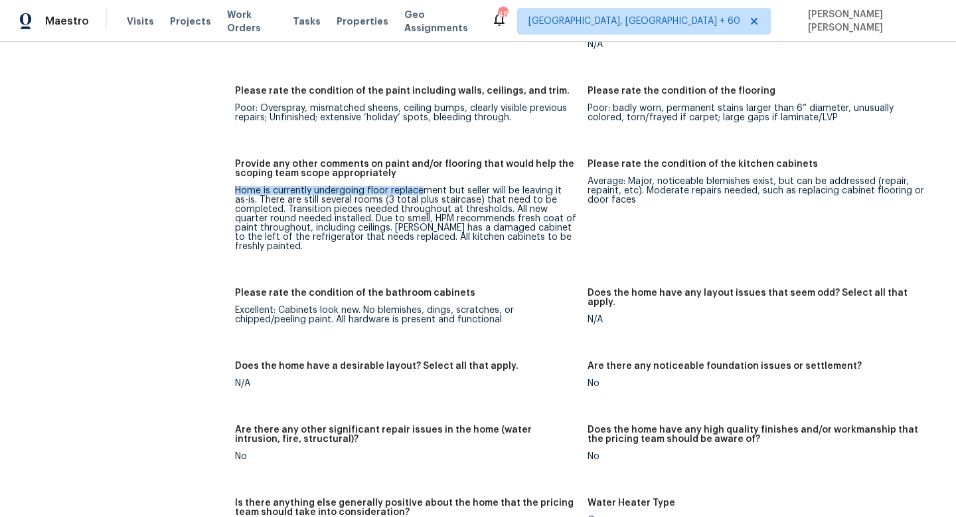
drag, startPoint x: 236, startPoint y: 171, endPoint x: 426, endPoint y: 168, distance: 190.0
click at [426, 186] on div "Home is currently undergoing floor replacement but seller will be leaving it as…" at bounding box center [406, 218] width 342 height 65
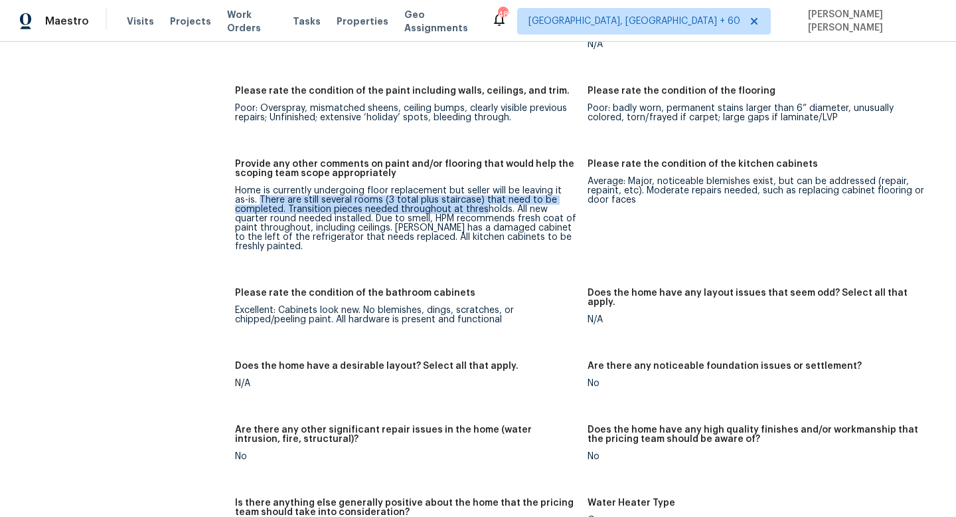
drag, startPoint x: 246, startPoint y: 181, endPoint x: 474, endPoint y: 185, distance: 228.5
click at [481, 186] on div "Home is currently undergoing floor replacement but seller will be leaving it as…" at bounding box center [406, 218] width 342 height 65
click at [269, 186] on div "Home is currently undergoing floor replacement but seller will be leaving it as…" at bounding box center [406, 218] width 342 height 65
drag, startPoint x: 251, startPoint y: 183, endPoint x: 460, endPoint y: 182, distance: 208.5
click at [460, 186] on div "Home is currently undergoing floor replacement but seller will be leaving it as…" at bounding box center [406, 218] width 342 height 65
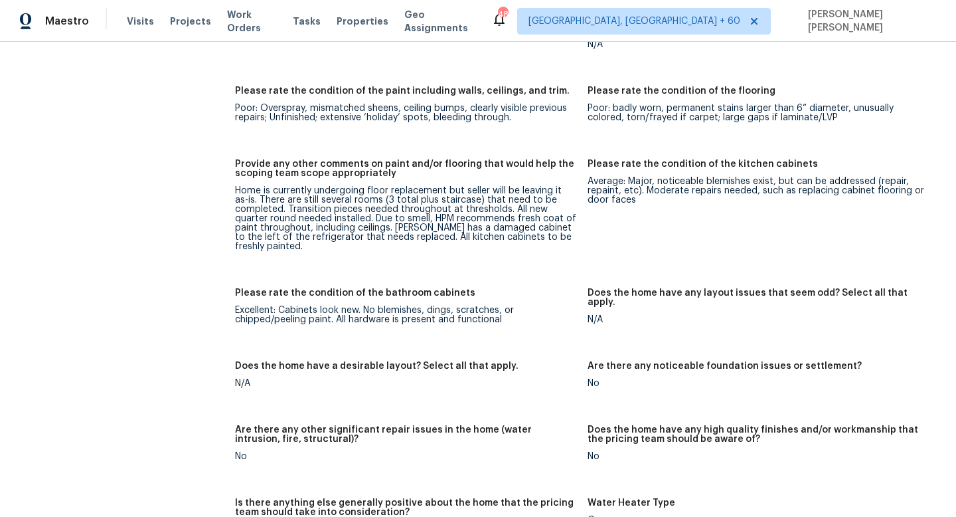
click at [446, 167] on div "Provide any other comments on paint and/or flooring that would help the scoping…" at bounding box center [406, 172] width 342 height 27
drag, startPoint x: 246, startPoint y: 179, endPoint x: 465, endPoint y: 177, distance: 219.2
click at [465, 186] on div "Home is currently undergoing floor replacement but seller will be leaving it as…" at bounding box center [406, 218] width 342 height 65
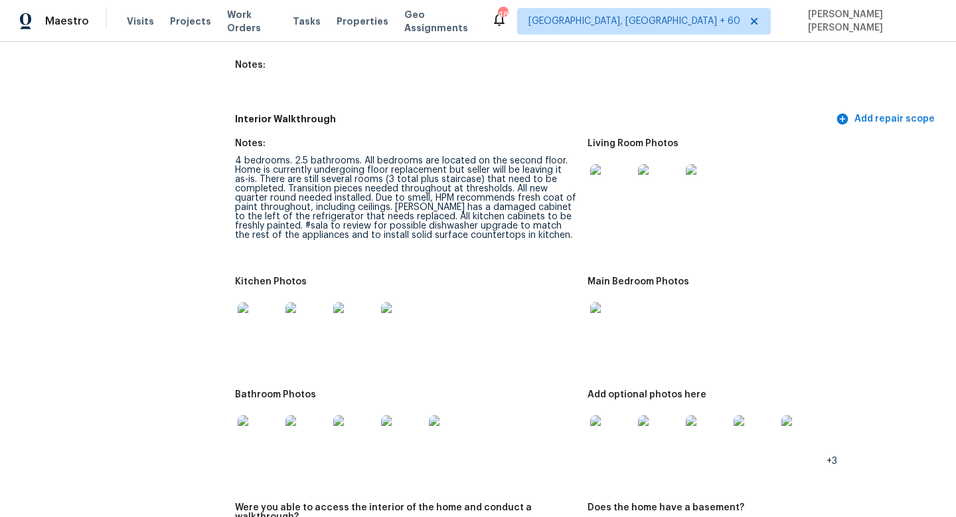
scroll to position [1645, 0]
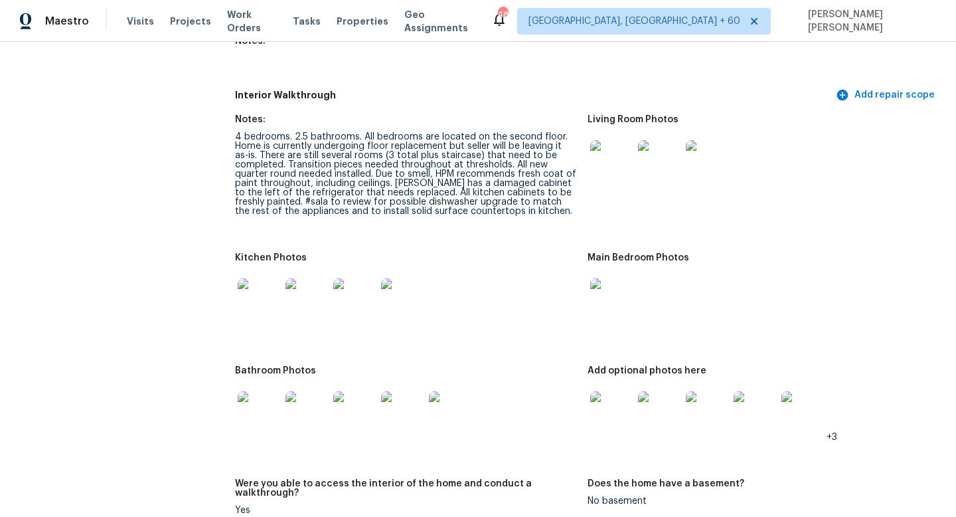
click at [621, 391] on img at bounding box center [611, 412] width 43 height 43
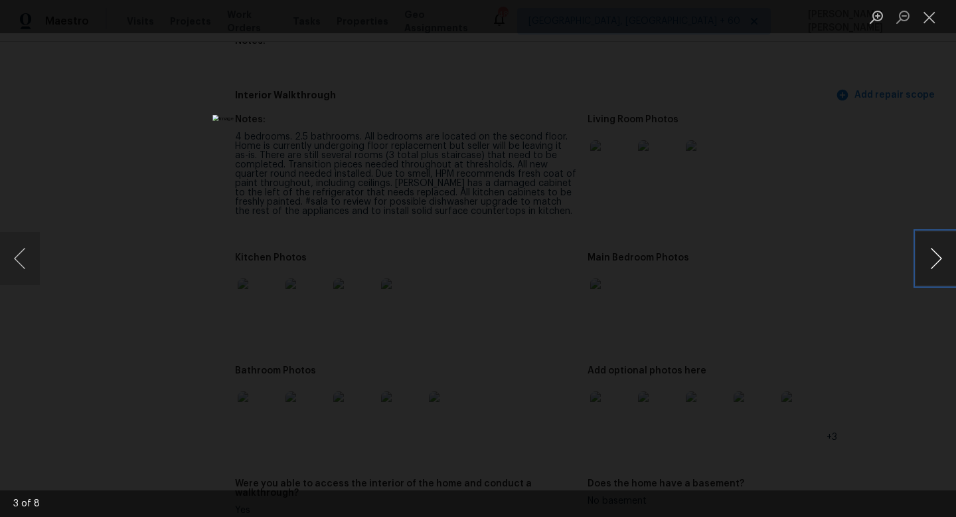
click at [932, 256] on button "Next image" at bounding box center [936, 258] width 40 height 53
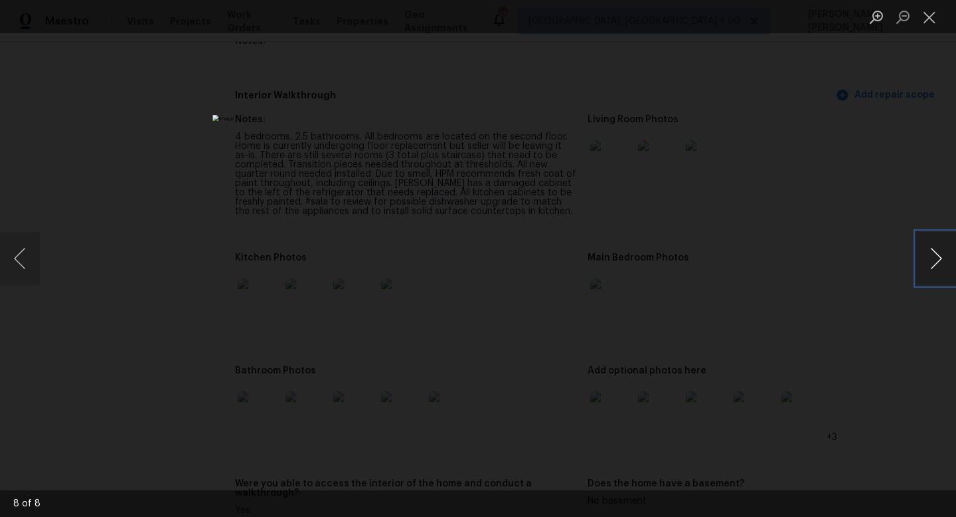
click at [932, 256] on button "Next image" at bounding box center [936, 258] width 40 height 53
click at [922, 262] on button "Next image" at bounding box center [936, 258] width 40 height 53
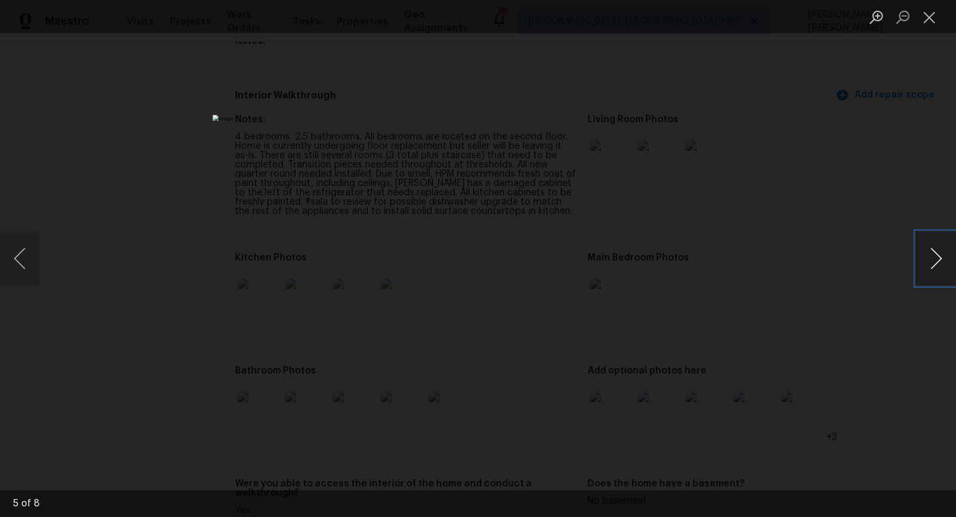
click at [938, 250] on button "Next image" at bounding box center [936, 258] width 40 height 53
click at [939, 250] on button "Next image" at bounding box center [936, 258] width 40 height 53
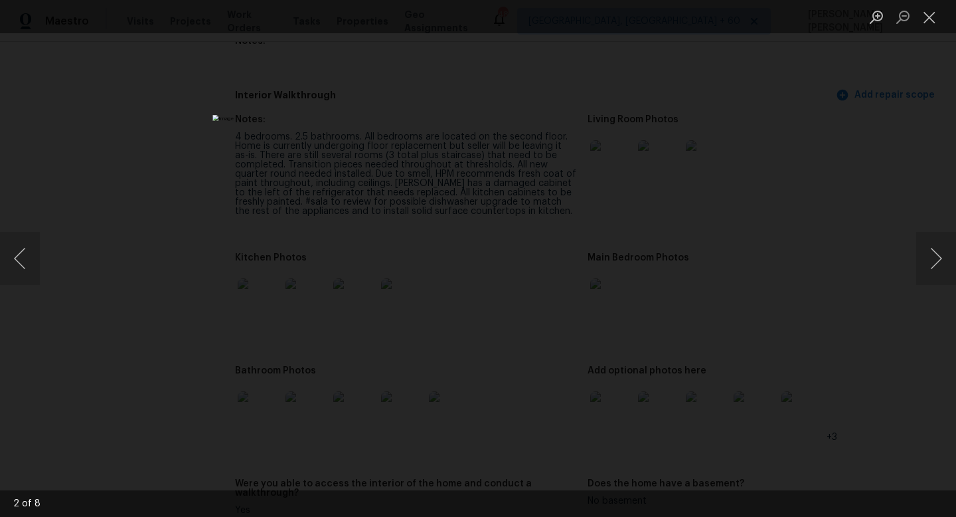
click at [129, 191] on div "Lightbox" at bounding box center [478, 258] width 956 height 517
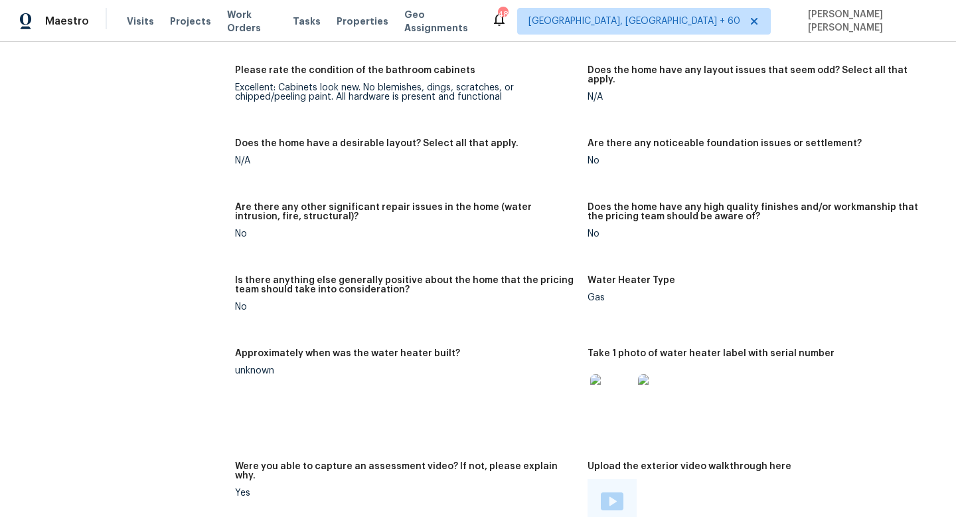
scroll to position [760, 0]
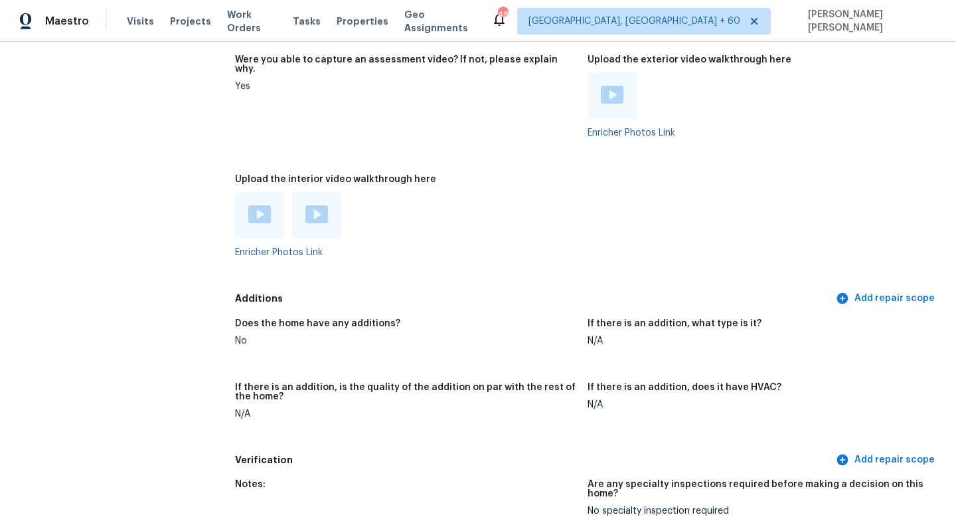
scroll to position [117, 0]
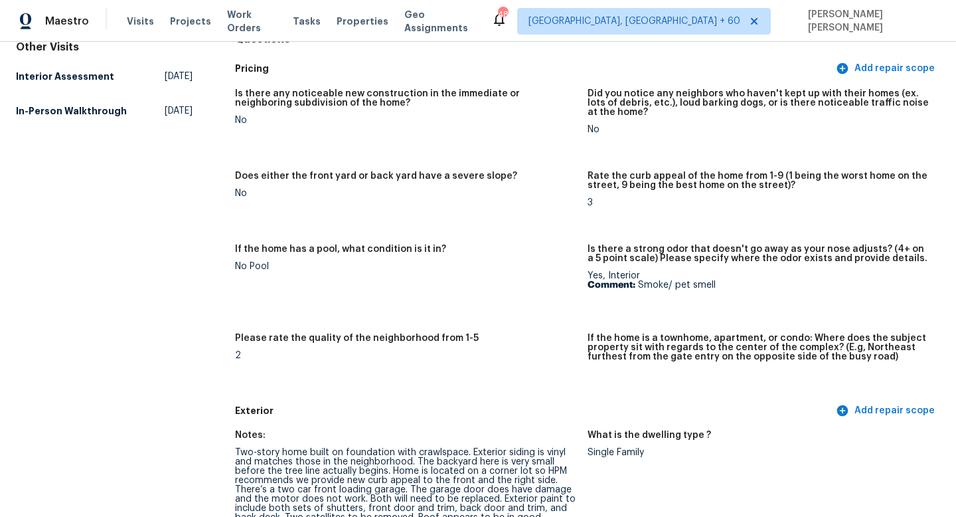
scroll to position [0, 0]
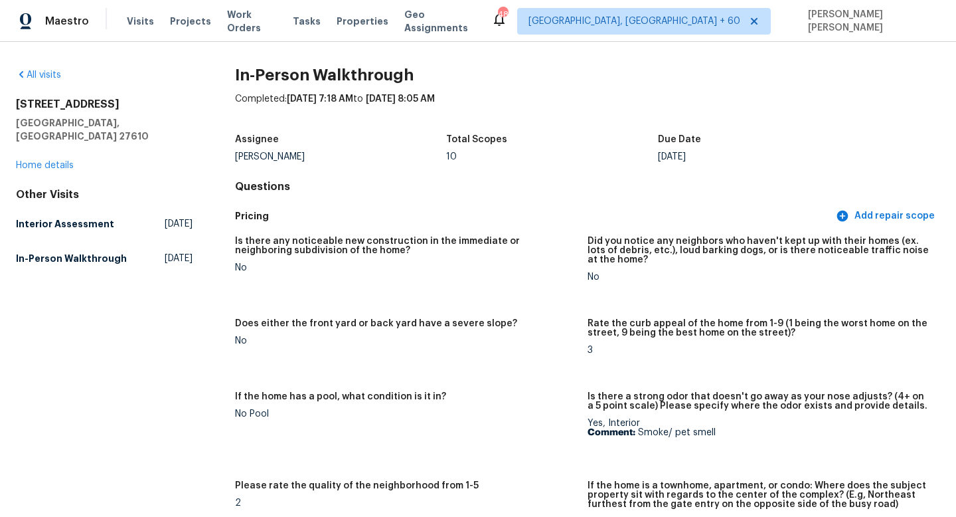
click at [42, 70] on div "All visits" at bounding box center [104, 74] width 177 height 13
click at [47, 77] on link "All visits" at bounding box center [38, 74] width 45 height 9
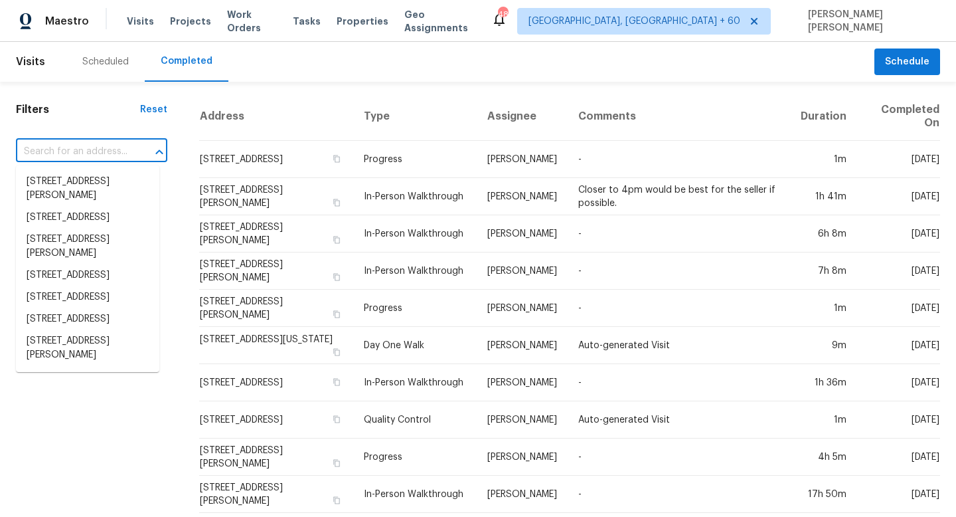
click at [94, 151] on input "text" at bounding box center [73, 151] width 114 height 21
paste input "412 E Walnut Ave, Gastonia, NC 28054"
type input "412 E Walnut Ave, Gastonia, NC 28054"
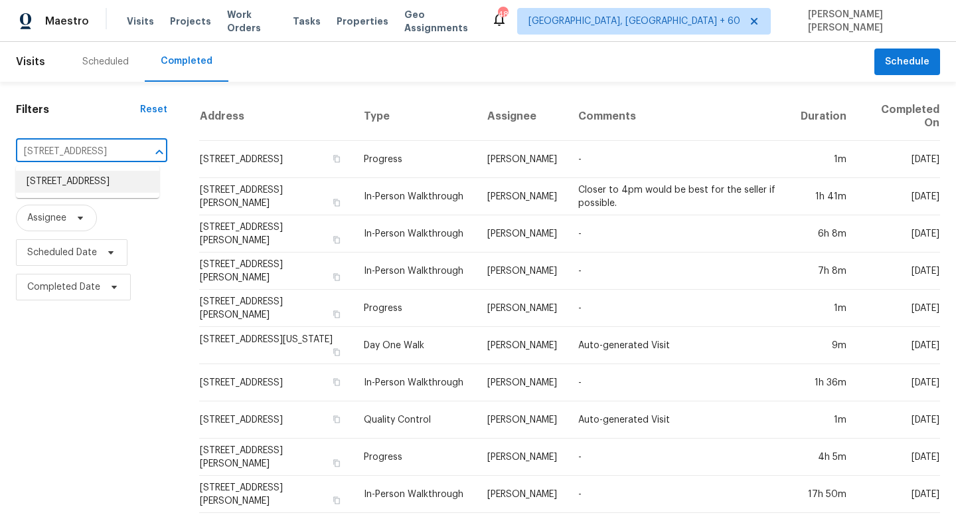
click at [98, 182] on li "412 E Walnut Ave, Gastonia, NC 28054" at bounding box center [87, 182] width 143 height 22
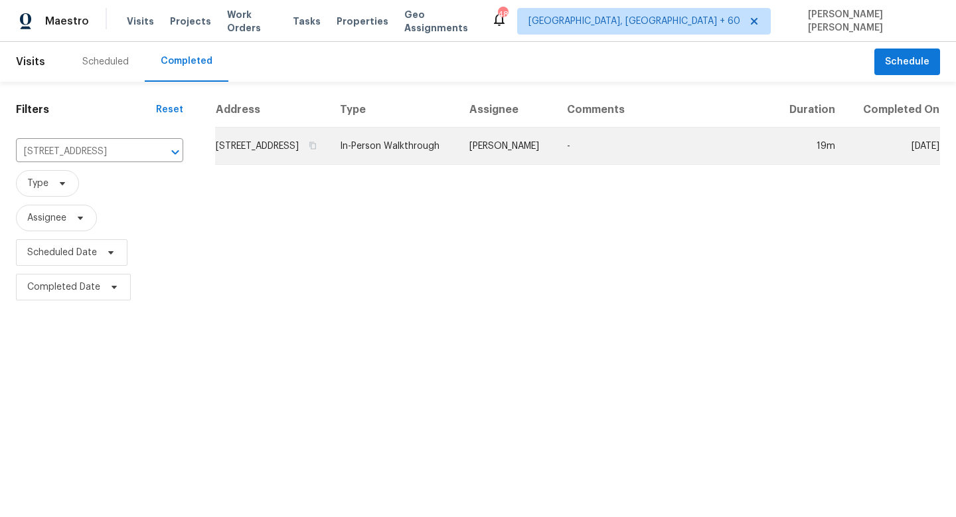
click at [459, 142] on td "In-Person Walkthrough" at bounding box center [393, 146] width 129 height 37
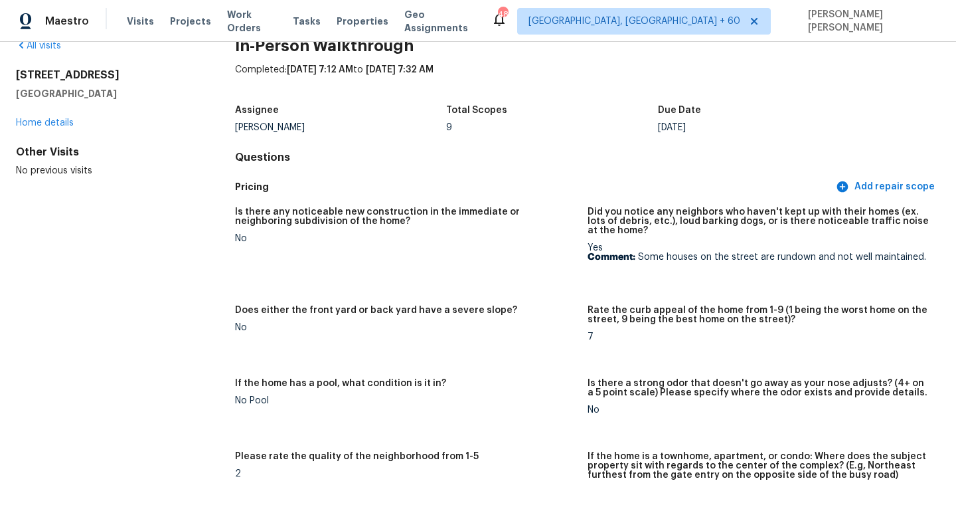
scroll to position [34, 0]
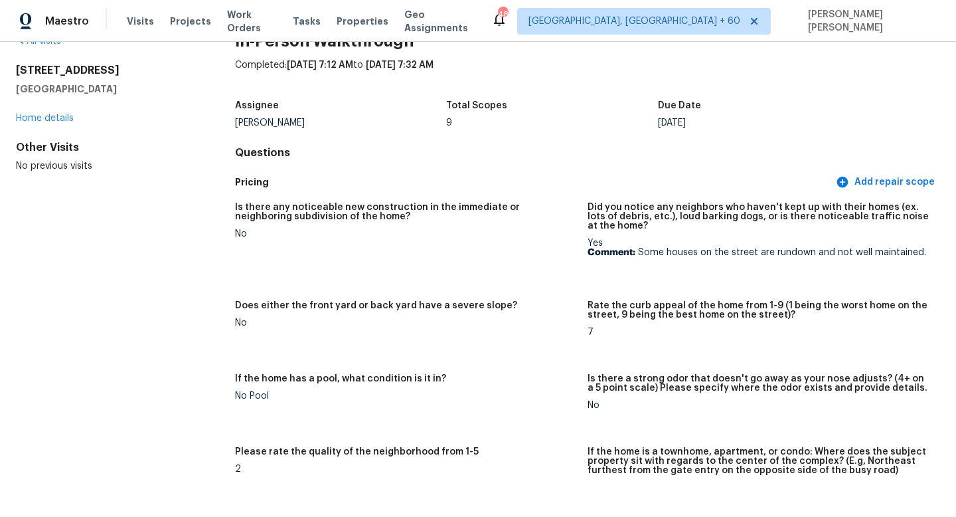
click at [378, 388] on div "If the home has a pool, what condition is it in?" at bounding box center [406, 382] width 342 height 17
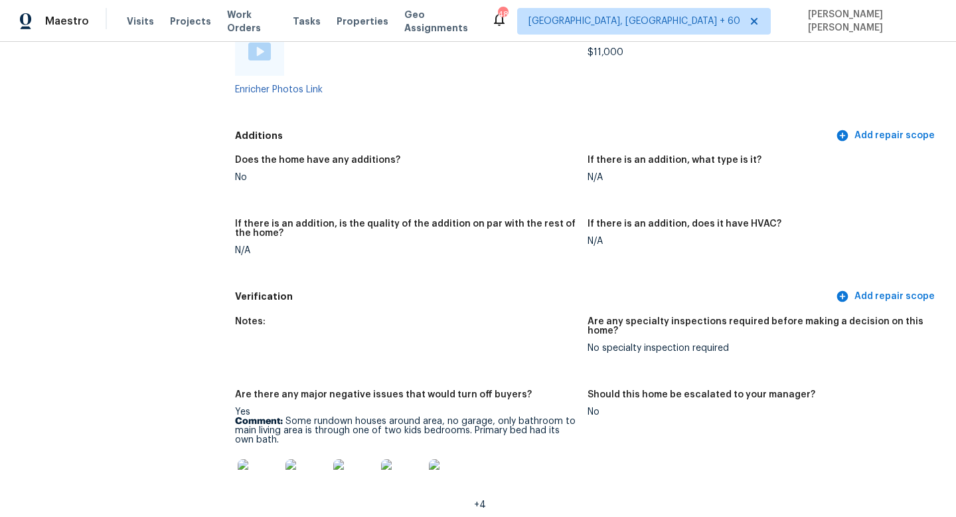
scroll to position [2542, 0]
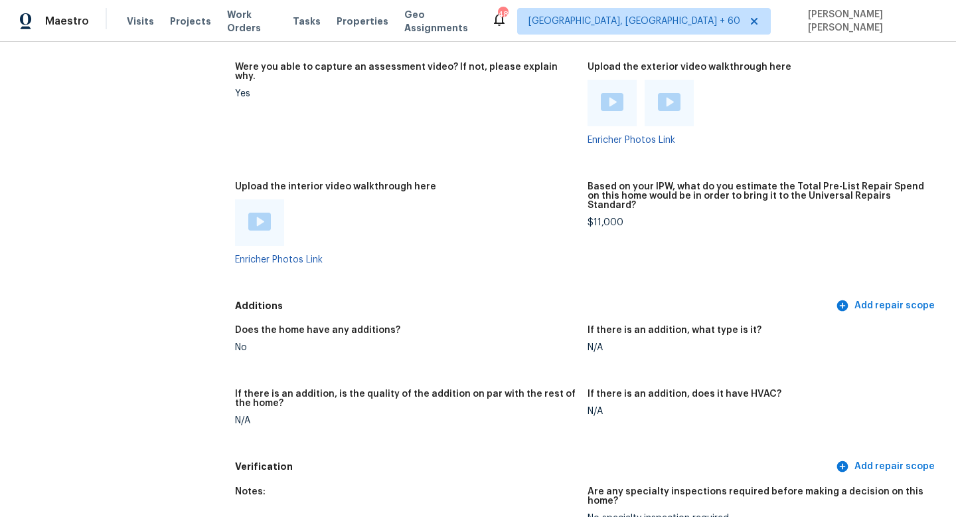
click at [248, 213] on img at bounding box center [259, 222] width 23 height 18
click at [628, 182] on h5 "Based on your IPW, what do you estimate the Total Pre-List Repair Spend on this…" at bounding box center [759, 196] width 342 height 28
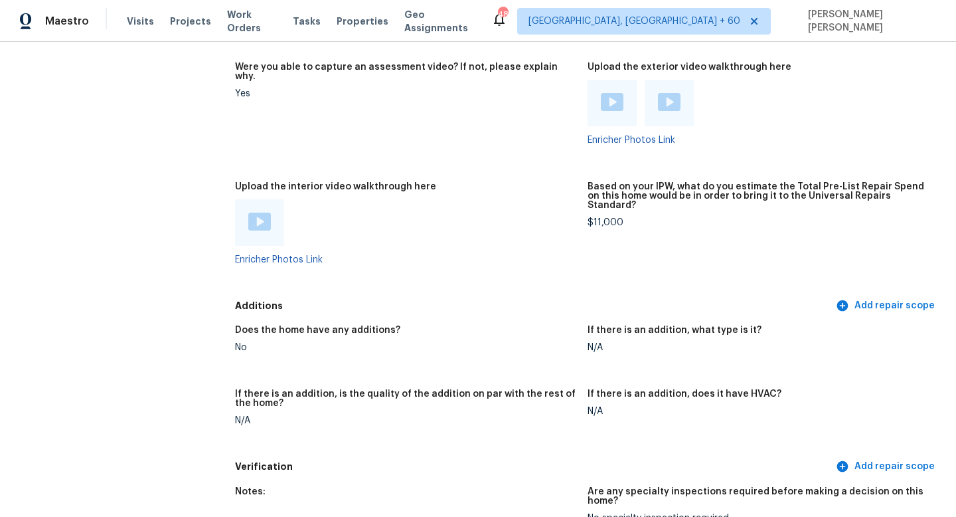
click at [516, 261] on figure "Upload the interior video walkthrough here Enricher Photos Link" at bounding box center [411, 234] width 353 height 104
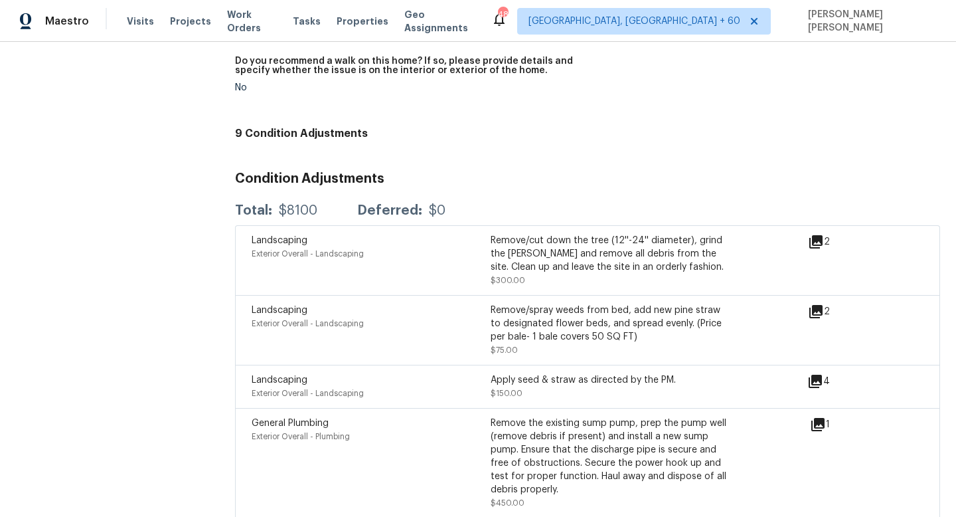
scroll to position [3166, 0]
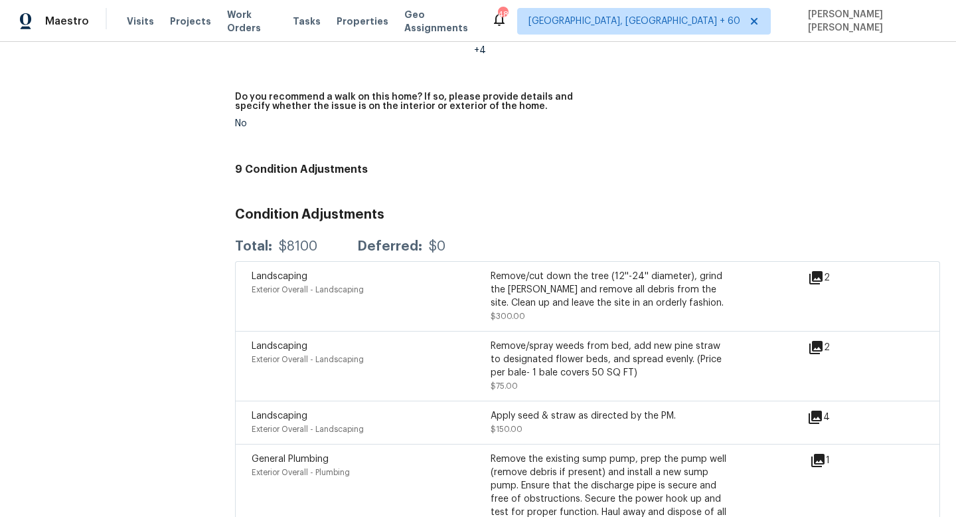
click at [384, 92] on h5 "Do you recommend a walk on this home? If so, please provide details and specify…" at bounding box center [406, 101] width 342 height 19
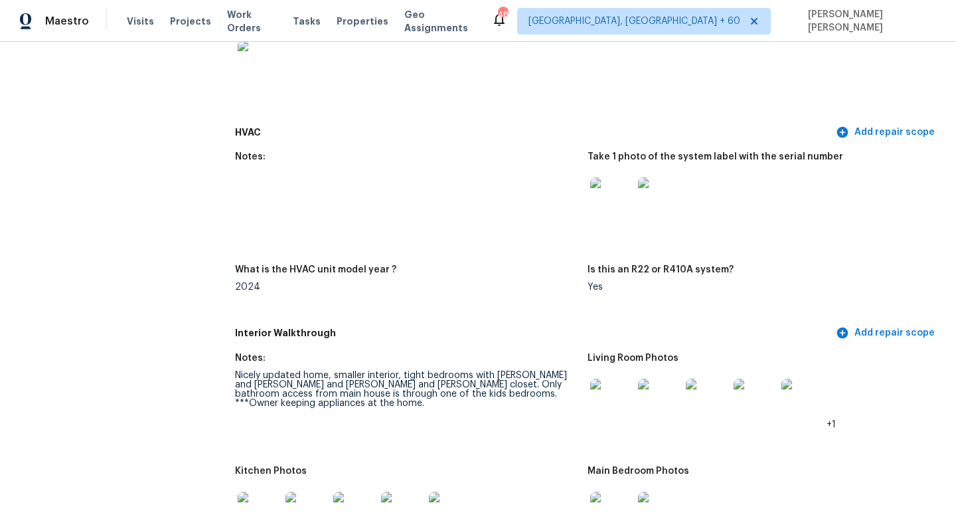
scroll to position [1162, 0]
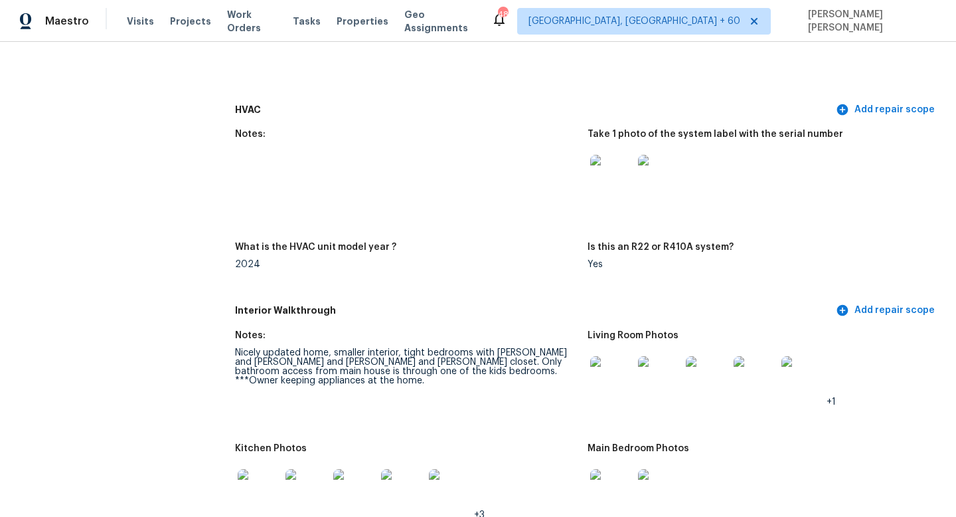
scroll to position [1192, 0]
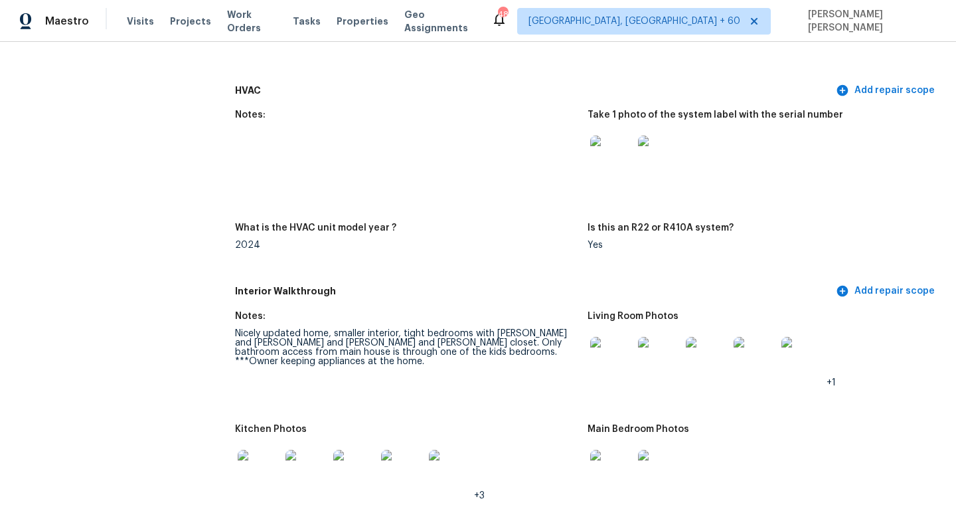
click at [265, 110] on div "Notes:" at bounding box center [406, 118] width 342 height 17
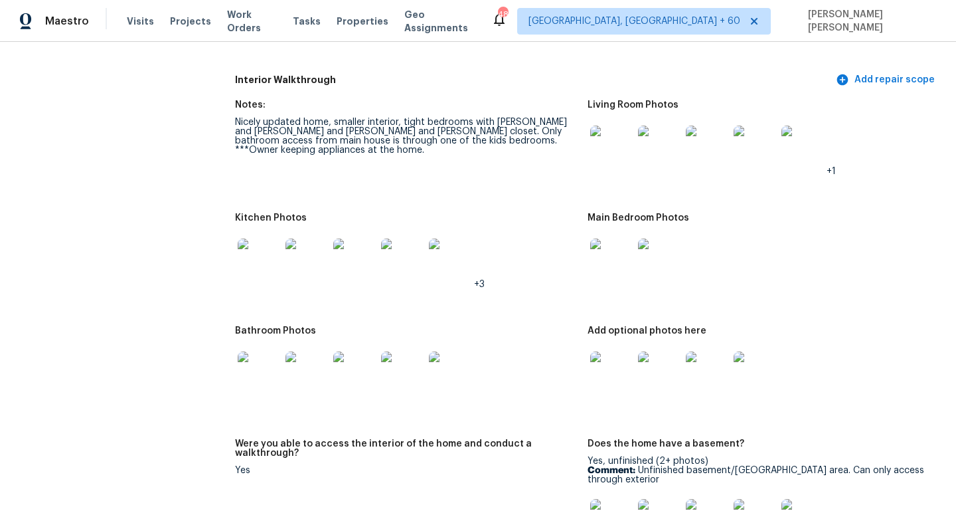
scroll to position [1405, 0]
click at [275, 116] on div "Nicely updated home, smaller interior, tight bedrooms with jack and Jill bath a…" at bounding box center [406, 134] width 342 height 37
click at [286, 105] on div "Notes:" at bounding box center [406, 107] width 342 height 17
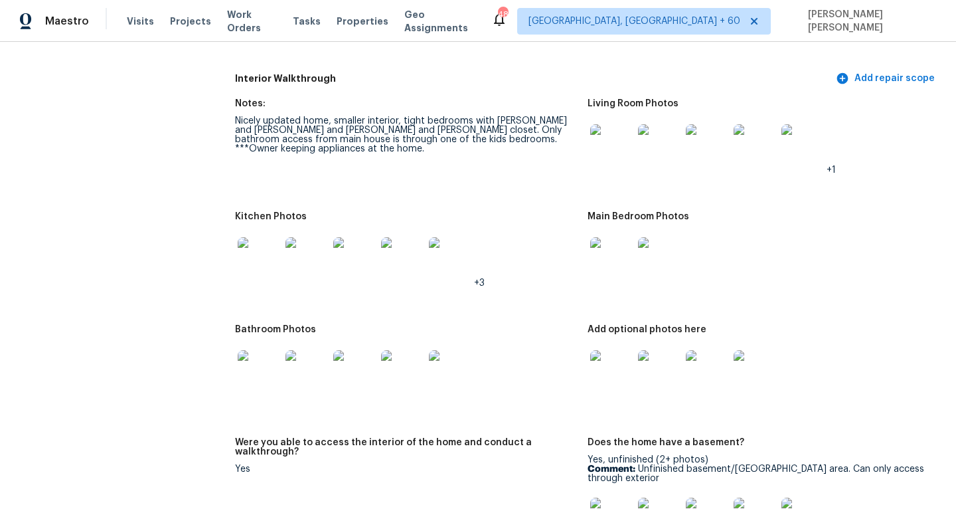
click at [286, 105] on div "Notes:" at bounding box center [406, 107] width 342 height 17
click at [307, 125] on div "Nicely updated home, smaller interior, tight bedrooms with jack and Jill bath a…" at bounding box center [406, 134] width 342 height 37
click at [284, 116] on div "Nicely updated home, smaller interior, tight bedrooms with jack and Jill bath a…" at bounding box center [406, 134] width 342 height 37
click at [335, 116] on div "Nicely updated home, smaller interior, tight bedrooms with jack and Jill bath a…" at bounding box center [406, 134] width 342 height 37
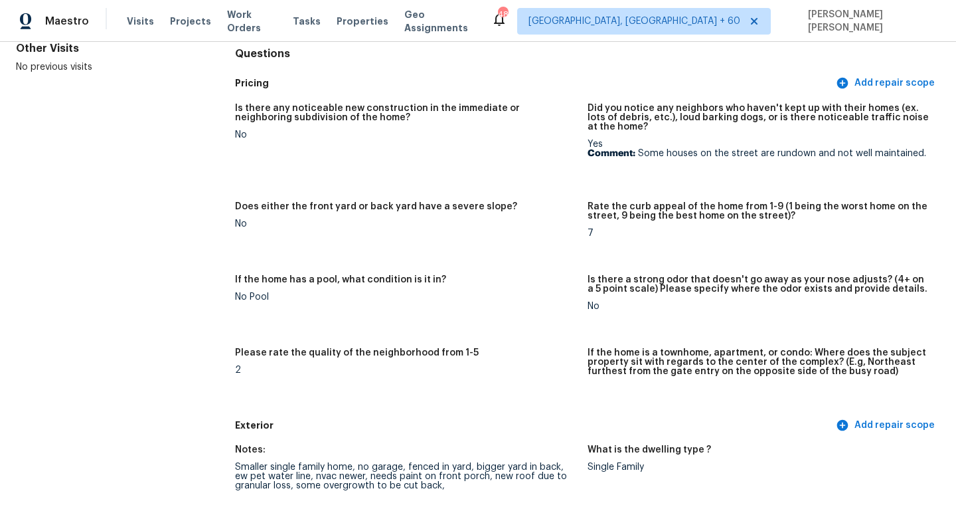
scroll to position [1787, 0]
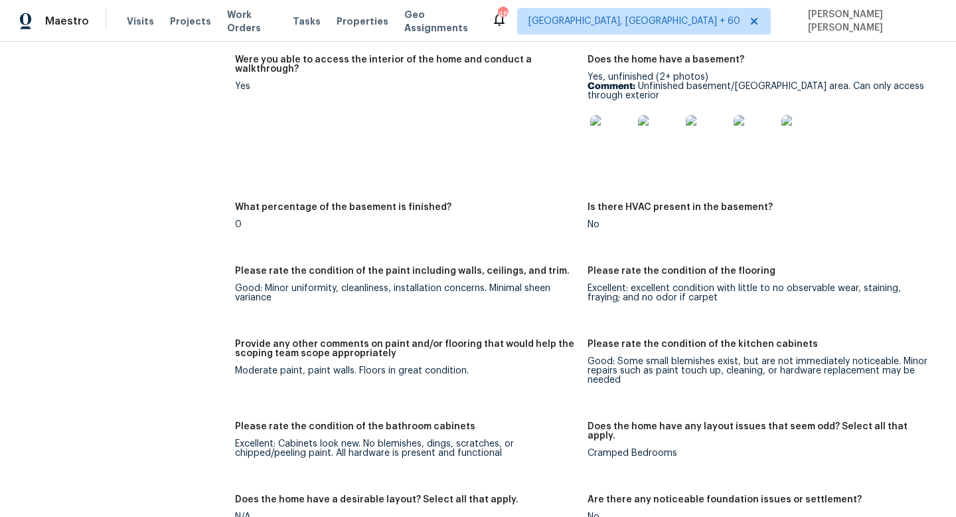
click at [155, 193] on div "All visits 412 E Walnut Ave Gastonia, NC 28054 Home details Other Visits No pre…" at bounding box center [104, 278] width 177 height 3994
click at [119, 261] on div "All visits 412 E Walnut Ave Gastonia, NC 28054 Home details Other Visits No pre…" at bounding box center [104, 278] width 177 height 3994
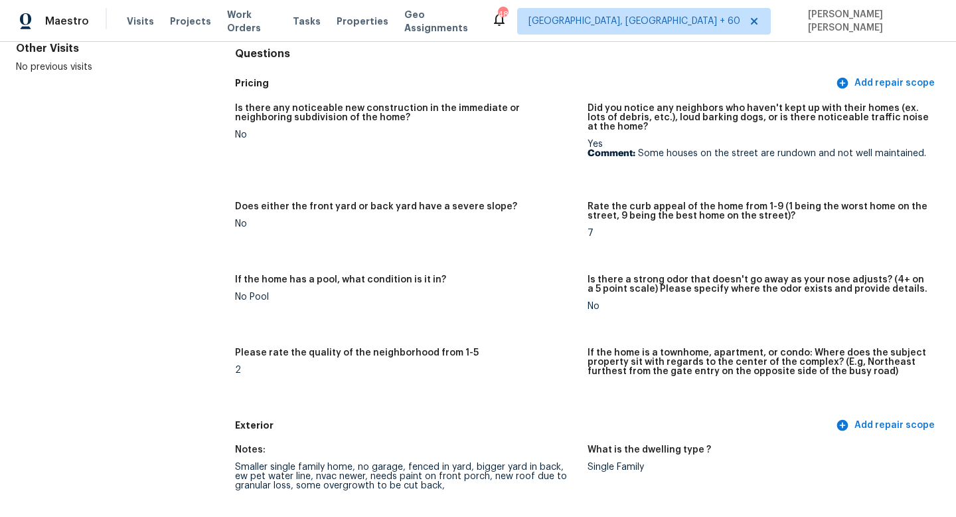
scroll to position [1916, 0]
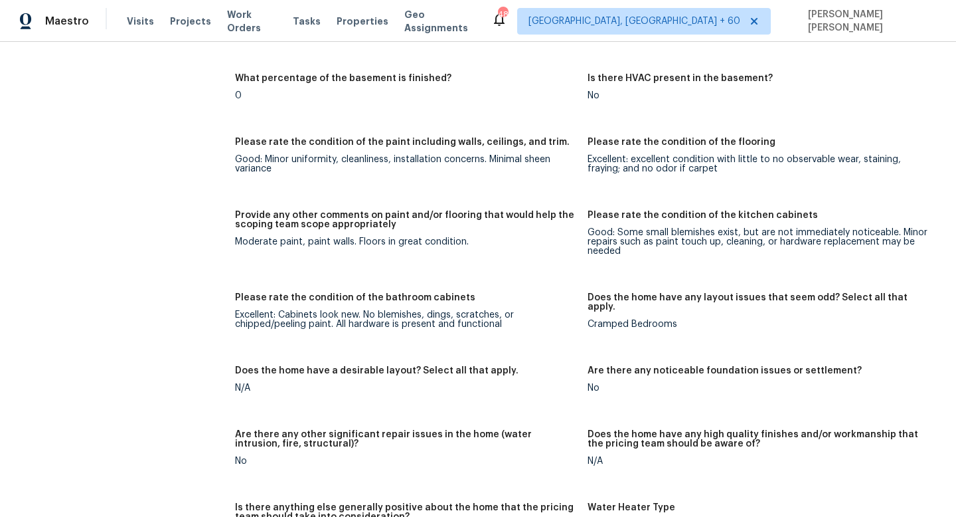
click at [212, 181] on div "All visits 412 E Walnut Ave Gastonia, NC 28054 Home details Other Visits No pre…" at bounding box center [478, 149] width 924 height 3994
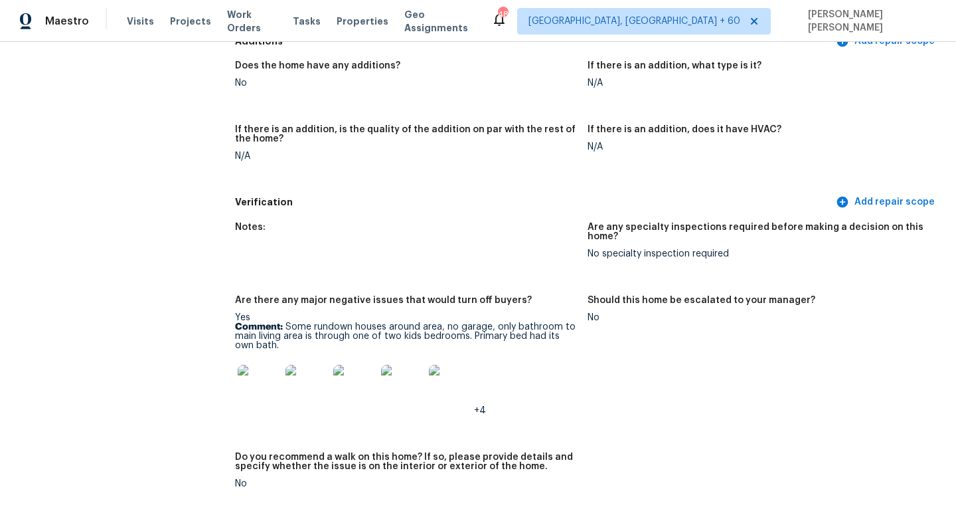
scroll to position [2267, 0]
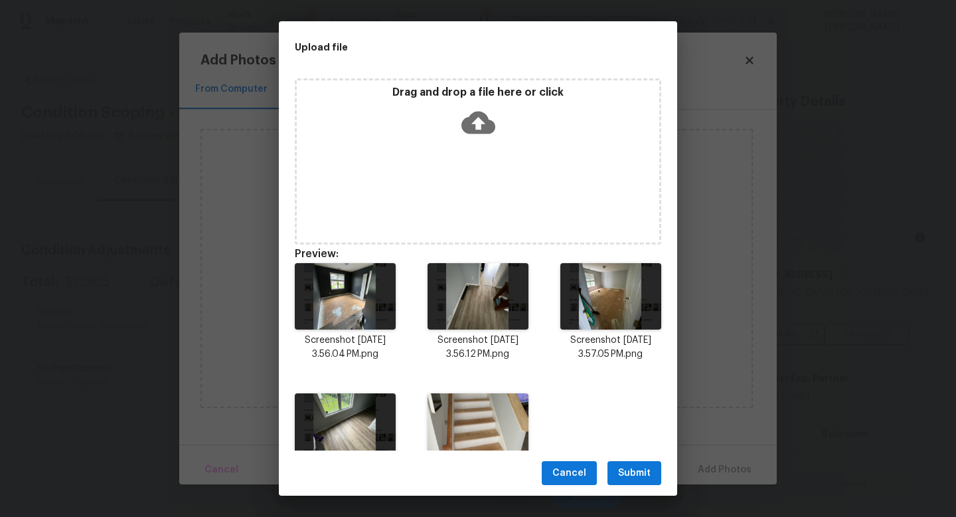
scroll to position [209, 0]
click at [619, 468] on span "Submit" at bounding box center [634, 473] width 33 height 17
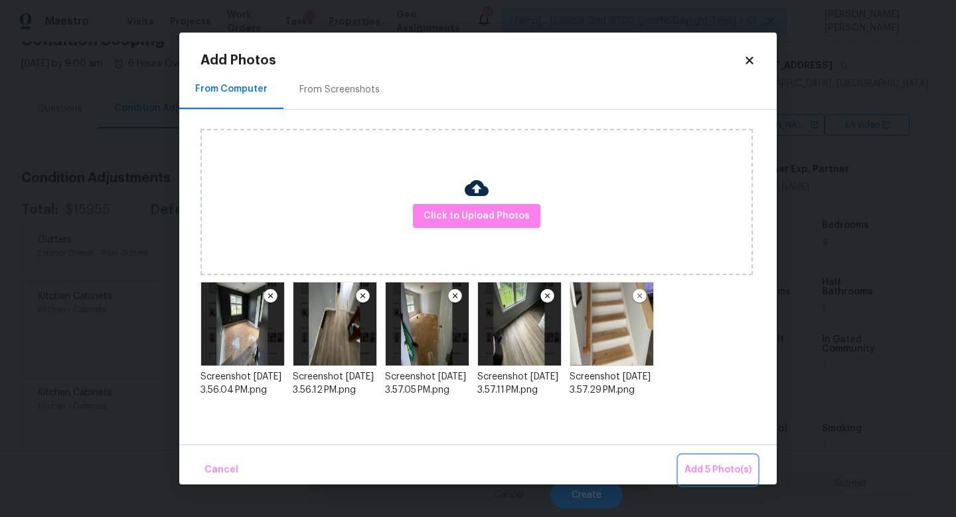
click at [701, 466] on span "Add 5 Photo(s)" at bounding box center [718, 470] width 67 height 17
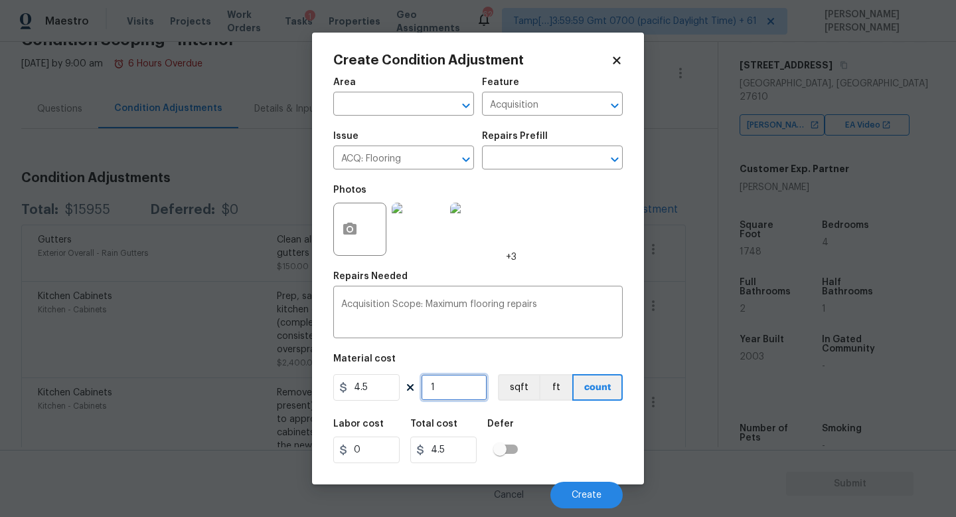
click at [442, 389] on input "1" at bounding box center [454, 387] width 66 height 27
type input "0"
type input "1"
type input "4.5"
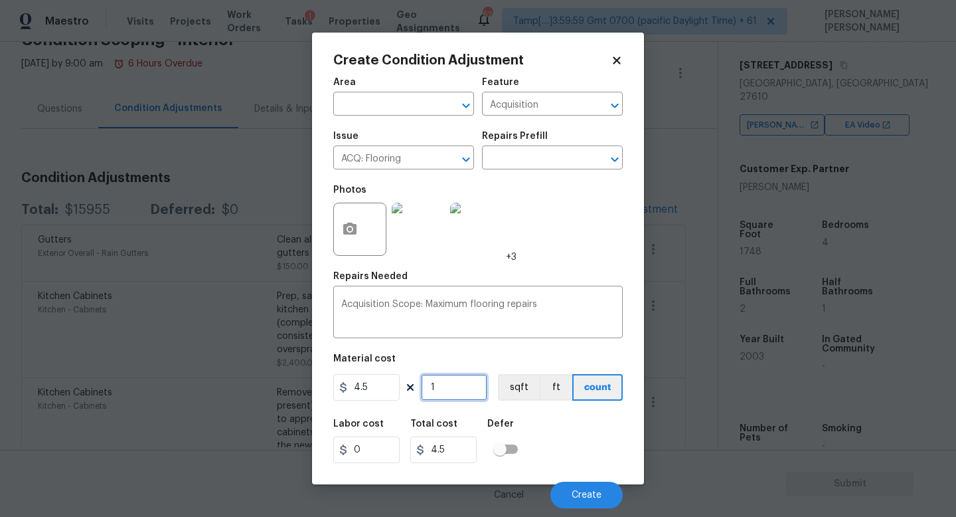
type input "17"
type input "76.5"
type input "174"
type input "783"
type input "1748"
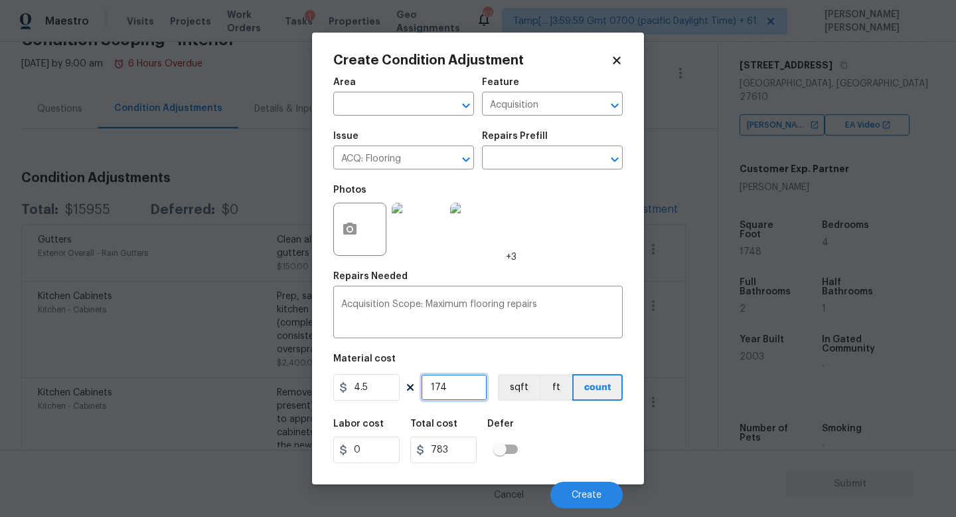
type input "7866"
type input "1748"
click at [574, 499] on span "Create" at bounding box center [587, 495] width 30 height 10
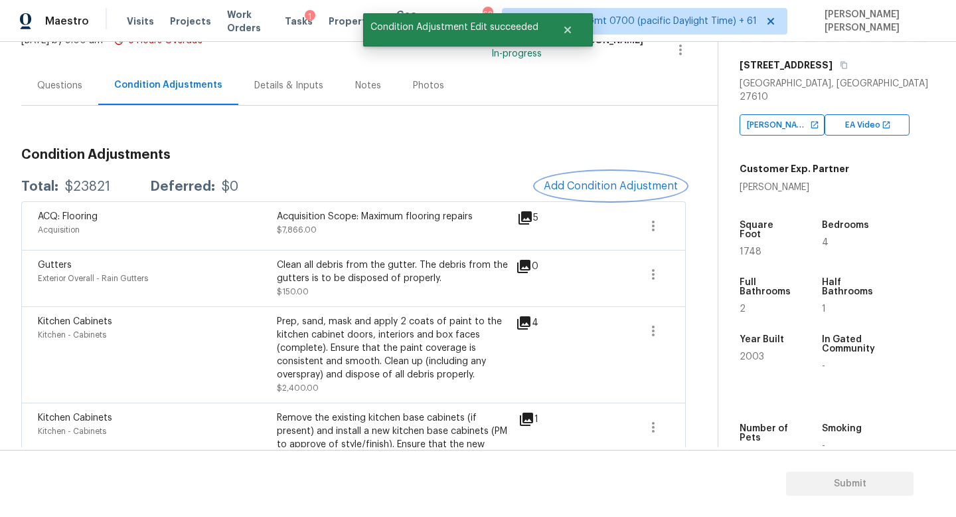
scroll to position [97, 0]
click at [604, 188] on span "Add Condition Adjustment" at bounding box center [611, 185] width 134 height 12
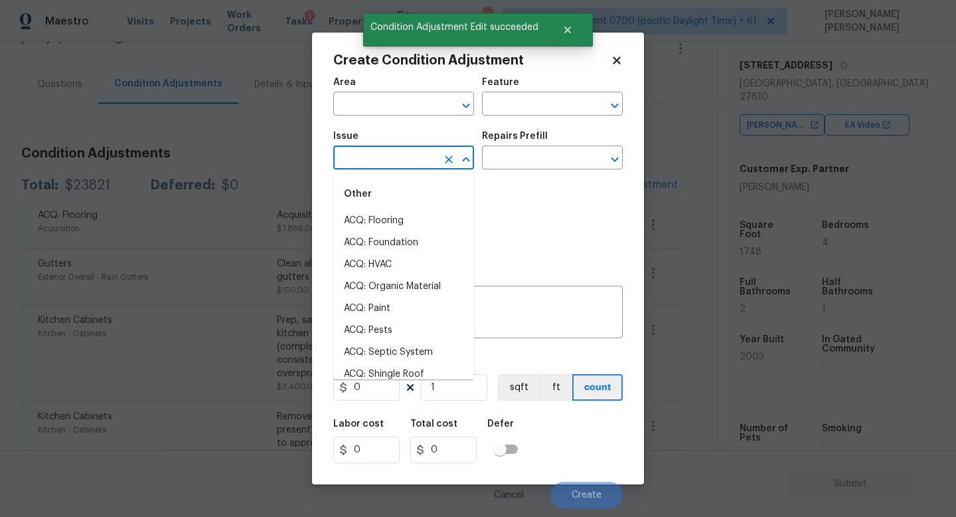
click at [371, 155] on input "text" at bounding box center [385, 159] width 104 height 21
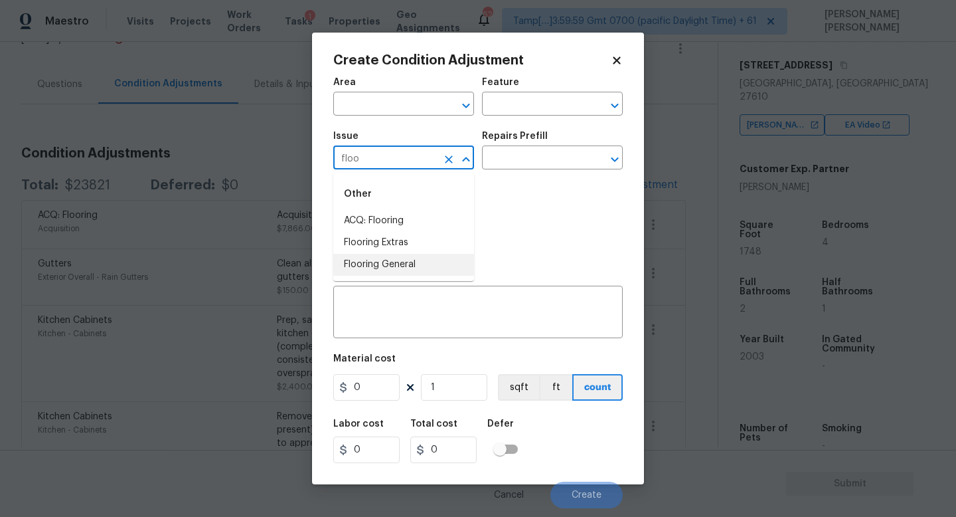
click at [379, 266] on li "Flooring General" at bounding box center [403, 265] width 141 height 22
type input "Flooring General"
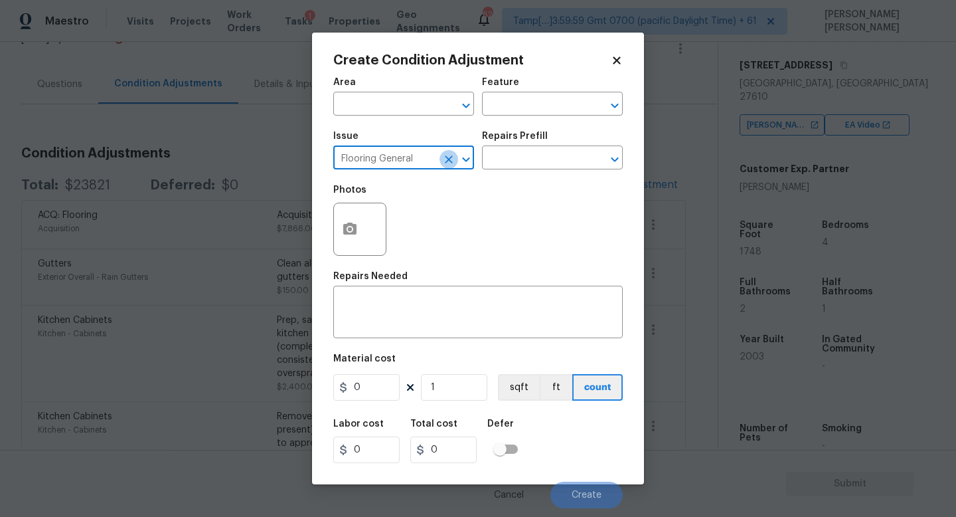
click at [445, 157] on icon "Clear" at bounding box center [448, 159] width 13 height 13
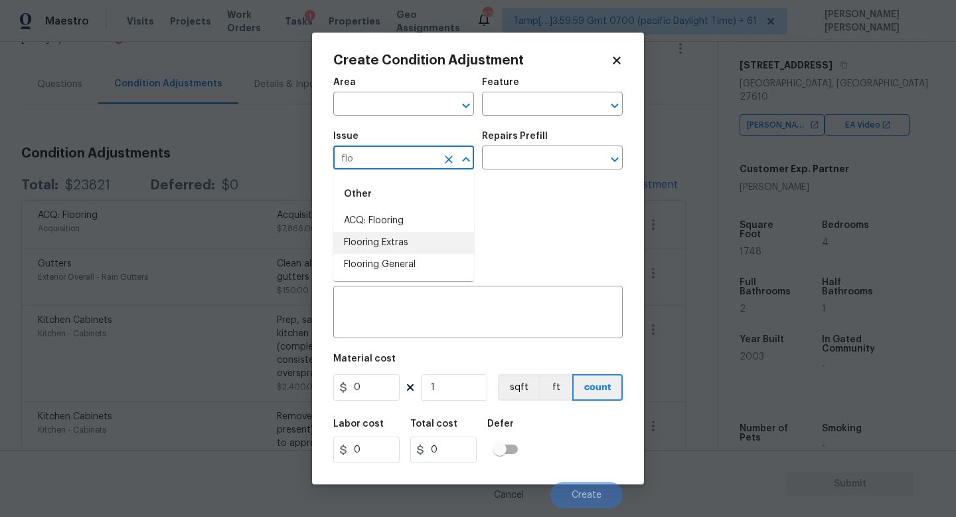
click at [427, 242] on li "Flooring Extras" at bounding box center [403, 243] width 141 height 22
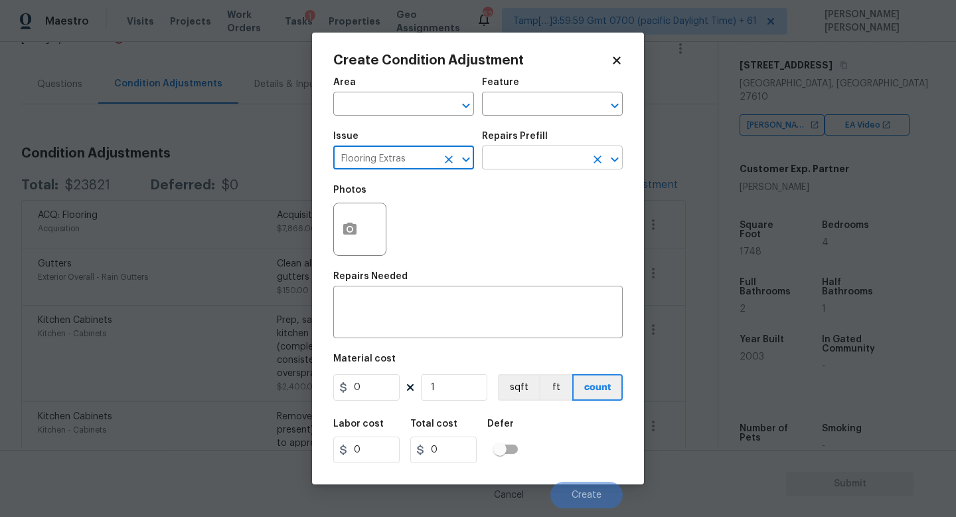
type input "Flooring Extras"
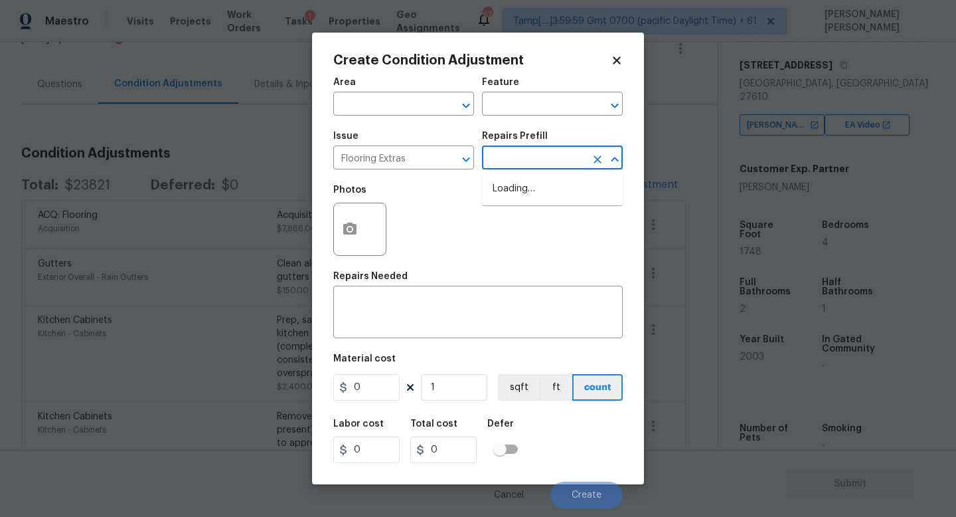
click at [535, 149] on input "text" at bounding box center [534, 159] width 104 height 21
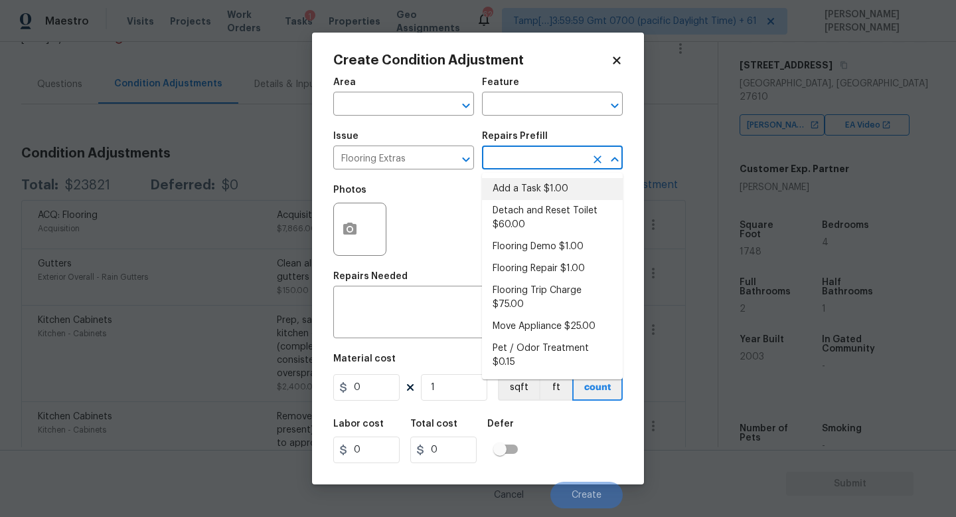
scroll to position [13, 0]
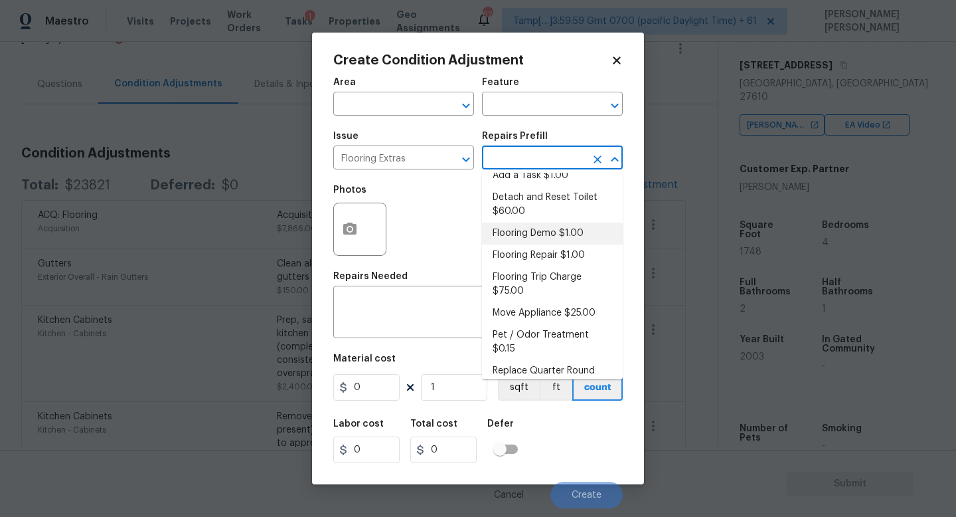
drag, startPoint x: 524, startPoint y: 219, endPoint x: 522, endPoint y: 239, distance: 20.0
click at [522, 239] on ul "Add a Task $1.00 Detach and Reset Toilet $60.00 Flooring Demo $1.00 Flooring Re…" at bounding box center [552, 276] width 141 height 207
click at [522, 239] on li "Flooring Demo $1.00" at bounding box center [552, 233] width 141 height 22
type input "Overall Flooring"
type textarea "Demo existing flooring."
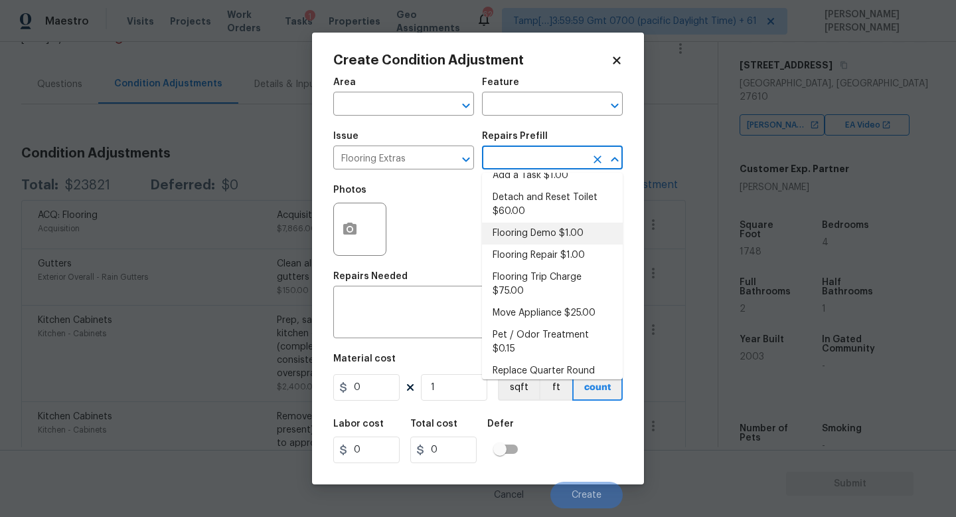
type input "1"
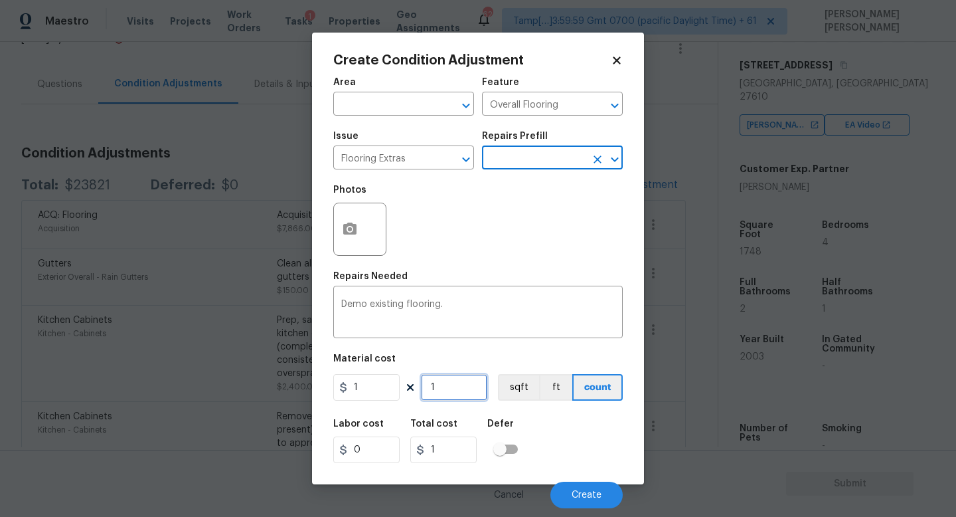
click at [451, 393] on input "1" at bounding box center [454, 387] width 66 height 27
type input "0"
type input "1"
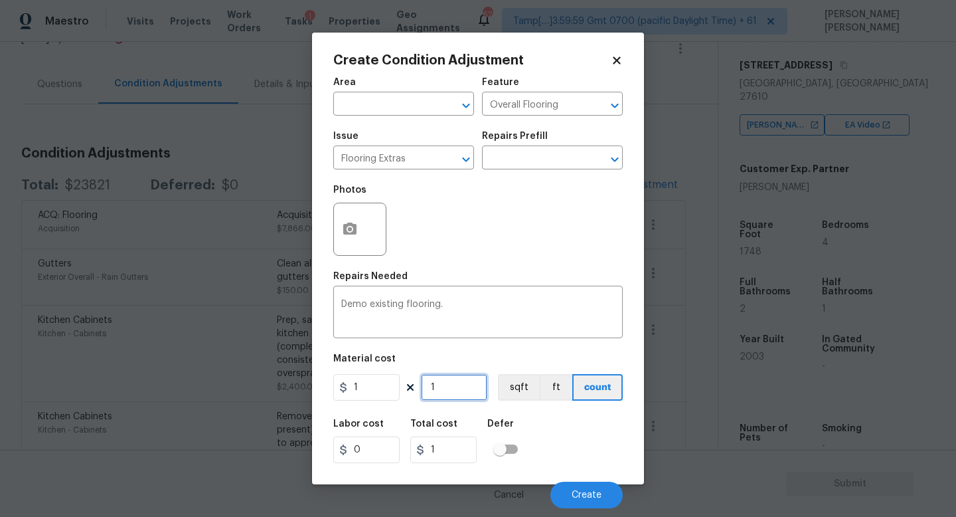
type input "10"
type input "100"
type input "1000"
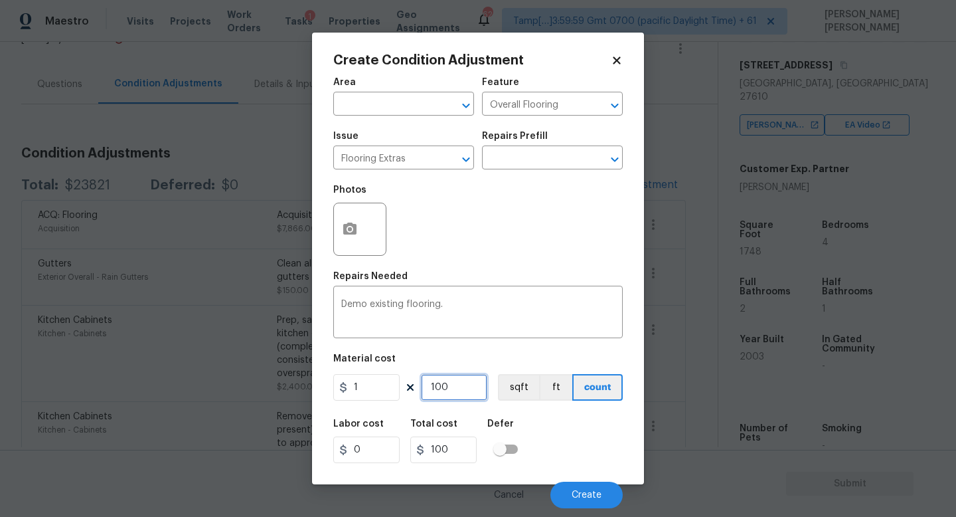
type input "1000"
type input "10000"
type input "1000"
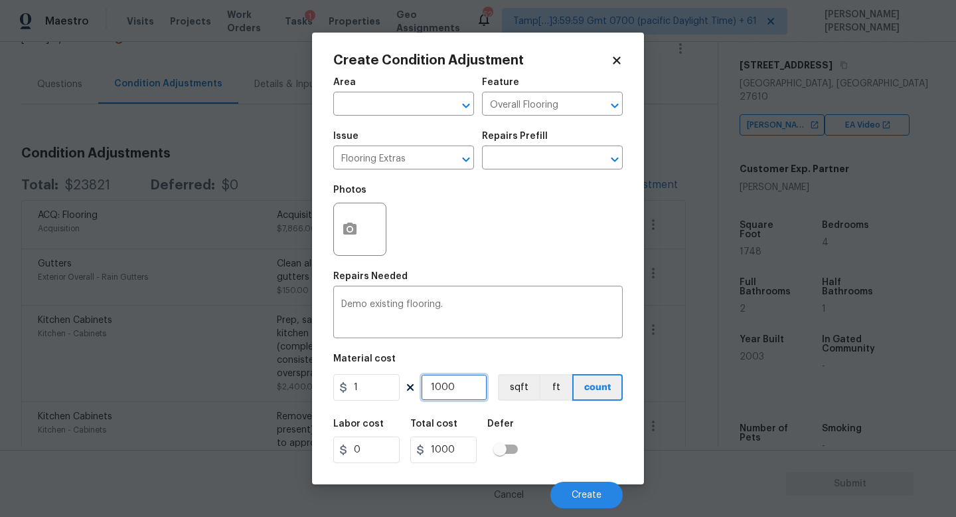
drag, startPoint x: 470, startPoint y: 393, endPoint x: 154, endPoint y: 349, distance: 318.5
click at [154, 349] on div "Create Condition Adjustment Area ​ Feature Overall Flooring ​ Issue Flooring Ex…" at bounding box center [478, 258] width 956 height 517
type input "8"
type input "80"
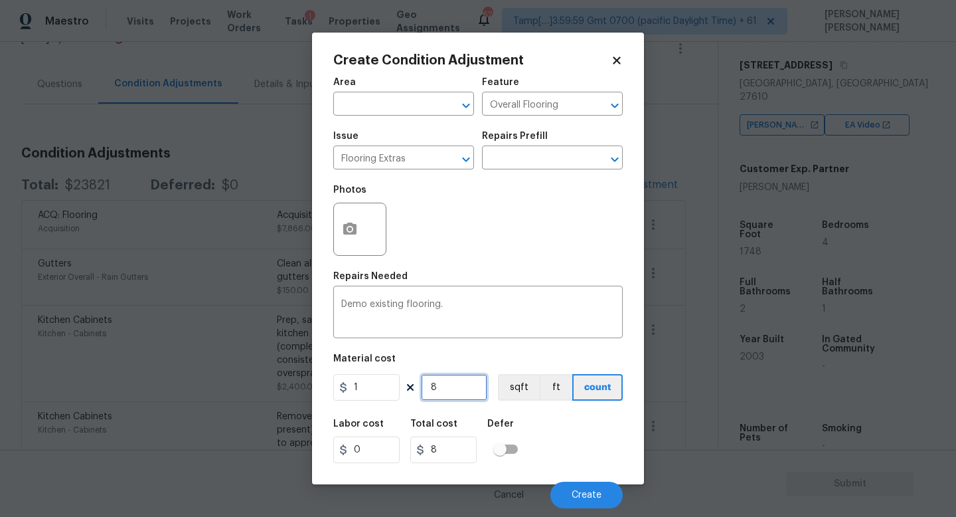
type input "80"
type input "800"
type input "0"
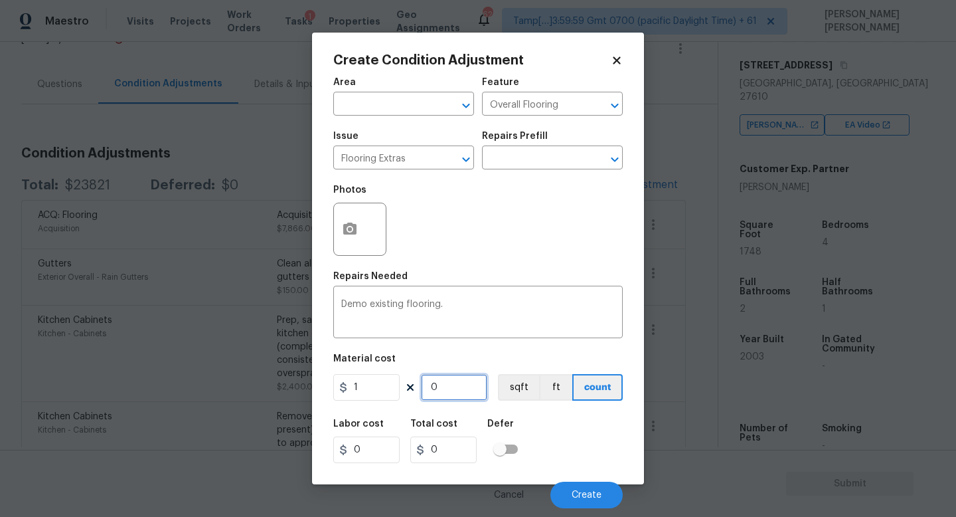
type input "5"
type input "50"
type input "500"
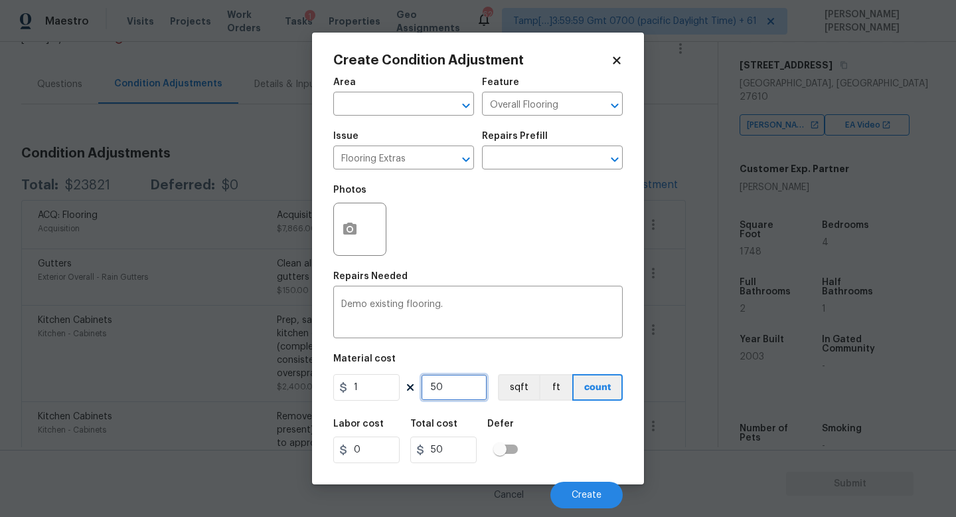
type input "500"
click at [582, 495] on span "Create" at bounding box center [587, 495] width 30 height 10
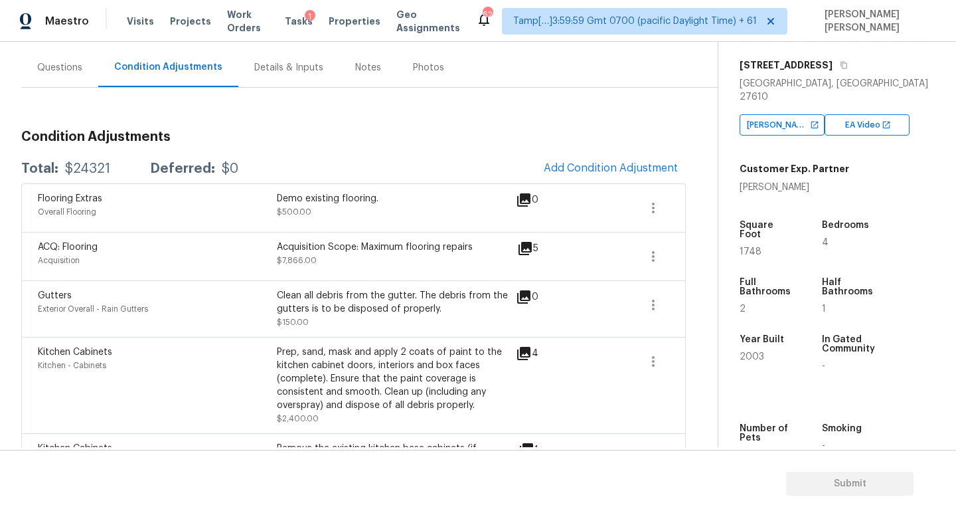
scroll to position [46, 0]
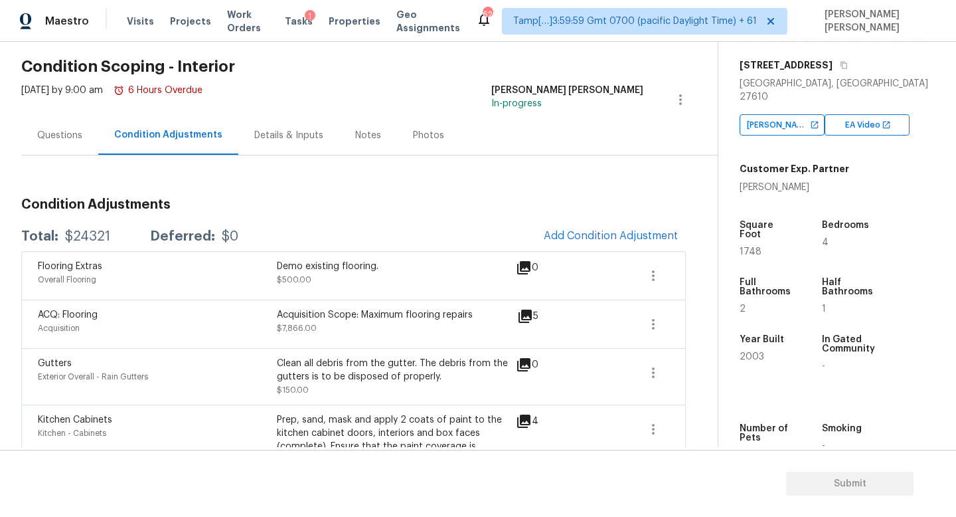
click at [560, 222] on span "Add Condition Adjustment" at bounding box center [611, 236] width 150 height 29
click at [562, 227] on button "Add Condition Adjustment" at bounding box center [611, 236] width 150 height 28
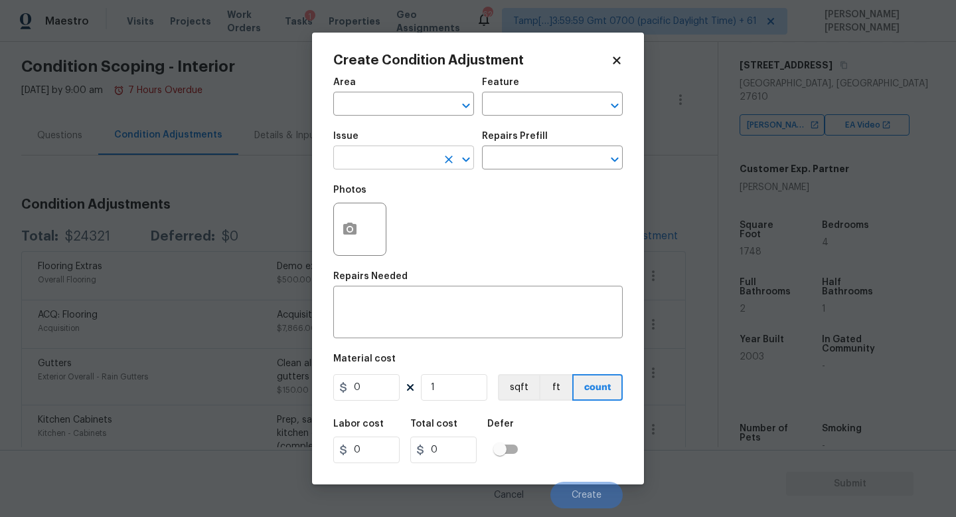
click at [361, 154] on input "text" at bounding box center [385, 159] width 104 height 21
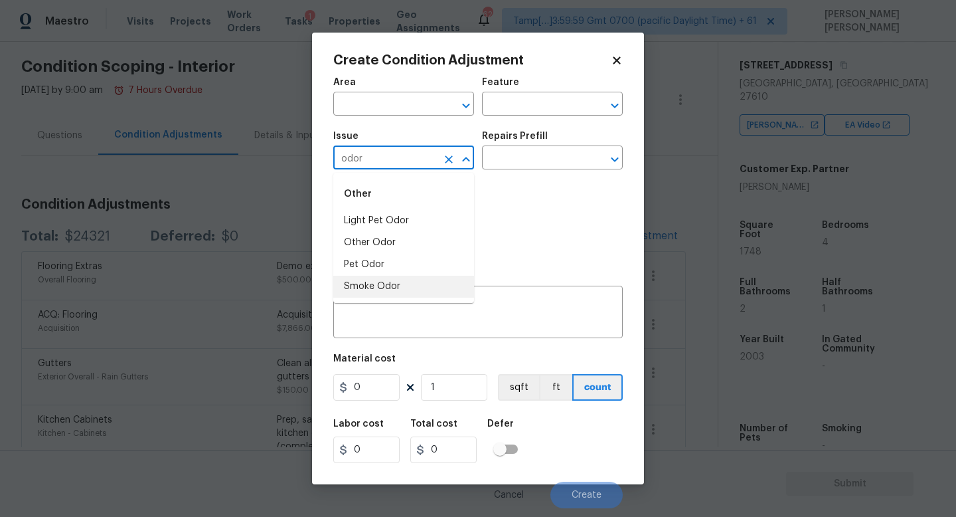
click at [390, 279] on li "Smoke Odor" at bounding box center [403, 287] width 141 height 22
type input "Smoke Odor"
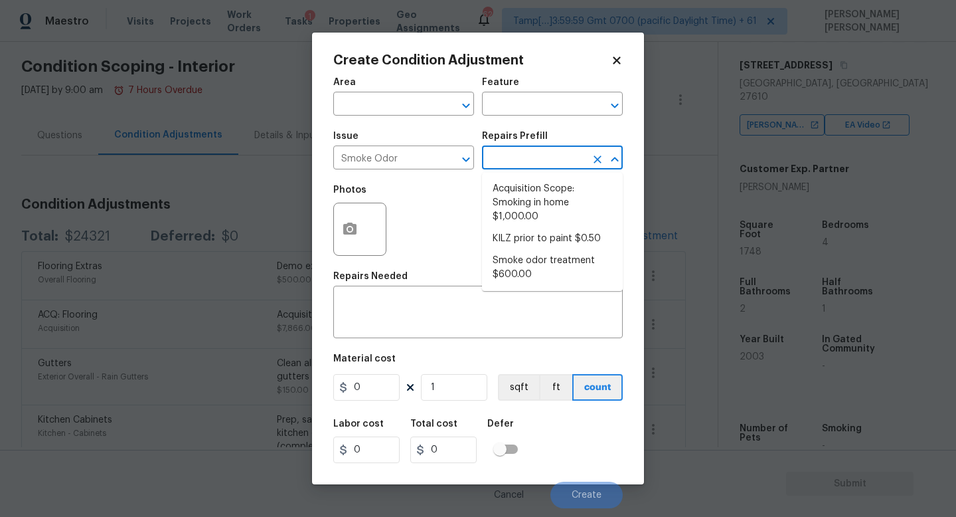
click at [560, 161] on input "text" at bounding box center [534, 159] width 104 height 21
click at [561, 205] on li "Acquisition Scope: Smoking in home $1,000.00" at bounding box center [552, 203] width 141 height 50
type textarea "Acquisition Scope: Smoking in home"
type input "1000"
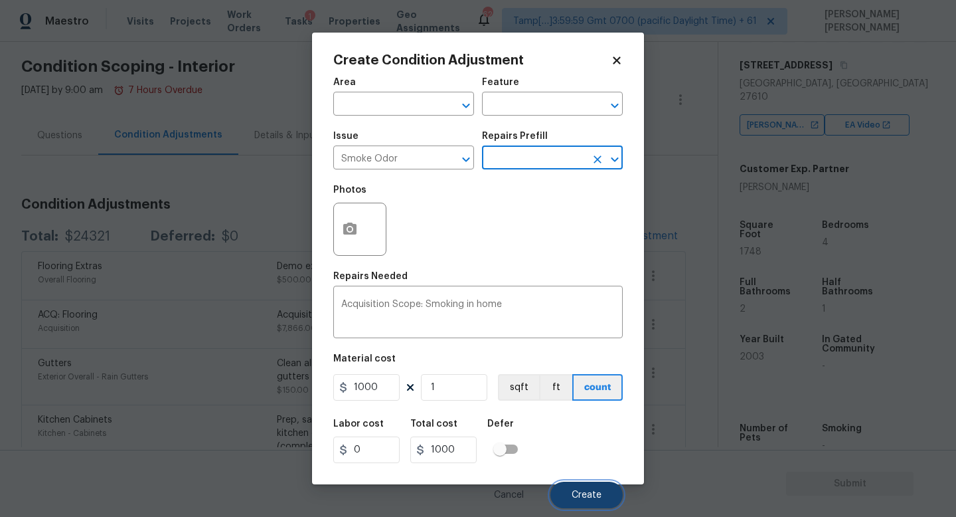
click at [592, 498] on span "Create" at bounding box center [587, 495] width 30 height 10
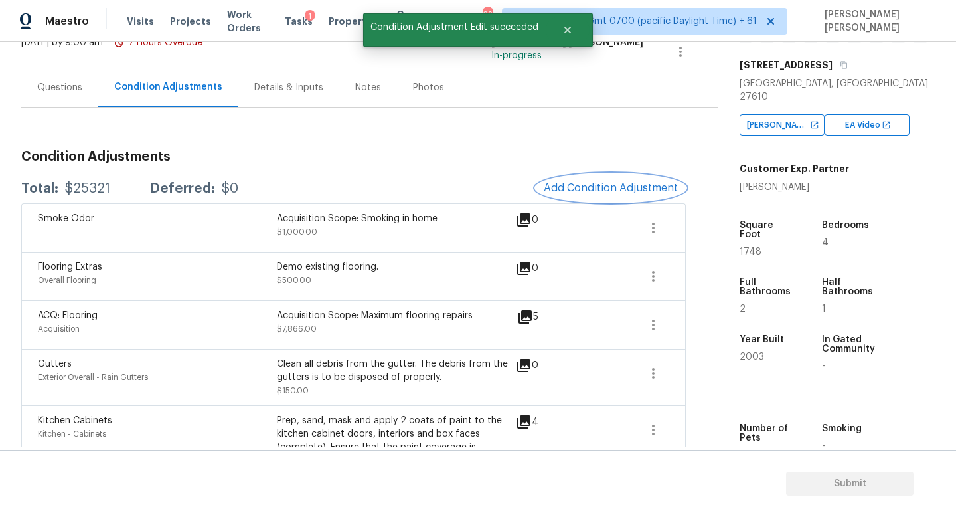
scroll to position [97, 0]
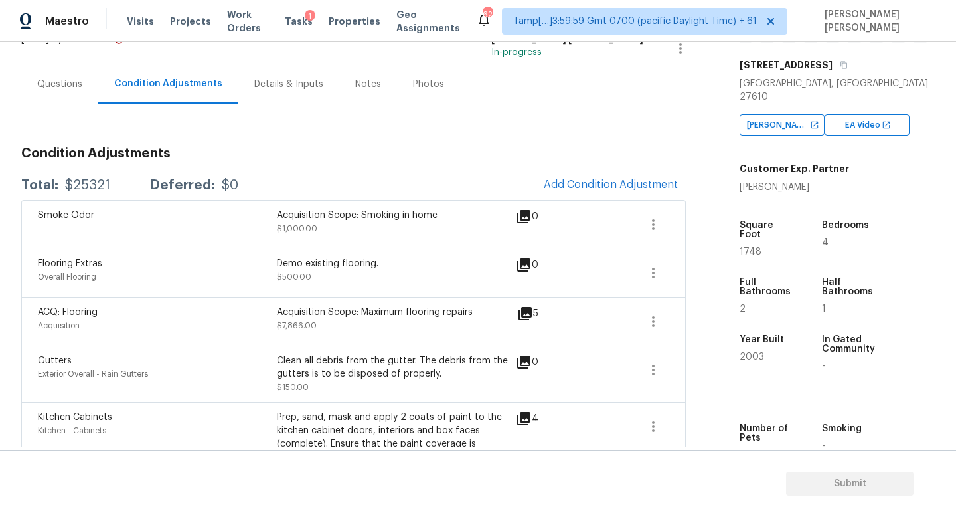
click at [369, 154] on h3 "Condition Adjustments" at bounding box center [353, 153] width 665 height 13
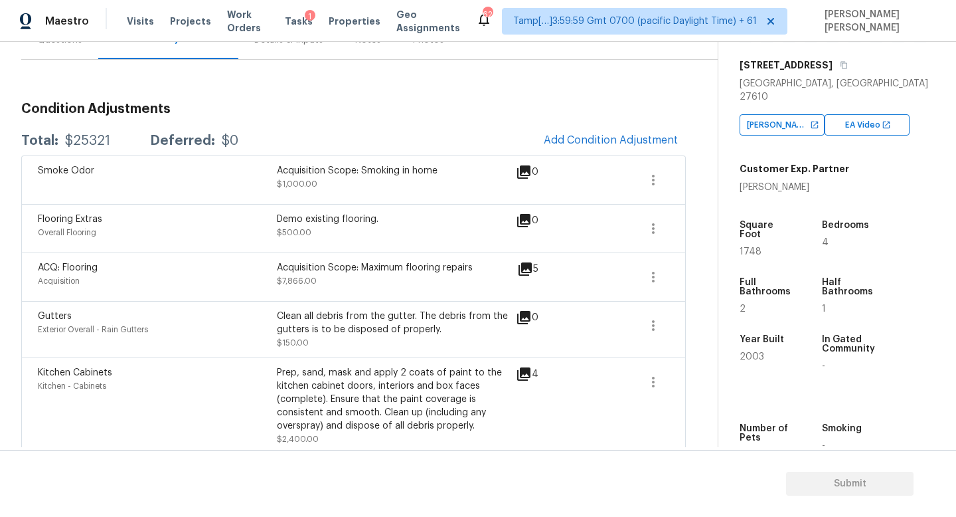
click at [398, 129] on div "Total: $25321 Deferred: $0 Add Condition Adjustment" at bounding box center [353, 140] width 665 height 29
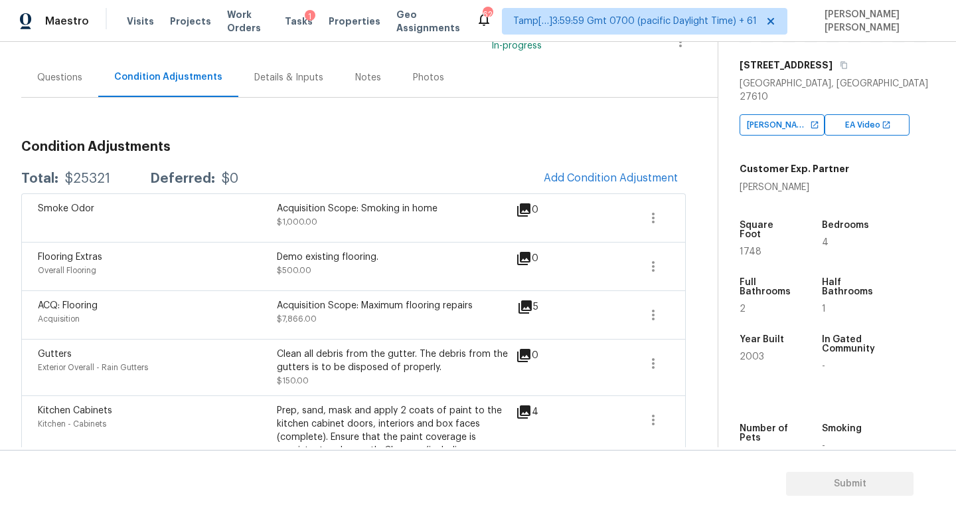
scroll to position [73, 0]
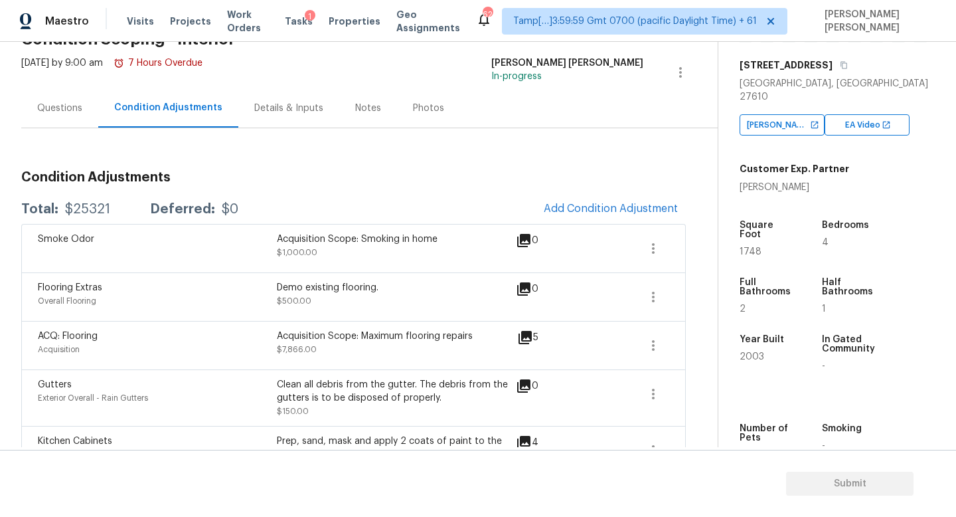
click at [347, 211] on div "Total: $25321 Deferred: $0 Add Condition Adjustment" at bounding box center [353, 209] width 665 height 29
click at [92, 205] on div "$25321" at bounding box center [87, 209] width 45 height 13
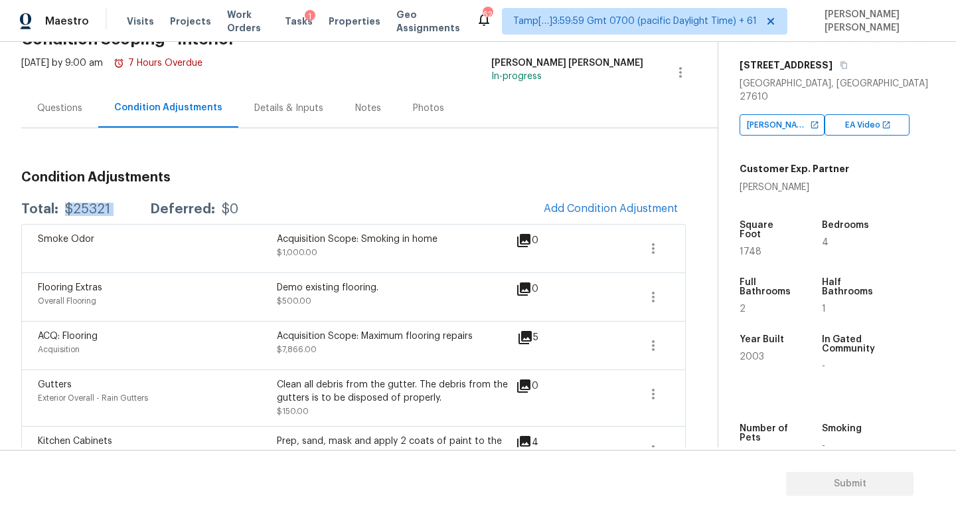
copy div "$25321"
click at [840, 65] on icon "button" at bounding box center [844, 65] width 8 height 8
click at [855, 267] on div "Half Bathrooms 1" at bounding box center [861, 295] width 78 height 57
click at [588, 208] on span "Add Condition Adjustment" at bounding box center [611, 209] width 134 height 12
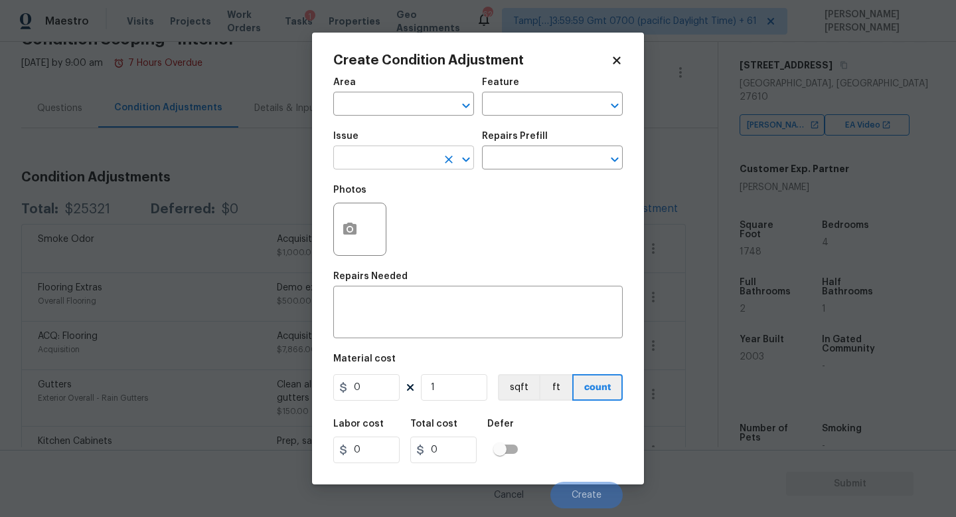
click at [373, 155] on input "text" at bounding box center [385, 159] width 104 height 21
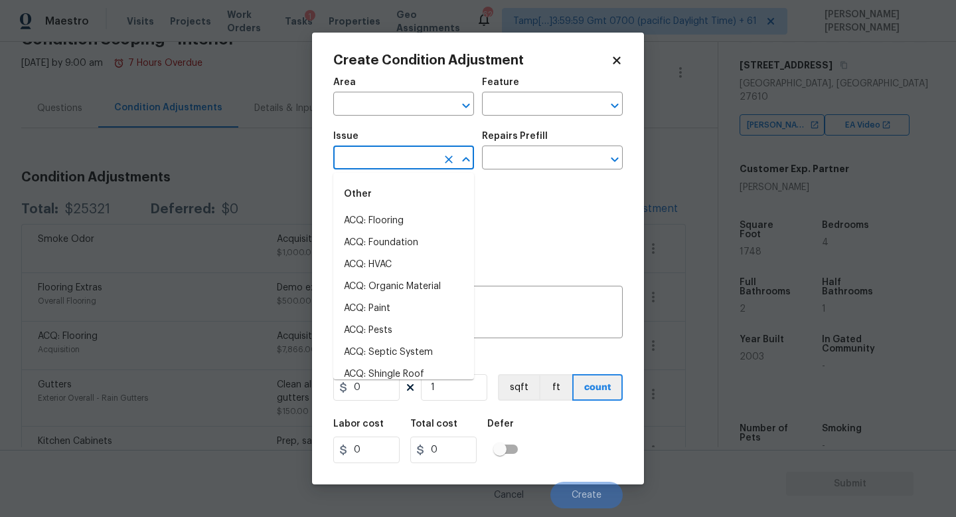
type input "c"
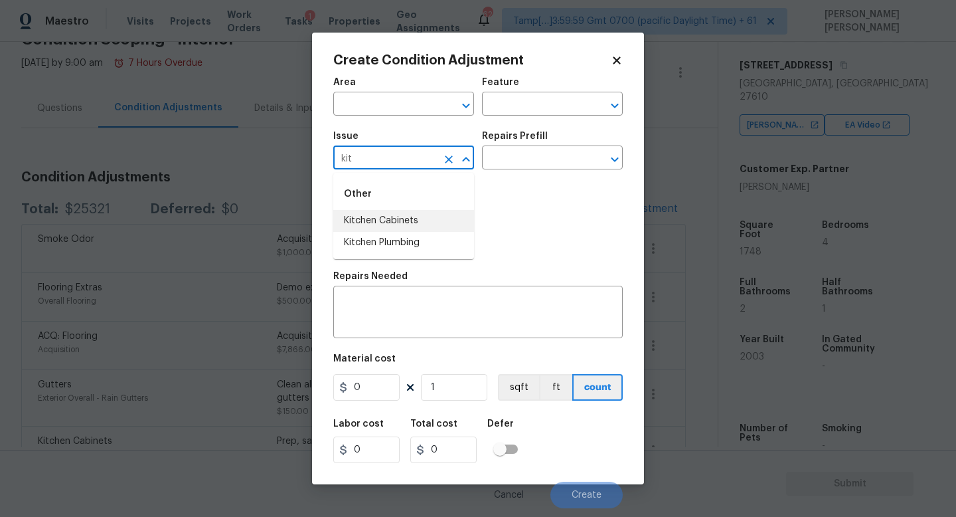
drag, startPoint x: 369, startPoint y: 242, endPoint x: 396, endPoint y: 215, distance: 38.0
click at [397, 215] on ul "Kitchen Cabinets Kitchen Plumbing" at bounding box center [403, 232] width 141 height 44
click at [396, 215] on li "Kitchen Cabinets" at bounding box center [403, 221] width 141 height 22
type input "Kitchen Cabinets"
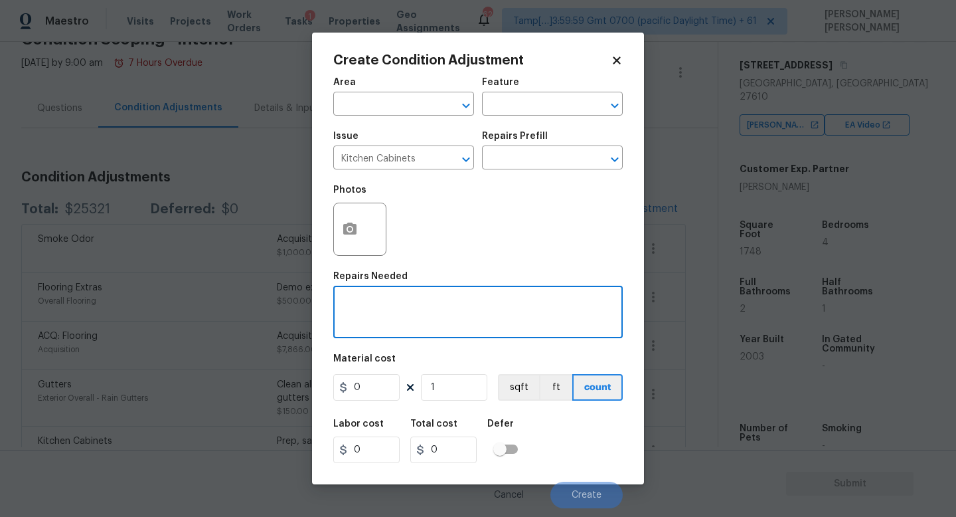
click at [387, 300] on textarea at bounding box center [478, 314] width 274 height 28
type textarea "K"
type textarea "Cabinet drawer installation"
click at [343, 220] on button "button" at bounding box center [350, 229] width 32 height 52
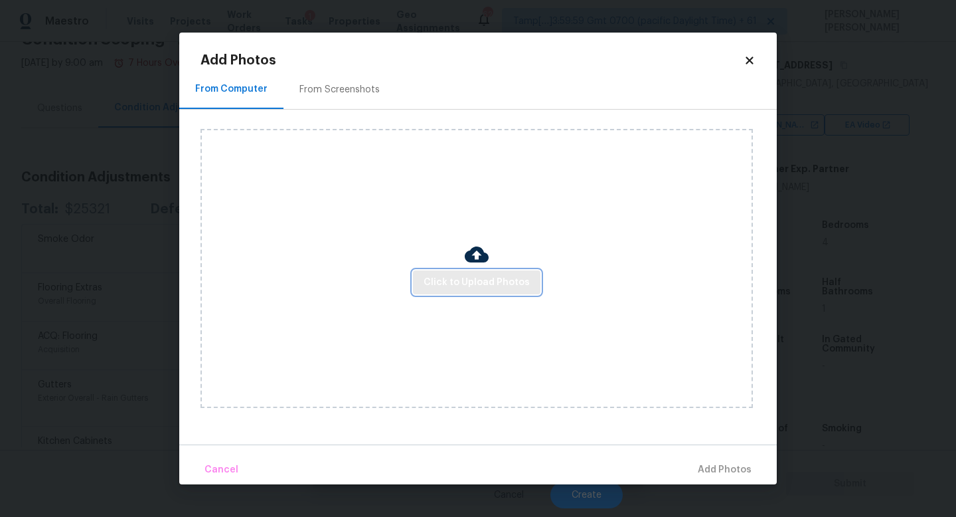
click at [476, 279] on span "Click to Upload Photos" at bounding box center [477, 282] width 106 height 17
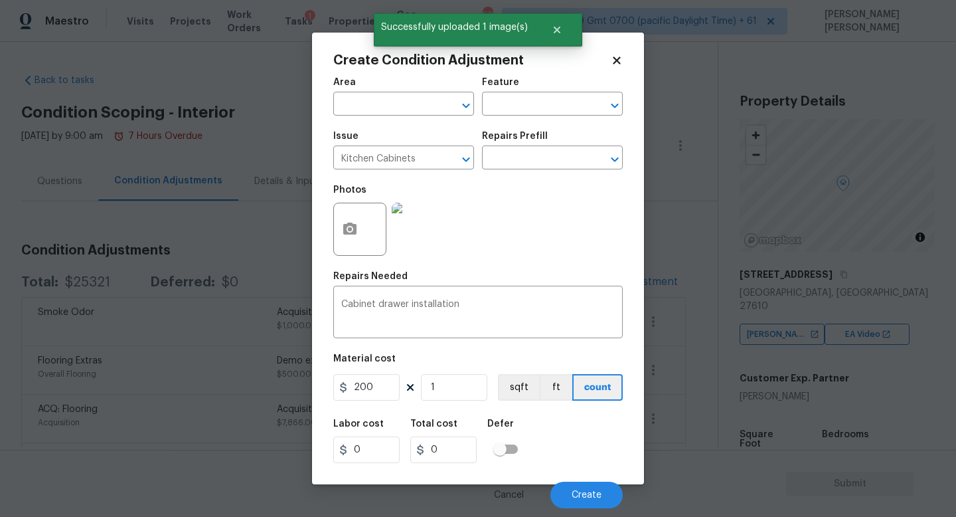
scroll to position [209, 0]
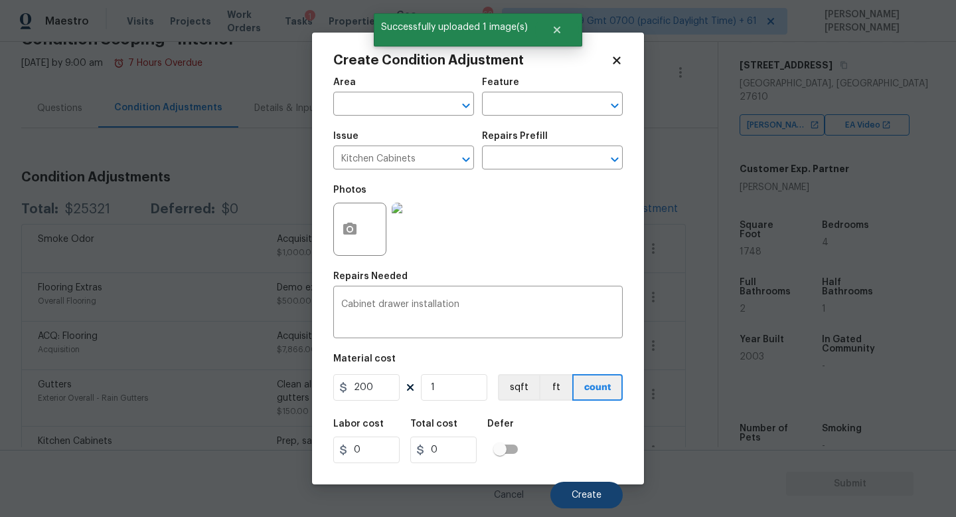
type input "200"
click at [588, 487] on button "Create" at bounding box center [587, 494] width 72 height 27
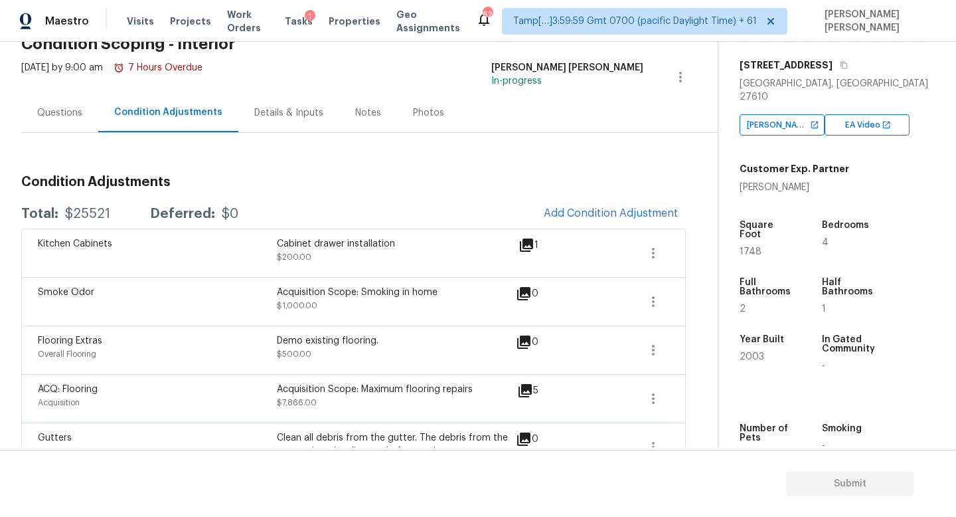
scroll to position [61, 0]
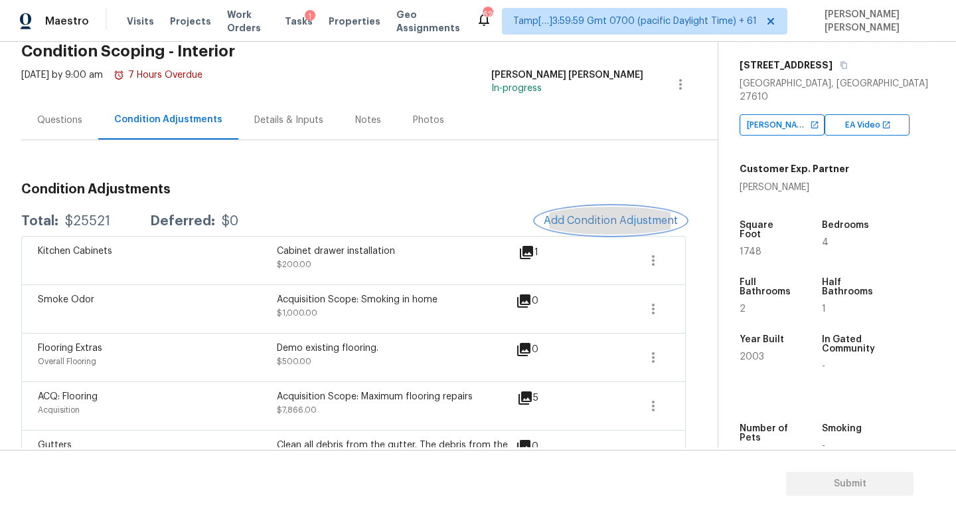
click at [620, 216] on span "Add Condition Adjustment" at bounding box center [611, 221] width 134 height 12
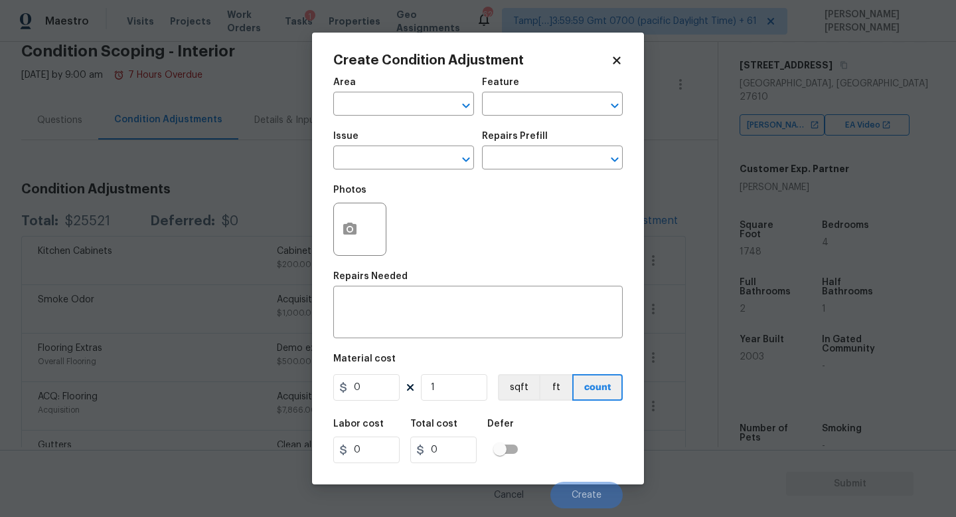
click at [390, 173] on span "Issue ​" at bounding box center [403, 151] width 141 height 54
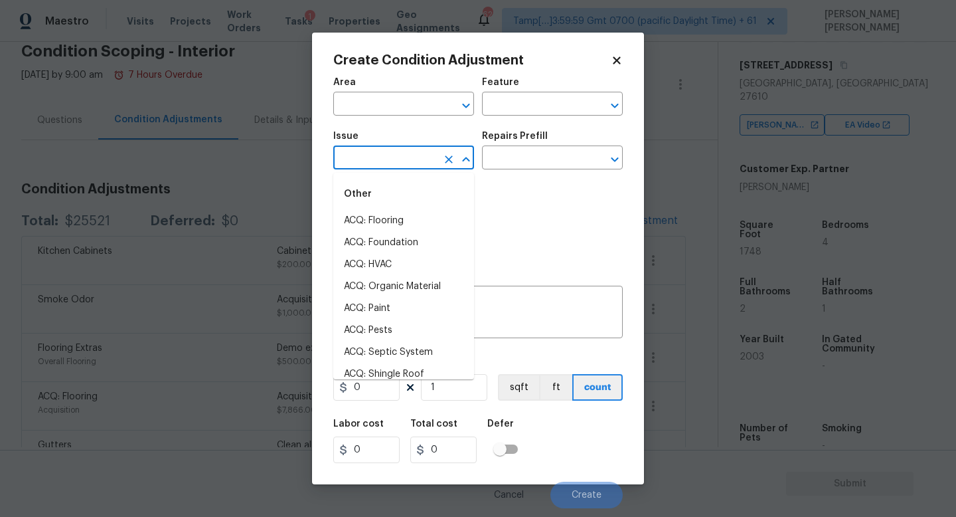
click at [384, 152] on input "text" at bounding box center [385, 159] width 104 height 21
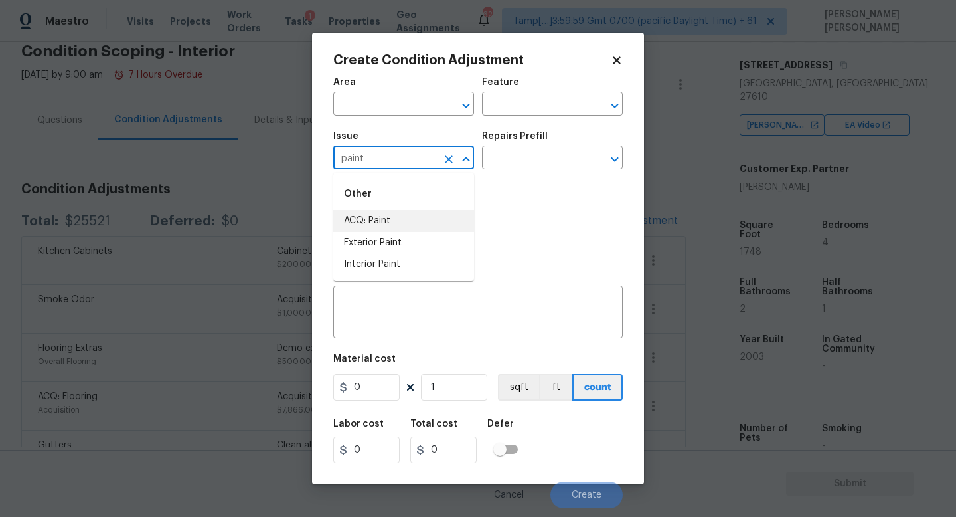
click at [399, 223] on li "ACQ: Paint" at bounding box center [403, 221] width 141 height 22
type input "ACQ: Paint"
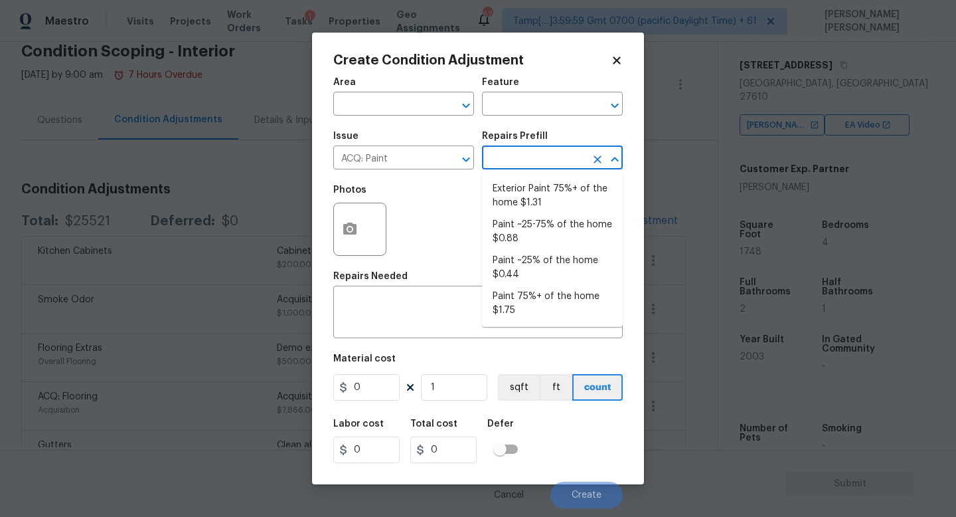
click at [529, 157] on input "text" at bounding box center [534, 159] width 104 height 21
click at [533, 307] on li "Paint 75%+ of the home $1.75" at bounding box center [552, 304] width 141 height 36
type input "Acquisition"
type textarea "Acquisition Scope: 75%+ of the home will likely require interior paint"
type input "1.75"
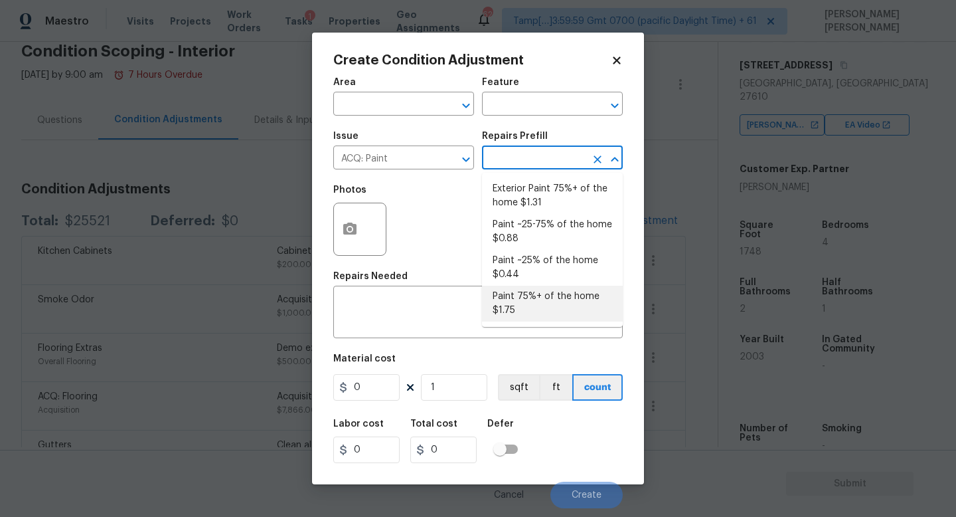
type input "1.75"
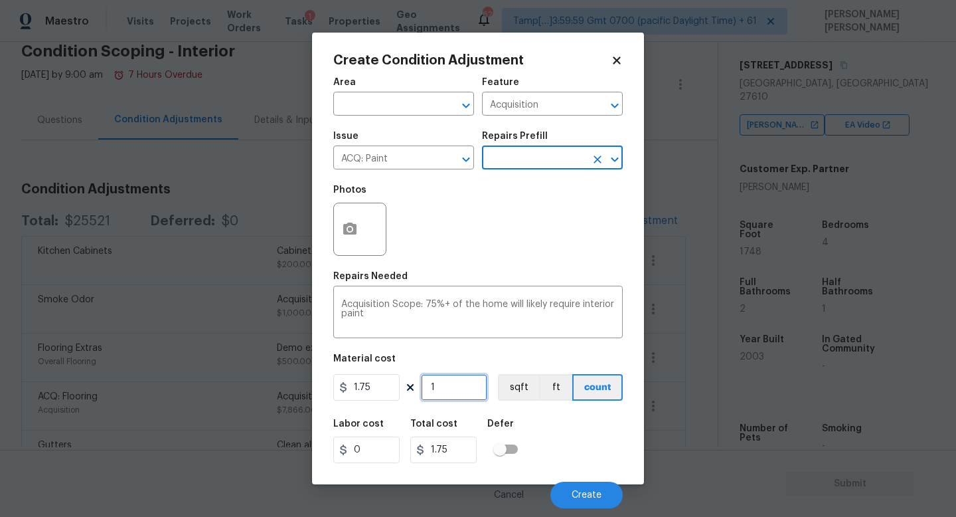
click at [466, 395] on input "1" at bounding box center [454, 387] width 66 height 27
type input "0"
type input "1"
type input "1.75"
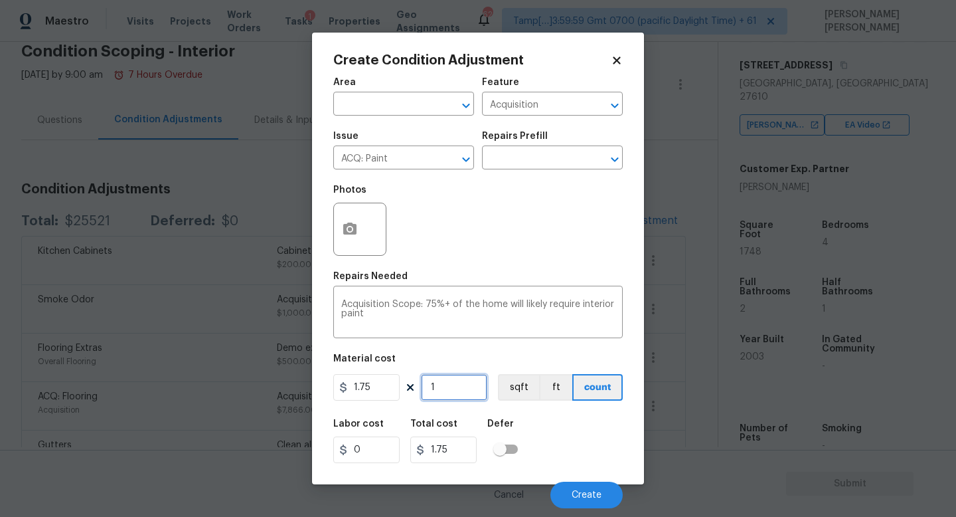
type input "17"
type input "29.75"
type input "174"
type input "304.5"
type input "1749"
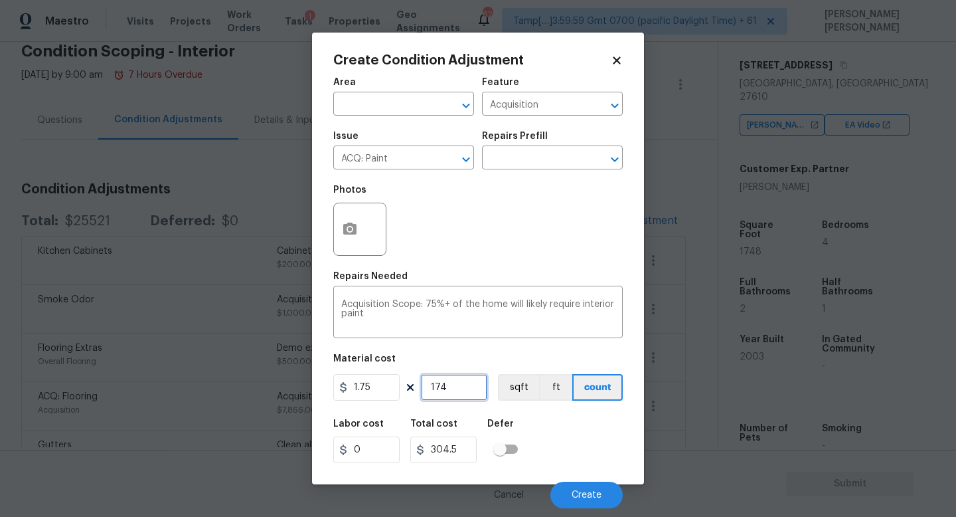
type input "3060.75"
type input "174"
type input "304.5"
type input "1748"
type input "3059"
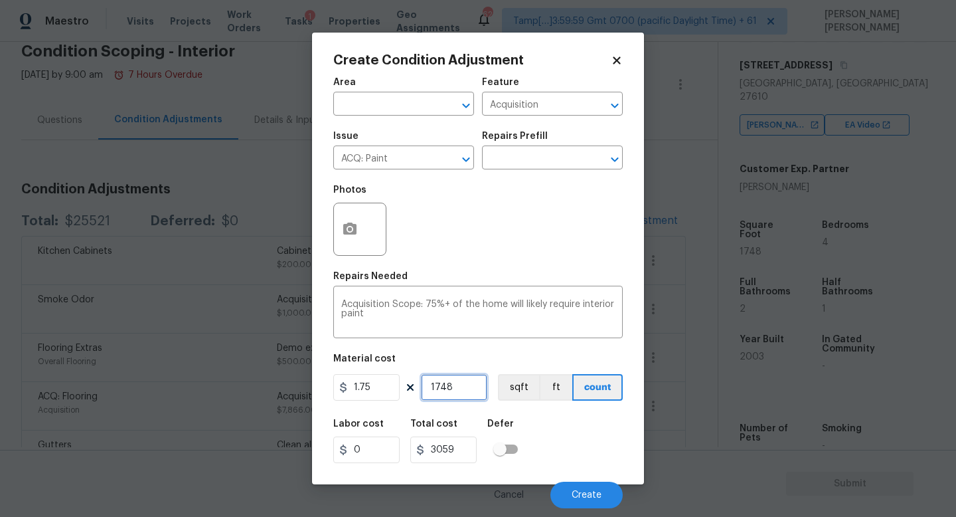
type input "1748"
click at [353, 224] on icon "button" at bounding box center [350, 229] width 16 height 16
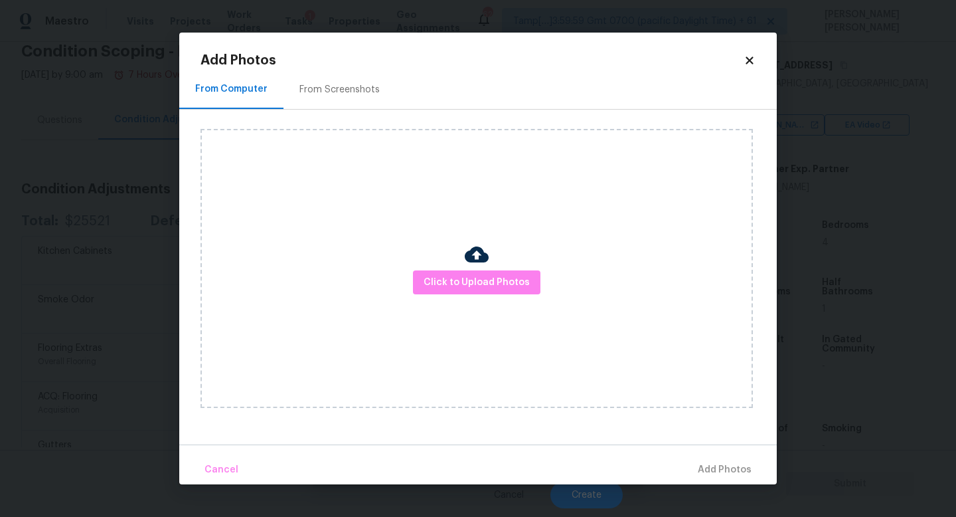
click at [532, 297] on div "Click to Upload Photos" at bounding box center [477, 268] width 553 height 279
click at [508, 283] on span "Click to Upload Photos" at bounding box center [477, 282] width 106 height 17
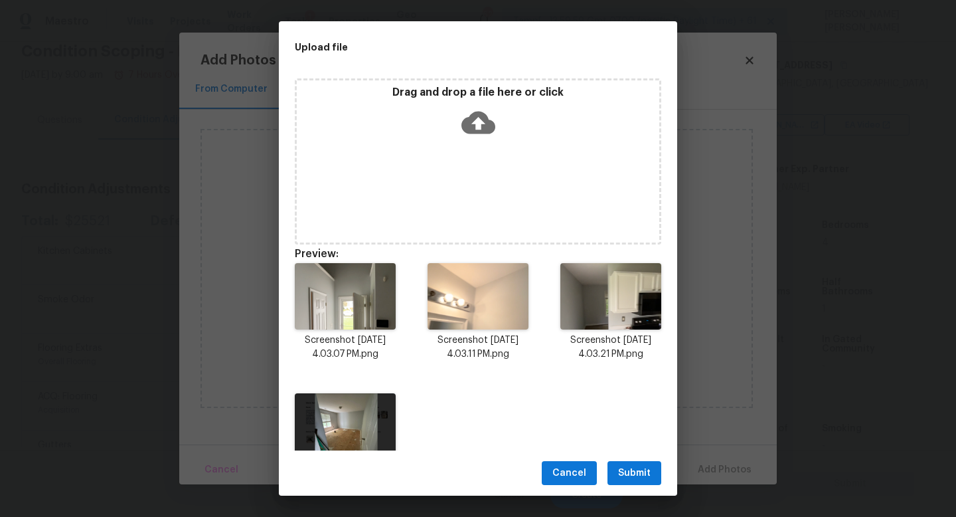
click at [632, 468] on span "Submit" at bounding box center [634, 473] width 33 height 17
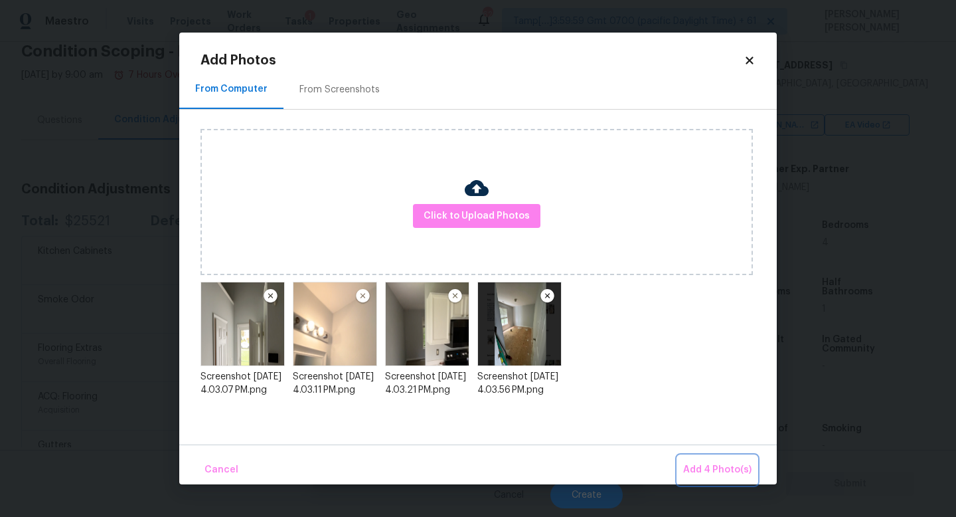
click at [714, 467] on span "Add 4 Photo(s)" at bounding box center [717, 470] width 68 height 17
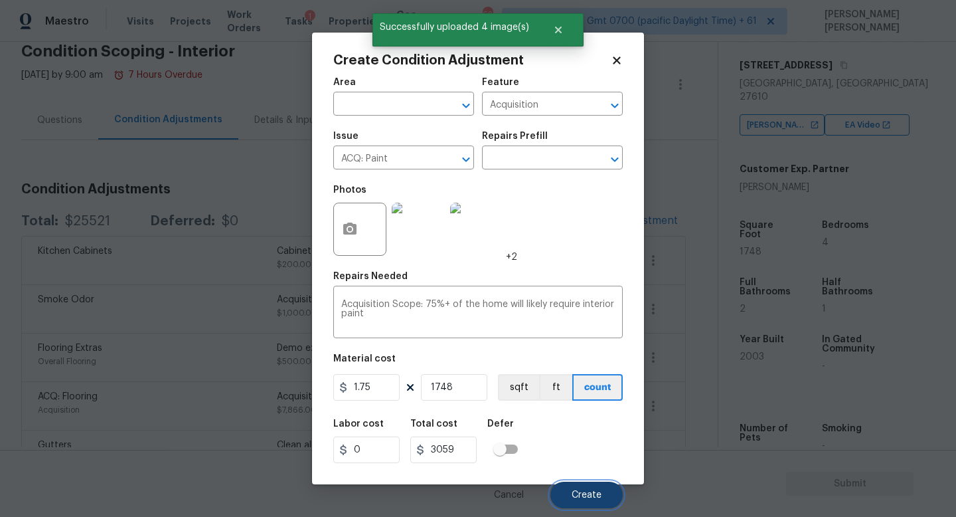
click at [596, 495] on span "Create" at bounding box center [587, 495] width 30 height 10
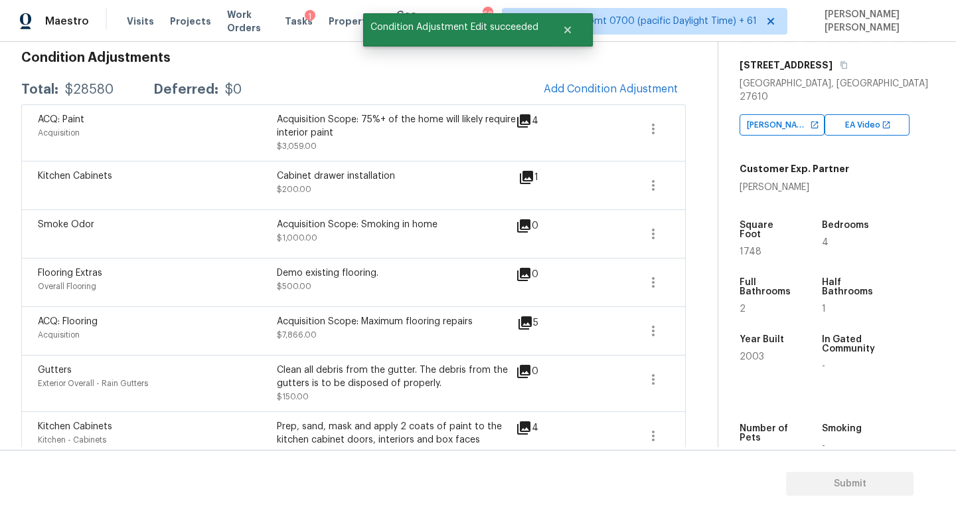
scroll to position [197, 0]
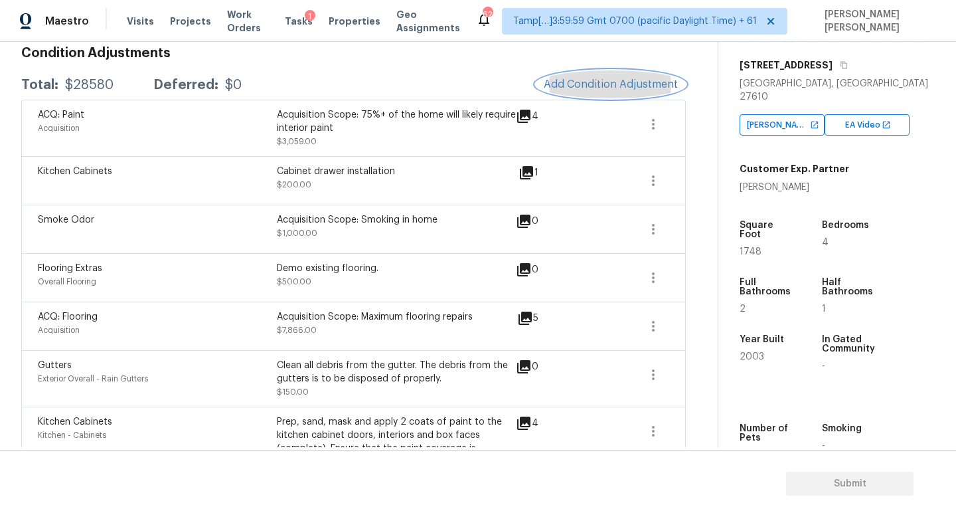
click at [617, 85] on span "Add Condition Adjustment" at bounding box center [611, 84] width 134 height 12
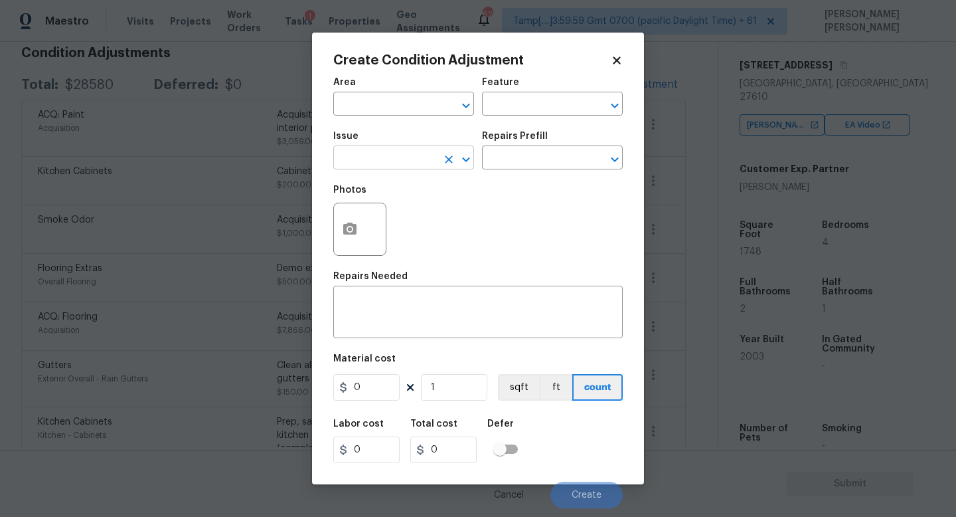
click at [411, 159] on input "text" at bounding box center [385, 159] width 104 height 21
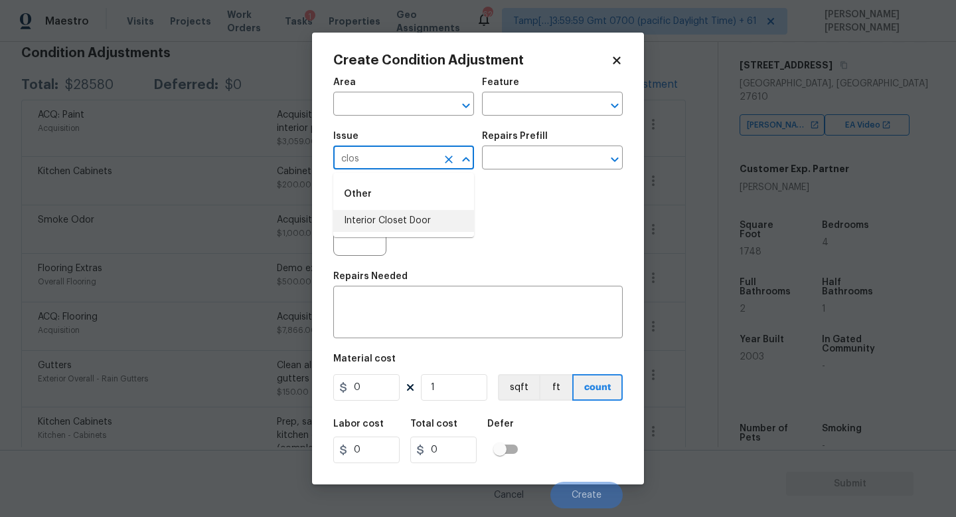
click at [381, 226] on li "Interior Closet Door" at bounding box center [403, 221] width 141 height 22
type input "Interior Closet Door"
click at [515, 174] on div "Issue Interior Closet Door ​ Repairs Prefill ​" at bounding box center [478, 151] width 290 height 54
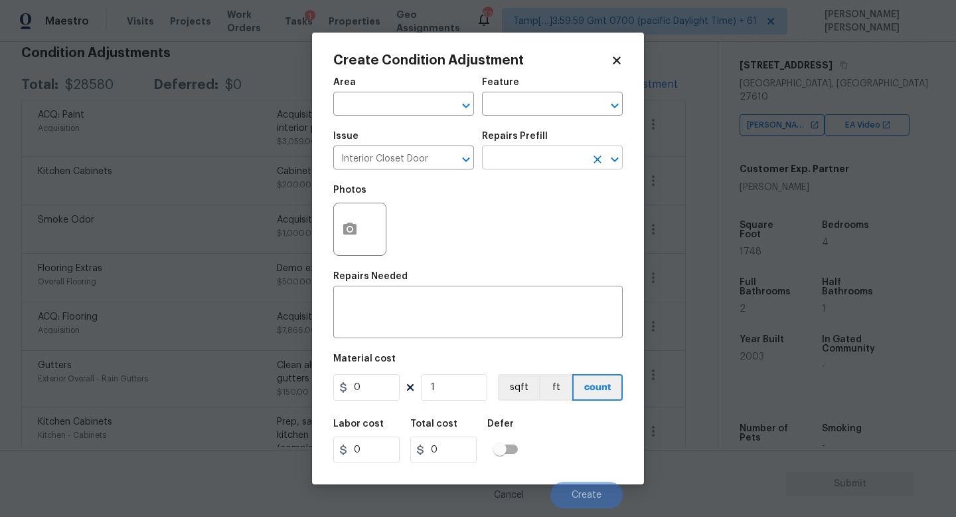
click at [521, 161] on input "text" at bounding box center [534, 159] width 104 height 21
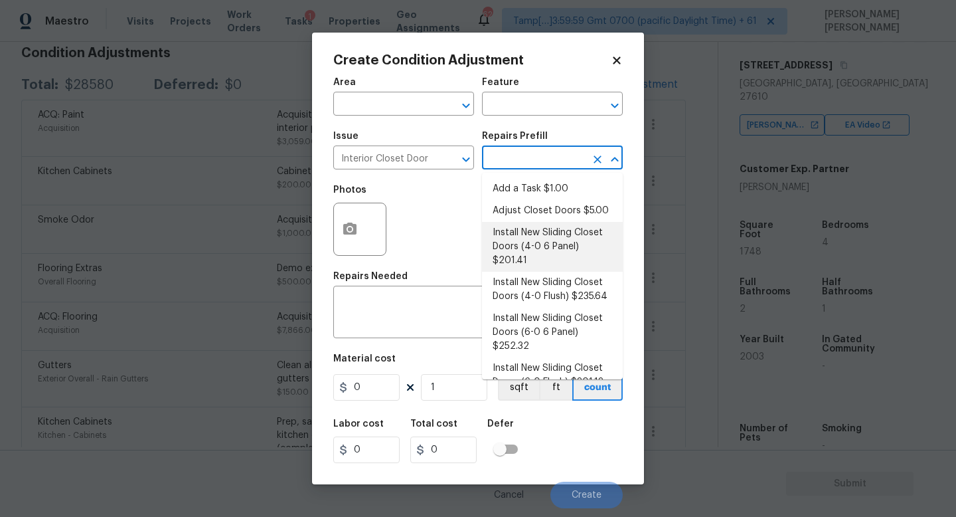
click at [536, 249] on li "Install New Sliding Closet Doors (4-0 6 Panel) $201.41" at bounding box center [552, 247] width 141 height 50
type input "Interior Door"
type textarea "Remove the existing door (if present). Install a new 4-0 bi-fold 6 panel interi…"
type input "201.41"
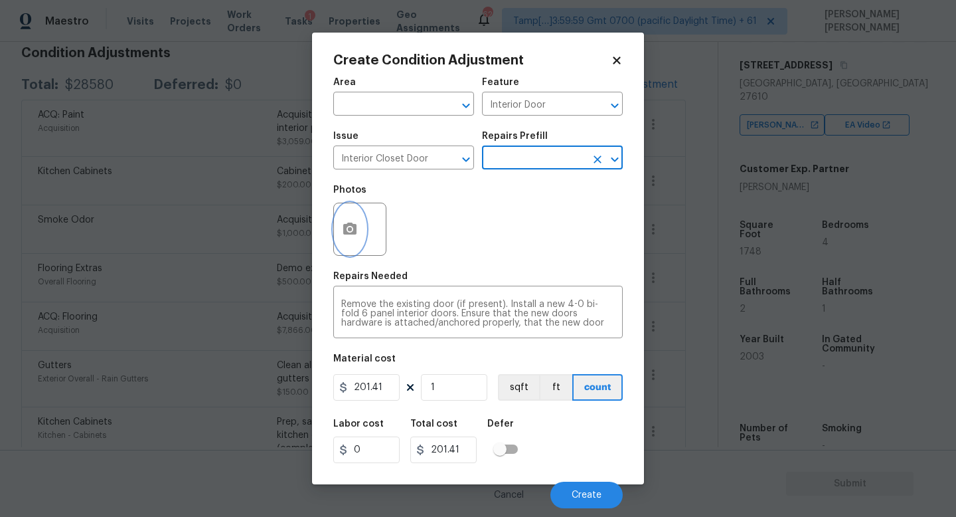
click at [353, 234] on icon "button" at bounding box center [349, 228] width 13 height 12
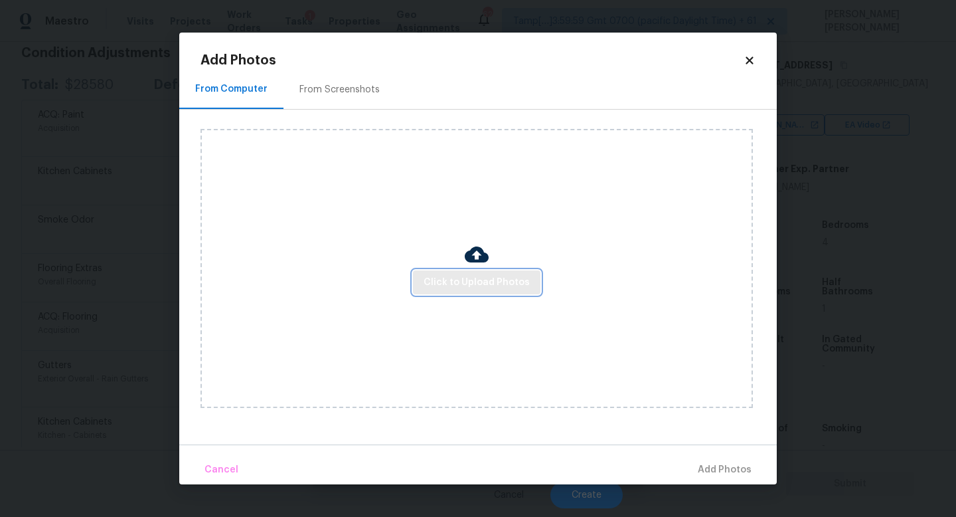
click at [457, 284] on span "Click to Upload Photos" at bounding box center [477, 282] width 106 height 17
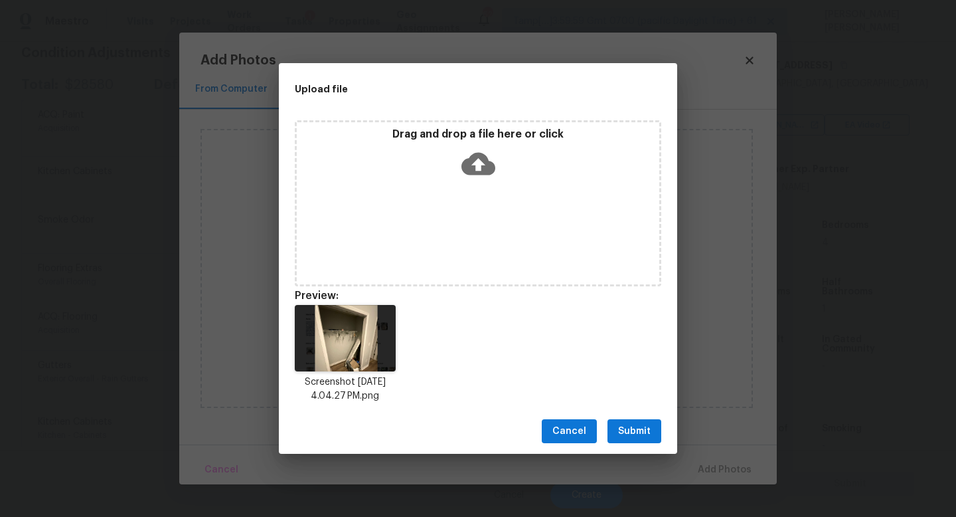
click at [644, 430] on span "Submit" at bounding box center [634, 431] width 33 height 17
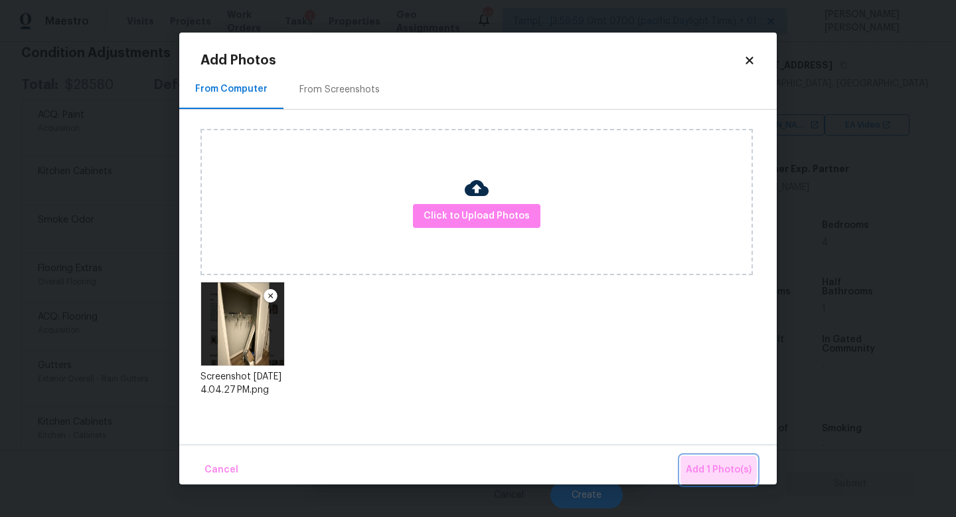
click at [716, 469] on span "Add 1 Photo(s)" at bounding box center [719, 470] width 66 height 17
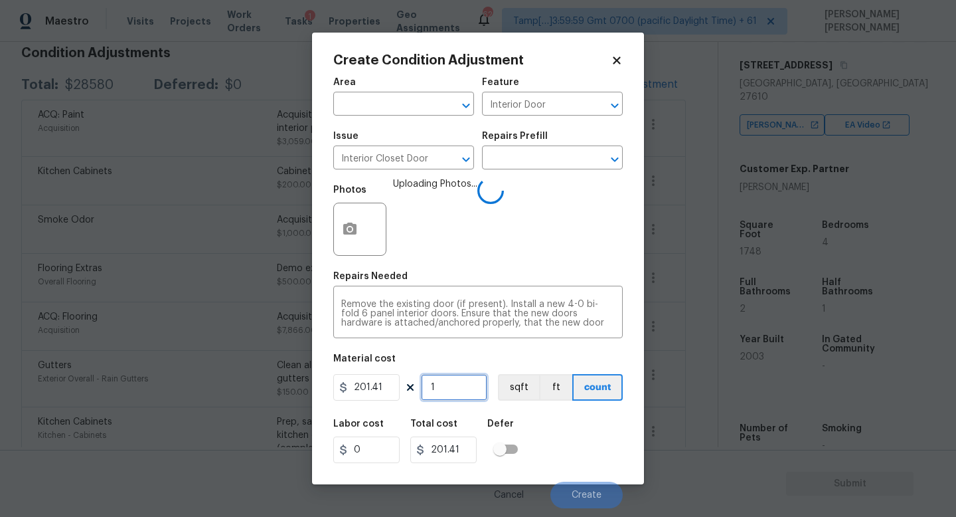
click at [452, 380] on input "1" at bounding box center [454, 387] width 66 height 27
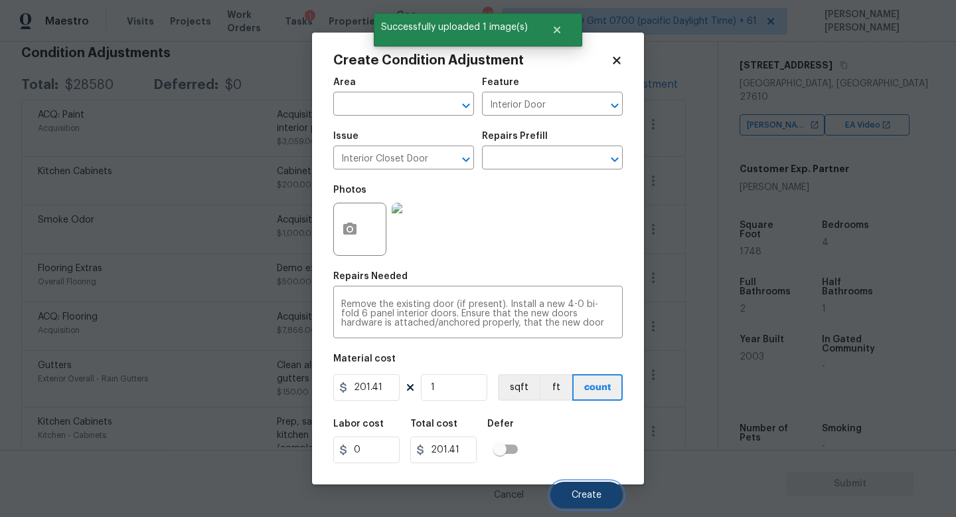
click at [588, 488] on button "Create" at bounding box center [587, 494] width 72 height 27
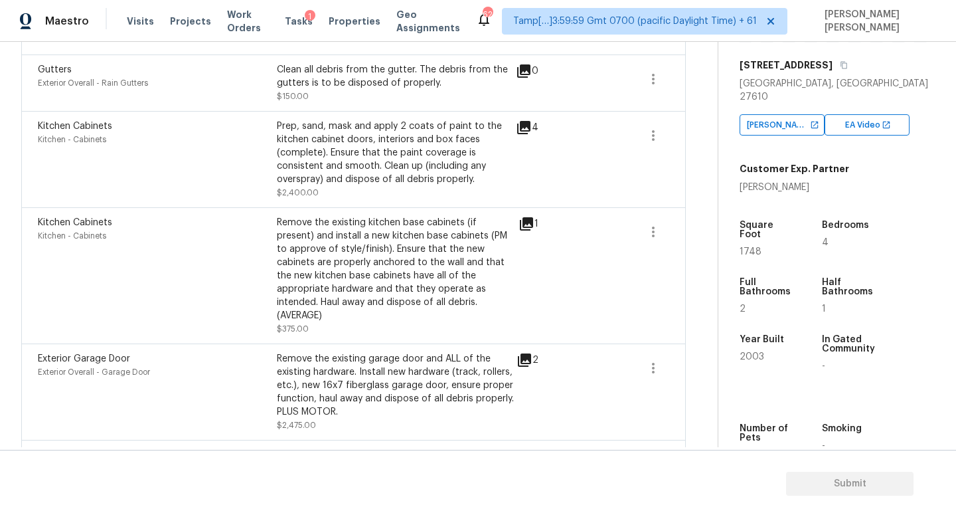
scroll to position [600, 0]
click at [527, 224] on icon at bounding box center [526, 225] width 13 height 13
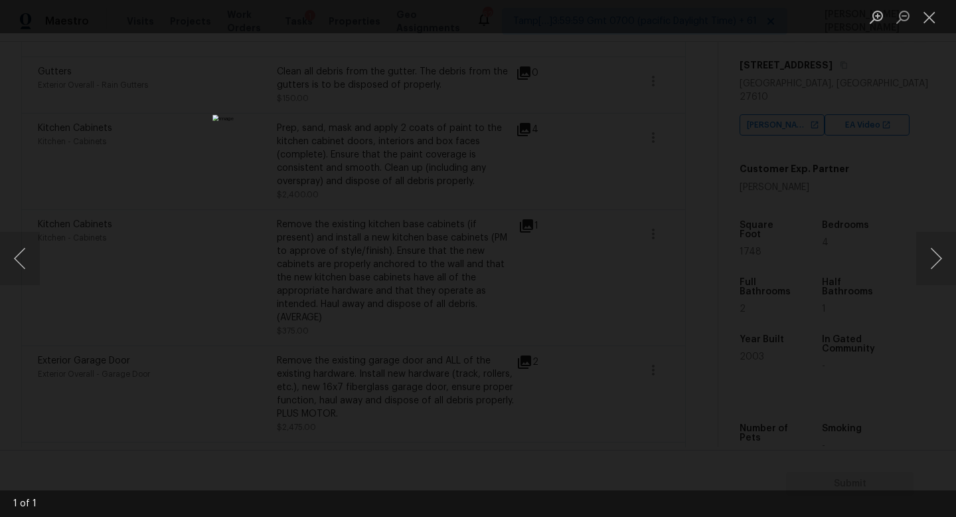
click at [727, 258] on div "Lightbox" at bounding box center [478, 258] width 956 height 517
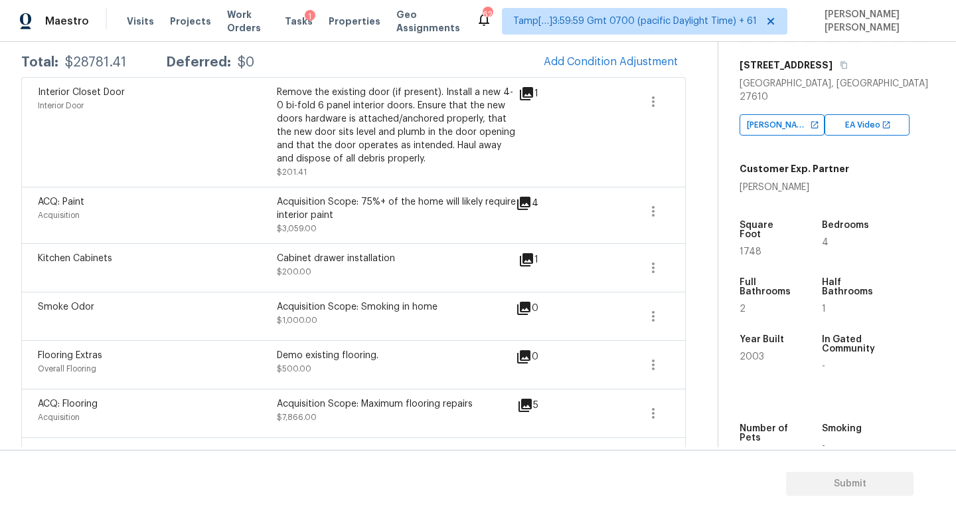
scroll to position [219, 0]
click at [639, 262] on button "button" at bounding box center [654, 268] width 32 height 32
click at [682, 262] on div "Edit" at bounding box center [729, 266] width 104 height 13
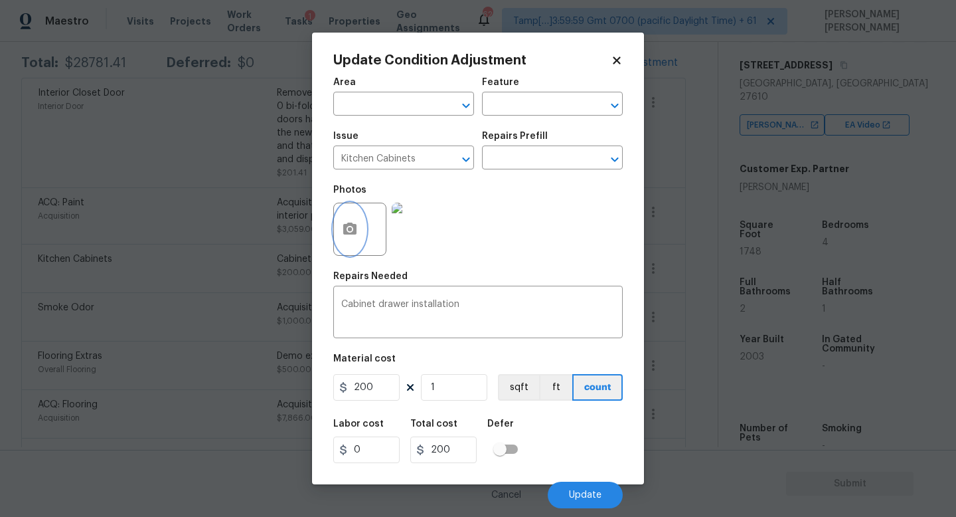
click at [359, 224] on button "button" at bounding box center [350, 229] width 32 height 52
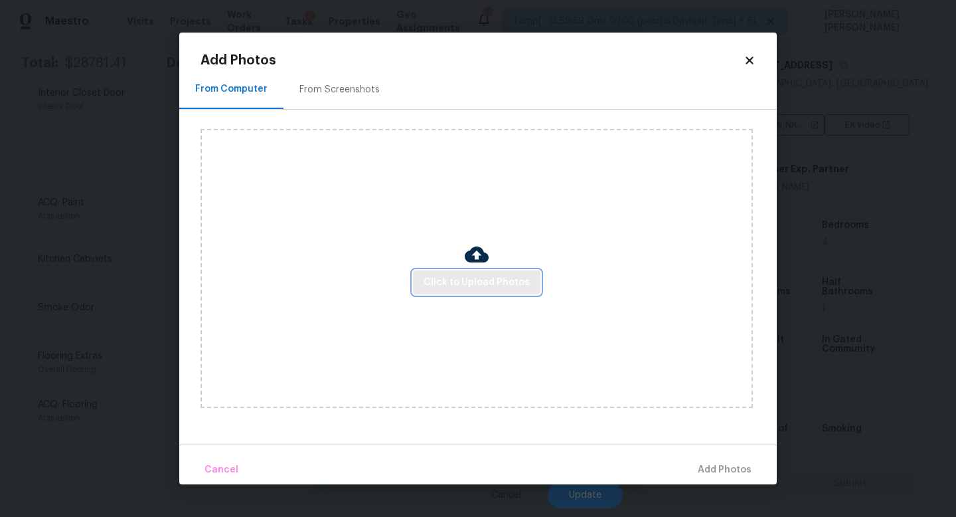
click at [477, 272] on button "Click to Upload Photos" at bounding box center [477, 282] width 128 height 25
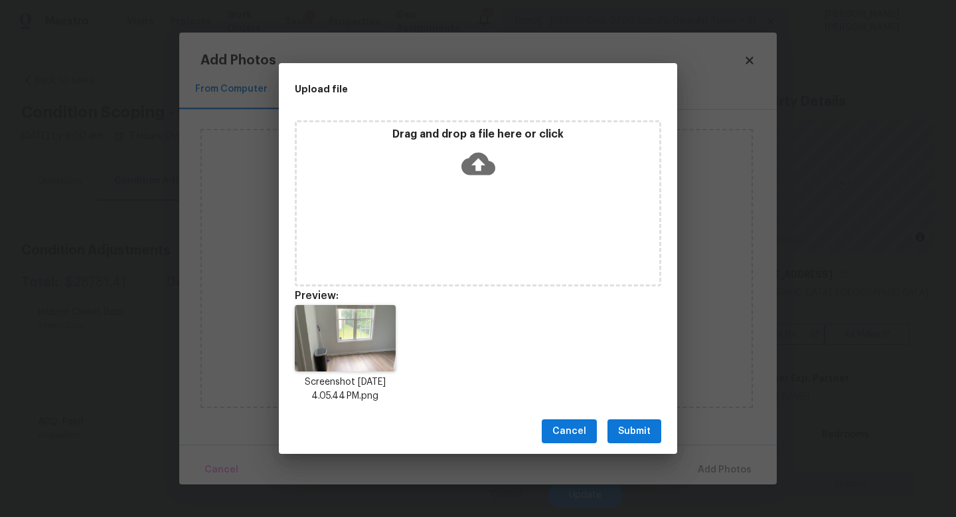
scroll to position [209, 0]
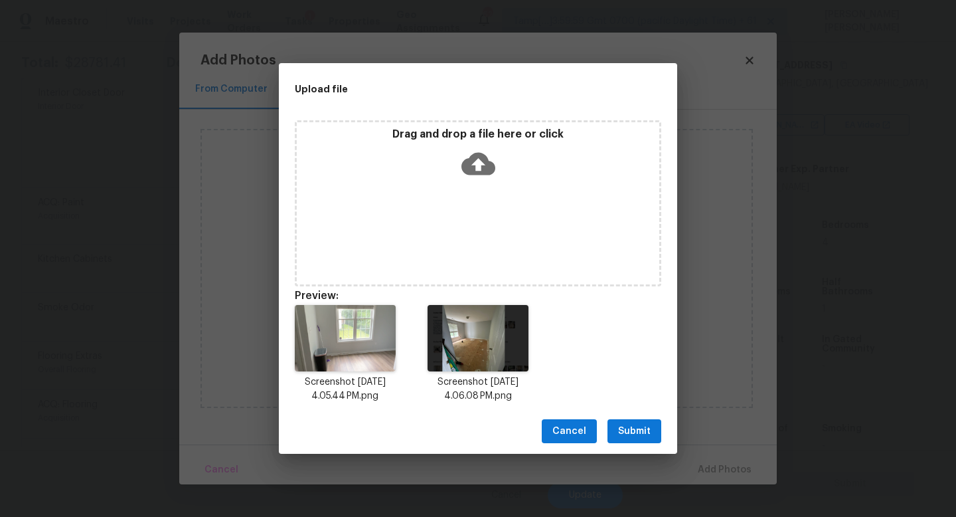
click at [651, 435] on button "Submit" at bounding box center [635, 431] width 54 height 25
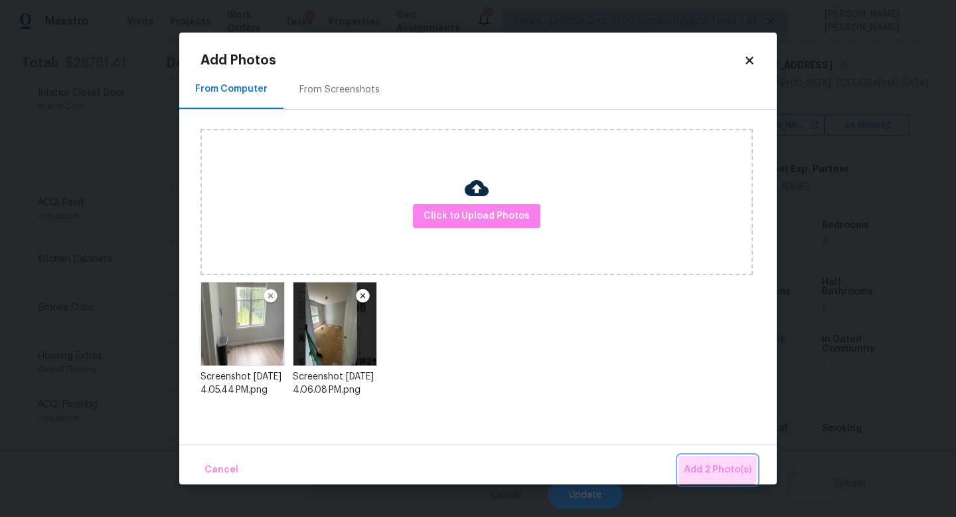
click at [711, 466] on span "Add 2 Photo(s)" at bounding box center [718, 470] width 68 height 17
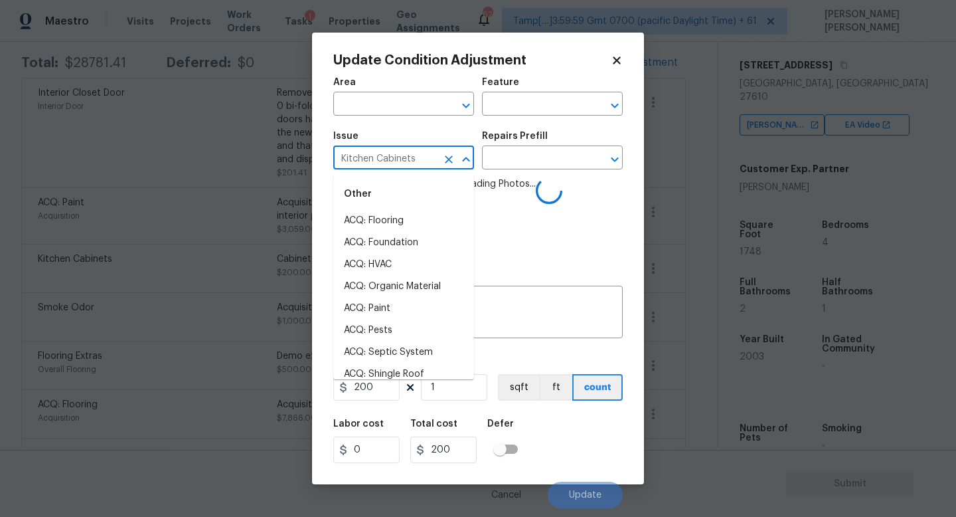
click at [420, 165] on input "Kitchen Cabinets" at bounding box center [385, 159] width 104 height 21
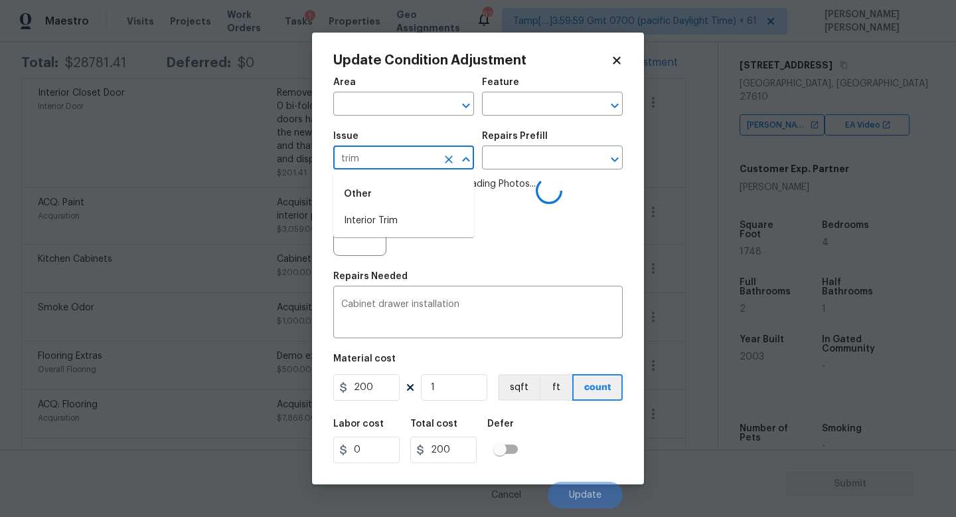
type input "Kitchen Cabinets"
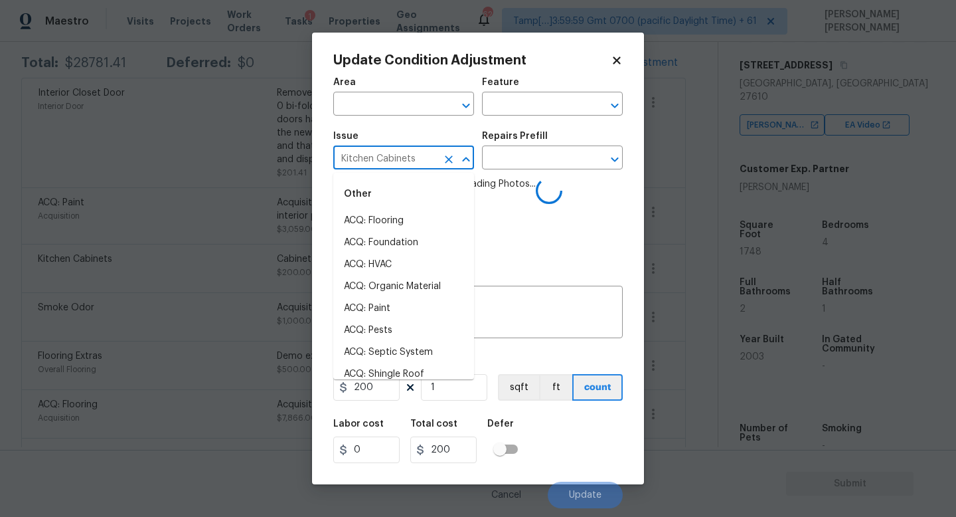
click at [418, 209] on div "Other" at bounding box center [403, 194] width 141 height 32
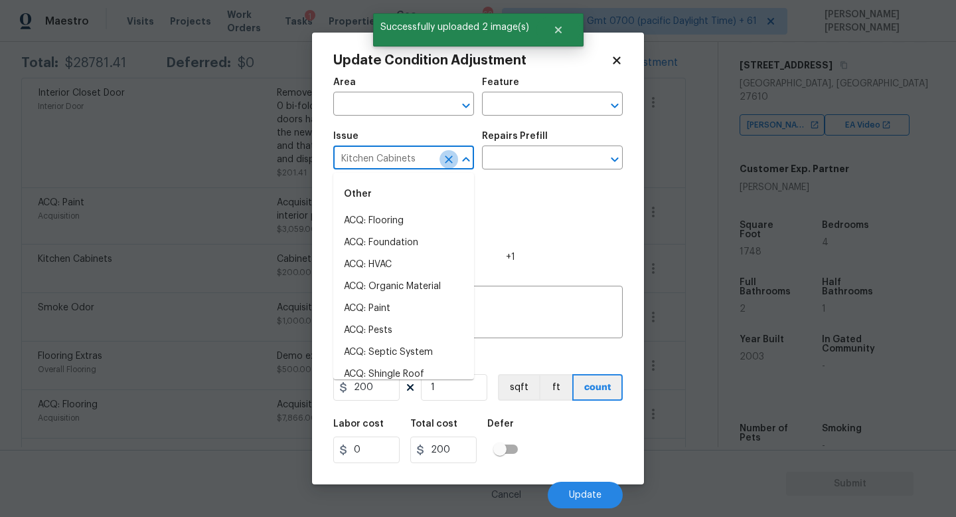
click at [444, 163] on icon "Clear" at bounding box center [448, 159] width 13 height 13
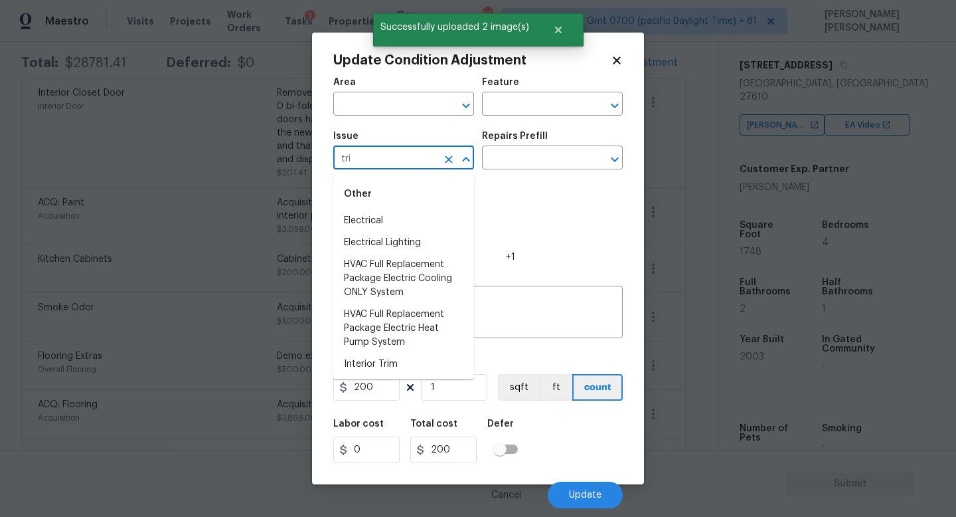
type input "trim"
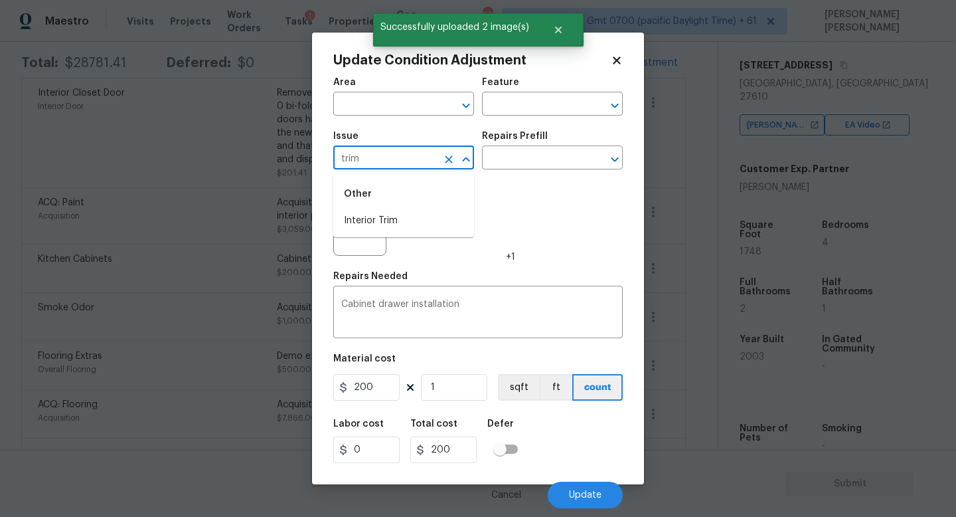
click at [414, 221] on li "Interior Trim" at bounding box center [403, 221] width 141 height 22
type input "Interior Trim"
click at [534, 147] on div "Repairs Prefill" at bounding box center [552, 139] width 141 height 17
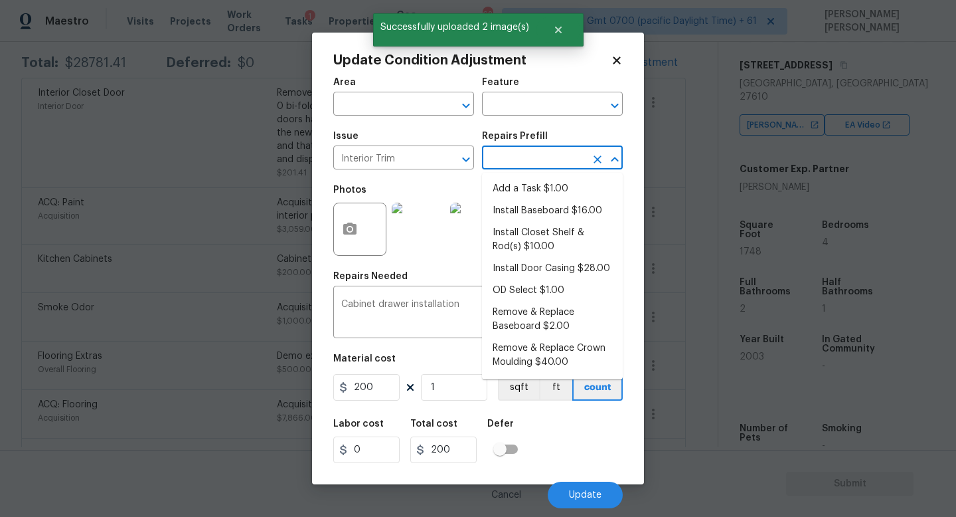
click at [527, 159] on input "text" at bounding box center [534, 159] width 104 height 21
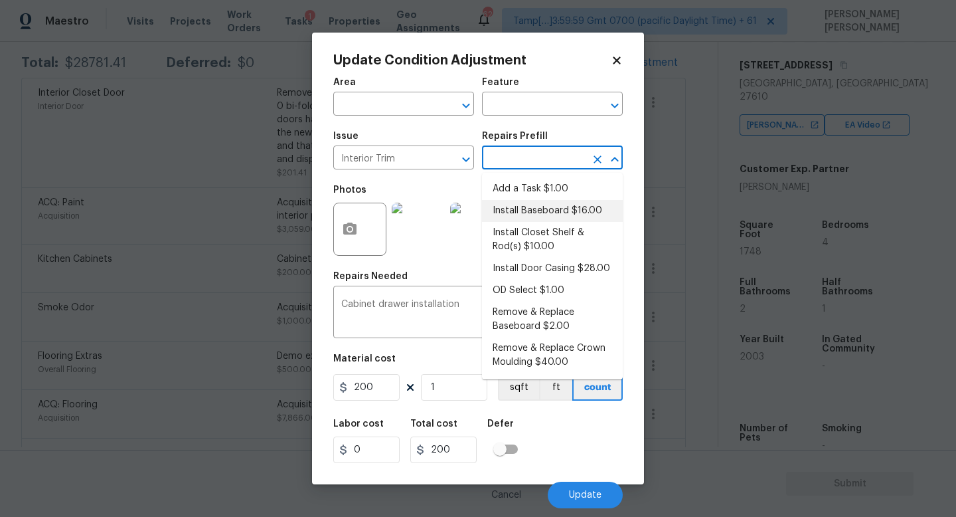
click at [537, 213] on li "Install Baseboard $16.00" at bounding box center [552, 211] width 141 height 22
type input "Interior Trim"
type input "16"
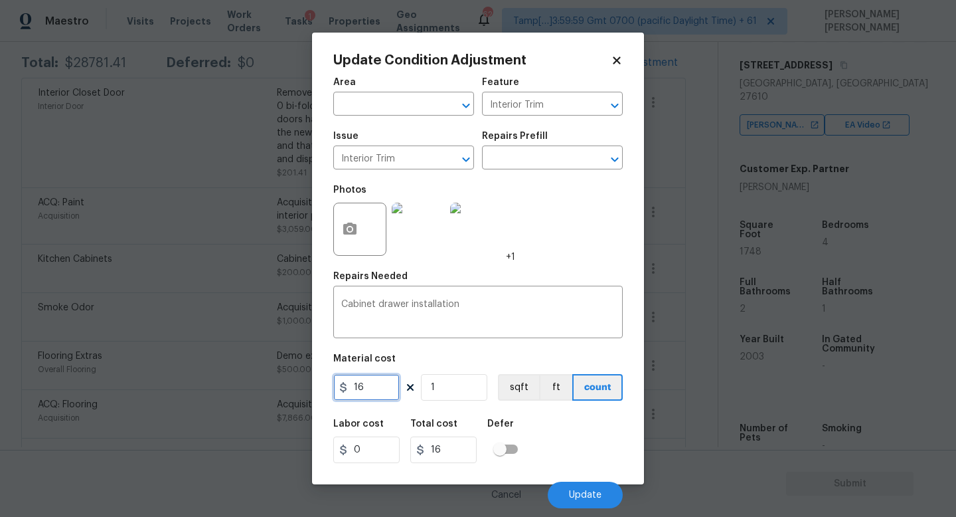
drag, startPoint x: 383, startPoint y: 393, endPoint x: 94, endPoint y: 336, distance: 294.5
click at [94, 336] on div "Update Condition Adjustment Area ​ Feature Interior Trim ​ Issue Interior Trim …" at bounding box center [478, 258] width 956 height 517
type input "200"
click at [585, 489] on button "Update" at bounding box center [585, 494] width 75 height 27
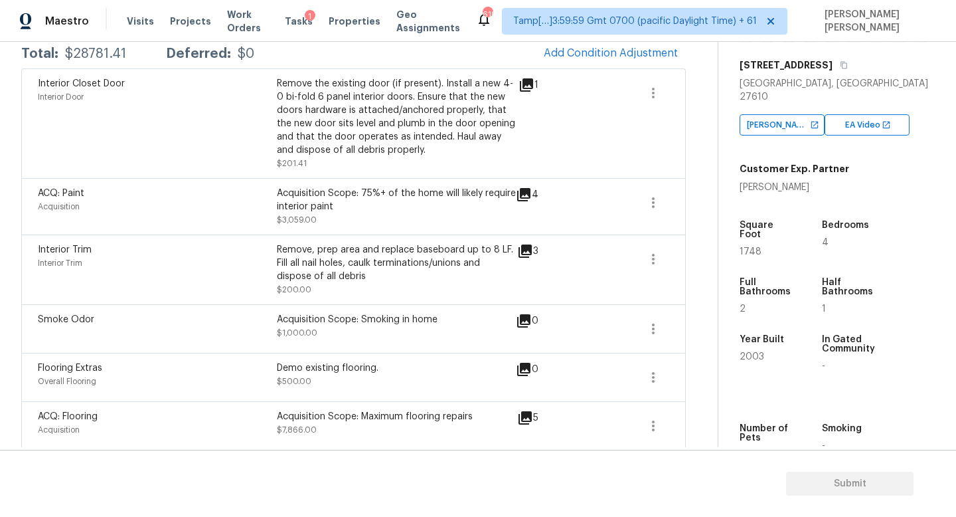
scroll to position [0, 0]
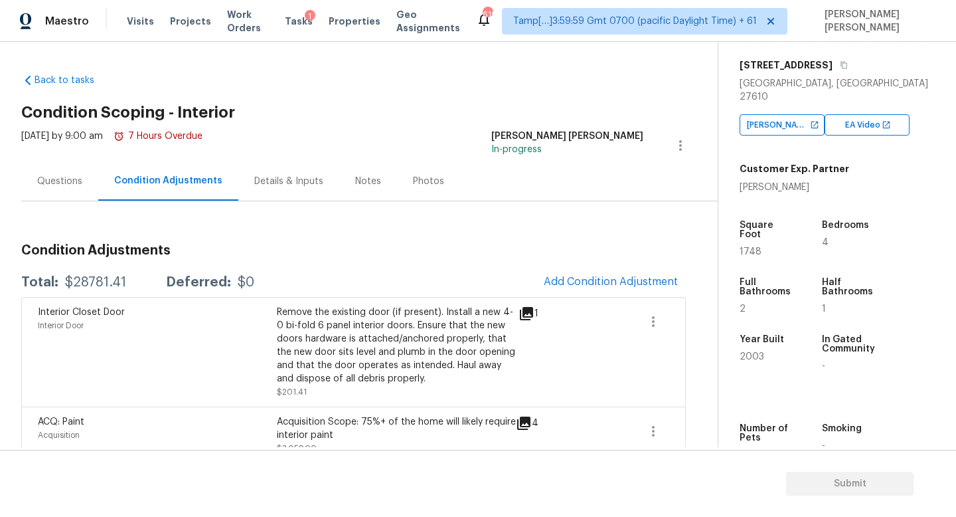
click at [75, 278] on div "$28781.41" at bounding box center [95, 282] width 61 height 13
copy div "$28781.41"
click at [58, 173] on div "Questions" at bounding box center [59, 180] width 77 height 39
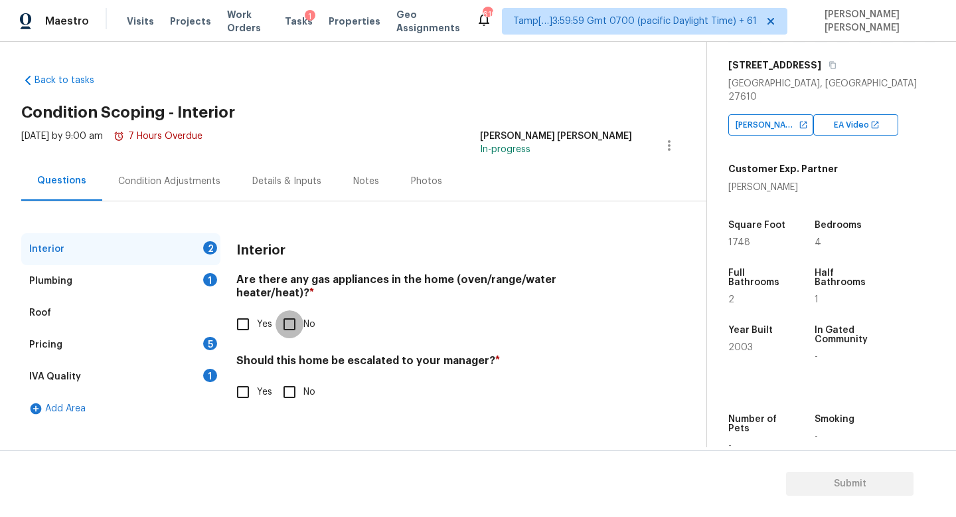
click at [287, 310] on input "No" at bounding box center [290, 324] width 28 height 28
checkbox input "true"
click at [248, 315] on input "Yes" at bounding box center [243, 324] width 28 height 28
checkbox input "true"
checkbox input "false"
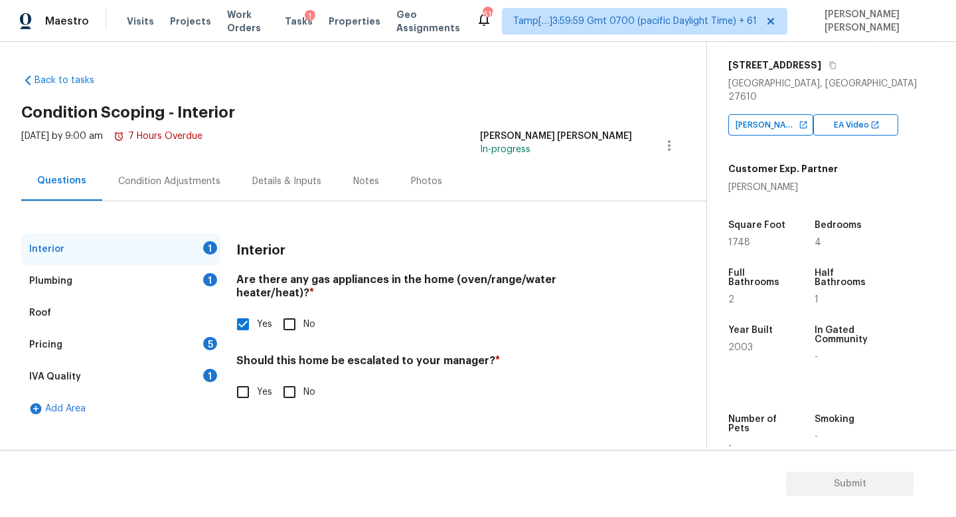
click at [296, 378] on input "No" at bounding box center [290, 392] width 28 height 28
checkbox input "true"
click at [189, 290] on div "Plumbing 1" at bounding box center [120, 281] width 199 height 32
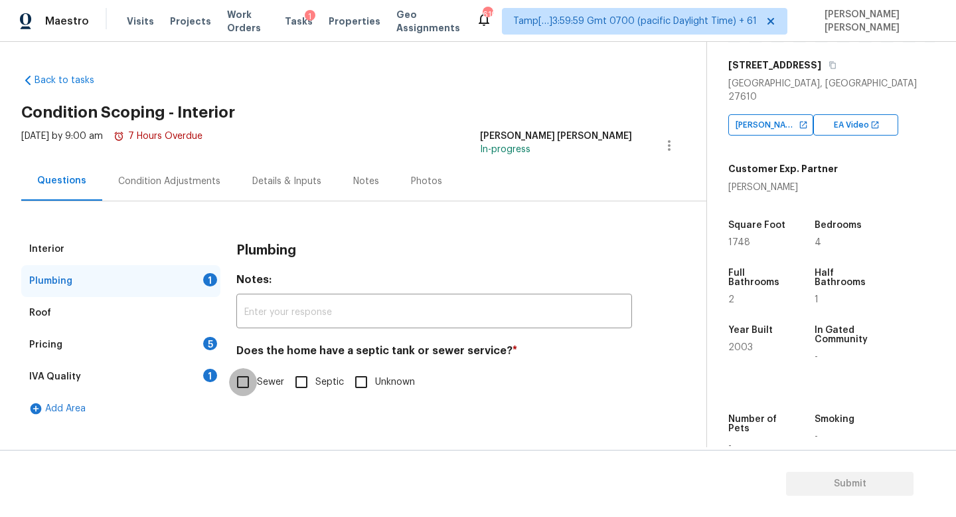
click at [236, 379] on input "Sewer" at bounding box center [243, 382] width 28 height 28
checkbox input "true"
click at [178, 342] on div "Pricing 5" at bounding box center [120, 345] width 199 height 32
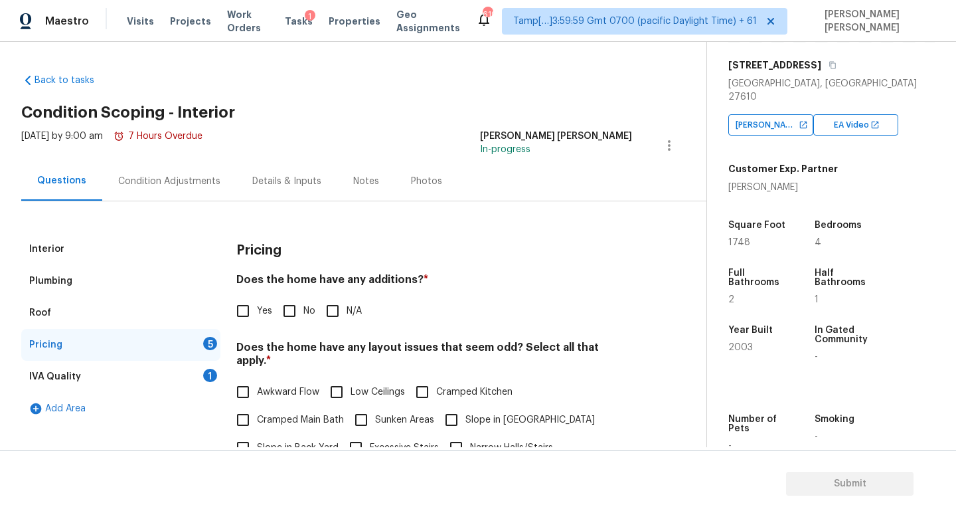
click at [299, 305] on input "No" at bounding box center [290, 311] width 28 height 28
checkbox input "true"
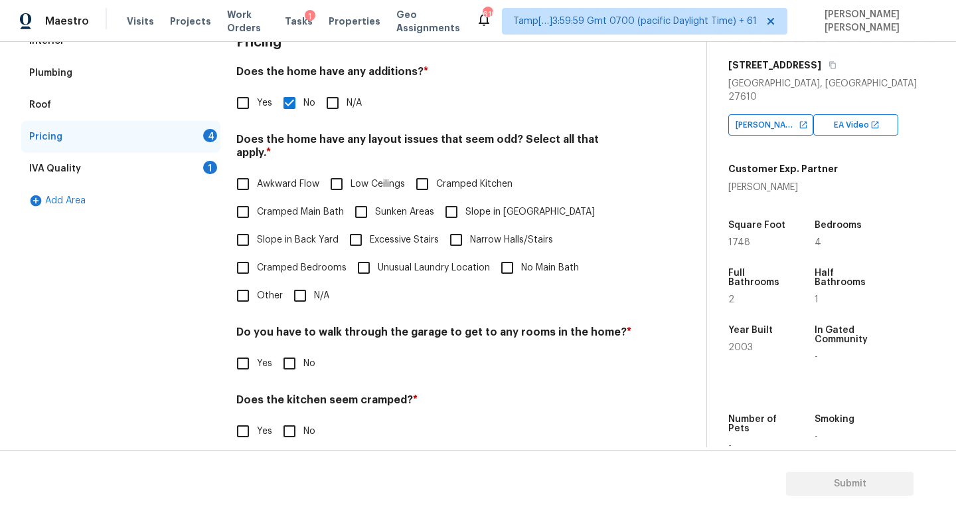
click at [300, 288] on input "N/A" at bounding box center [300, 296] width 28 height 28
checkbox input "true"
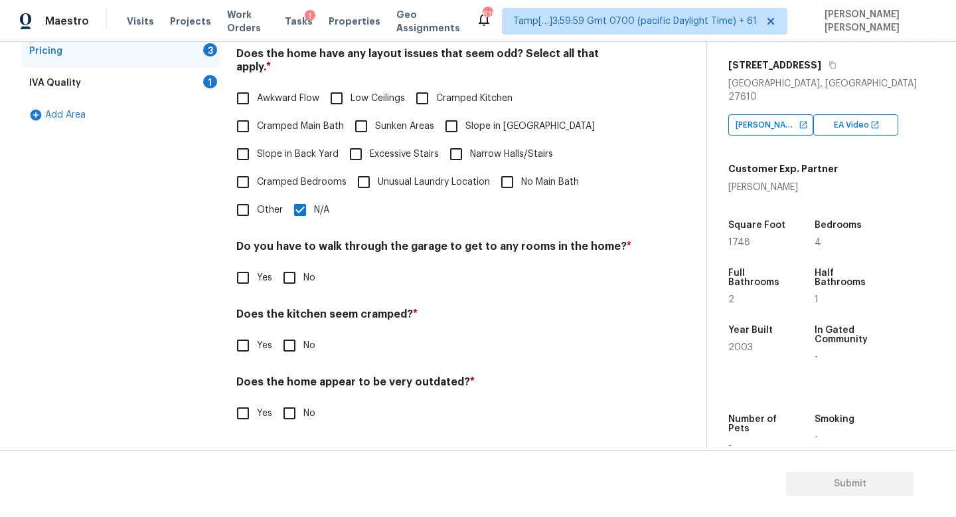
scroll to position [280, 0]
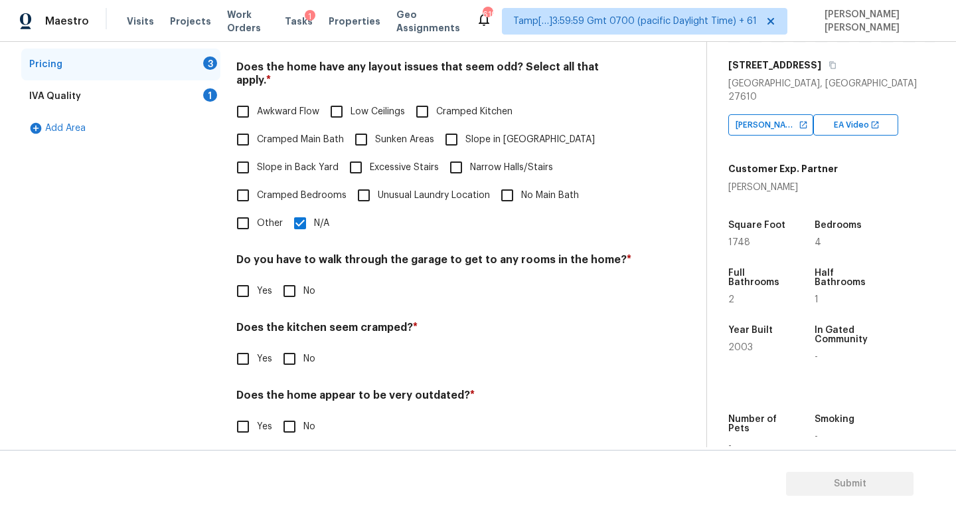
click at [290, 280] on input "No" at bounding box center [290, 291] width 28 height 28
checkbox input "true"
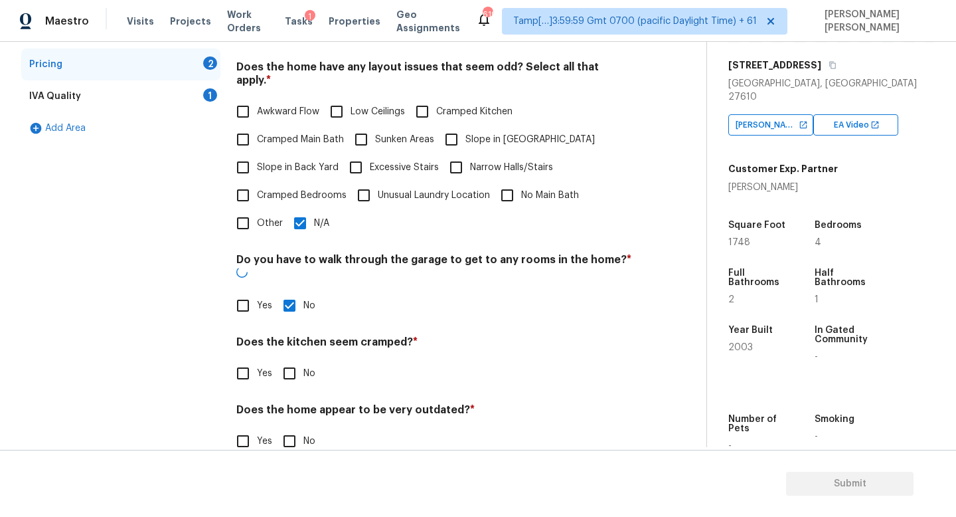
click at [295, 359] on input "No" at bounding box center [290, 373] width 28 height 28
checkbox input "true"
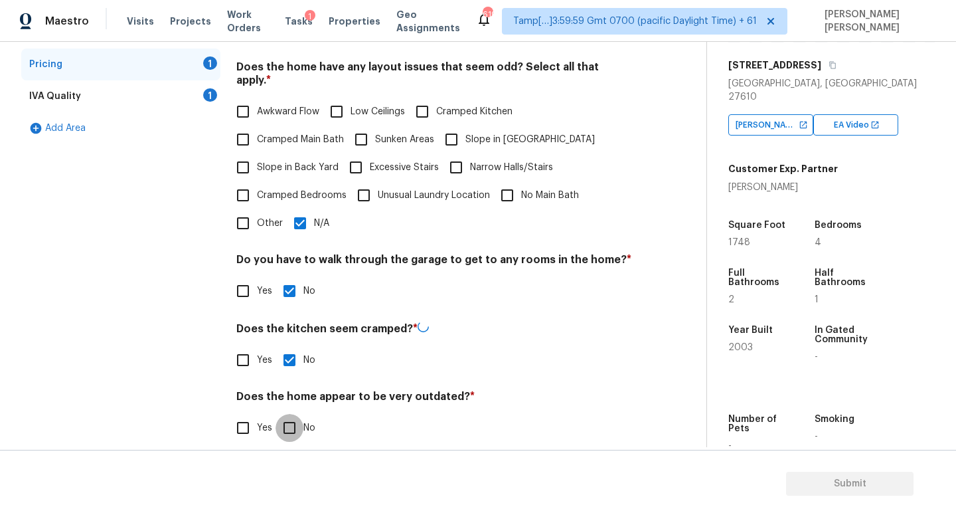
click at [295, 414] on input "No" at bounding box center [290, 428] width 28 height 28
checkbox input "true"
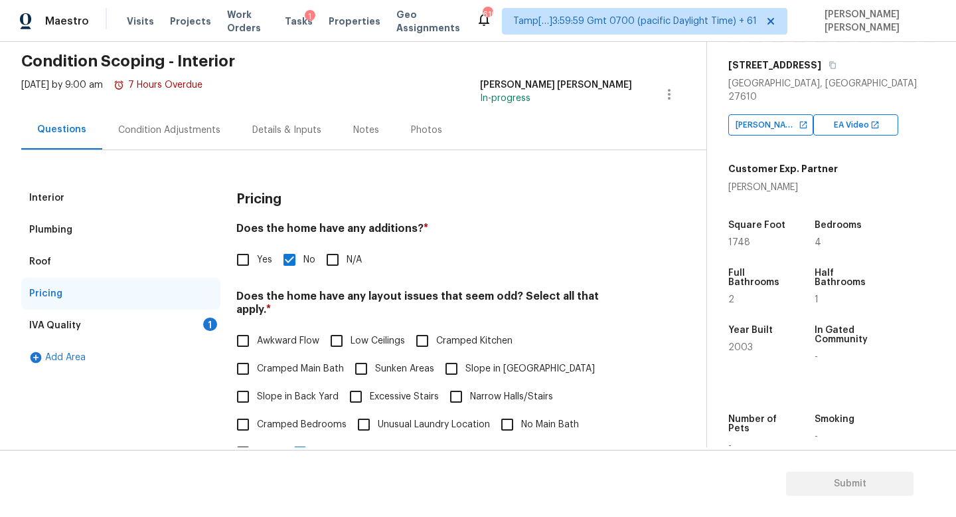
scroll to position [45, 0]
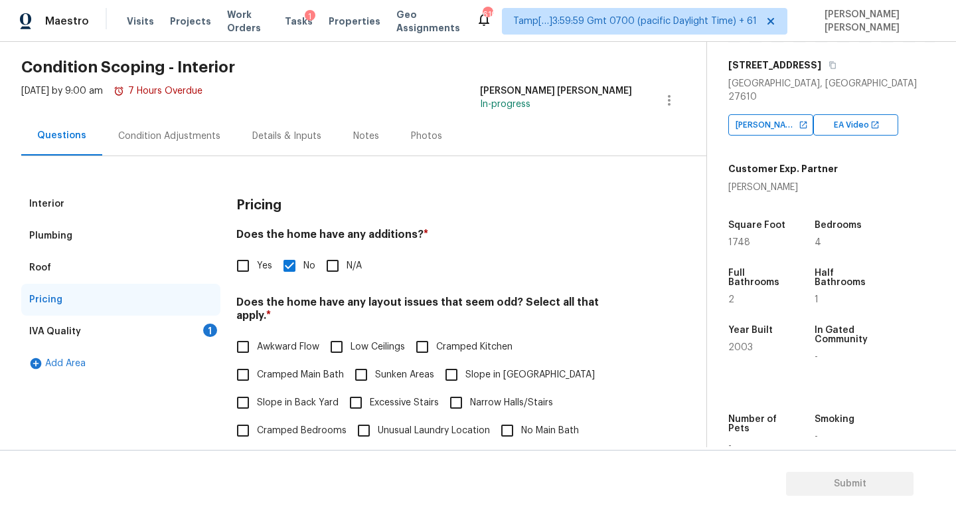
click at [172, 335] on div "IVA Quality 1" at bounding box center [120, 331] width 199 height 32
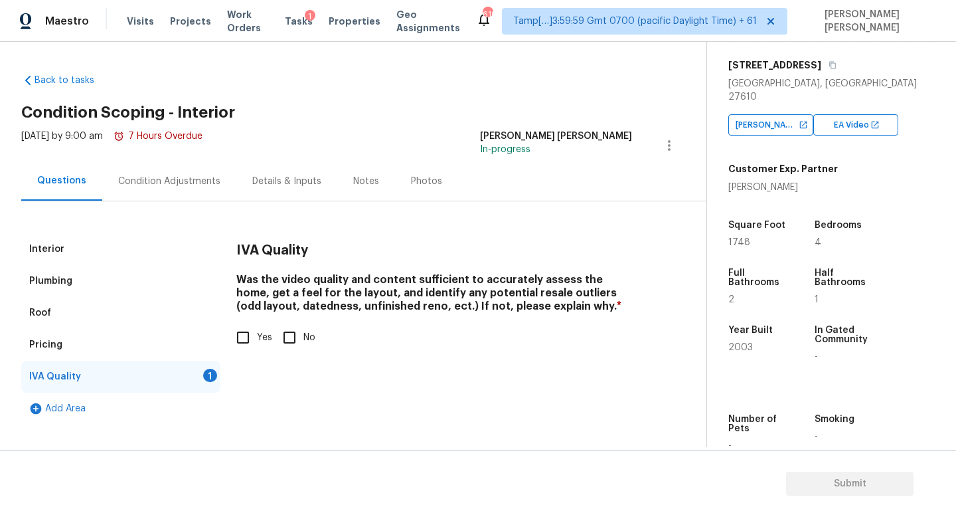
scroll to position [0, 0]
click at [246, 329] on input "Yes" at bounding box center [243, 337] width 28 height 28
checkbox input "true"
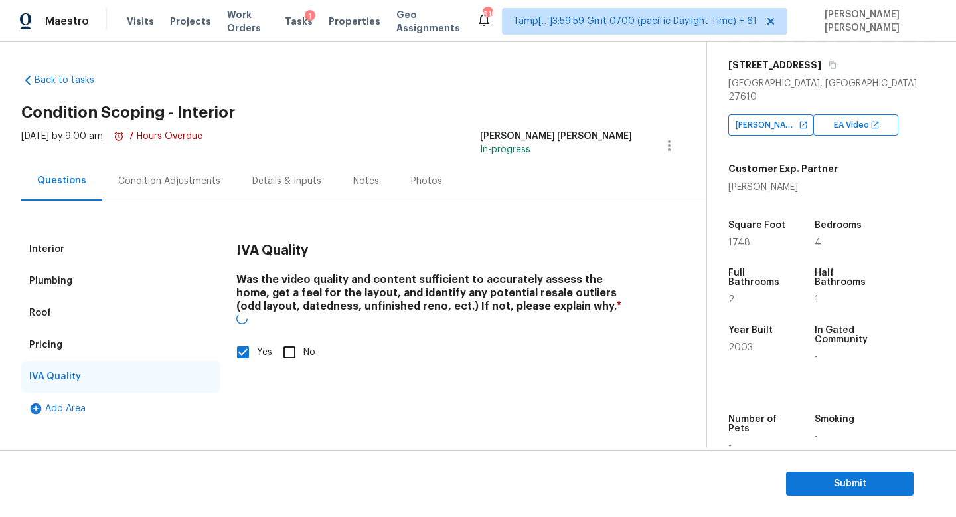
click at [170, 153] on div "Wed, Aug 20 2025 by 9:00 am 7 Hours Overdue" at bounding box center [111, 145] width 181 height 32
click at [177, 193] on div "Condition Adjustments" at bounding box center [169, 180] width 134 height 39
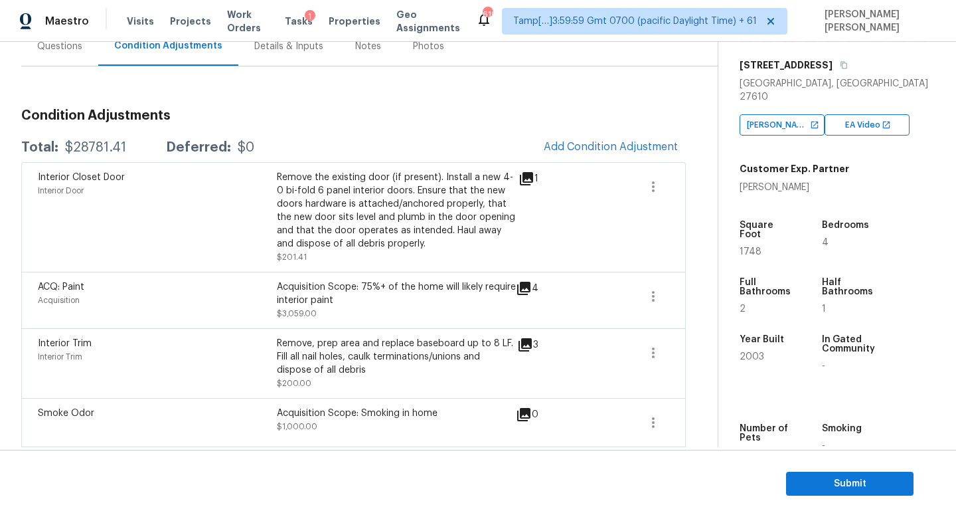
scroll to position [132, 0]
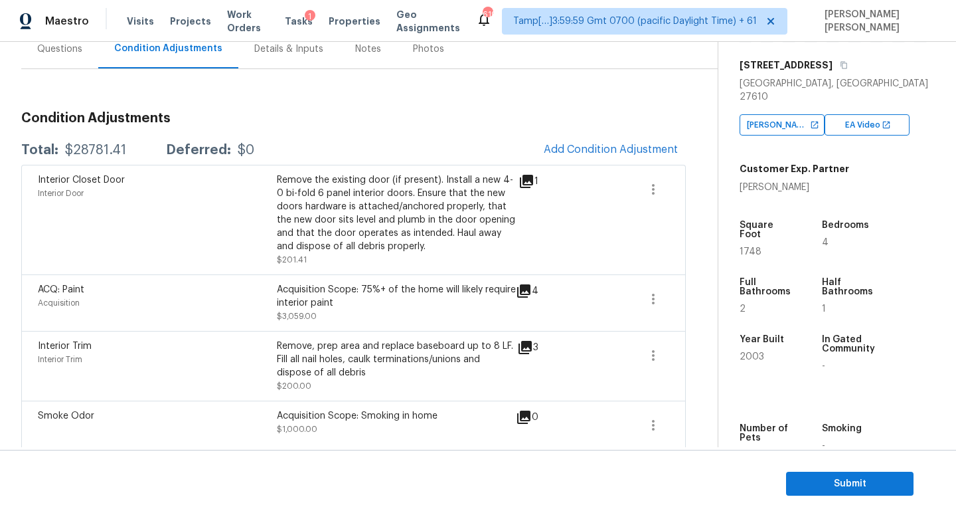
click at [94, 147] on div "$28781.41" at bounding box center [95, 149] width 61 height 13
copy div "$28781.41"
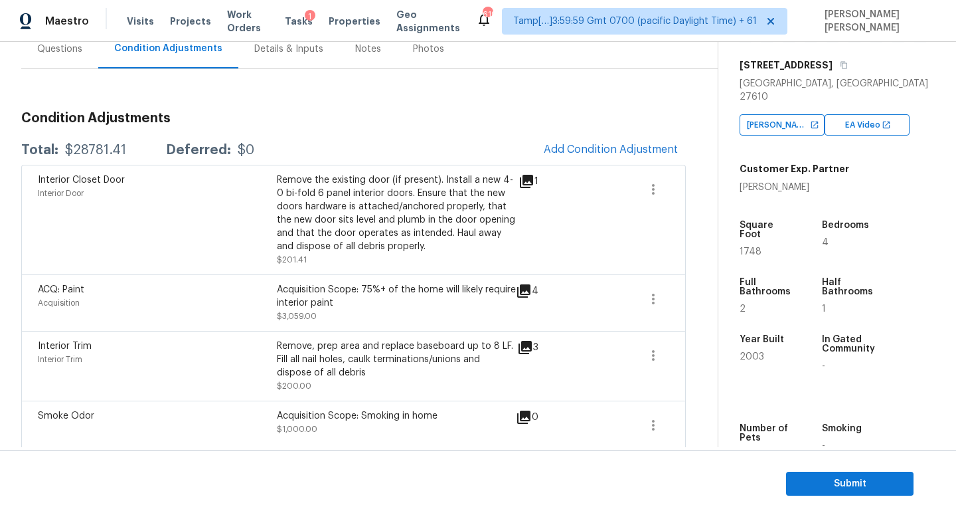
click at [349, 124] on h3 "Condition Adjustments" at bounding box center [353, 118] width 665 height 13
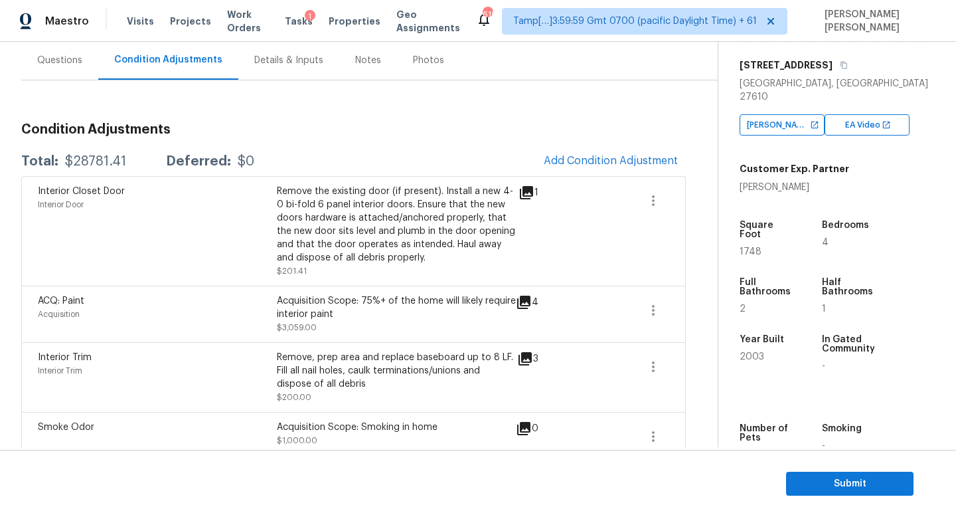
scroll to position [124, 0]
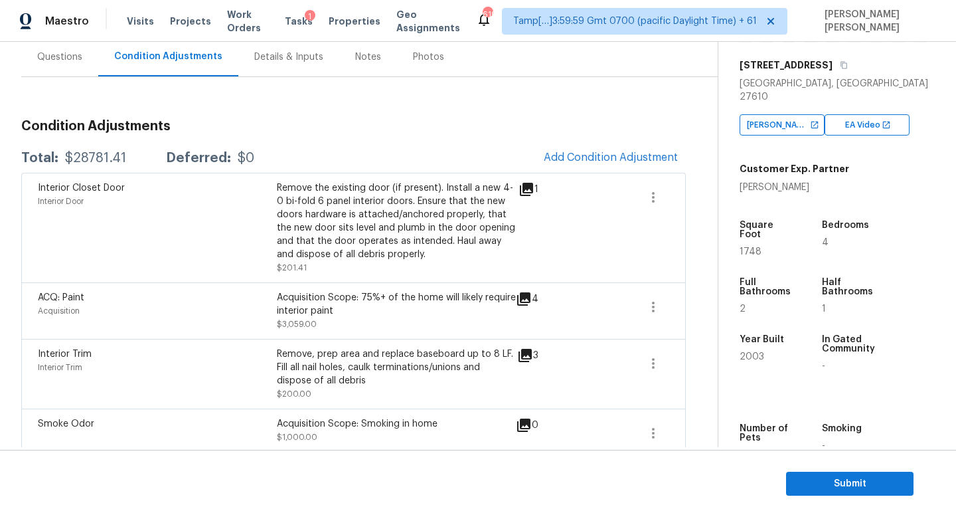
click at [48, 76] on div "Questions" at bounding box center [59, 56] width 77 height 39
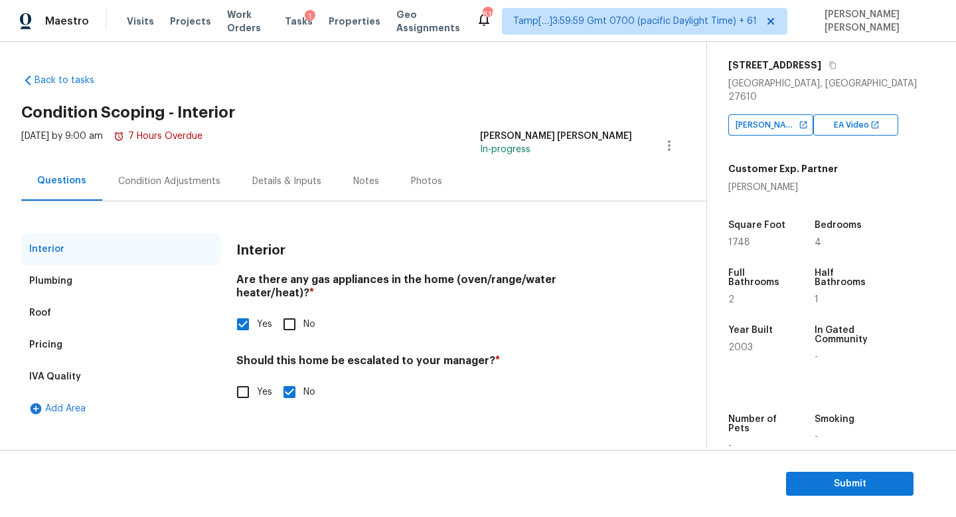
click at [147, 203] on div "Interior Plumbing Roof Pricing IVA Quality Add Area Interior Are there any gas …" at bounding box center [347, 312] width 653 height 223
click at [162, 179] on div "Condition Adjustments" at bounding box center [169, 181] width 102 height 13
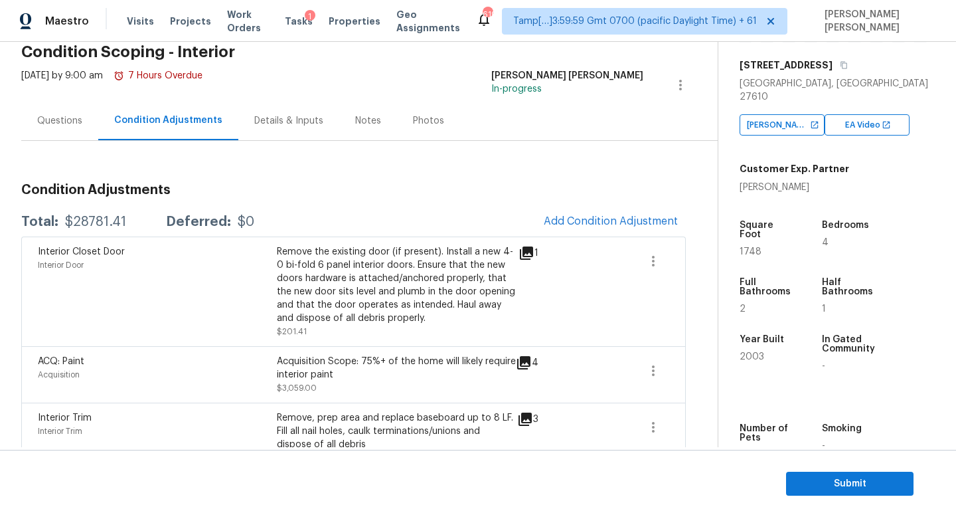
scroll to position [65, 0]
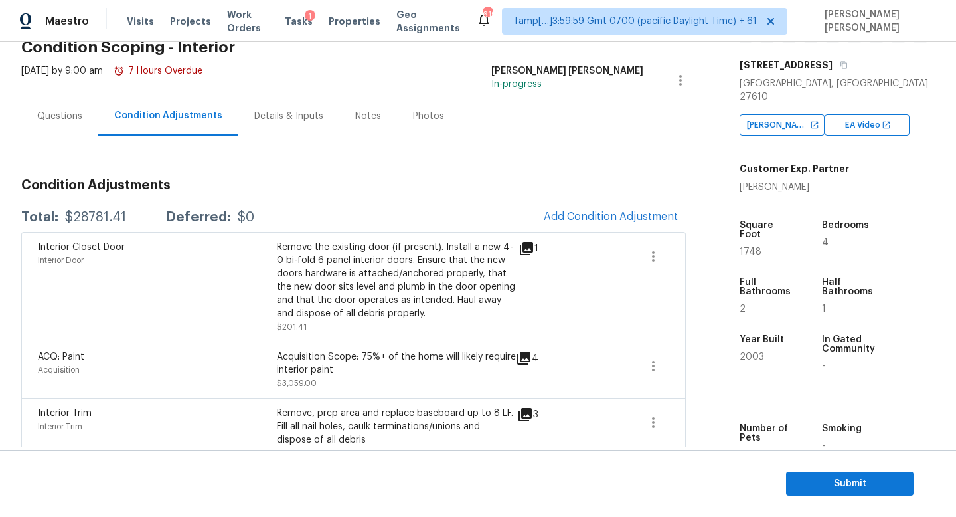
click at [371, 250] on div "Remove the existing door (if present). Install a new 4-0 bi-fold 6 panel interi…" at bounding box center [396, 280] width 239 height 80
click at [98, 216] on div "$28781.41" at bounding box center [95, 217] width 61 height 13
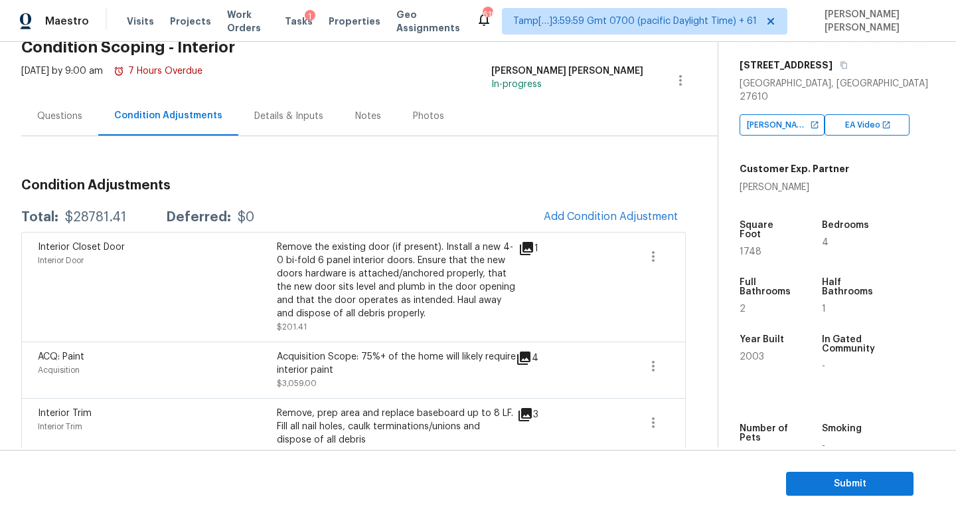
click at [98, 216] on div "$28781.41" at bounding box center [95, 217] width 61 height 13
copy div "$28781.41"
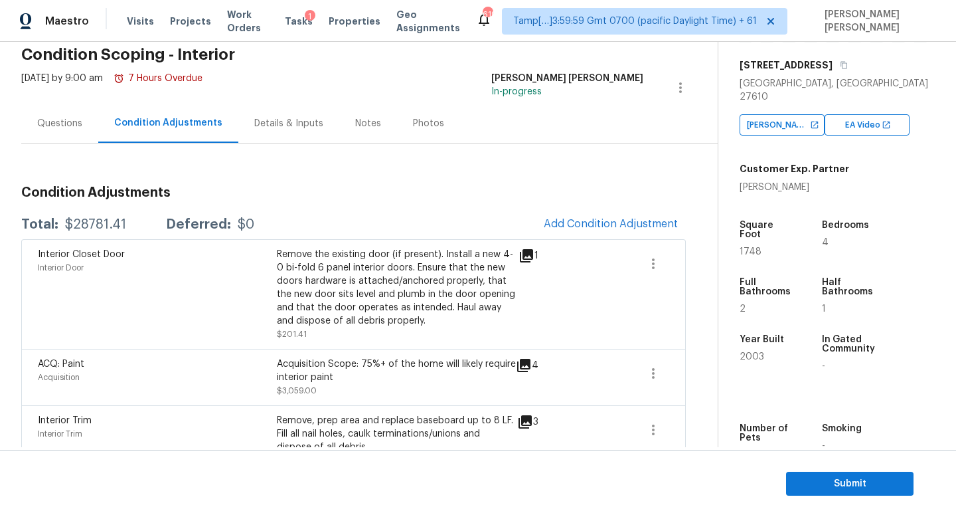
click at [59, 107] on div "Questions" at bounding box center [59, 123] width 77 height 39
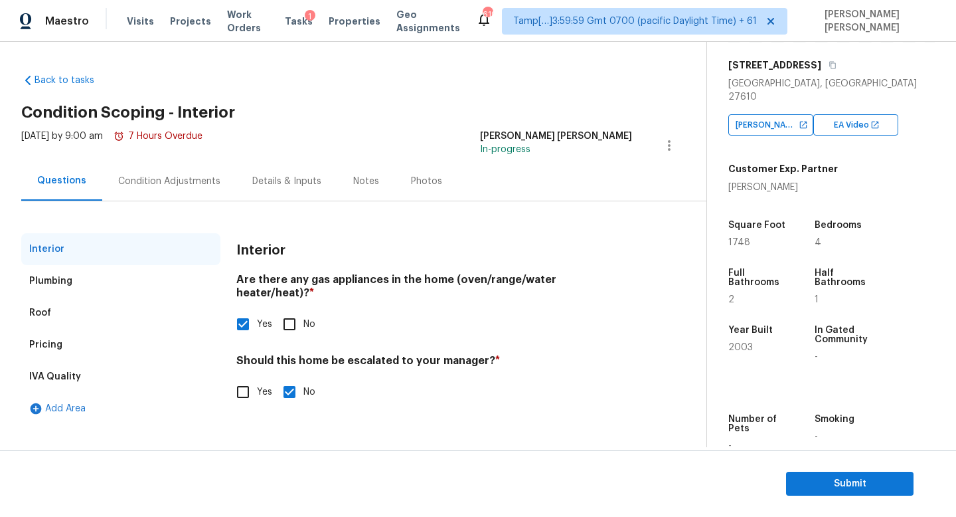
click at [169, 167] on div "Condition Adjustments" at bounding box center [169, 180] width 134 height 39
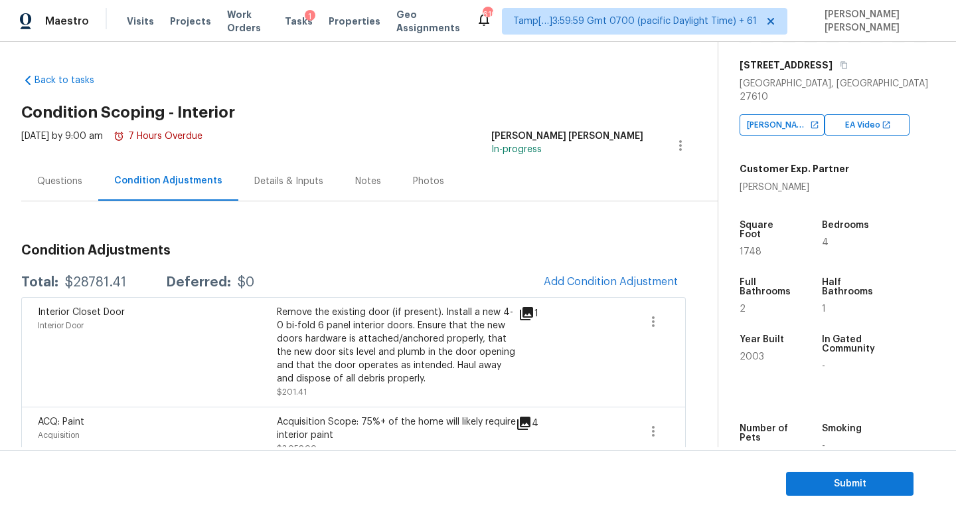
click at [417, 248] on h3 "Condition Adjustments" at bounding box center [353, 250] width 665 height 13
click at [817, 477] on span "Submit" at bounding box center [850, 483] width 106 height 17
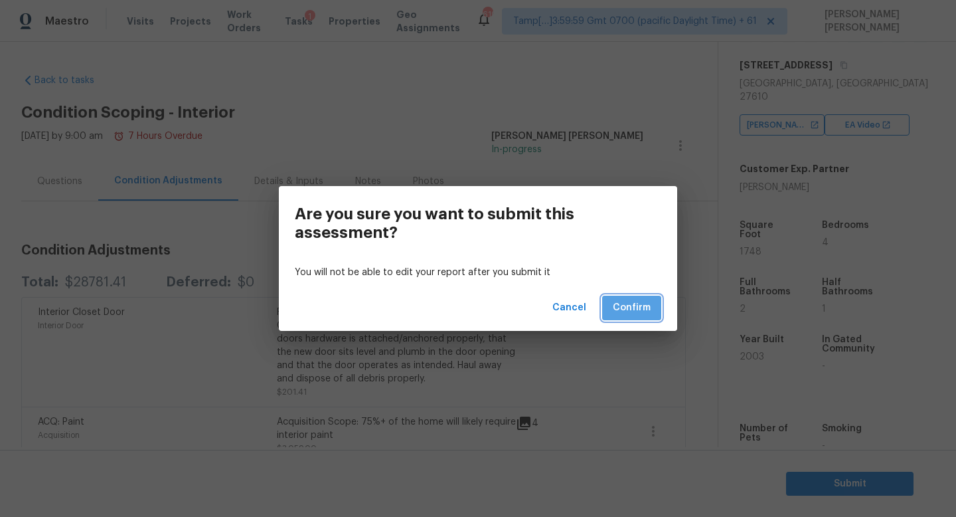
click at [633, 313] on span "Confirm" at bounding box center [632, 308] width 38 height 17
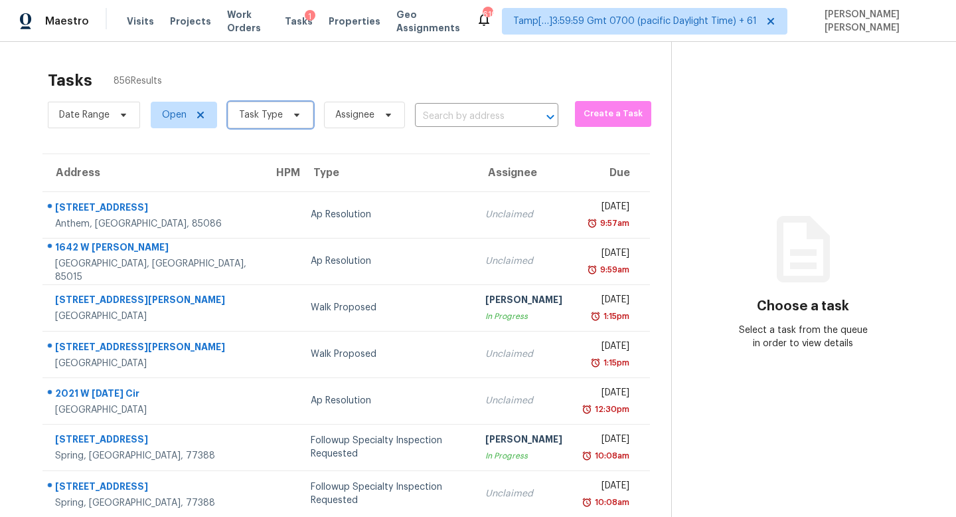
click at [278, 124] on span "Task Type" at bounding box center [271, 115] width 86 height 27
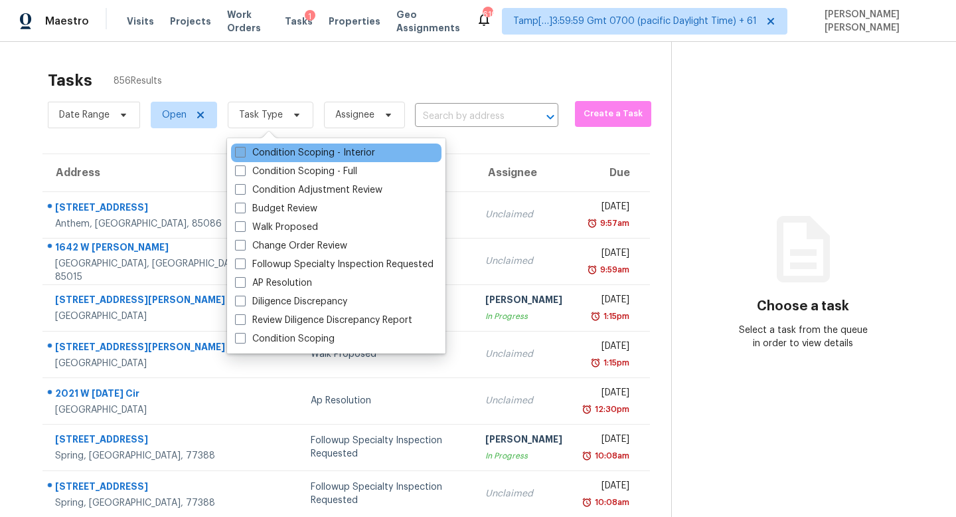
click at [266, 151] on label "Condition Scoping - Interior" at bounding box center [305, 152] width 140 height 13
click at [244, 151] on input "Condition Scoping - Interior" at bounding box center [239, 150] width 9 height 9
checkbox input "true"
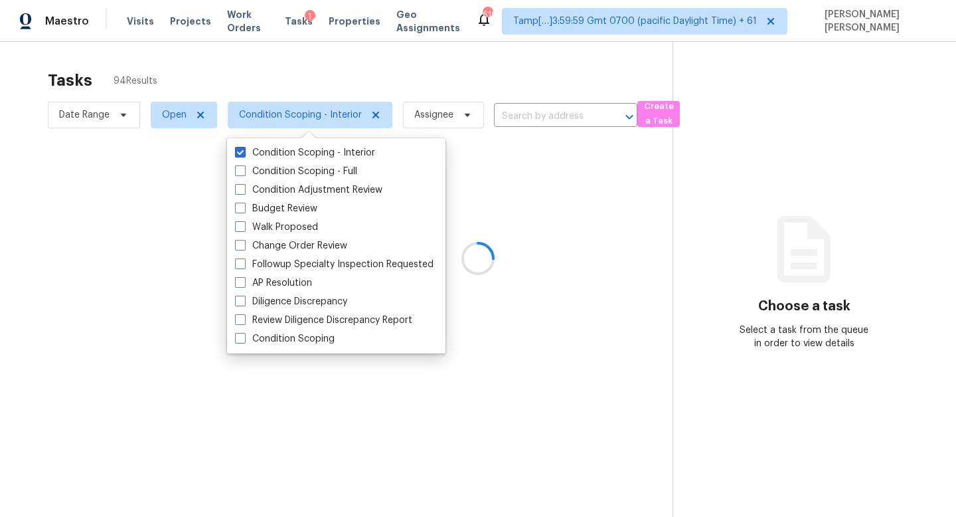
click at [317, 74] on div at bounding box center [478, 258] width 956 height 517
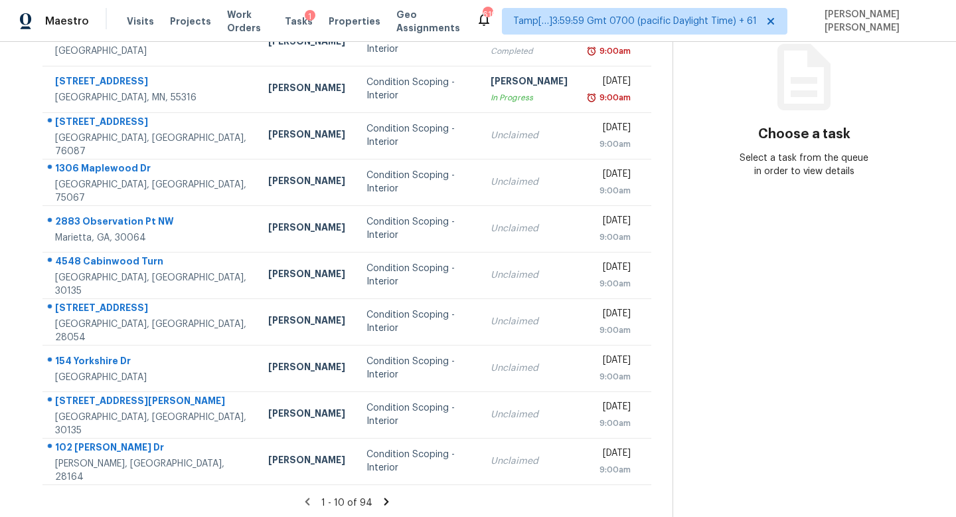
scroll to position [175, 0]
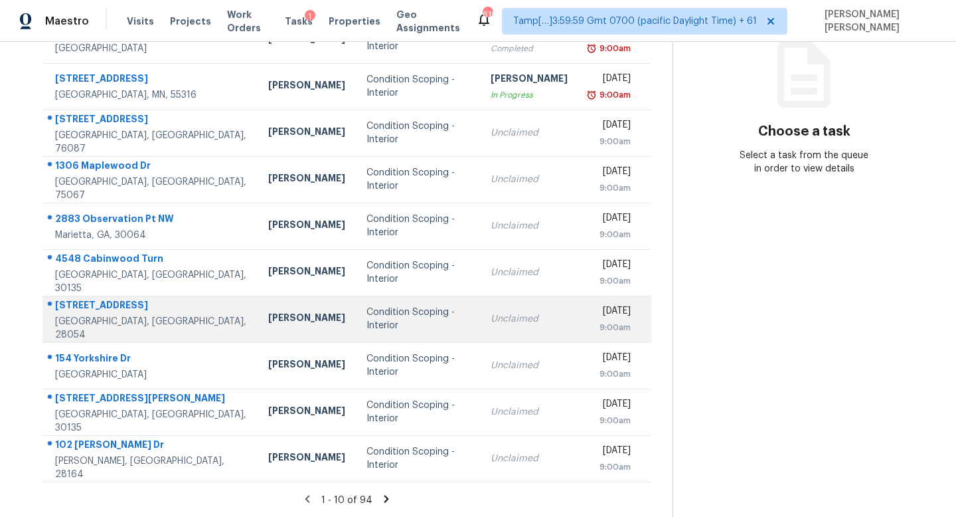
click at [420, 329] on td "Condition Scoping - Interior" at bounding box center [418, 319] width 124 height 46
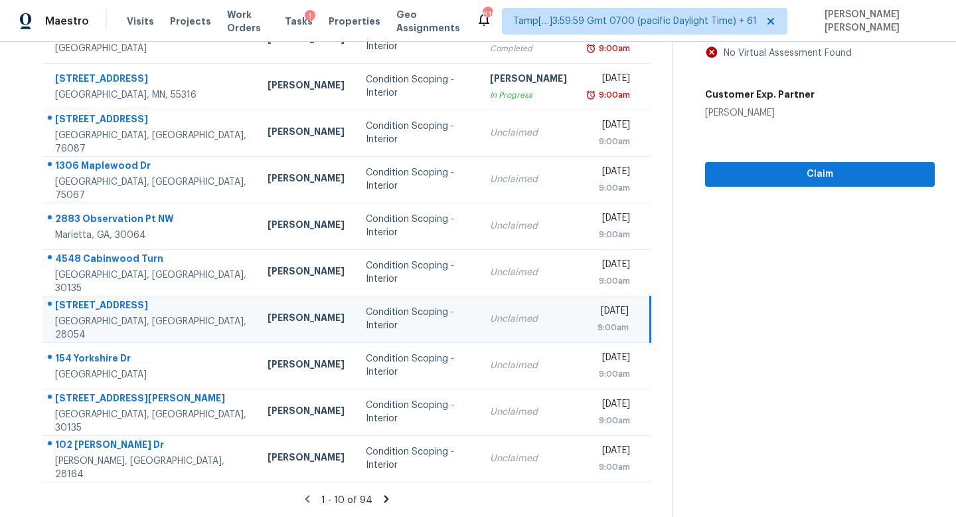
scroll to position [0, 0]
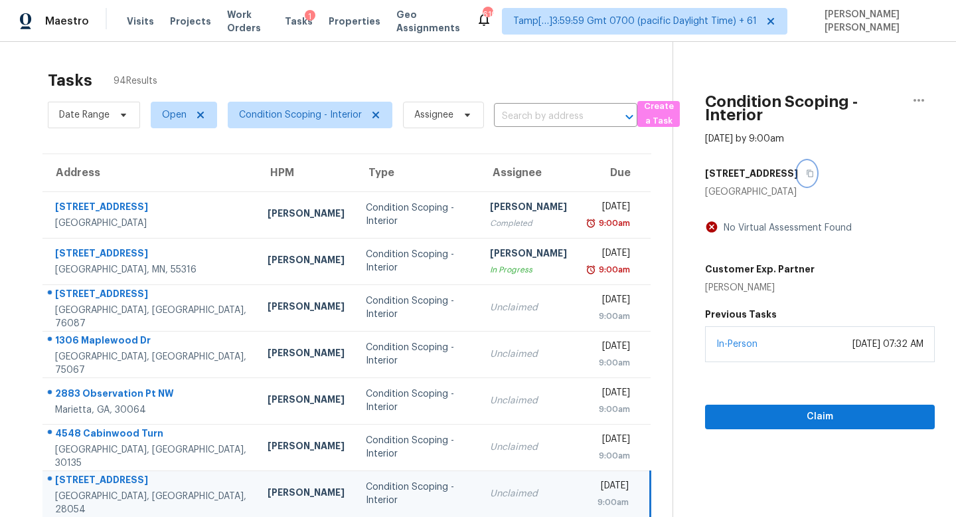
click at [798, 165] on button "button" at bounding box center [807, 173] width 18 height 24
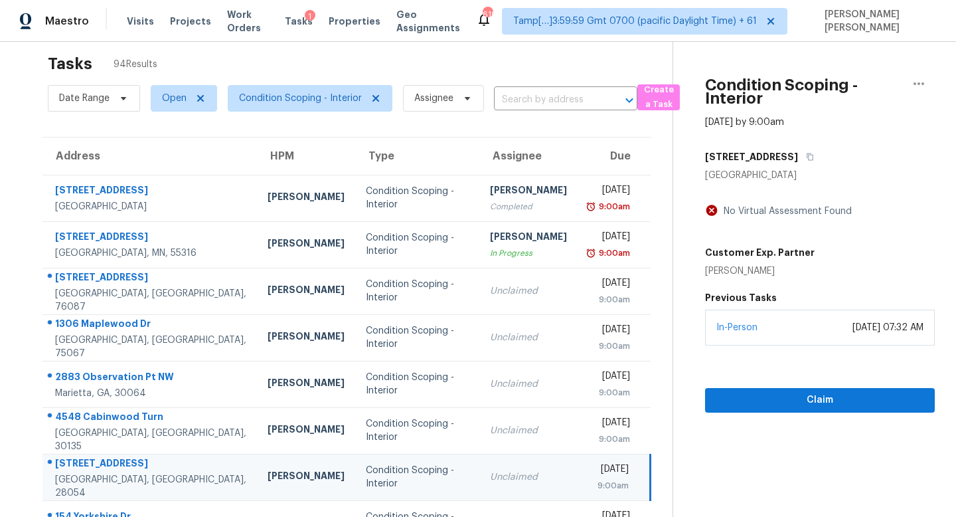
scroll to position [17, 0]
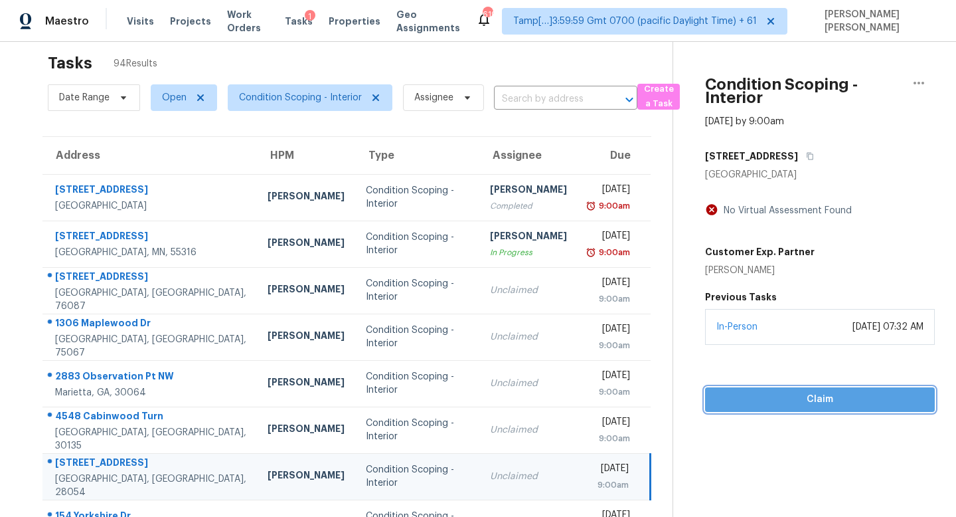
click at [783, 408] on button "Claim" at bounding box center [820, 399] width 230 height 25
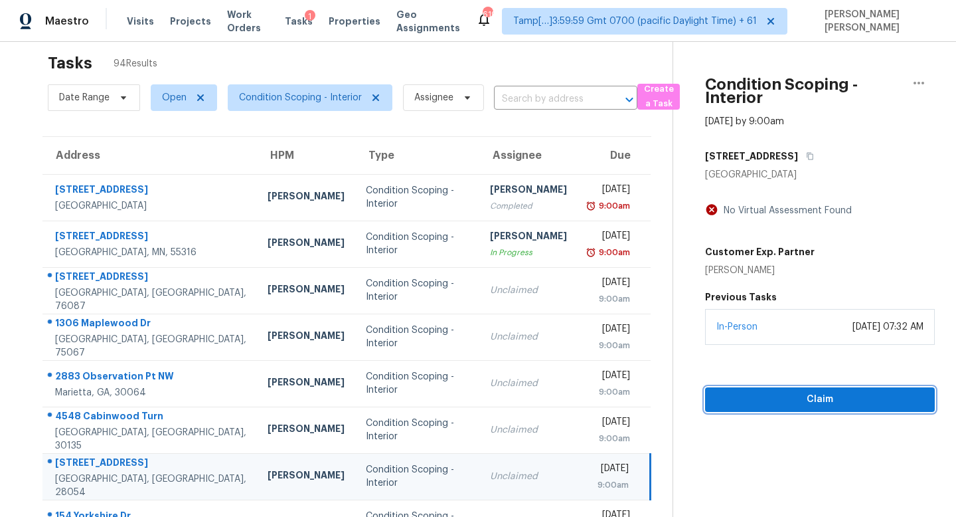
click at [742, 402] on span "Claim" at bounding box center [820, 399] width 209 height 17
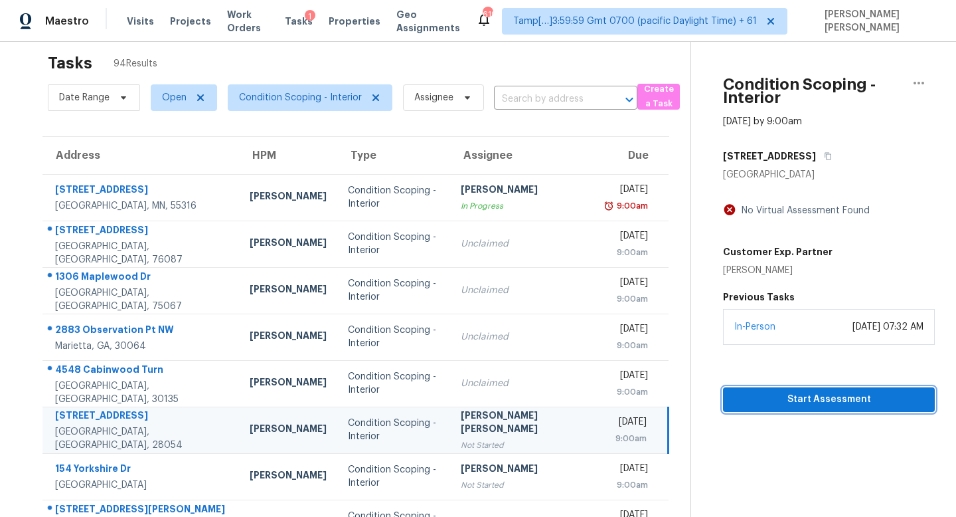
click at [771, 407] on span "Start Assessment" at bounding box center [829, 399] width 191 height 17
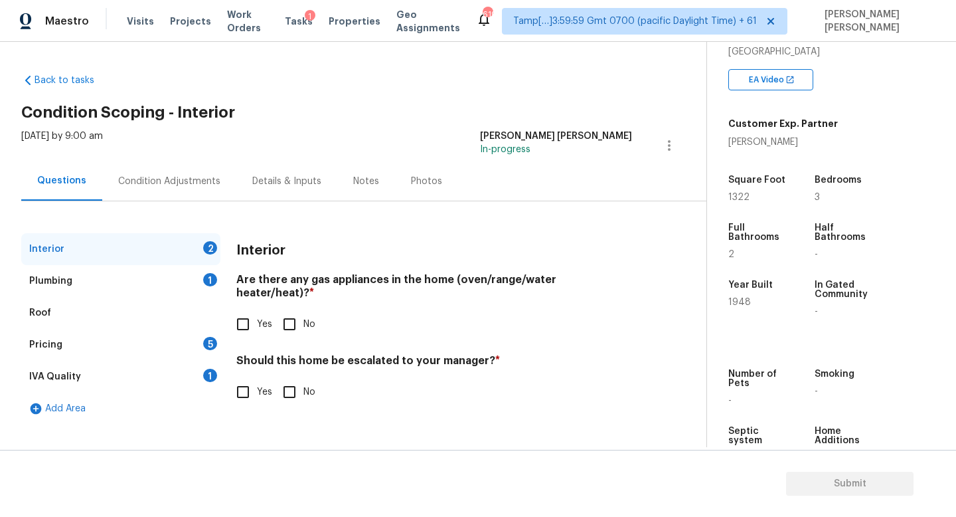
scroll to position [254, 0]
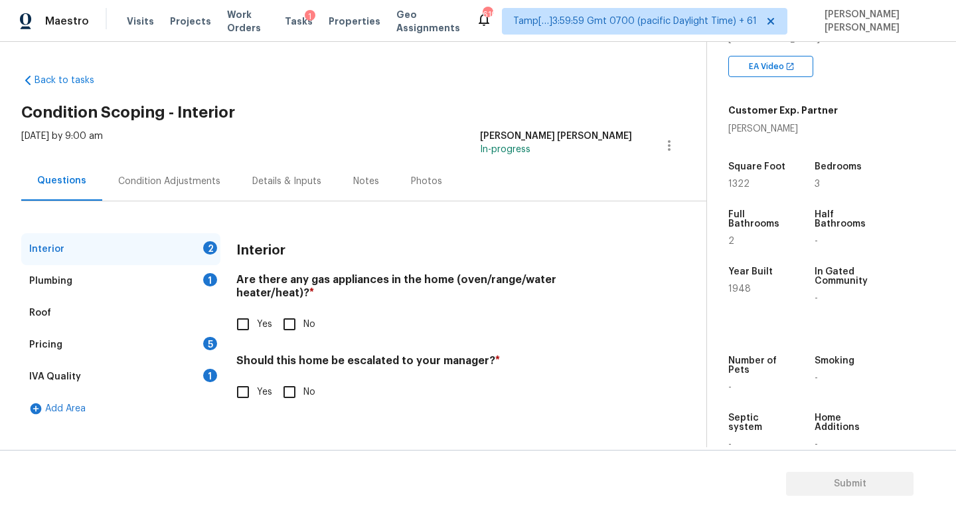
click at [380, 97] on div "Back to tasks Condition Scoping - Interior Thu, Aug 21 2025 by 9:00 am Jishnu M…" at bounding box center [363, 245] width 685 height 365
click at [163, 267] on div "Plumbing 1" at bounding box center [120, 281] width 199 height 32
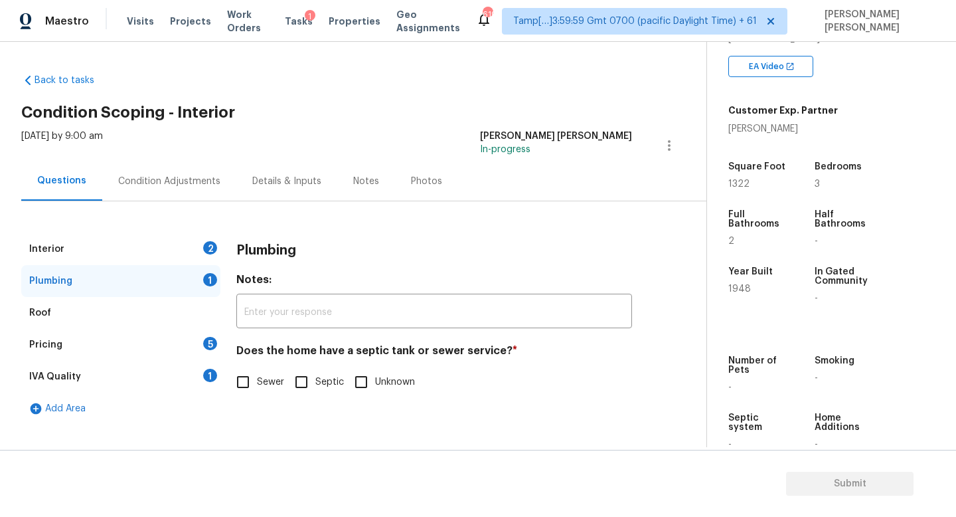
click at [190, 238] on div "Interior 2" at bounding box center [120, 249] width 199 height 32
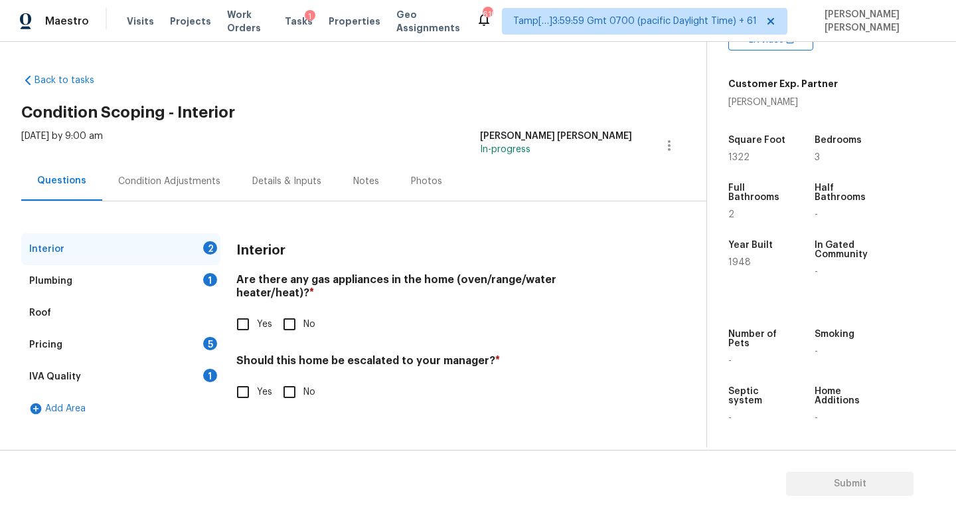
scroll to position [282, 0]
click at [237, 310] on input "Yes" at bounding box center [243, 324] width 28 height 28
checkbox input "true"
click at [96, 345] on div "Pricing 5" at bounding box center [120, 345] width 199 height 32
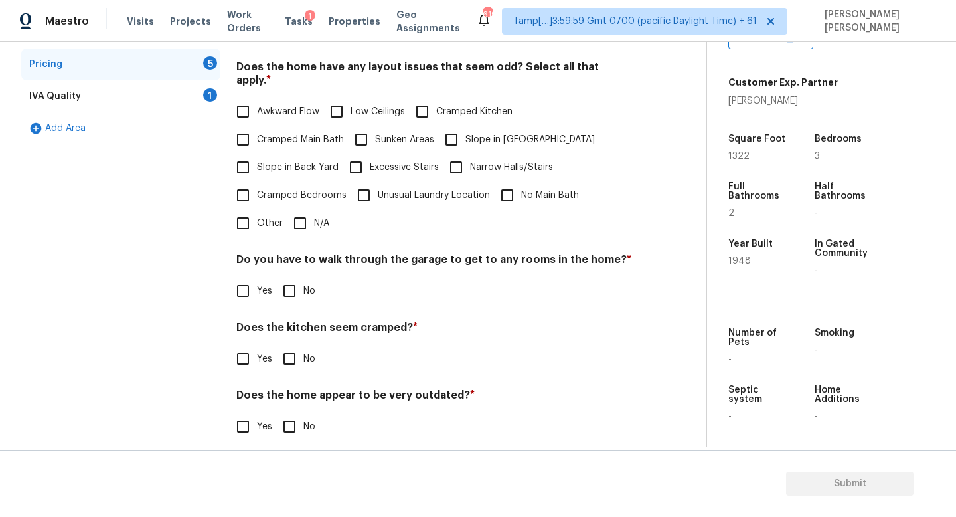
scroll to position [237, 0]
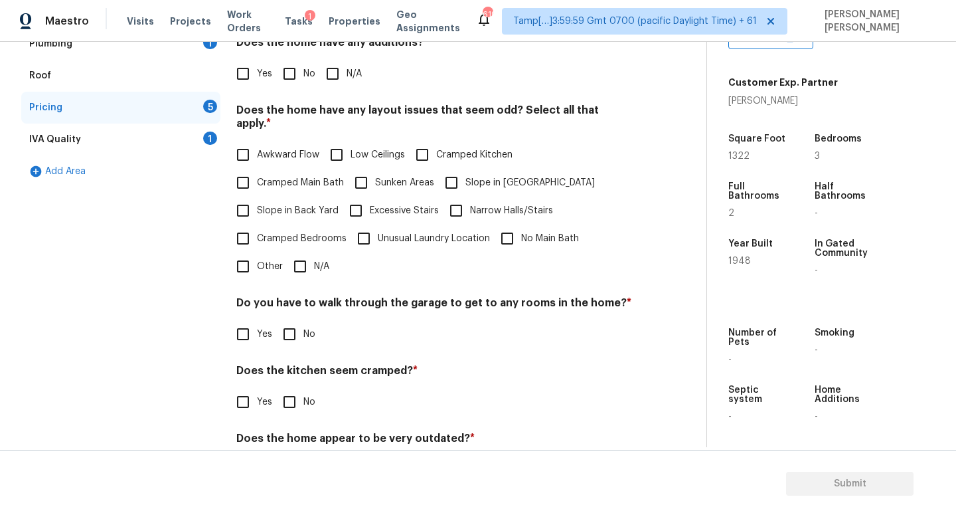
click at [252, 224] on input "Cramped Bedrooms" at bounding box center [243, 238] width 28 height 28
checkbox input "true"
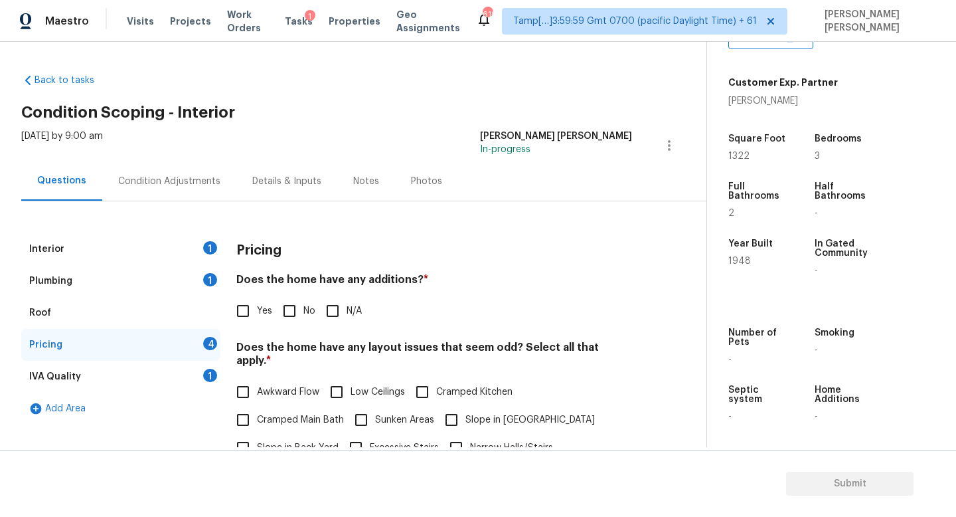
click at [292, 312] on input "No" at bounding box center [290, 311] width 28 height 28
checkbox input "true"
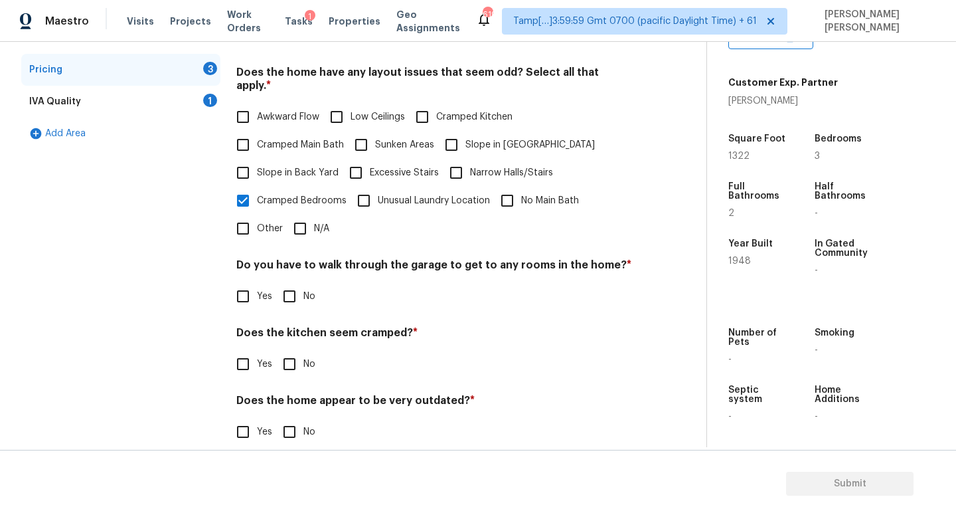
scroll to position [280, 0]
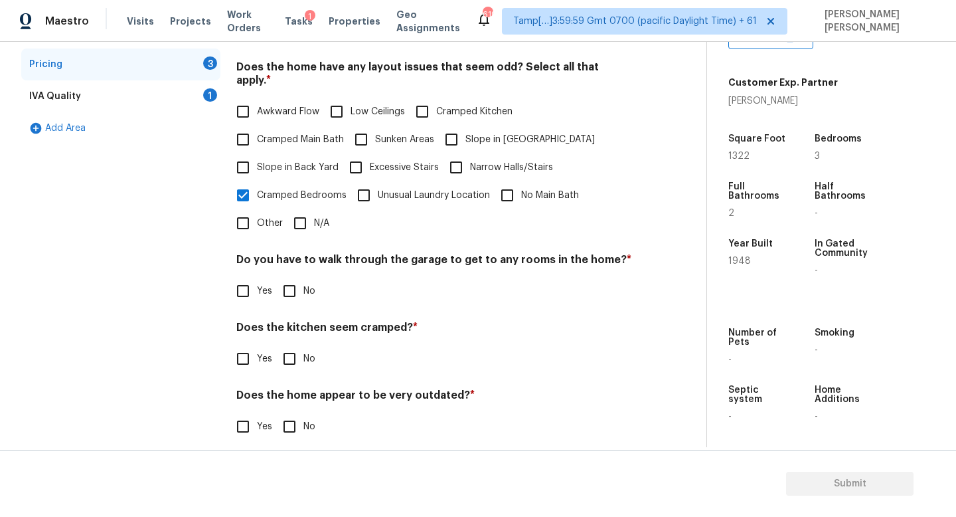
click at [280, 253] on h4 "Do you have to walk through the garage to get to any rooms in the home? *" at bounding box center [434, 262] width 396 height 19
click at [288, 282] on input "No" at bounding box center [290, 291] width 28 height 28
checkbox input "true"
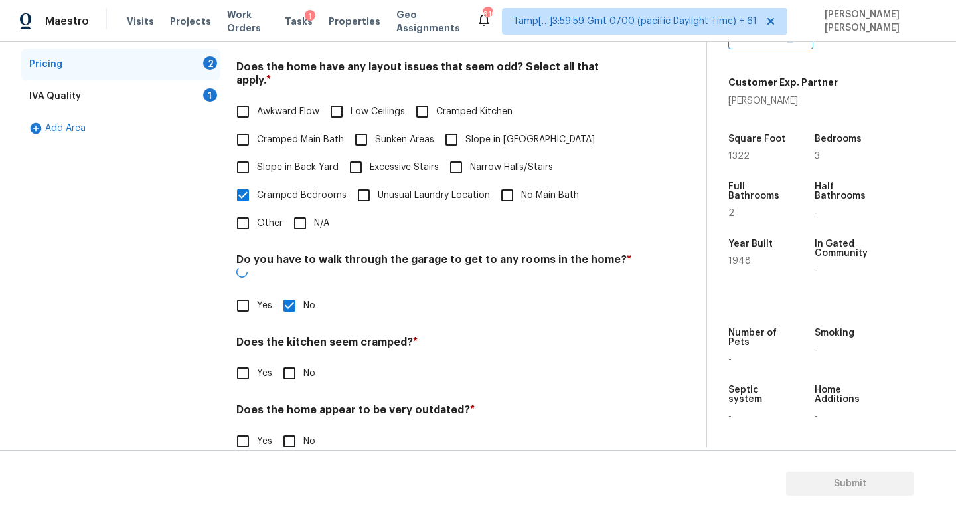
click at [292, 403] on h4 "Does the home appear to be very outdated? *" at bounding box center [434, 412] width 396 height 19
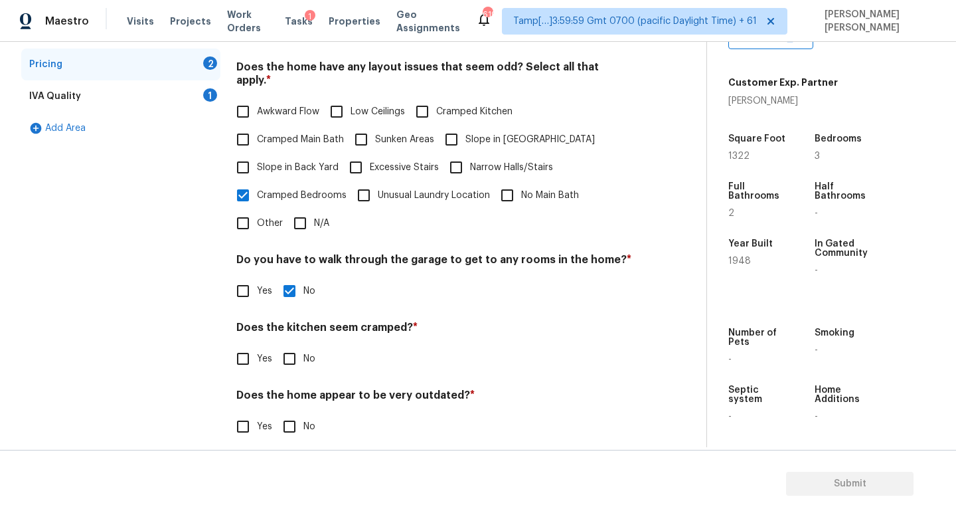
click at [292, 388] on h4 "Does the home appear to be very outdated? *" at bounding box center [434, 397] width 396 height 19
click at [291, 345] on input "No" at bounding box center [290, 359] width 28 height 28
checkbox input "true"
click at [299, 429] on div "Pricing Does the home have any additions? * Yes No N/A Does the home have any l…" at bounding box center [434, 205] width 396 height 505
click at [292, 412] on input "No" at bounding box center [290, 426] width 28 height 28
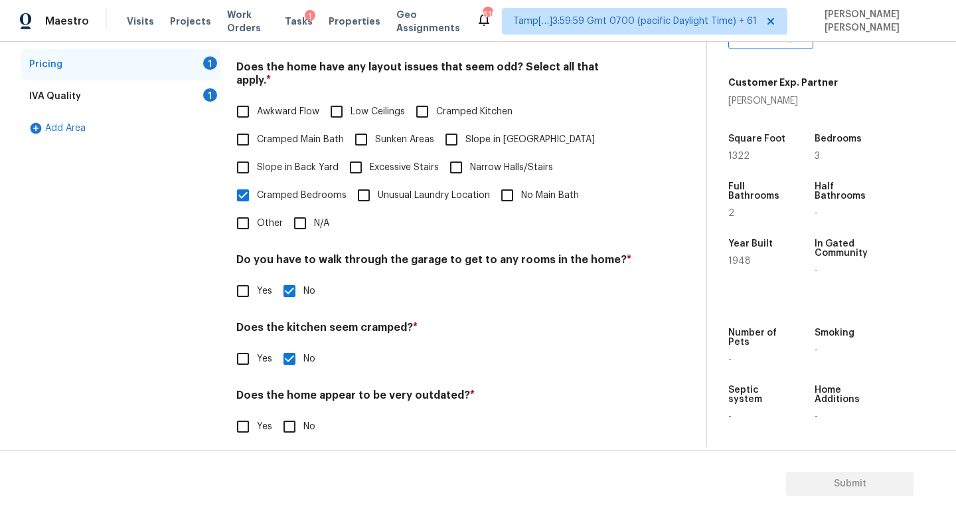
checkbox input "true"
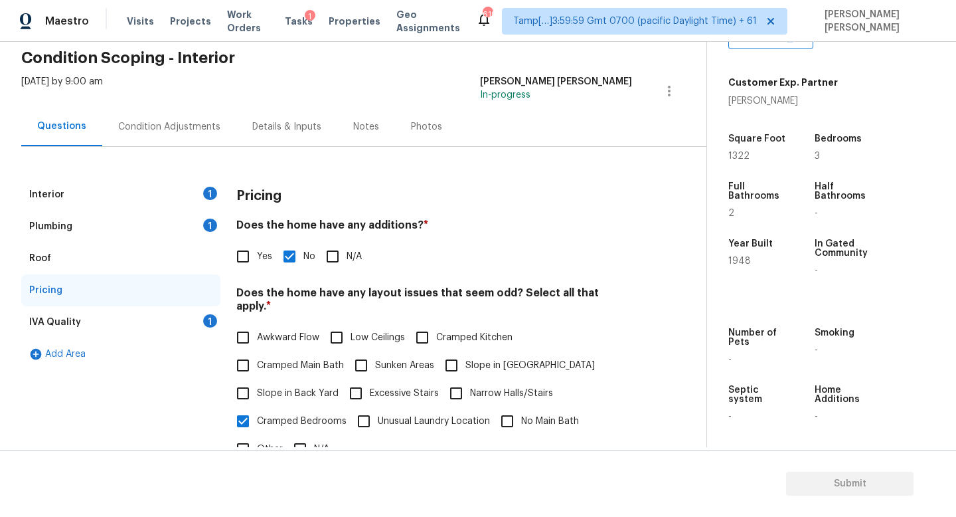
scroll to position [0, 0]
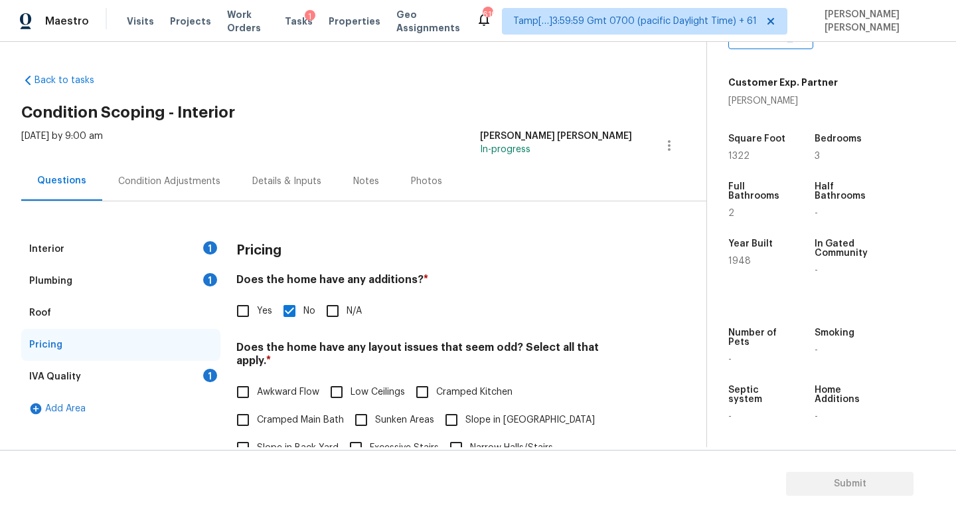
click at [194, 377] on div "IVA Quality 1" at bounding box center [120, 377] width 199 height 32
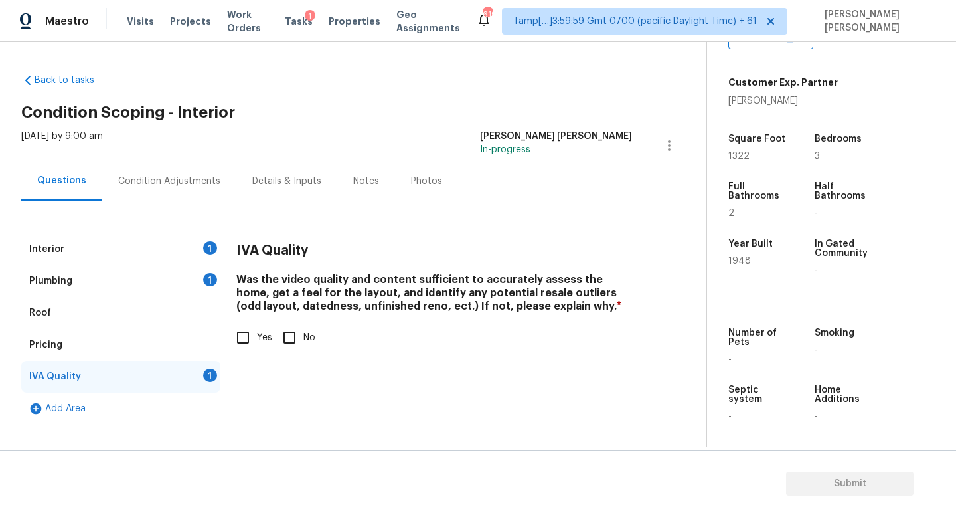
click at [261, 339] on span "Yes" at bounding box center [264, 338] width 15 height 14
click at [257, 339] on input "Yes" at bounding box center [243, 337] width 28 height 28
checkbox input "true"
click at [169, 238] on div "Interior 1" at bounding box center [120, 249] width 199 height 32
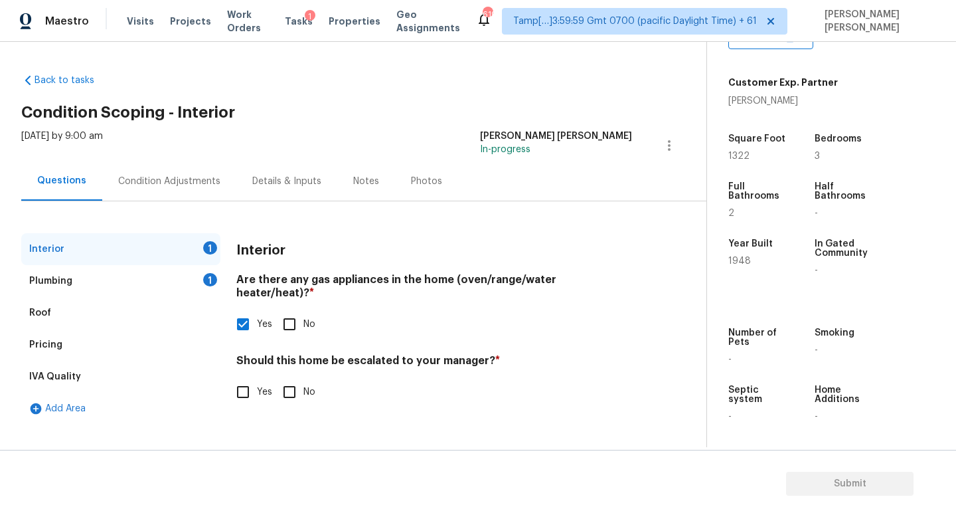
click at [298, 378] on input "No" at bounding box center [290, 392] width 28 height 28
checkbox input "true"
click at [195, 283] on div "Plumbing 1" at bounding box center [120, 281] width 199 height 32
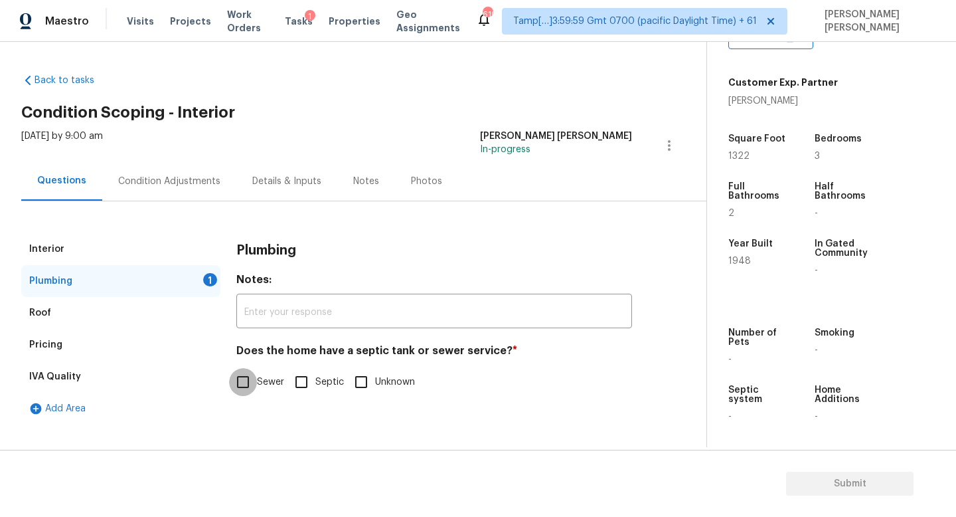
click at [251, 373] on input "Sewer" at bounding box center [243, 382] width 28 height 28
checkbox input "true"
click at [302, 141] on div "Thu, Aug 21 2025 by 9:00 am Jishnu Manoj In-progress" at bounding box center [363, 145] width 685 height 32
click at [153, 187] on div "Condition Adjustments" at bounding box center [169, 181] width 102 height 13
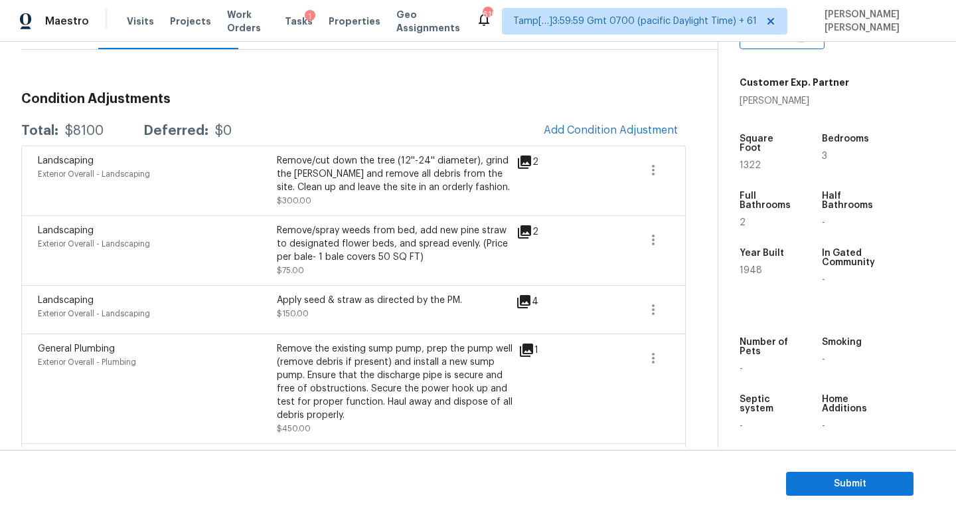
scroll to position [146, 0]
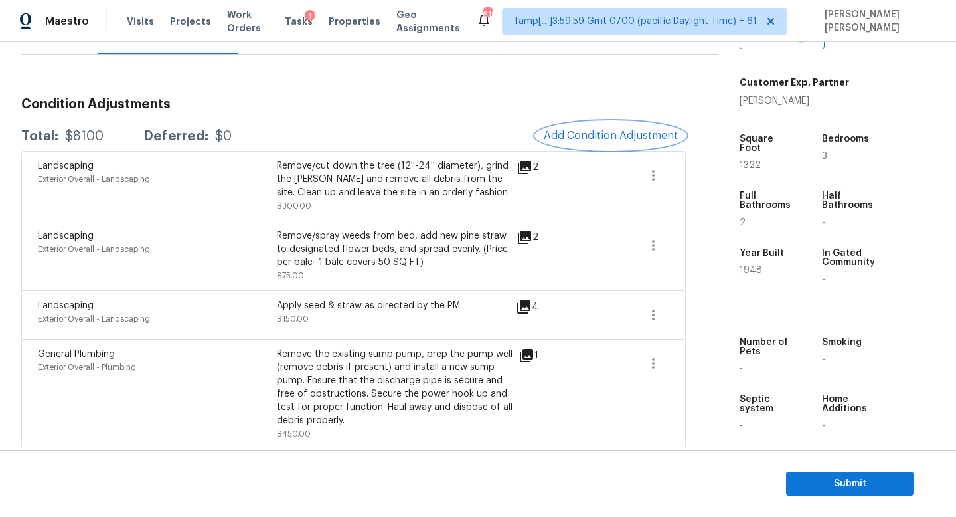
click at [572, 132] on span "Add Condition Adjustment" at bounding box center [611, 135] width 134 height 12
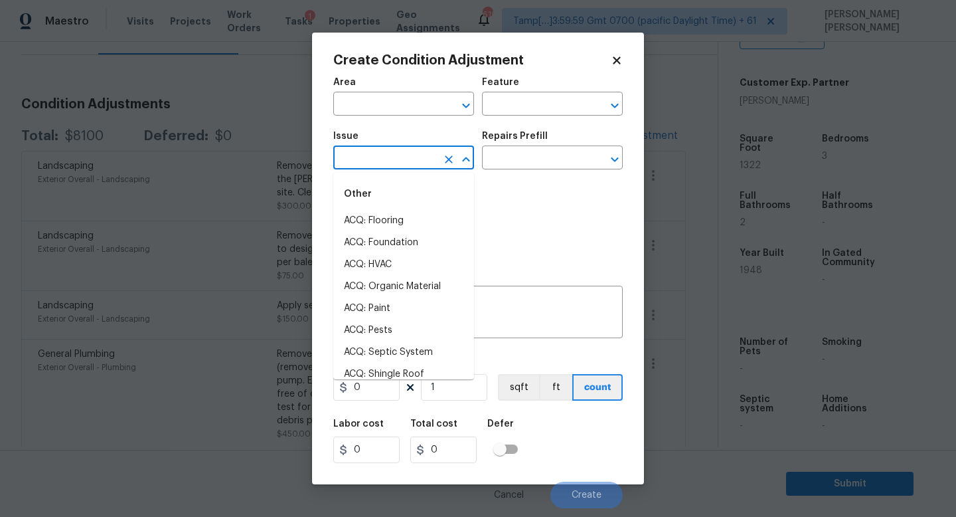
click at [408, 165] on input "text" at bounding box center [385, 159] width 104 height 21
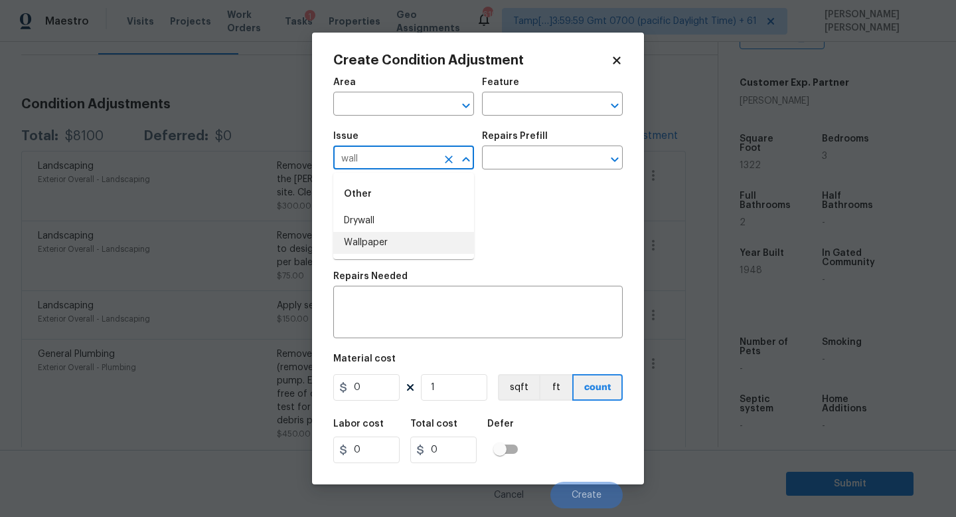
click at [408, 240] on li "Wallpaper" at bounding box center [403, 243] width 141 height 22
type input "Wallpaper"
click at [517, 155] on input "text" at bounding box center [534, 159] width 104 height 21
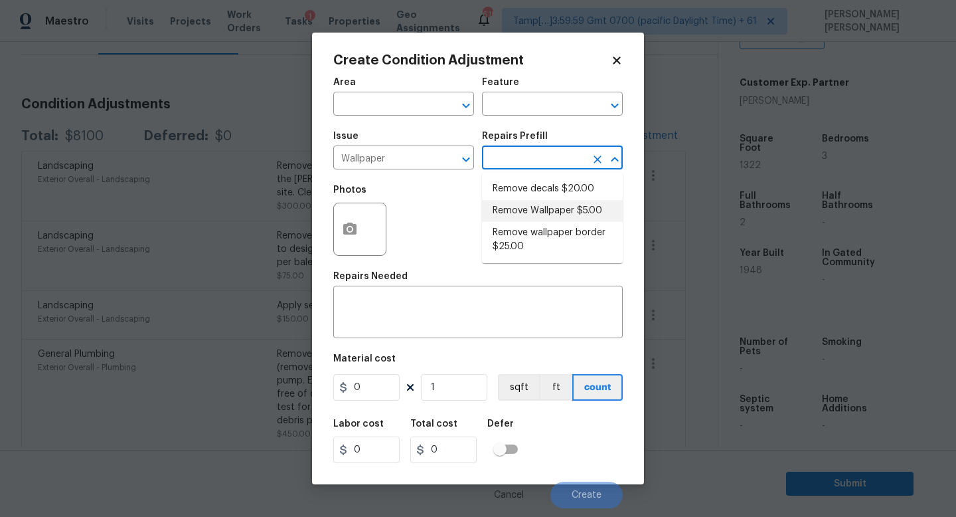
click at [535, 208] on li "Remove Wallpaper $5.00" at bounding box center [552, 211] width 141 height 22
type input "Walls and Ceiling"
type textarea "Remove wallpaper and texture walls to best match existing conditions"
type input "5"
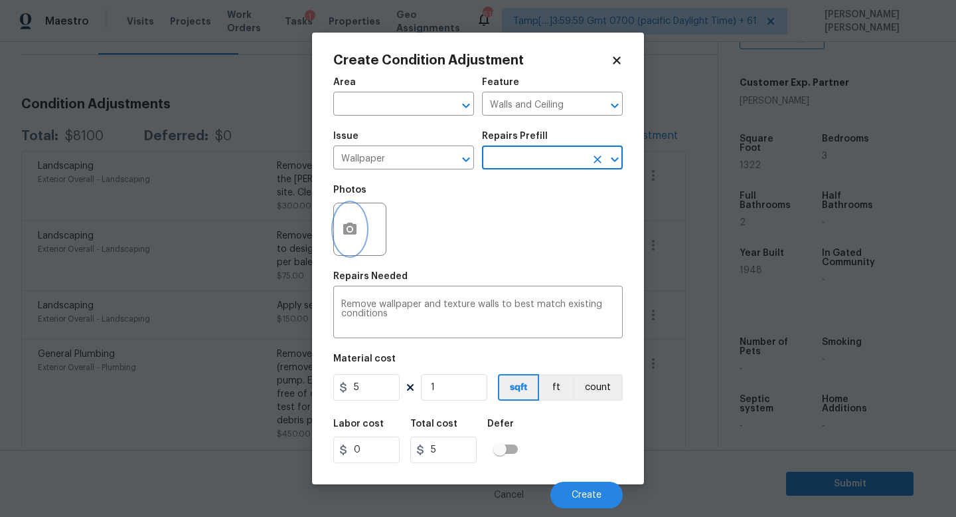
click at [345, 228] on icon "button" at bounding box center [349, 228] width 13 height 12
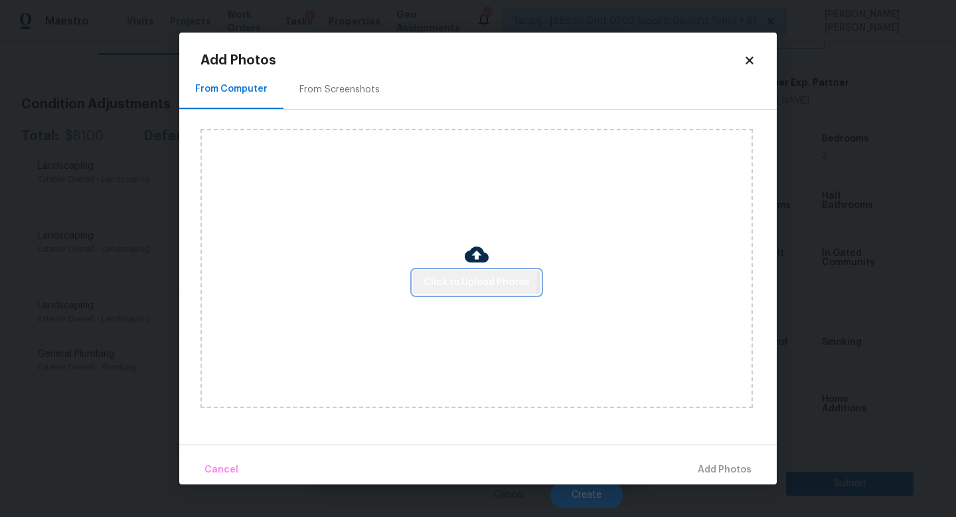
click at [431, 274] on span "Click to Upload Photos" at bounding box center [477, 282] width 106 height 17
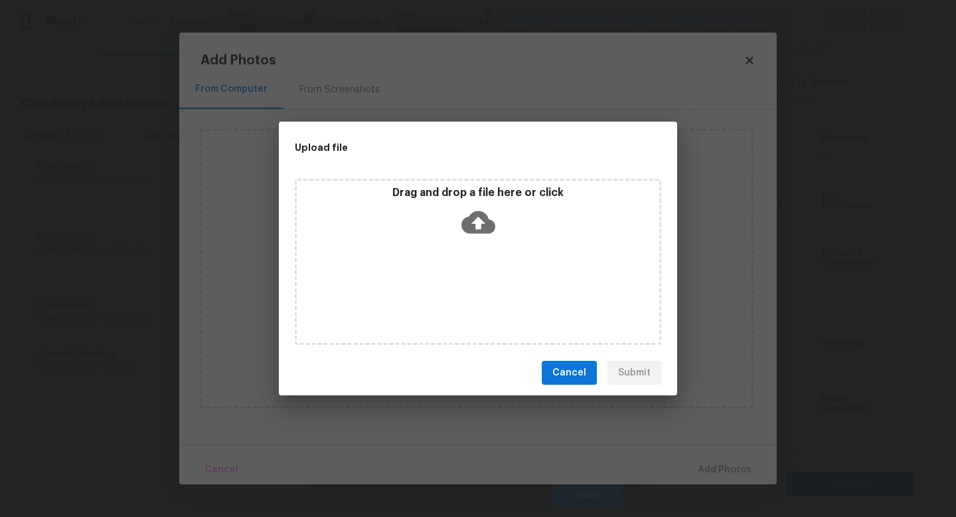
drag, startPoint x: 873, startPoint y: 440, endPoint x: 519, endPoint y: 220, distance: 416.7
click at [519, 220] on div "Upload file Drag and drop a file here or click Cancel Submit" at bounding box center [478, 258] width 956 height 517
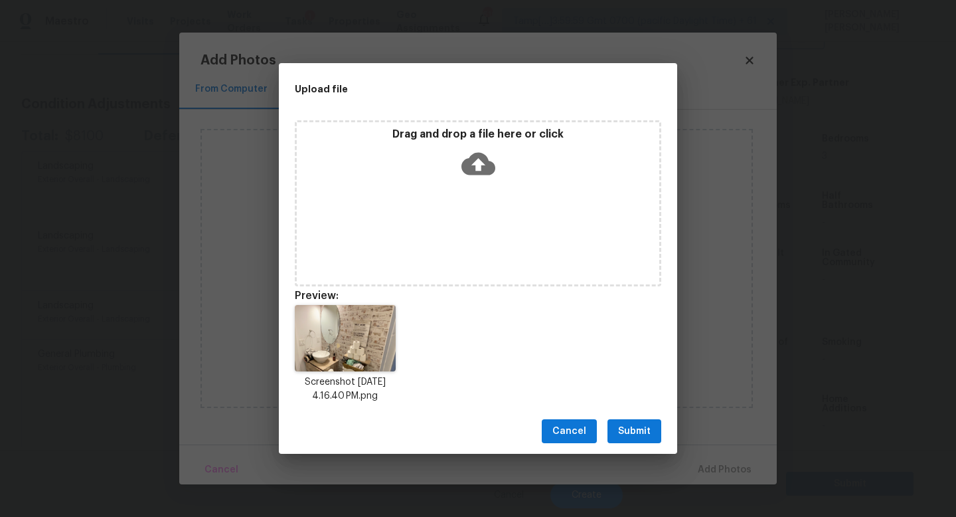
click at [630, 420] on button "Submit" at bounding box center [635, 431] width 54 height 25
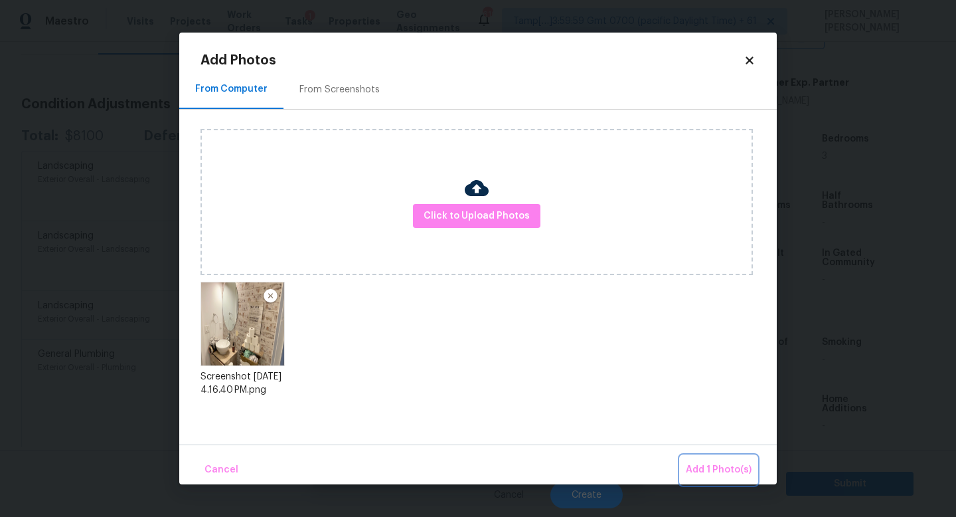
click at [700, 461] on button "Add 1 Photo(s)" at bounding box center [719, 470] width 76 height 29
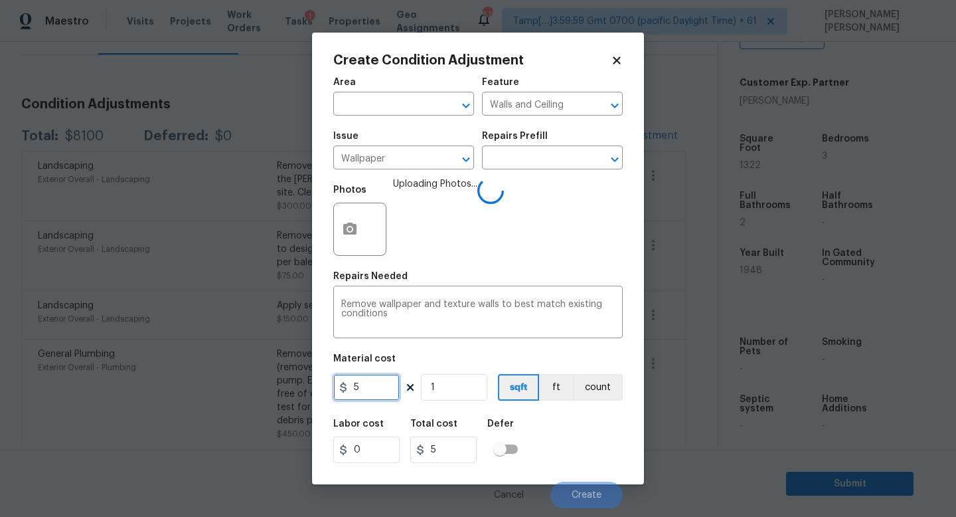
drag, startPoint x: 379, startPoint y: 389, endPoint x: 244, endPoint y: 384, distance: 135.6
click at [244, 384] on div "Create Condition Adjustment Area ​ Feature Walls and Ceiling ​ Issue Wallpaper …" at bounding box center [478, 258] width 956 height 517
type input "100"
click at [578, 457] on div "Labor cost 0 Total cost 100 Defer" at bounding box center [478, 441] width 290 height 60
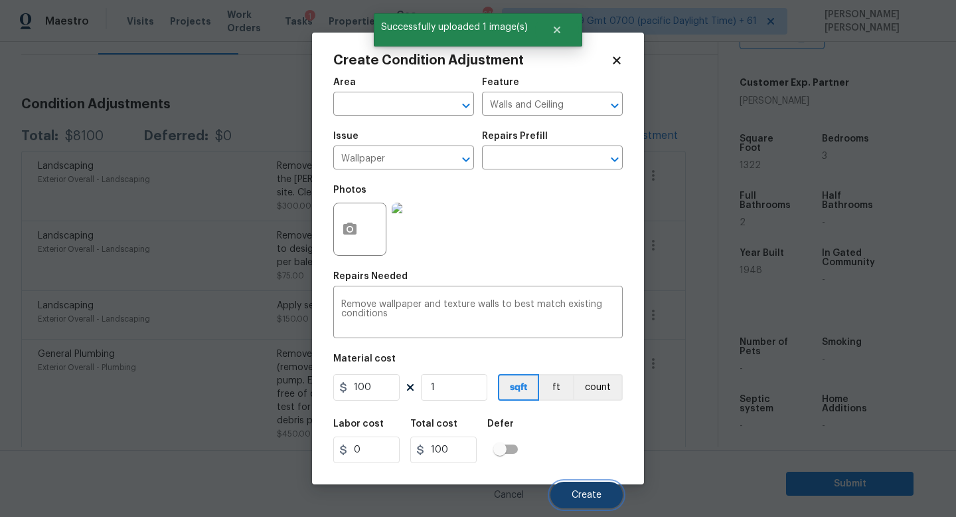
click at [580, 493] on span "Create" at bounding box center [587, 495] width 30 height 10
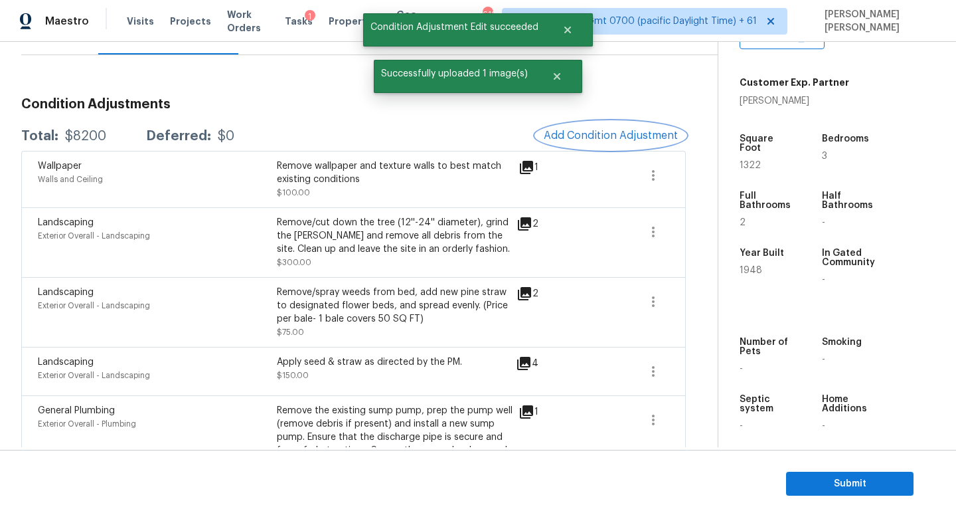
scroll to position [110, 0]
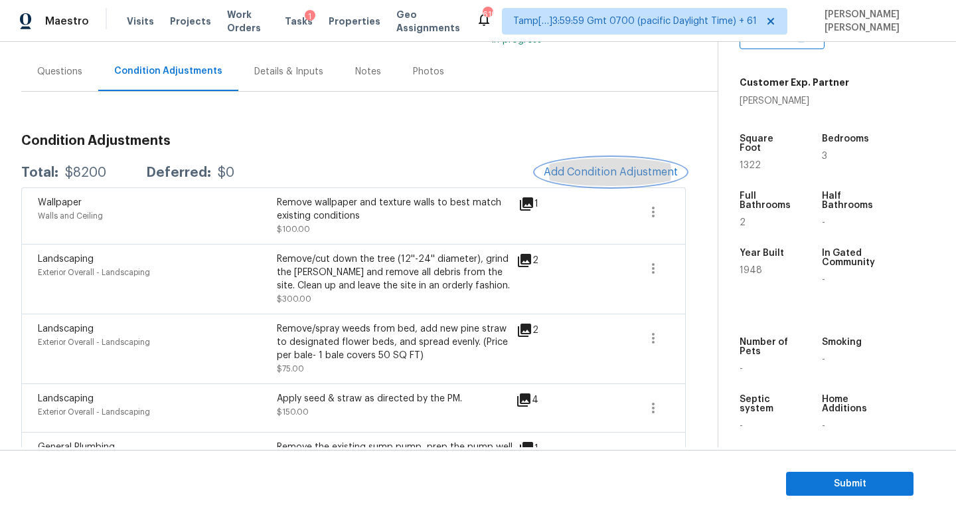
click at [575, 169] on span "Add Condition Adjustment" at bounding box center [611, 172] width 134 height 12
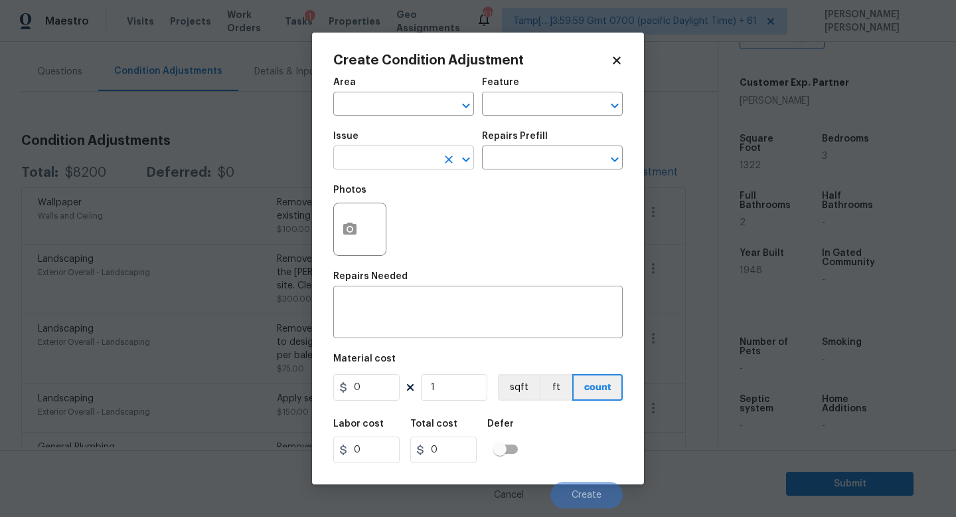
click at [364, 164] on input "text" at bounding box center [385, 159] width 104 height 21
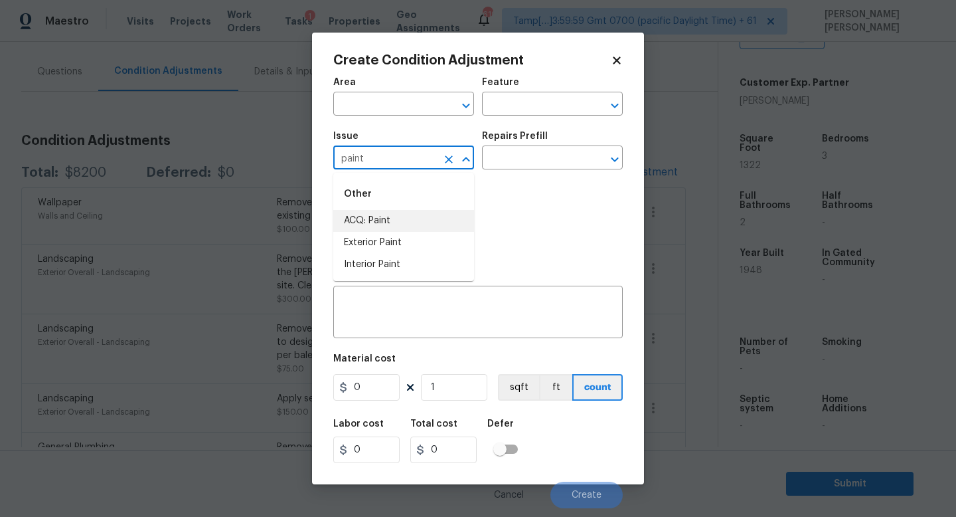
click at [396, 216] on li "ACQ: Paint" at bounding box center [403, 221] width 141 height 22
type input "ACQ: Paint"
click at [529, 155] on input "text" at bounding box center [534, 159] width 104 height 21
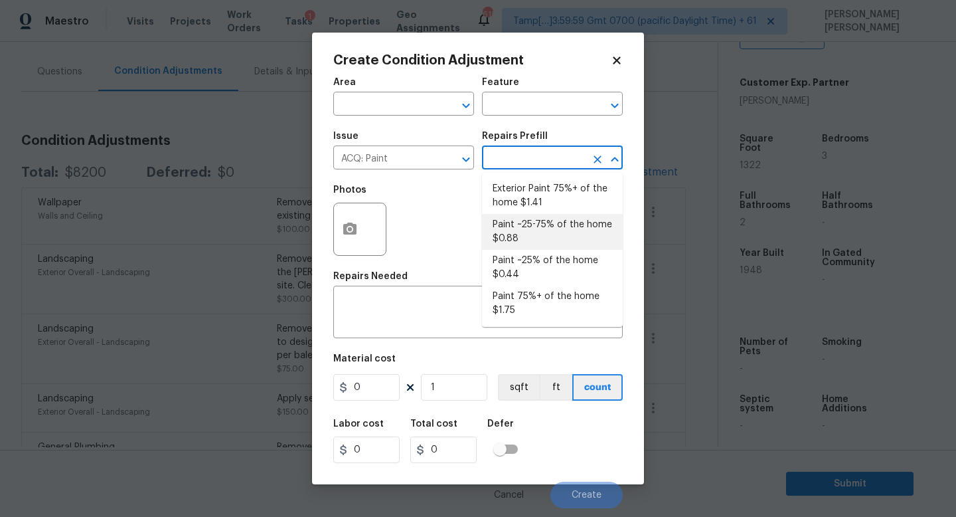
click at [504, 247] on li "Paint ~25-75% of the home $0.88" at bounding box center [552, 232] width 141 height 36
type input "Acquisition"
type textarea "Acquisition Scope: ~25 - 75% of the home needs interior paint"
type input "0.88"
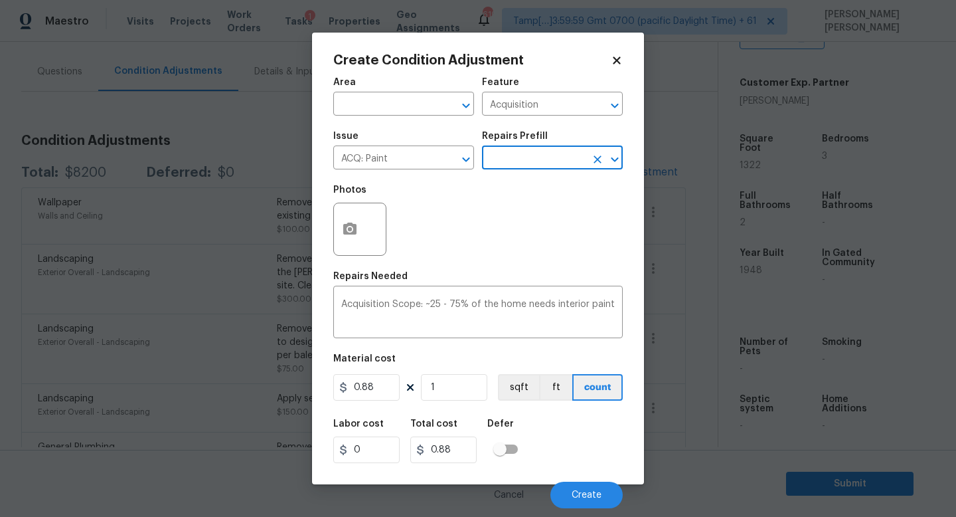
click at [528, 161] on input "text" at bounding box center [534, 159] width 104 height 21
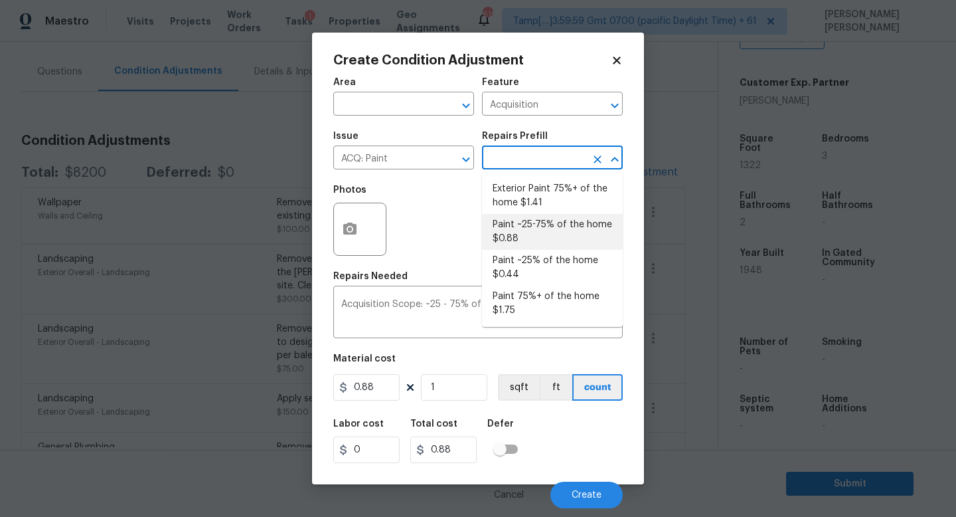
click at [536, 232] on li "Paint ~25-75% of the home $0.88" at bounding box center [552, 232] width 141 height 36
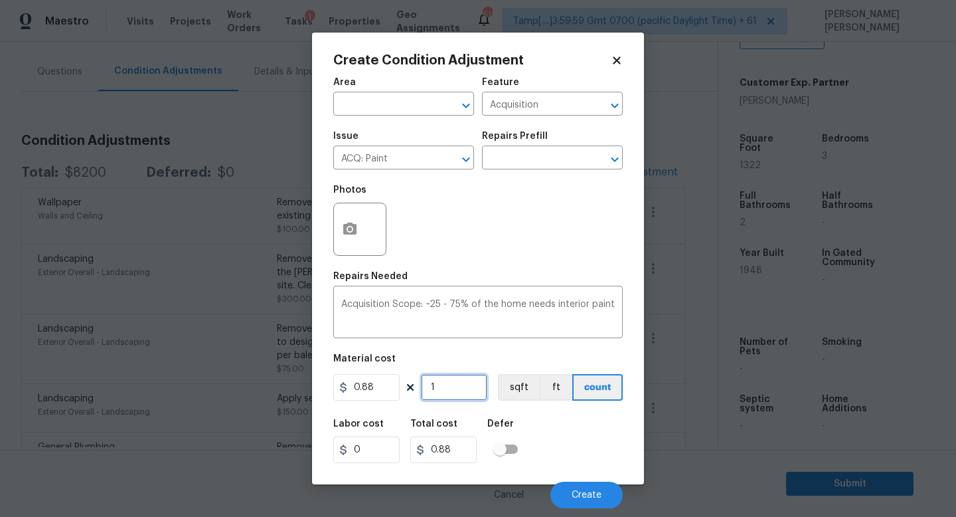
click at [458, 385] on input "1" at bounding box center [454, 387] width 66 height 27
type input "0"
type input "1"
type input "0.88"
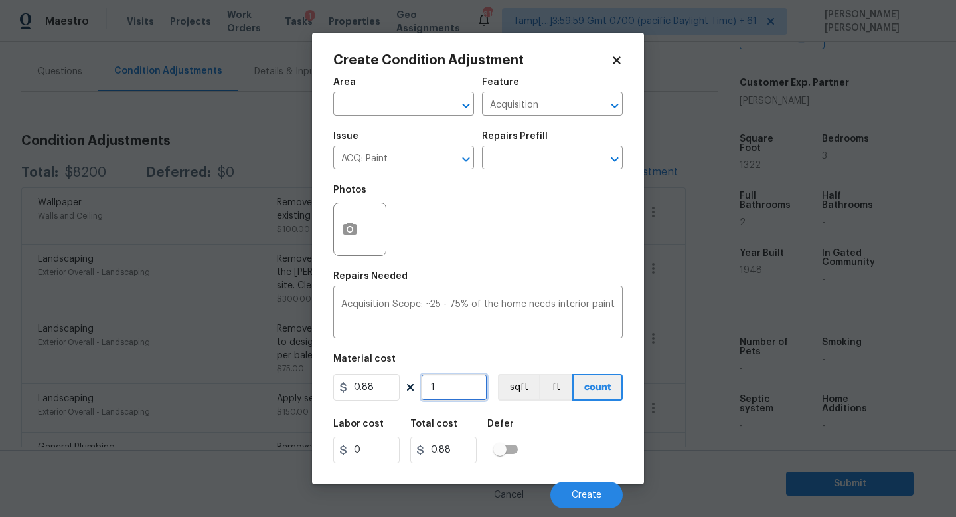
type input "13"
type input "11.44"
type input "132"
type input "116.16"
type input "1322"
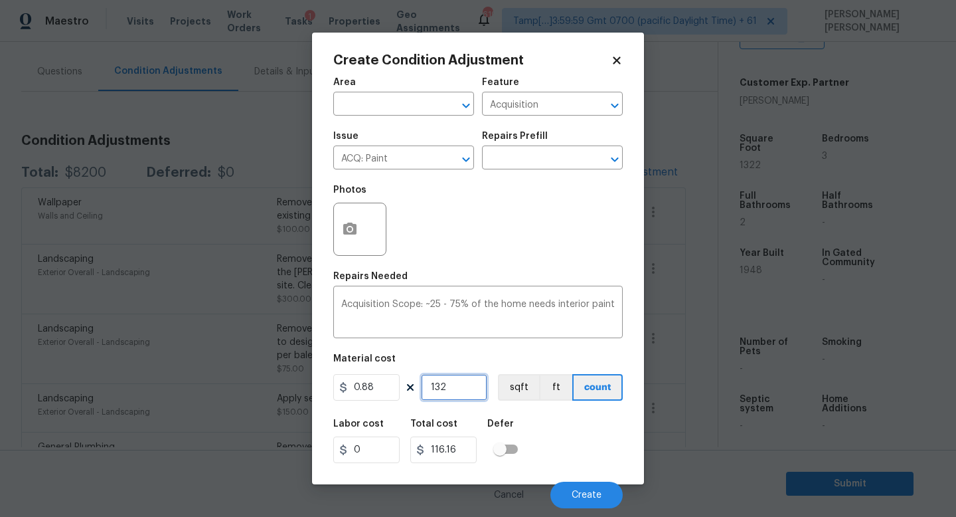
type input "1163.36"
type input "1322"
click at [346, 236] on icon "button" at bounding box center [350, 229] width 16 height 16
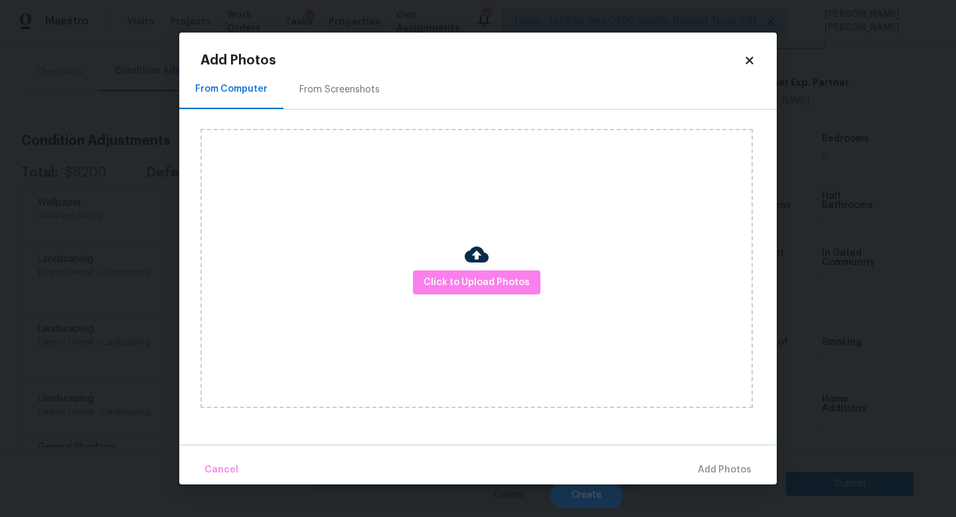
click at [481, 296] on div "Click to Upload Photos" at bounding box center [477, 268] width 553 height 279
click at [493, 276] on span "Click to Upload Photos" at bounding box center [477, 282] width 106 height 17
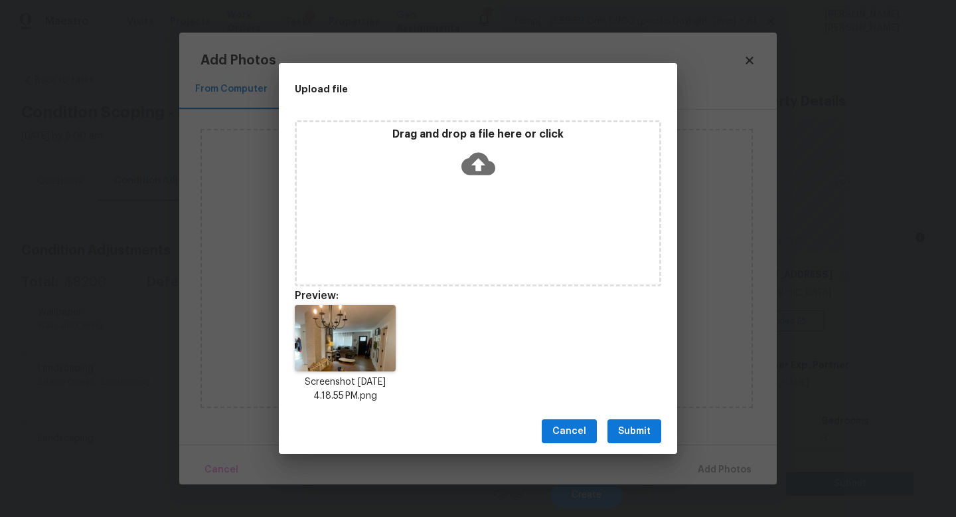
scroll to position [282, 0]
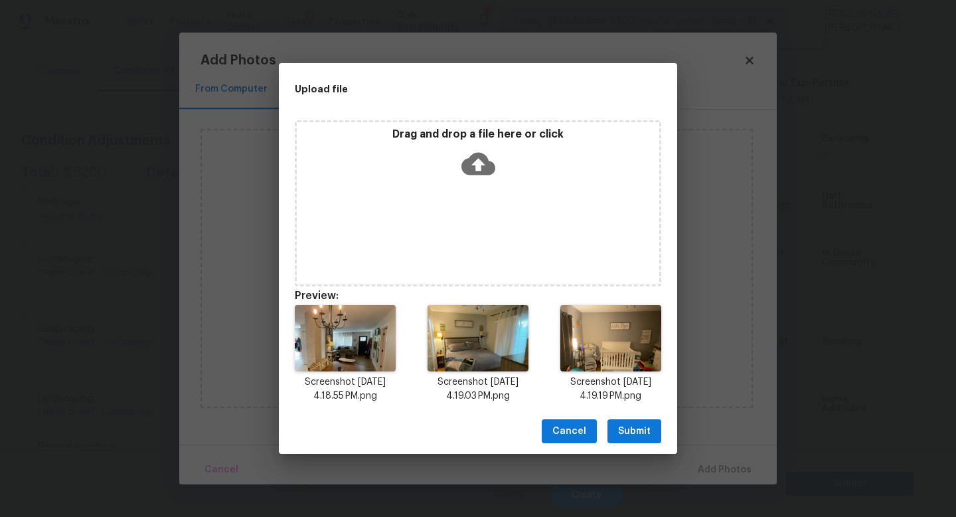
click at [625, 423] on span "Submit" at bounding box center [634, 431] width 33 height 17
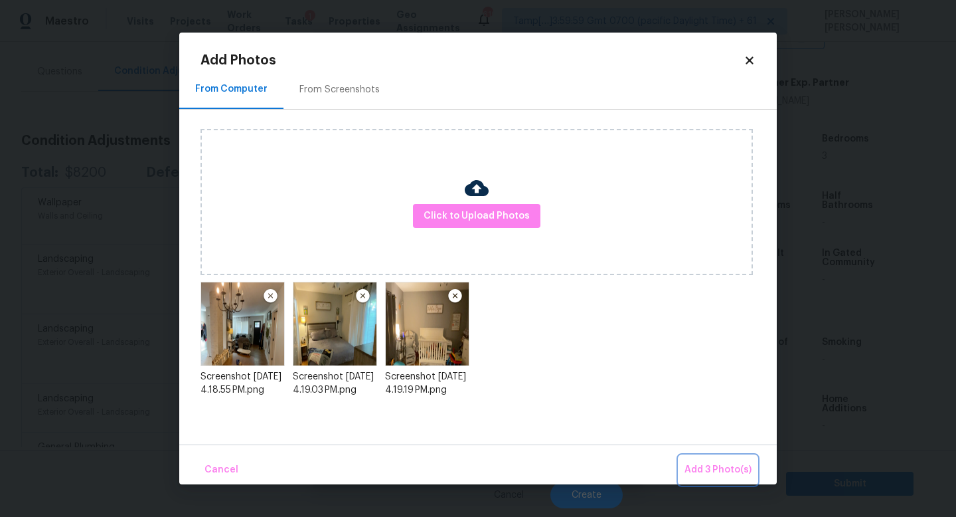
click at [714, 466] on span "Add 3 Photo(s)" at bounding box center [718, 470] width 67 height 17
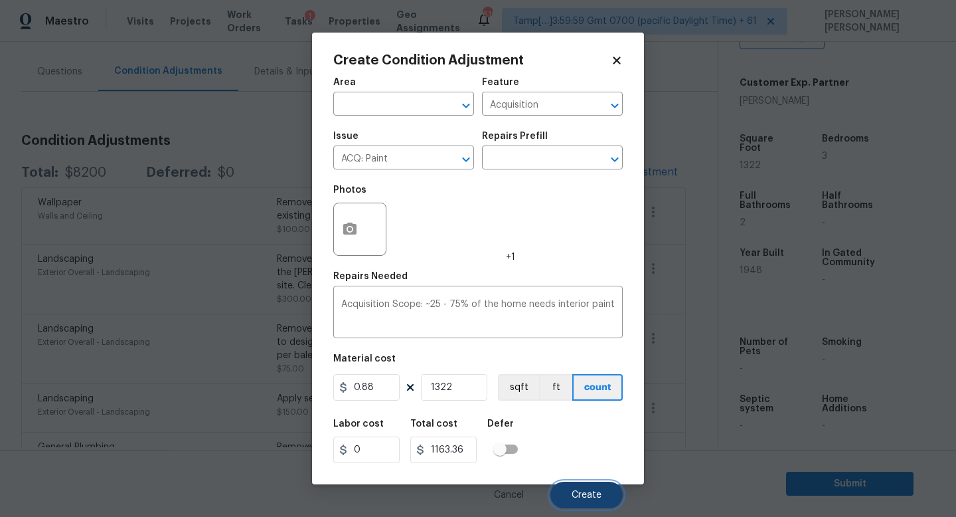
click at [592, 489] on button "Create" at bounding box center [587, 494] width 72 height 27
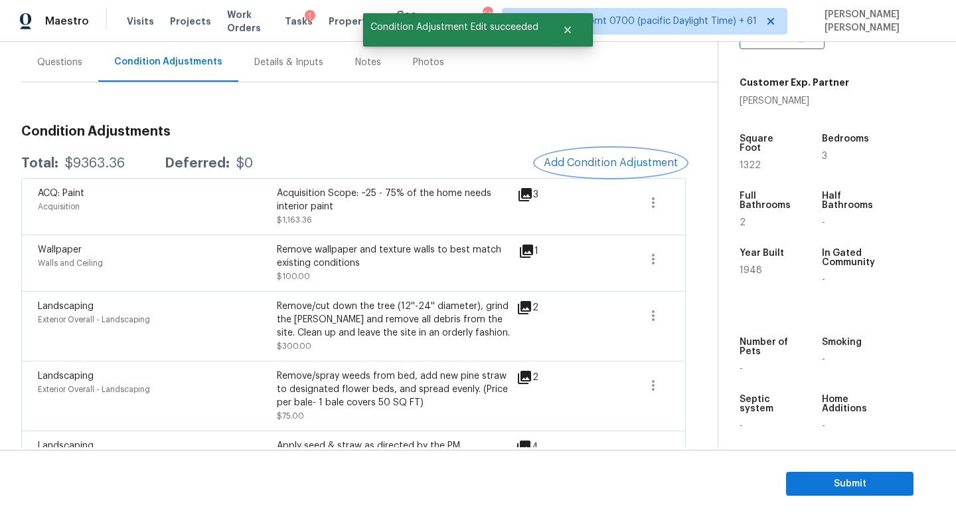
scroll to position [122, 0]
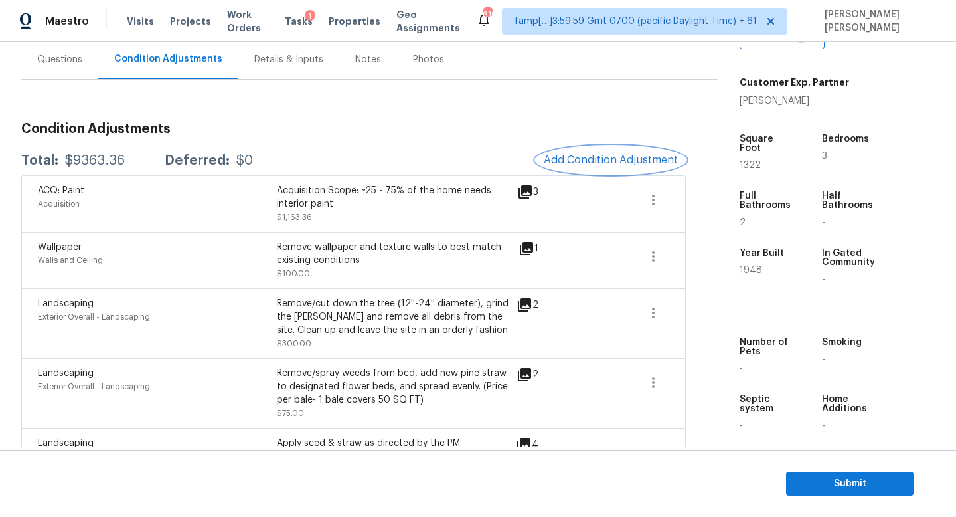
click at [614, 146] on button "Add Condition Adjustment" at bounding box center [611, 160] width 150 height 28
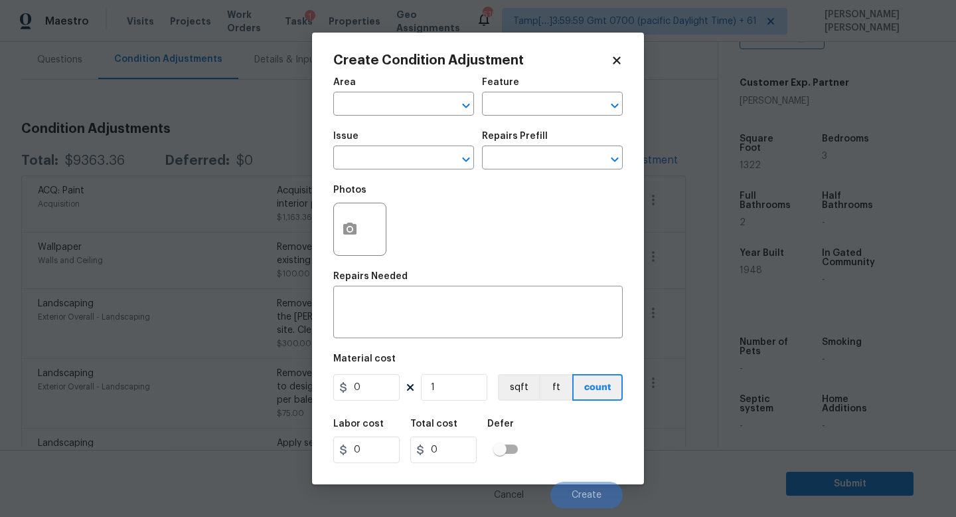
click at [216, 153] on body "Maestro Visits Projects Work Orders Tasks 1 Properties Geo Assignments 619 Tamp…" at bounding box center [478, 258] width 956 height 517
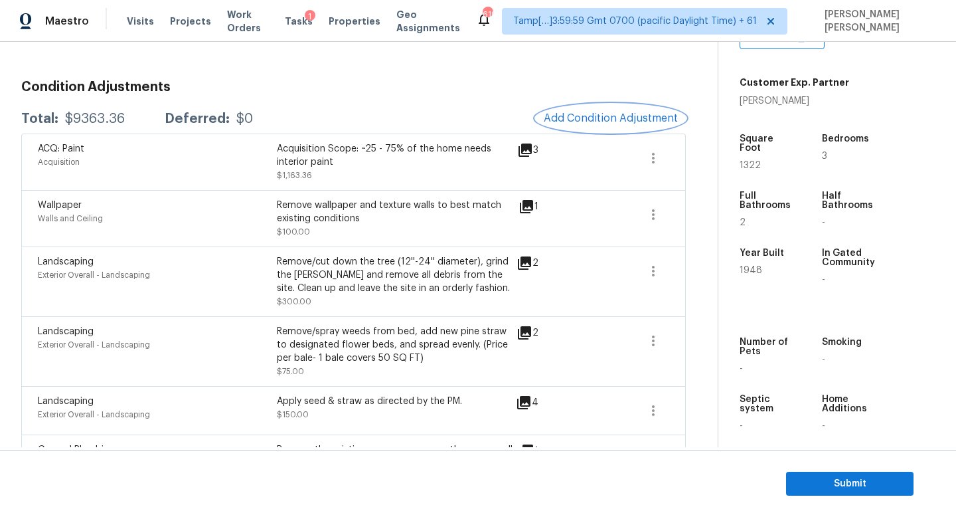
scroll to position [165, 0]
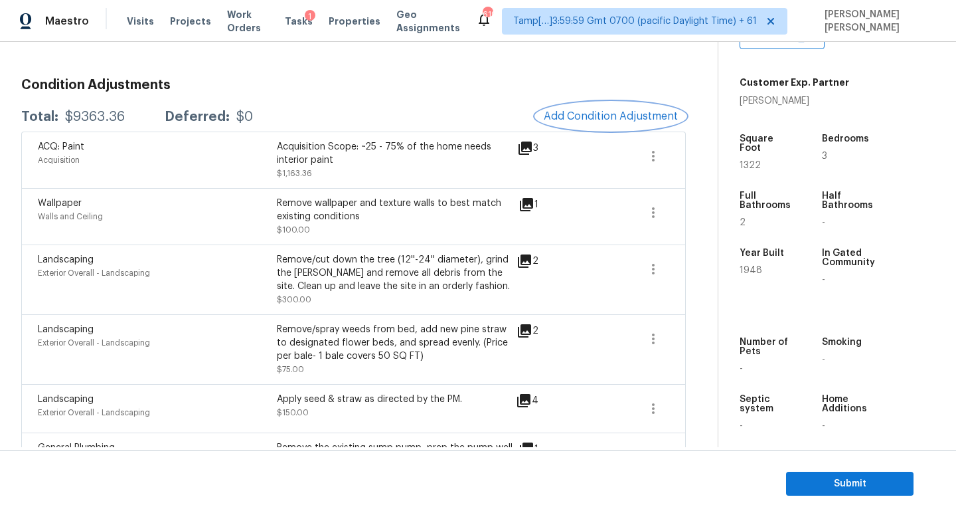
click at [611, 118] on span "Add Condition Adjustment" at bounding box center [611, 116] width 134 height 12
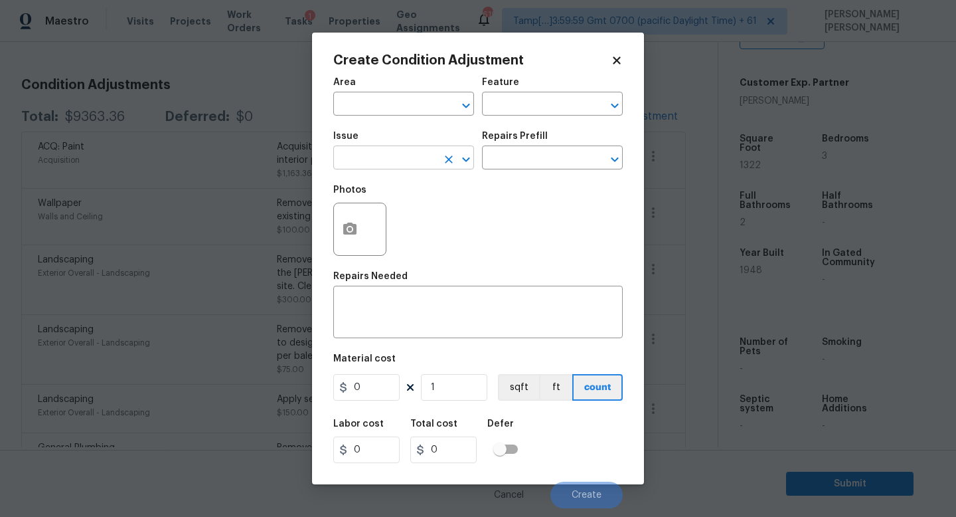
click at [372, 159] on input "text" at bounding box center [385, 159] width 104 height 21
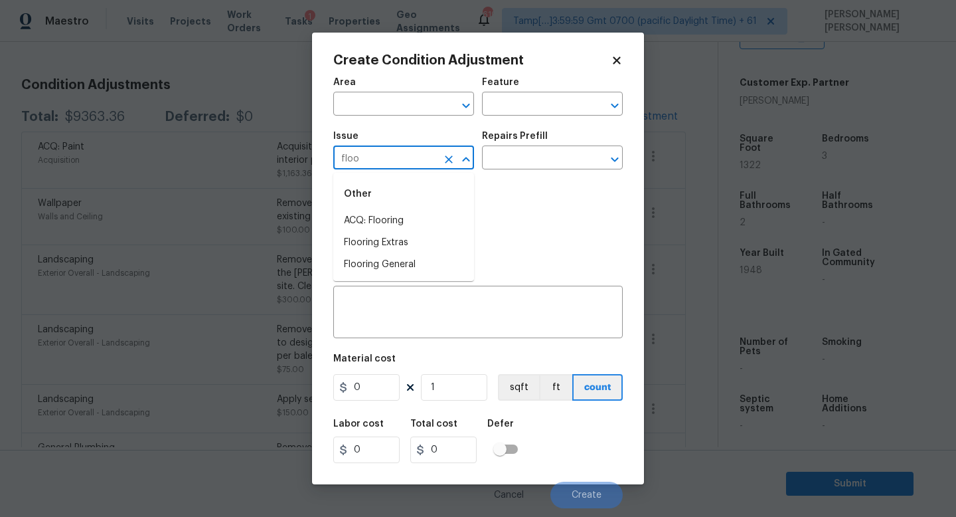
type input "floo"
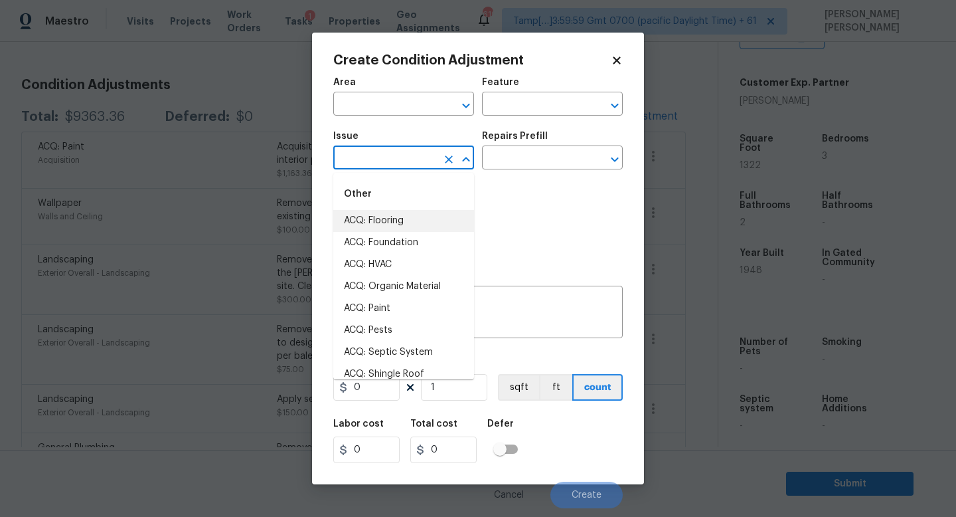
click at [381, 218] on li "ACQ: Flooring" at bounding box center [403, 221] width 141 height 22
type input "ACQ: Flooring"
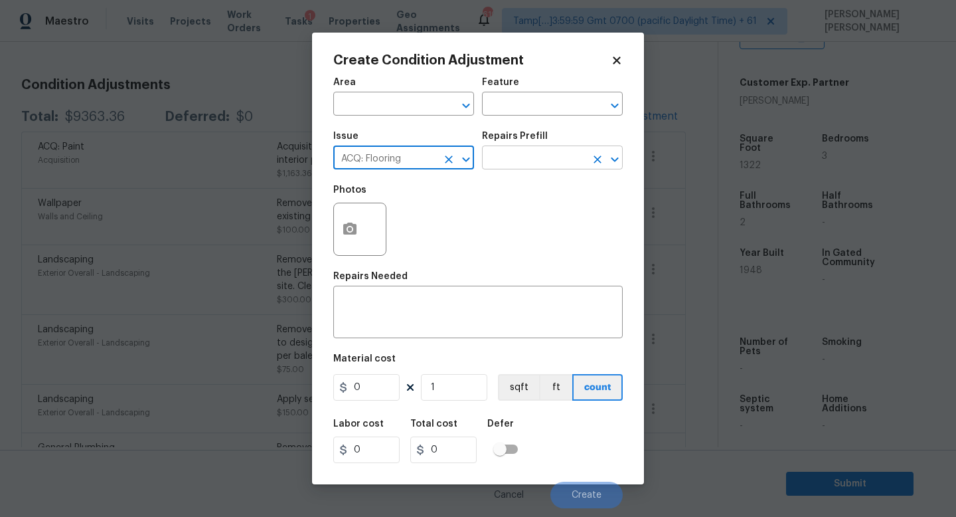
click at [509, 157] on input "text" at bounding box center [534, 159] width 104 height 21
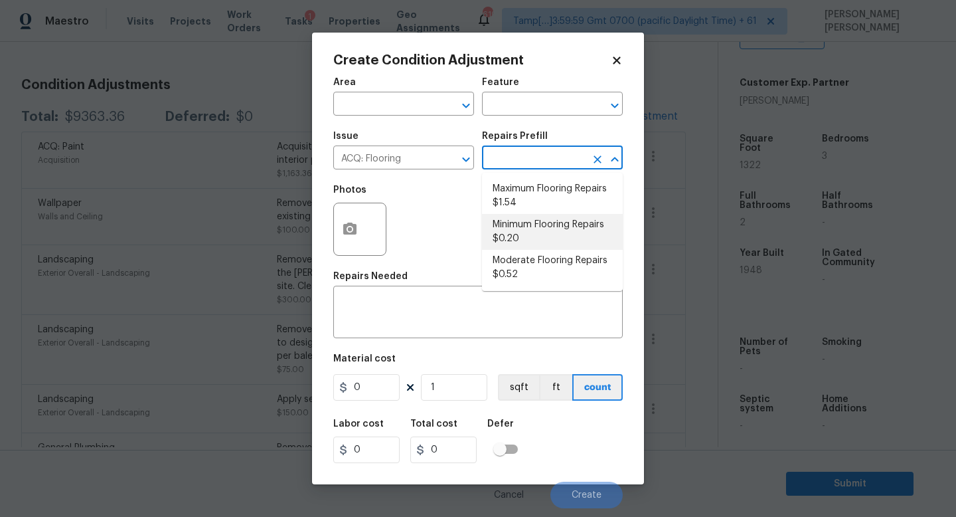
click at [519, 224] on li "Minimum Flooring Repairs $0.20" at bounding box center [552, 232] width 141 height 36
type input "Acquisition"
type textarea "Acquisition Scope: Minimum flooring repairs"
type input "0.2"
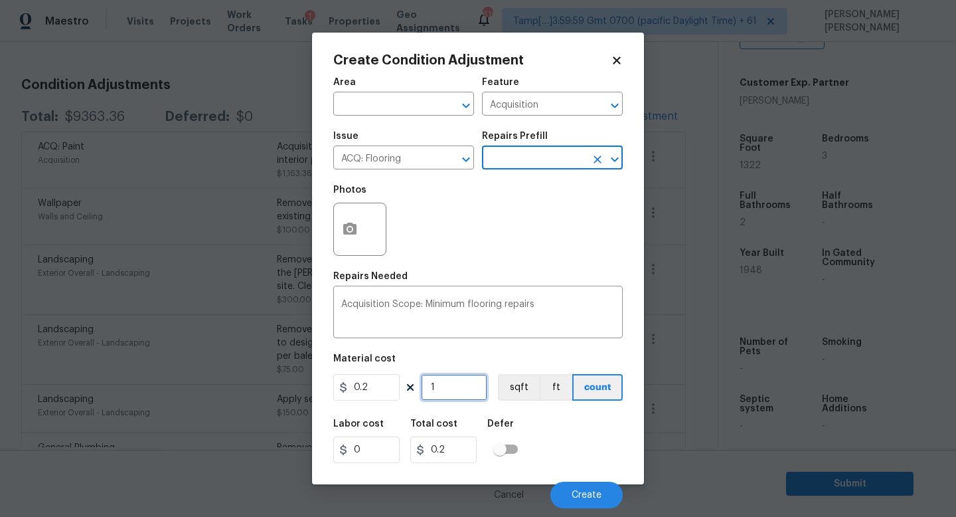
click at [454, 385] on input "1" at bounding box center [454, 387] width 66 height 27
type input "0"
type input "1"
type input "0.2"
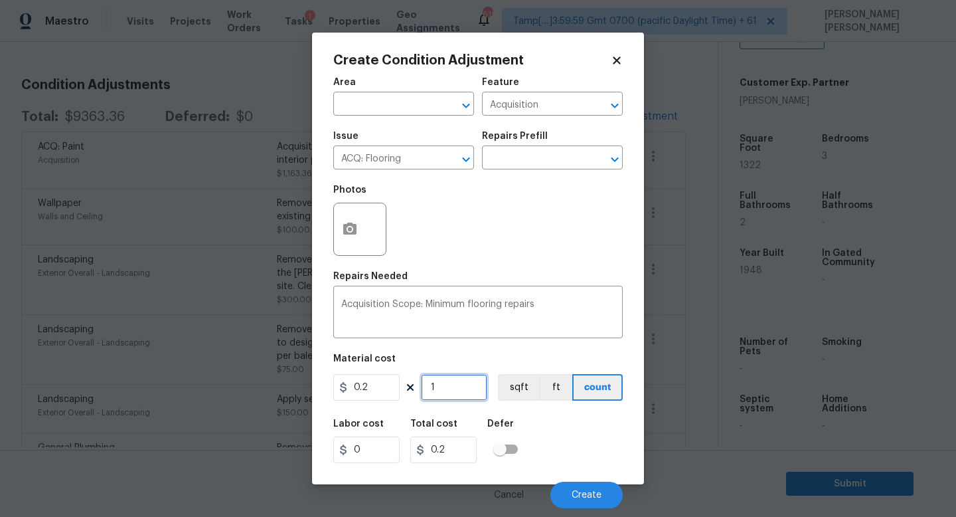
type input "13"
type input "2.6"
type input "132"
type input "26.4"
type input "1322"
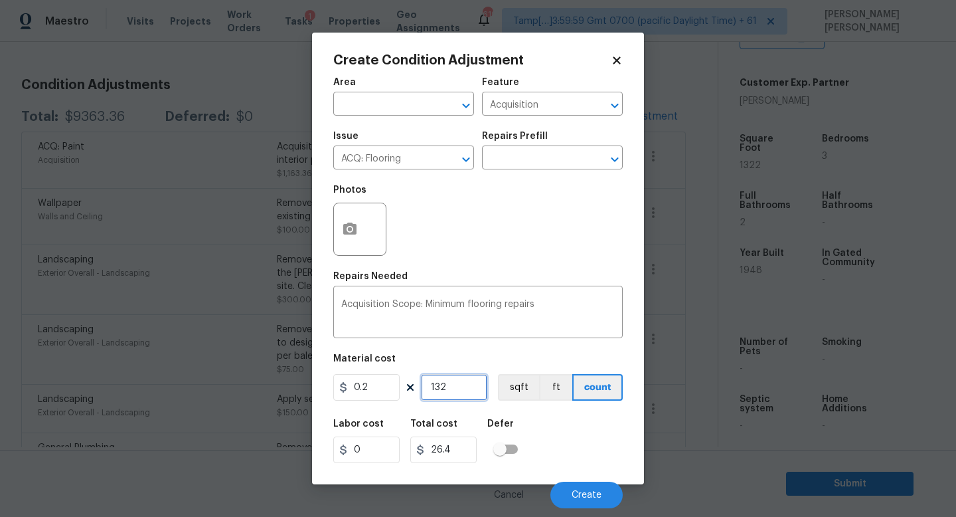
type input "264.4"
type input "1322"
click at [580, 493] on span "Create" at bounding box center [587, 495] width 30 height 10
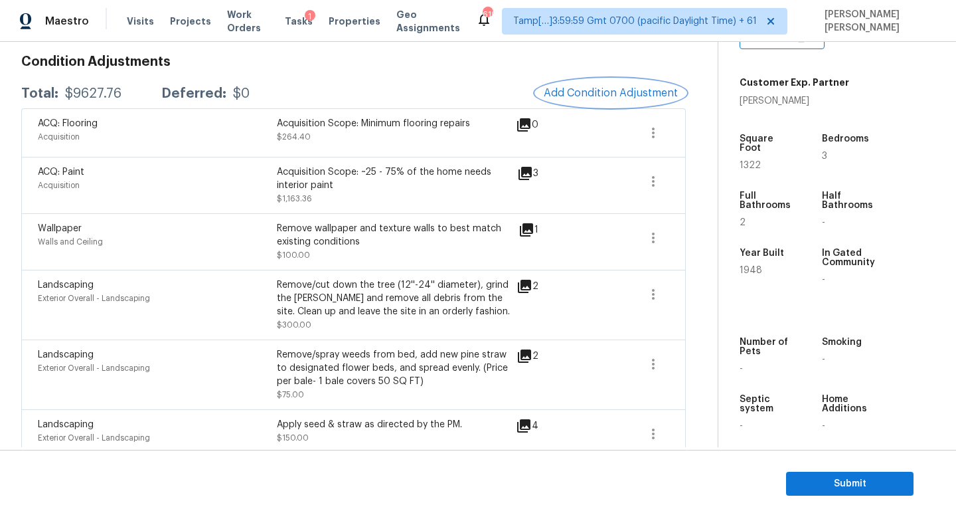
scroll to position [191, 0]
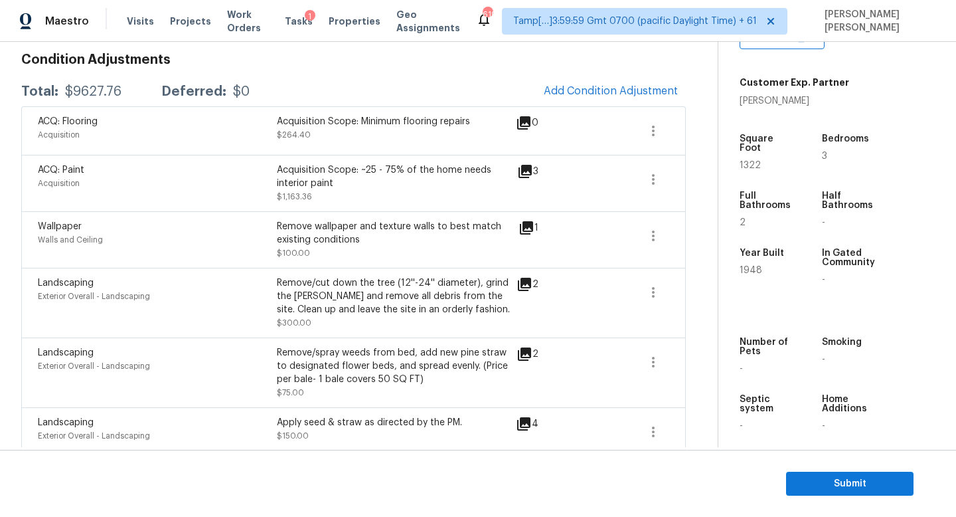
click at [92, 87] on div "$9627.76" at bounding box center [93, 91] width 56 height 13
copy div "$9627.76"
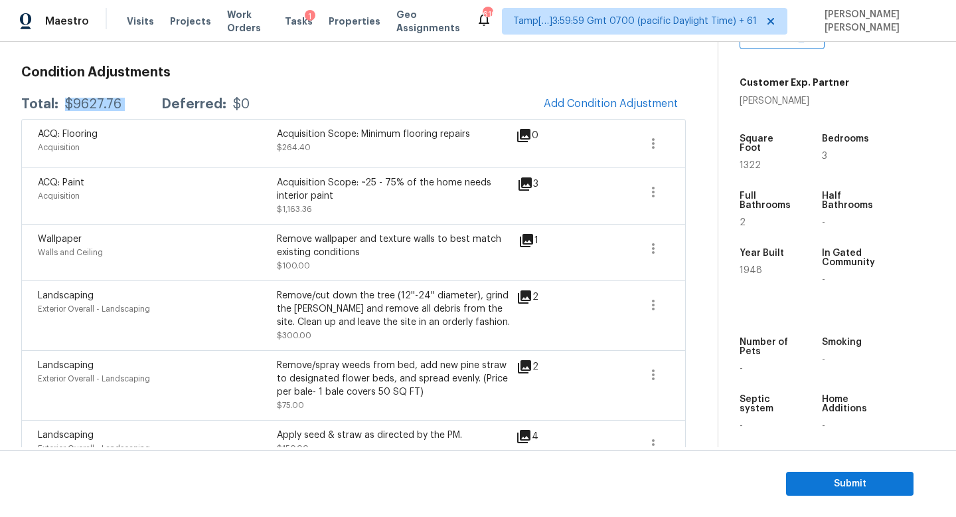
scroll to position [176, 0]
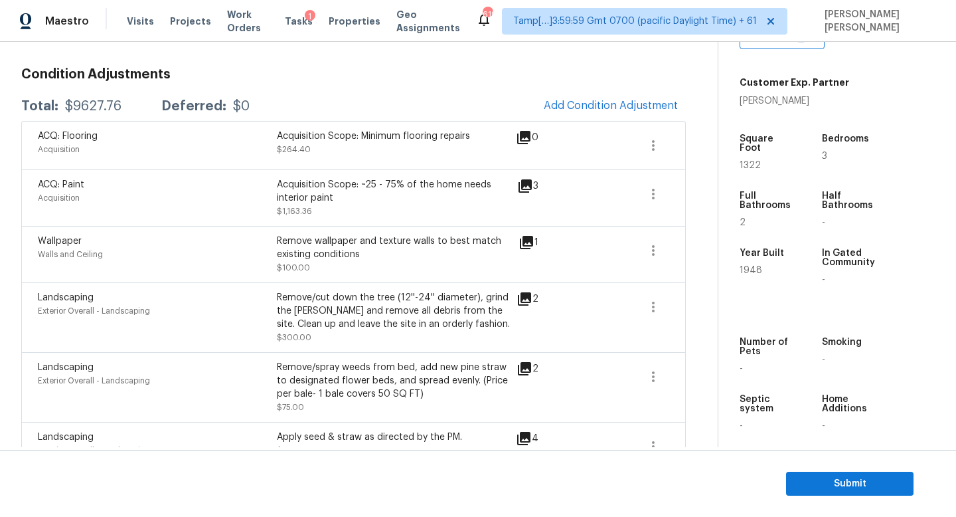
click at [220, 140] on div "ACQ: Flooring" at bounding box center [157, 135] width 239 height 13
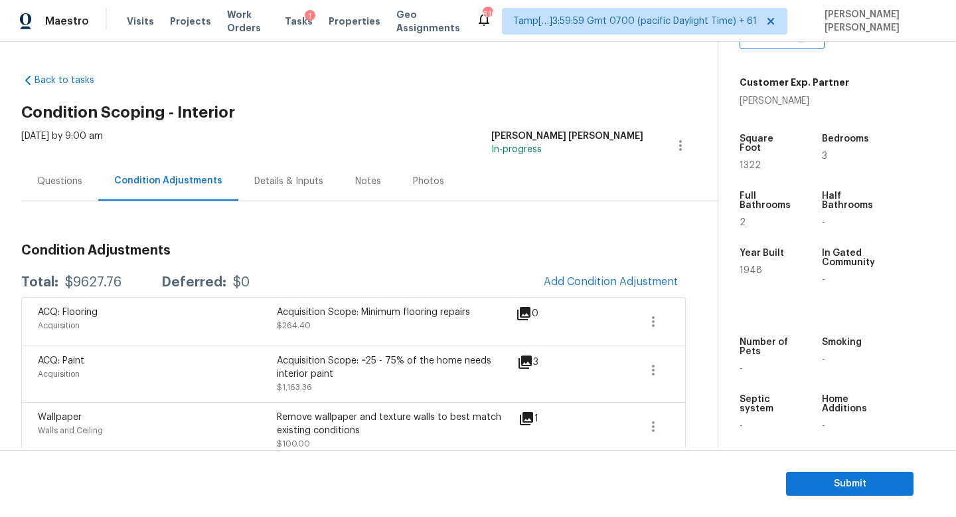
scroll to position [1, 0]
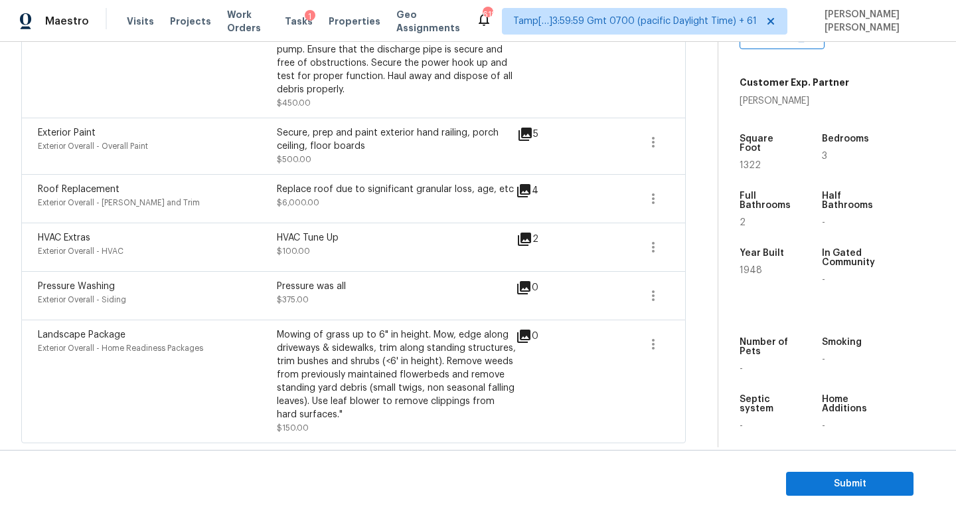
scroll to position [0, 0]
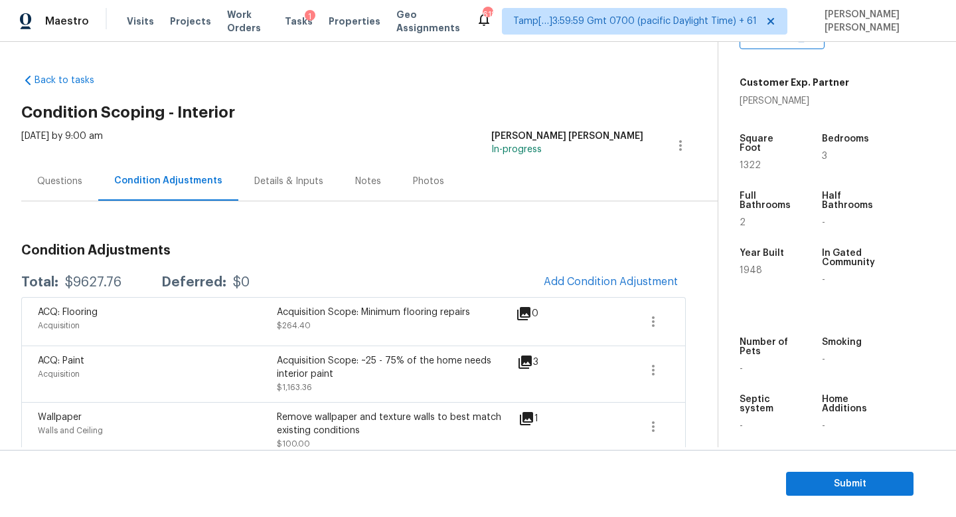
click at [82, 280] on div "$9627.76" at bounding box center [93, 282] width 56 height 13
copy div "$9627.76"
click at [67, 184] on div "Questions" at bounding box center [59, 181] width 45 height 13
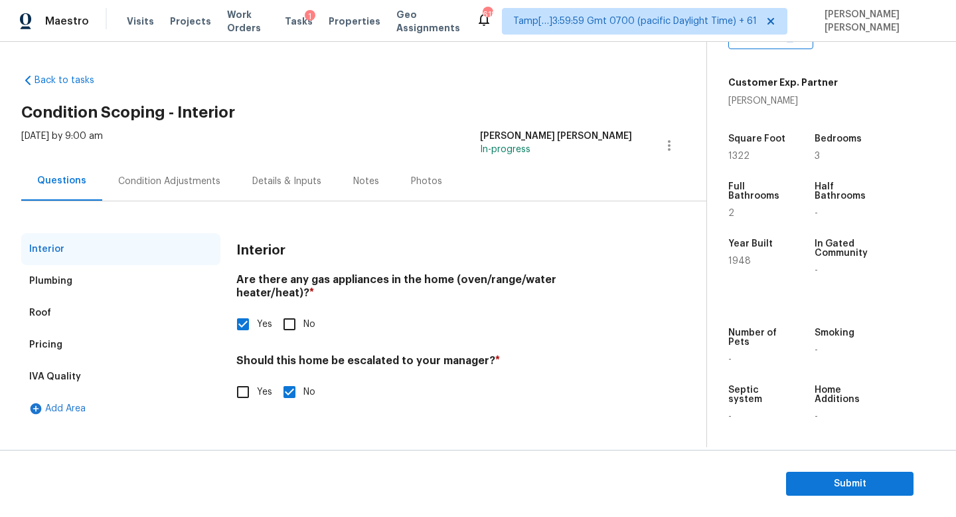
click at [156, 194] on div "Condition Adjustments" at bounding box center [169, 180] width 134 height 39
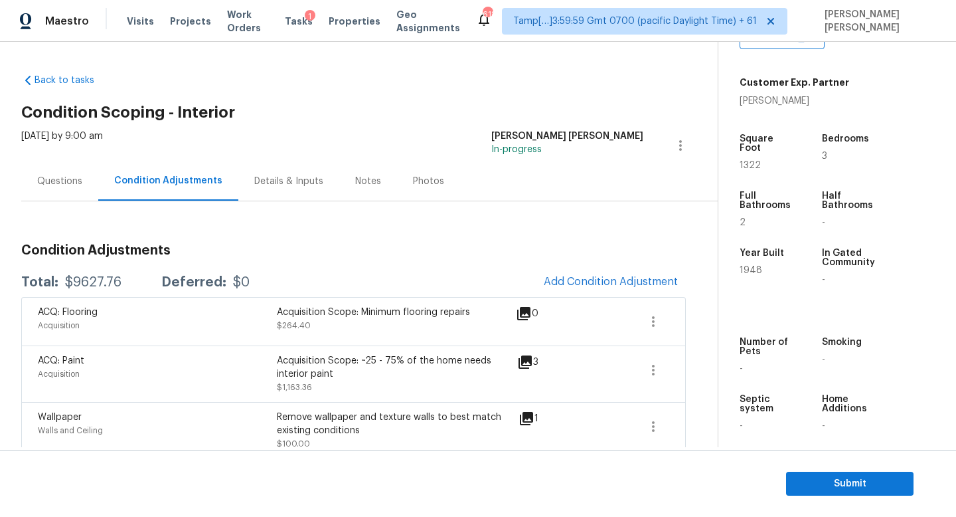
click at [47, 173] on div "Questions" at bounding box center [59, 180] width 77 height 39
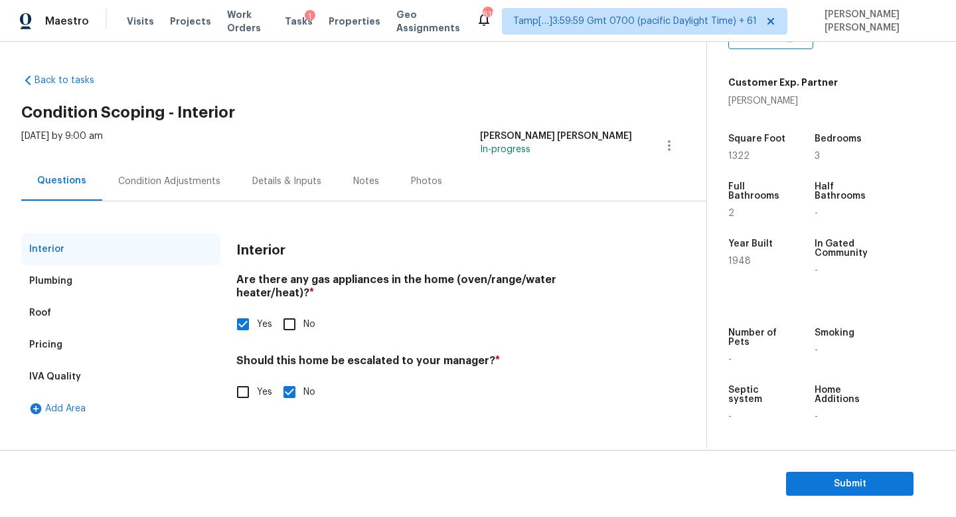
click at [140, 176] on div "Condition Adjustments" at bounding box center [169, 181] width 102 height 13
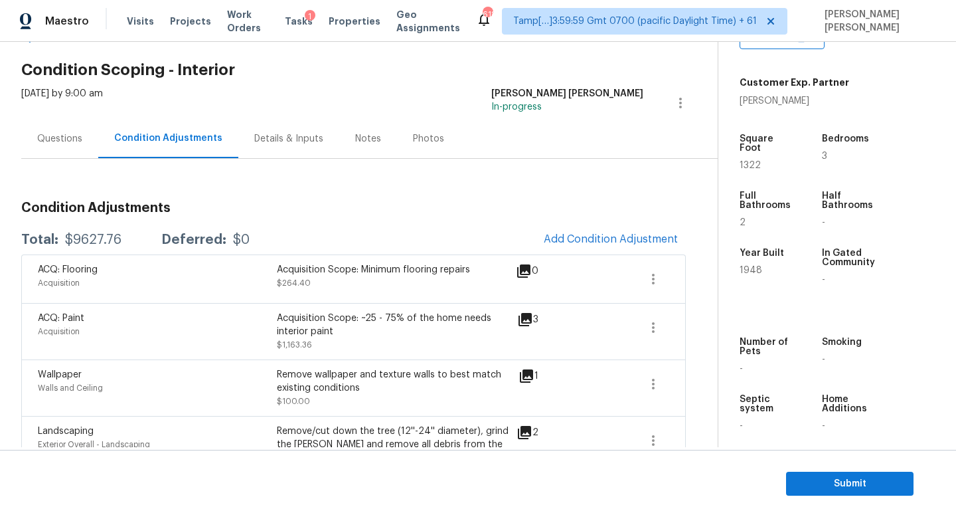
scroll to position [44, 0]
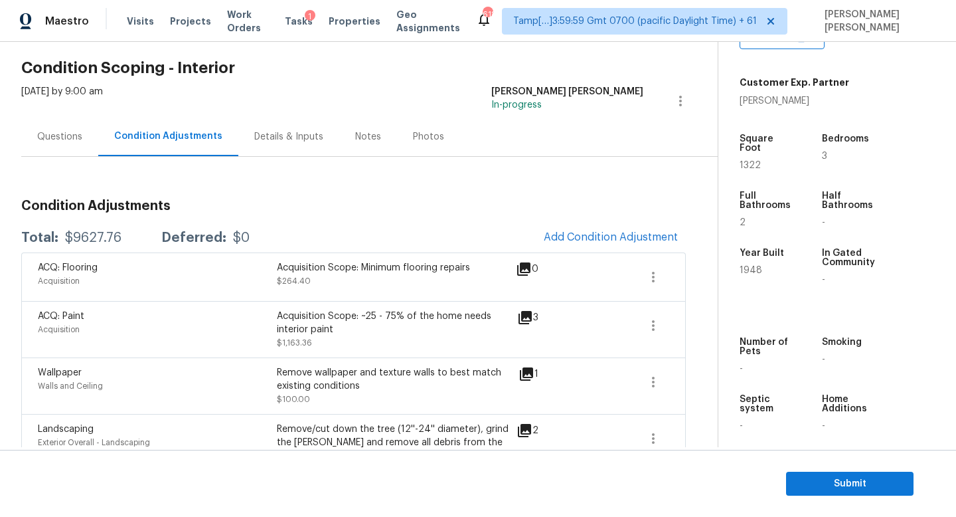
click at [411, 234] on div "Total: $9627.76 Deferred: $0 Add Condition Adjustment" at bounding box center [353, 237] width 665 height 29
click at [64, 131] on div "Questions" at bounding box center [59, 136] width 45 height 13
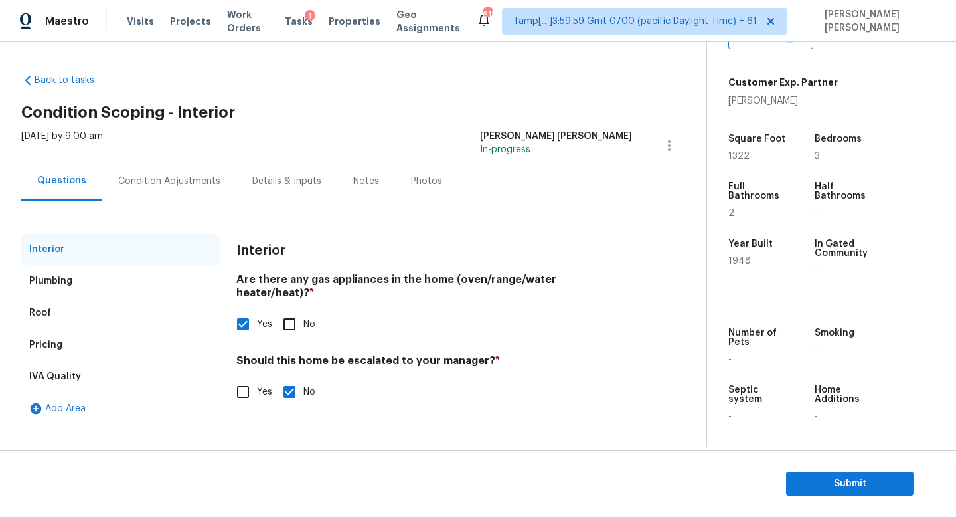
click at [404, 117] on h2 "Condition Scoping - Interior" at bounding box center [363, 112] width 685 height 13
click at [816, 487] on span "Submit" at bounding box center [850, 483] width 106 height 17
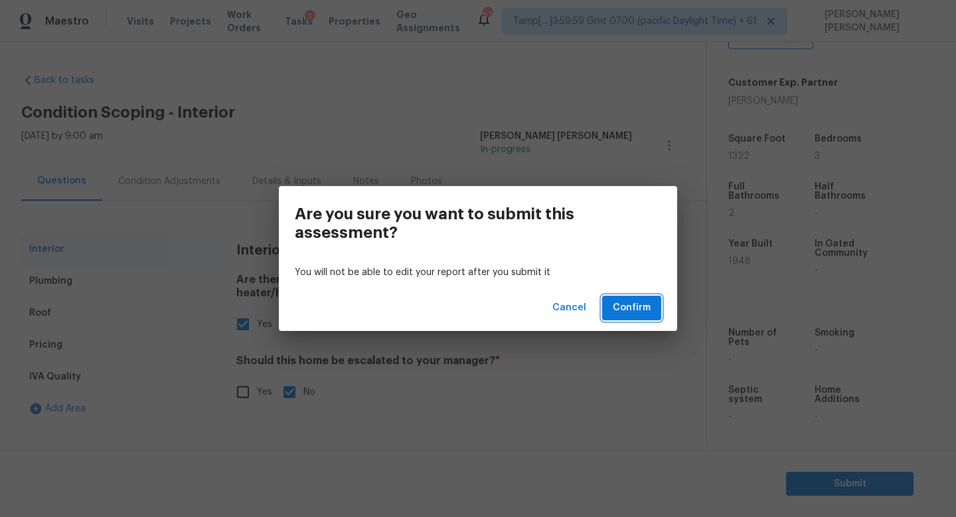
click at [640, 310] on span "Confirm" at bounding box center [632, 308] width 38 height 17
